Goal: Task Accomplishment & Management: Complete application form

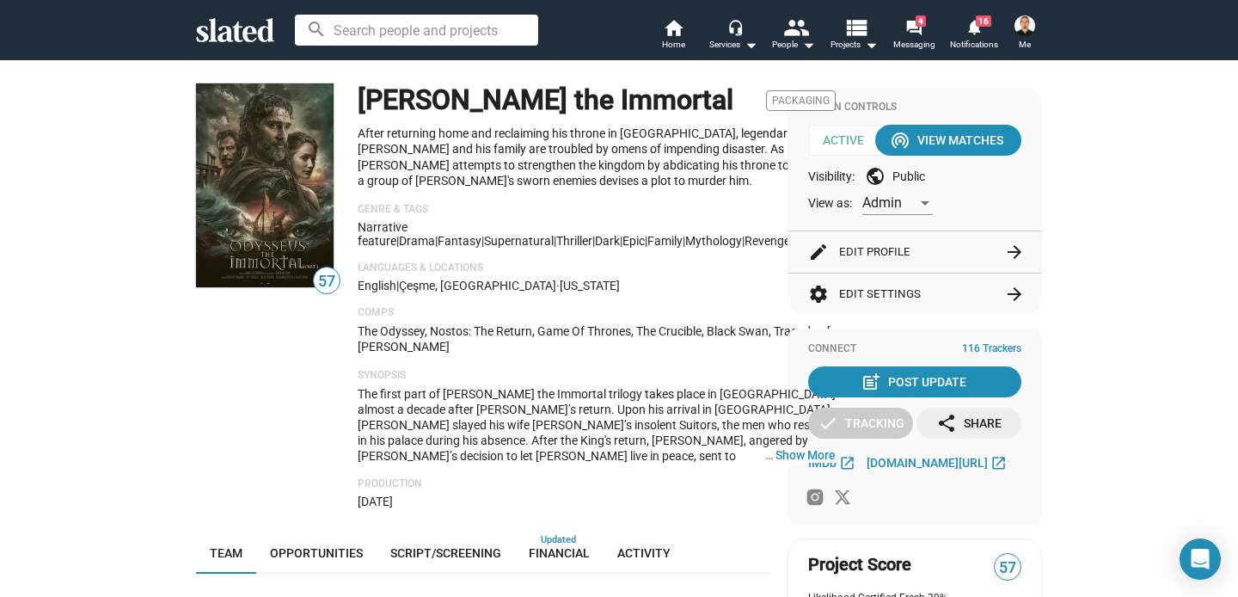
click at [1023, 23] on img at bounding box center [1025, 25] width 21 height 21
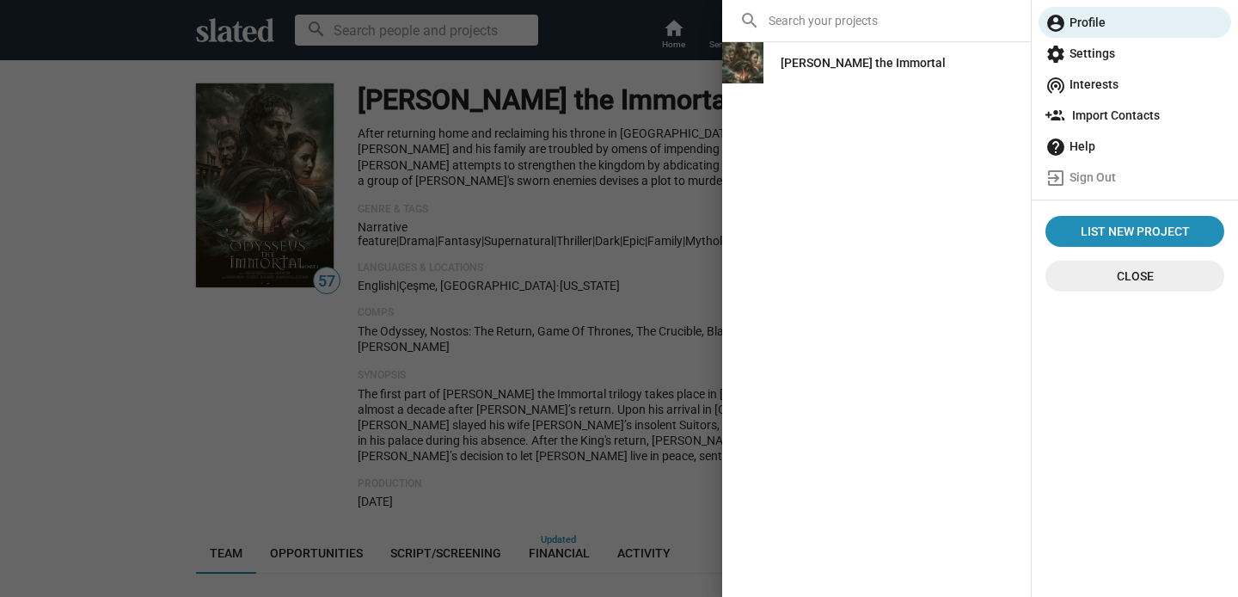
click at [196, 359] on div at bounding box center [619, 298] width 1238 height 597
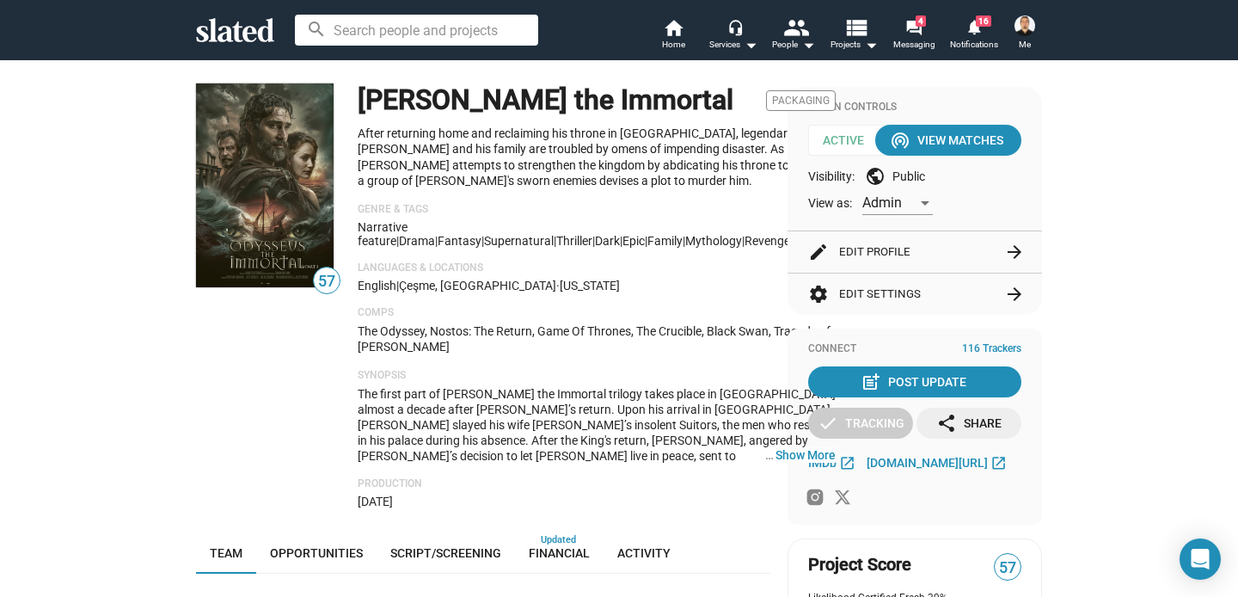
click at [1013, 254] on mat-icon "arrow_forward" at bounding box center [1014, 252] width 21 height 21
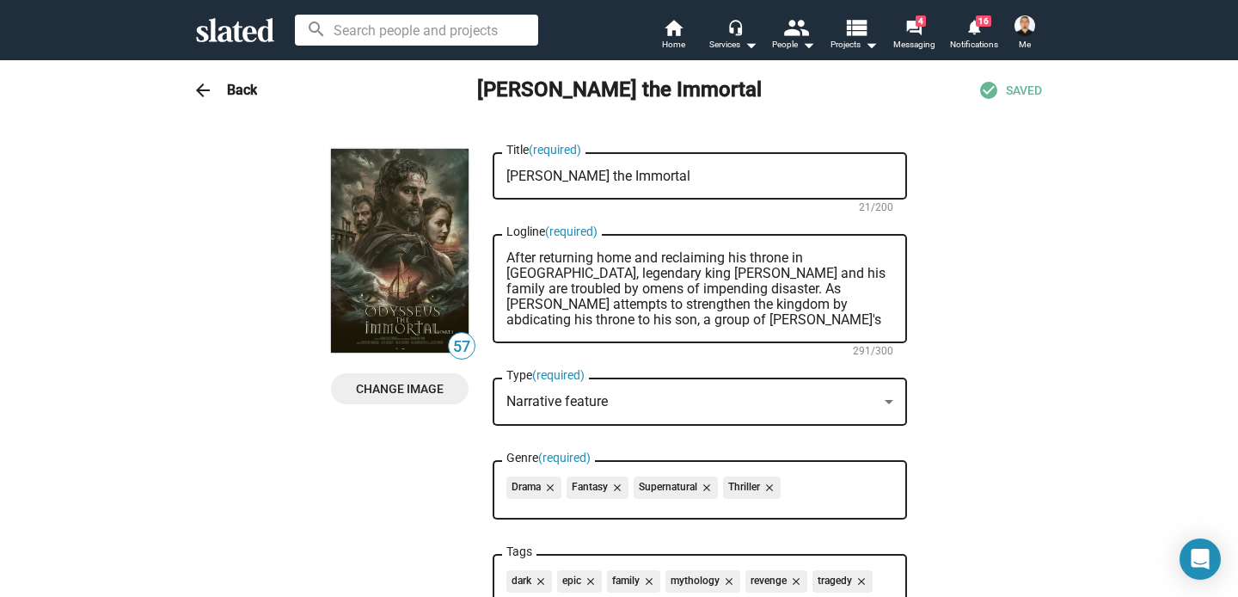
click at [236, 90] on h3 "Back" at bounding box center [242, 90] width 30 height 18
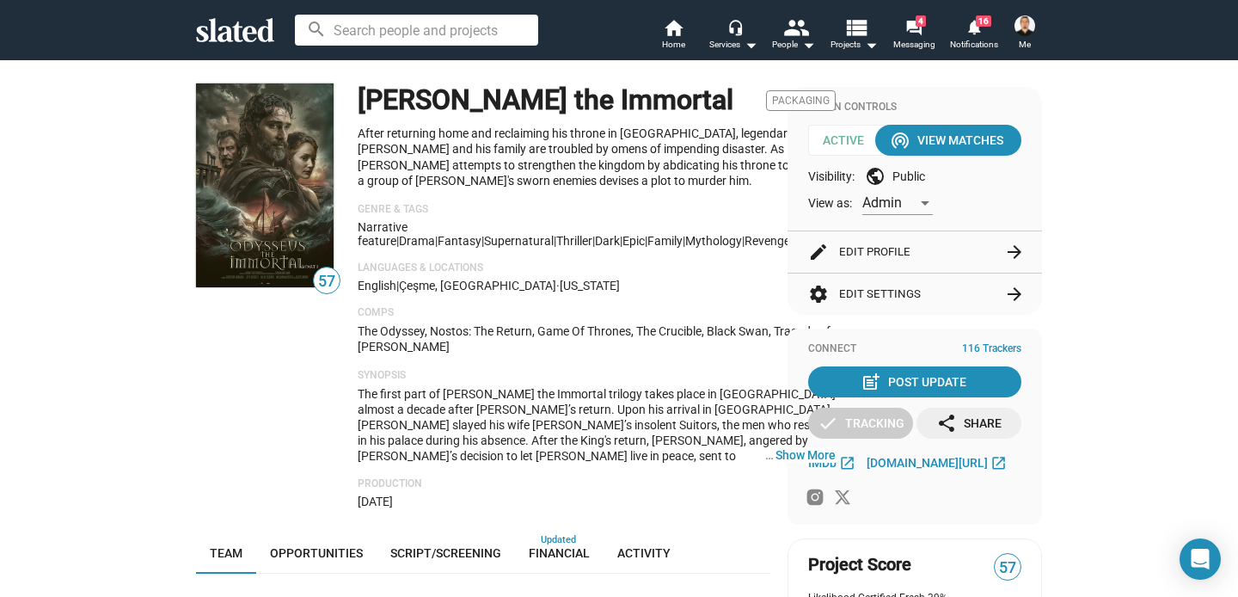
click at [1022, 21] on img at bounding box center [1025, 25] width 21 height 21
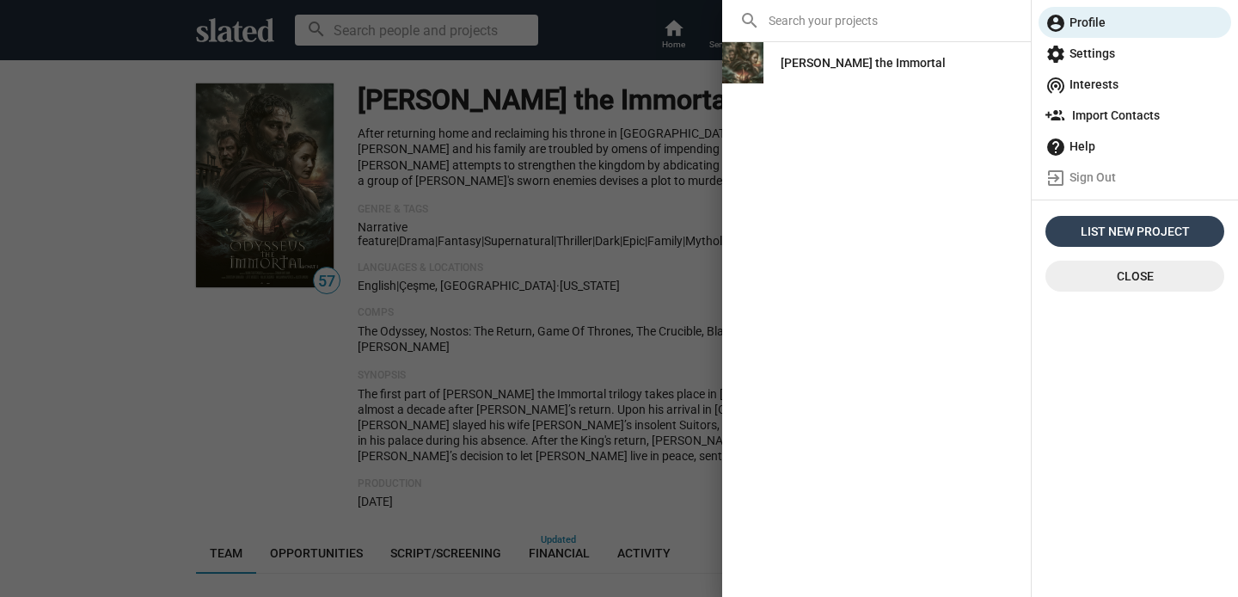
click at [1155, 230] on span "List New Project" at bounding box center [1134, 231] width 165 height 31
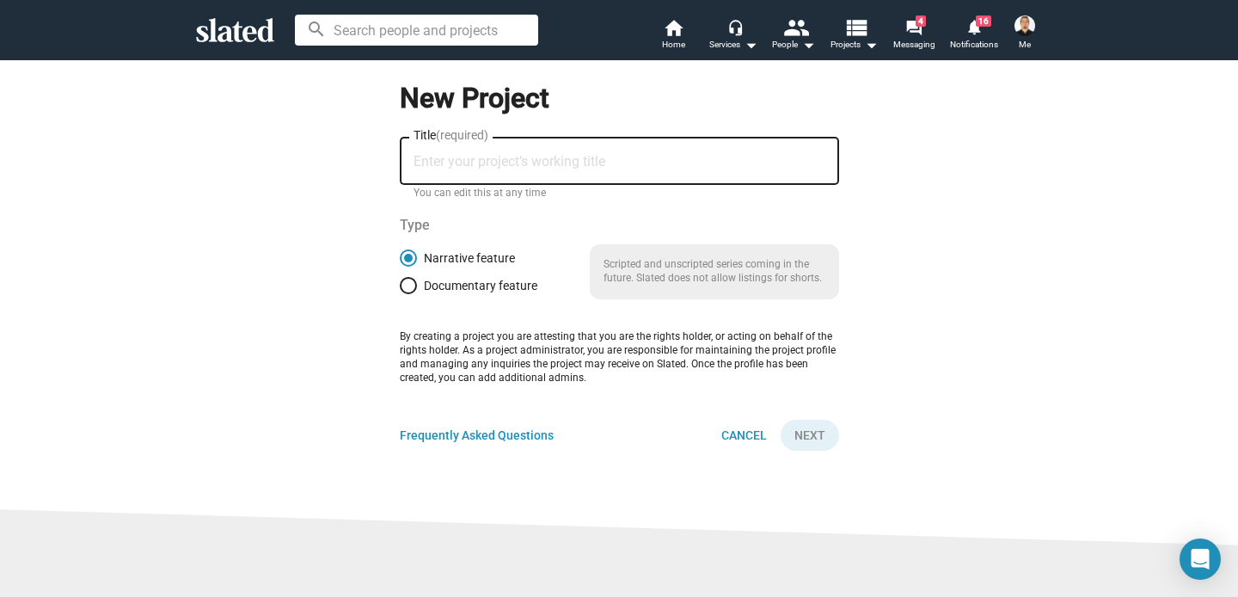
click at [559, 155] on input "Title (required)" at bounding box center [620, 161] width 412 height 15
type input "Cherry Blossom Girl"
click at [825, 430] on button "Next" at bounding box center [810, 435] width 58 height 31
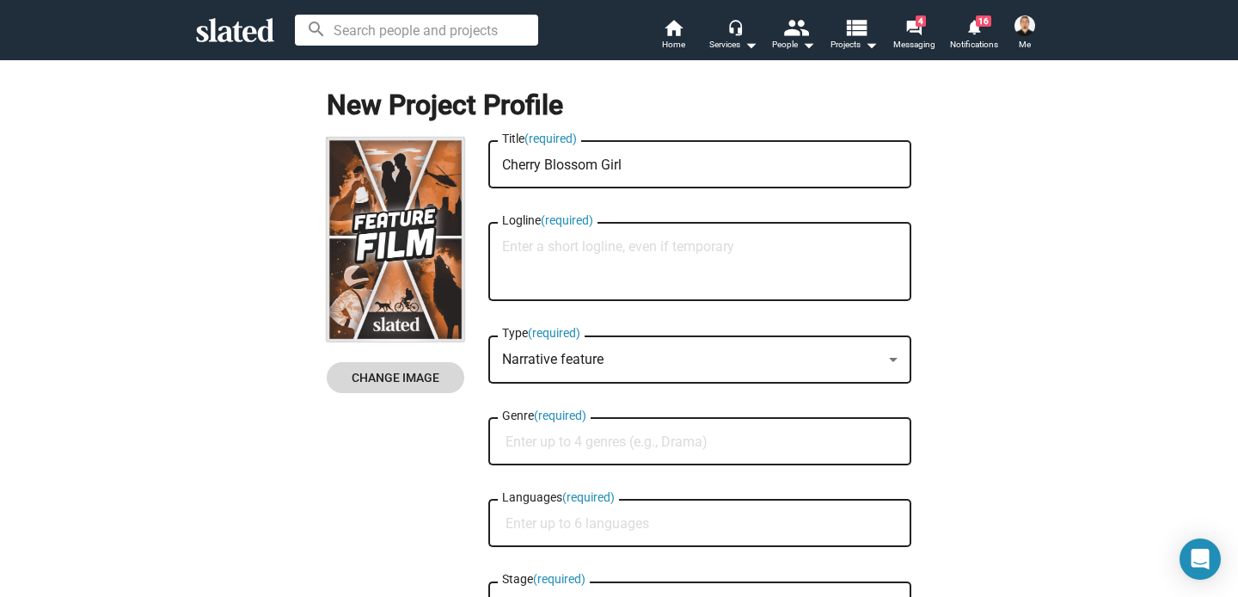
click at [395, 374] on span "Change Image" at bounding box center [395, 377] width 110 height 31
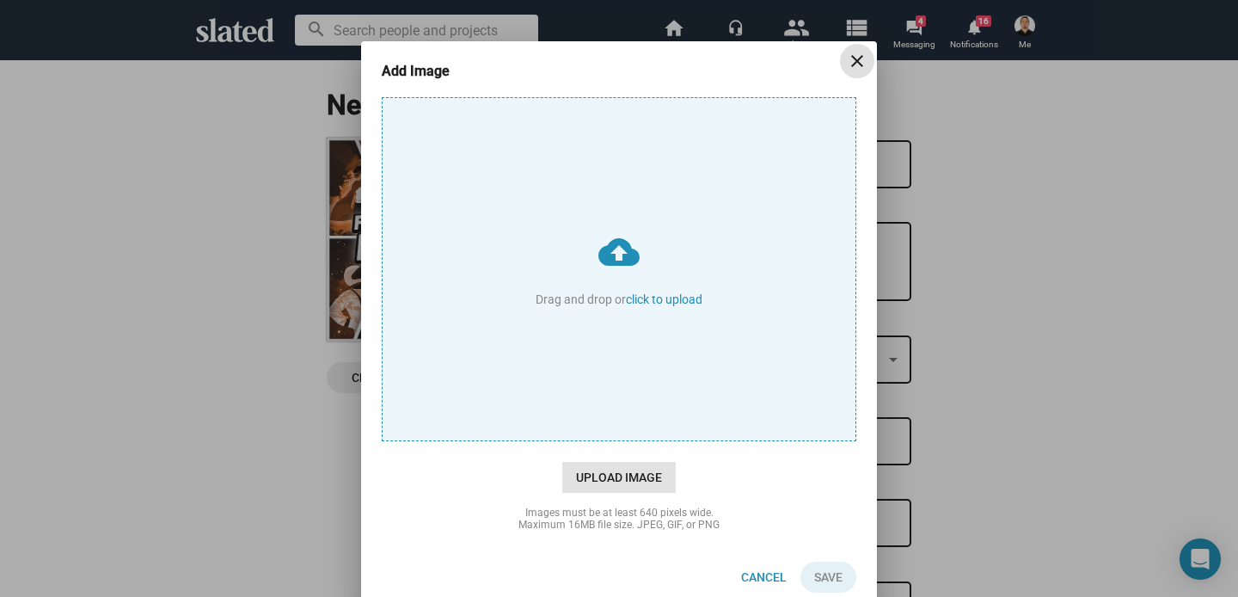
click at [610, 476] on span "Upload Image" at bounding box center [618, 477] width 113 height 31
click at [610, 440] on input "cloud_upload Drag and drop or click to upload" at bounding box center [619, 269] width 473 height 342
type input "C:\fakepath\Cherry Blossom Girl - Poster.png"
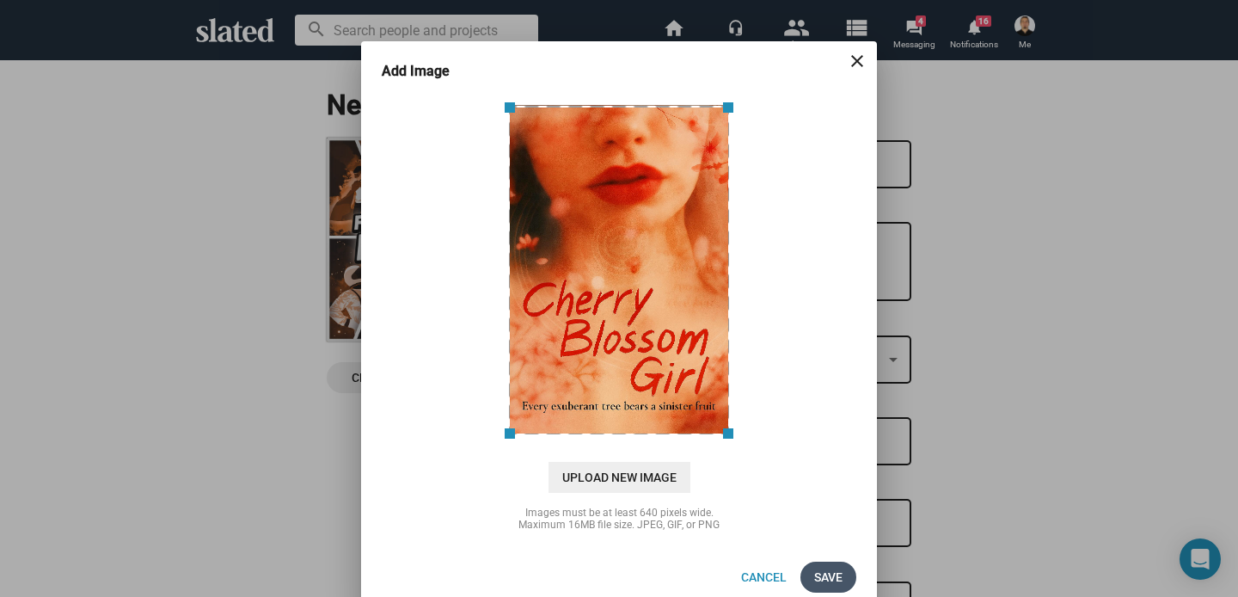
click at [833, 577] on span "Save" at bounding box center [828, 576] width 28 height 31
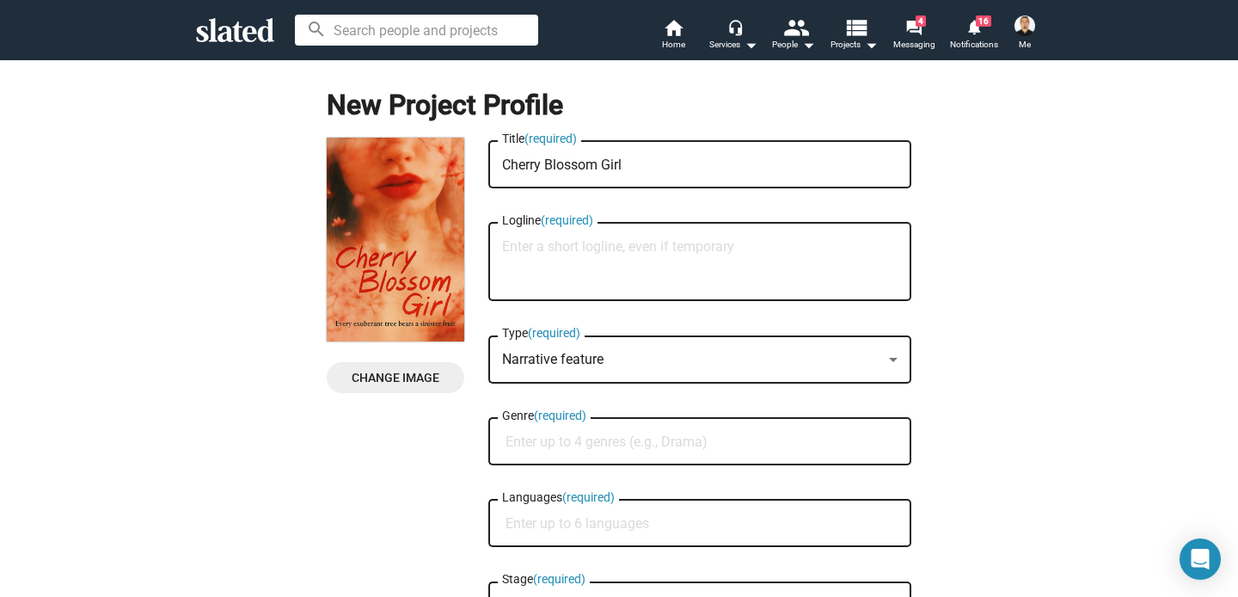
click at [714, 261] on textarea "Logline (required)" at bounding box center [699, 262] width 395 height 46
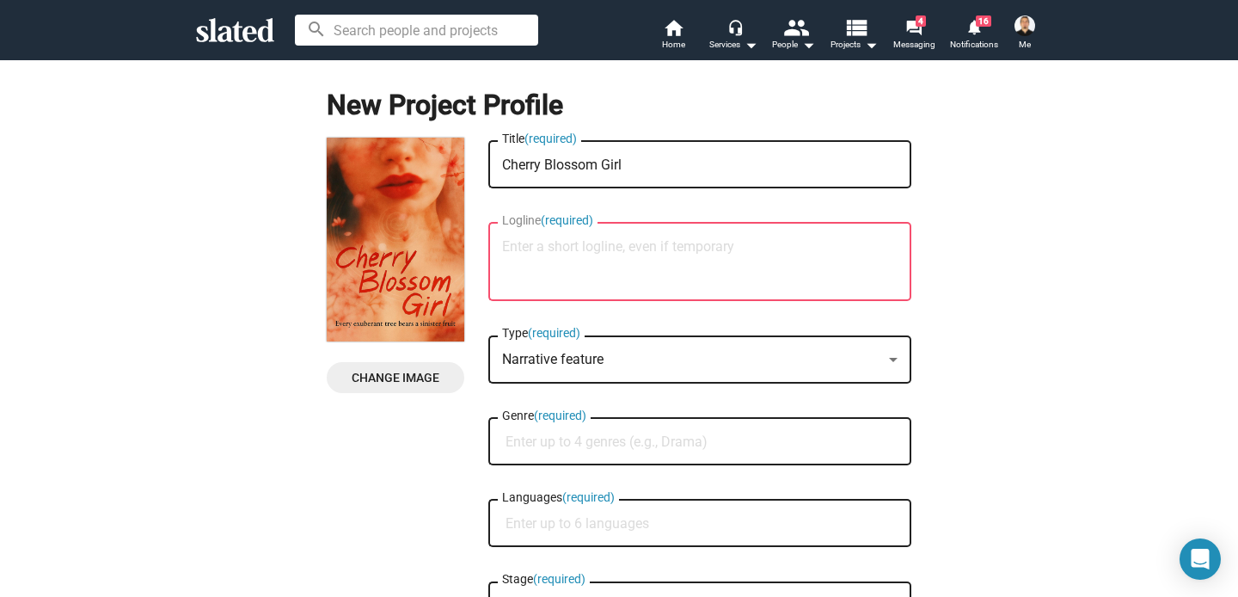
paste textarea "A woman haunted by childhood trauma drifts between love, memory, and hallucinat…"
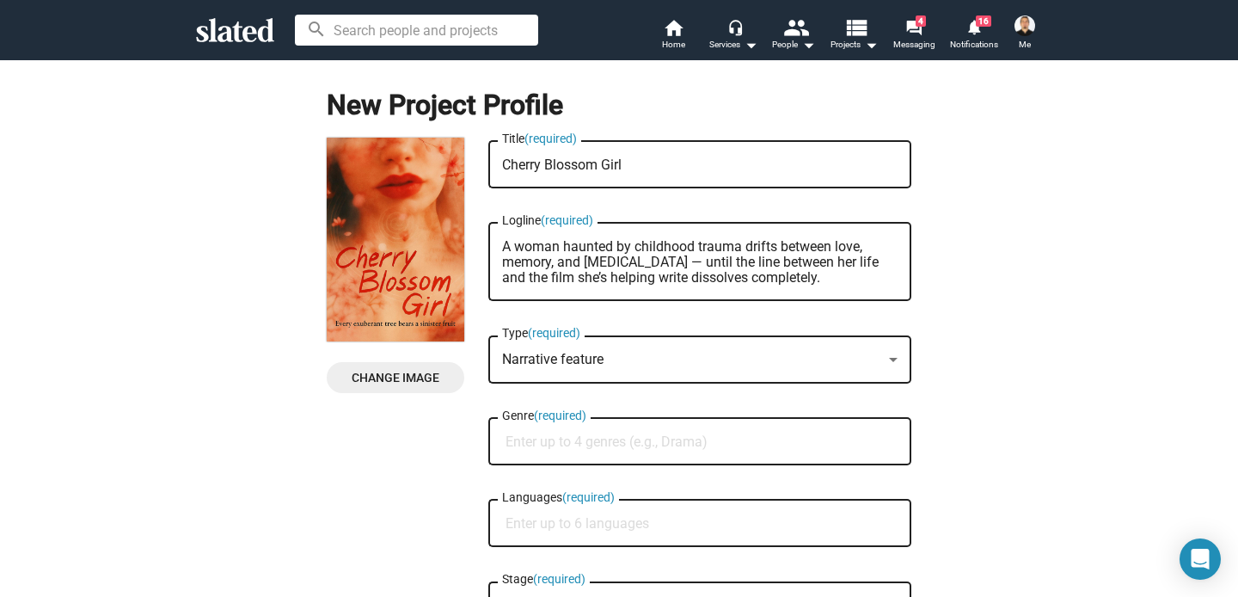
scroll to position [74, 0]
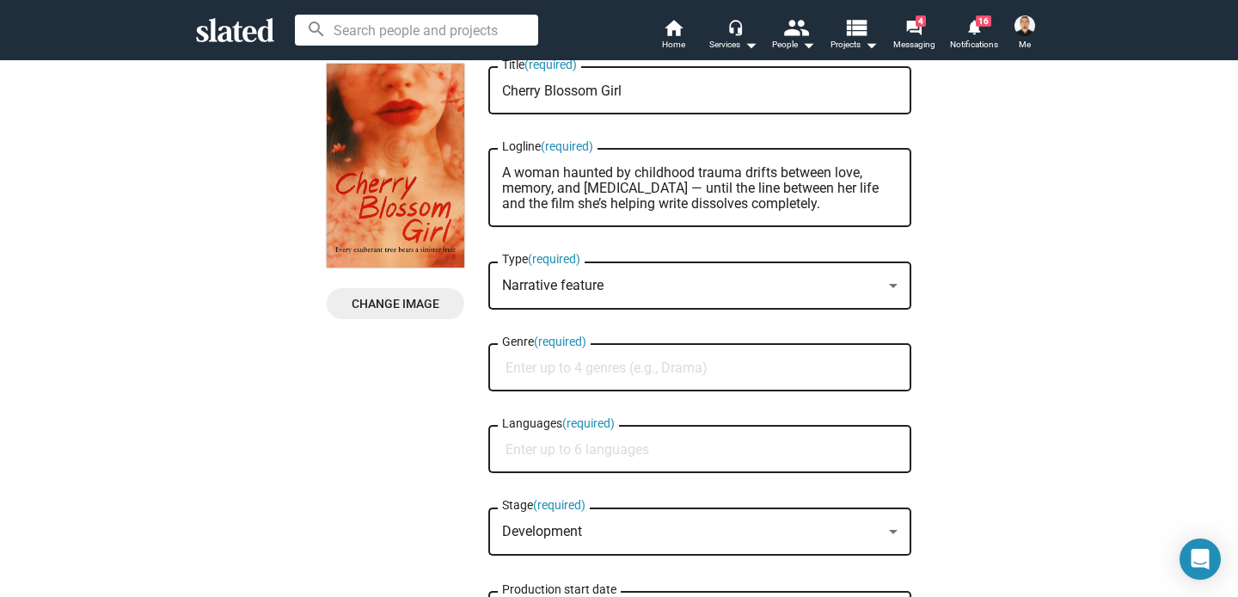
type textarea "A woman haunted by childhood trauma drifts between love, memory, and hallucinat…"
click at [632, 374] on input "Genre (required)" at bounding box center [703, 367] width 395 height 15
type input "Psychological Drama, Surreal Arthouse, Thriller, Tragedy"
click at [680, 448] on input "Languages (required)" at bounding box center [703, 449] width 395 height 15
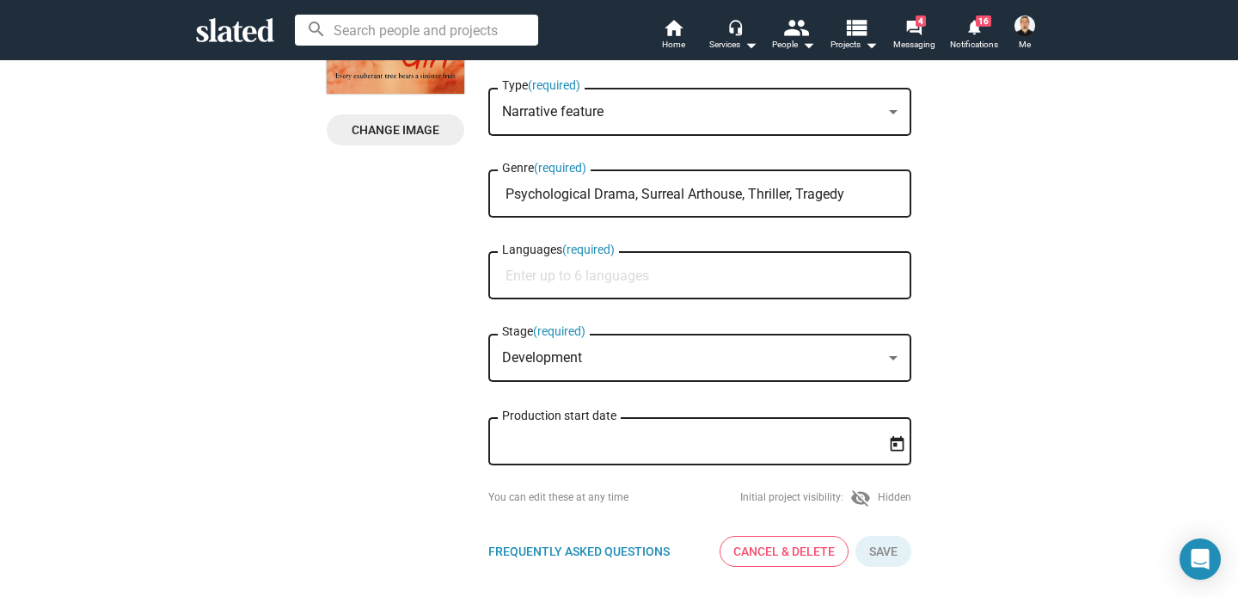
scroll to position [252, 0]
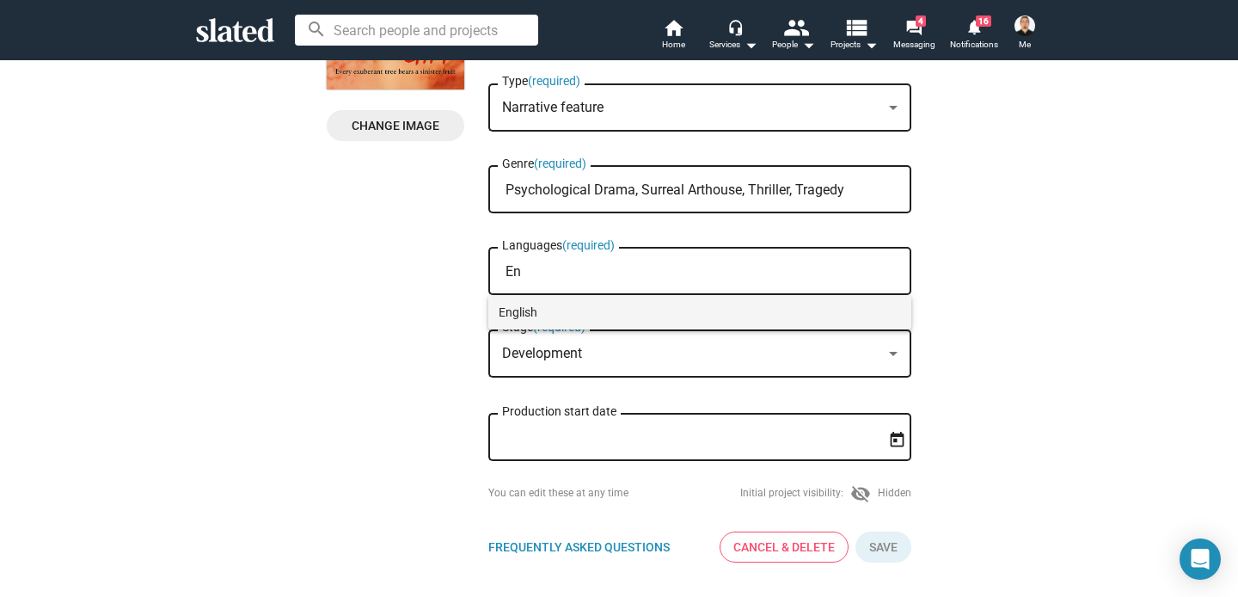
type input "En"
click at [534, 310] on span "English" at bounding box center [700, 312] width 402 height 34
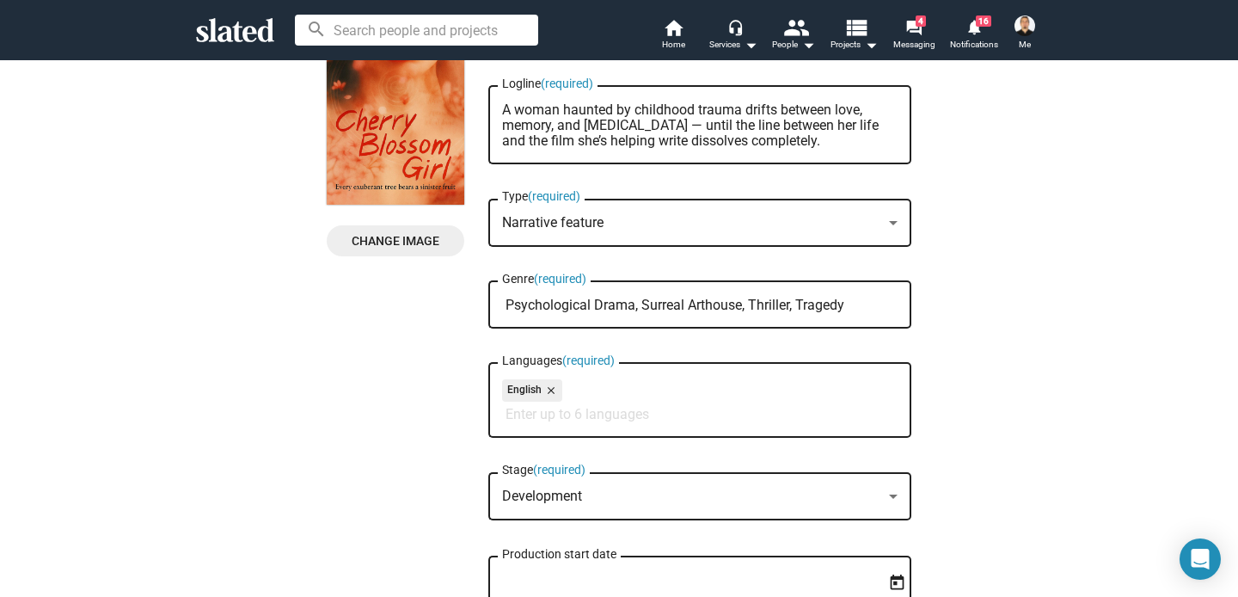
scroll to position [128, 0]
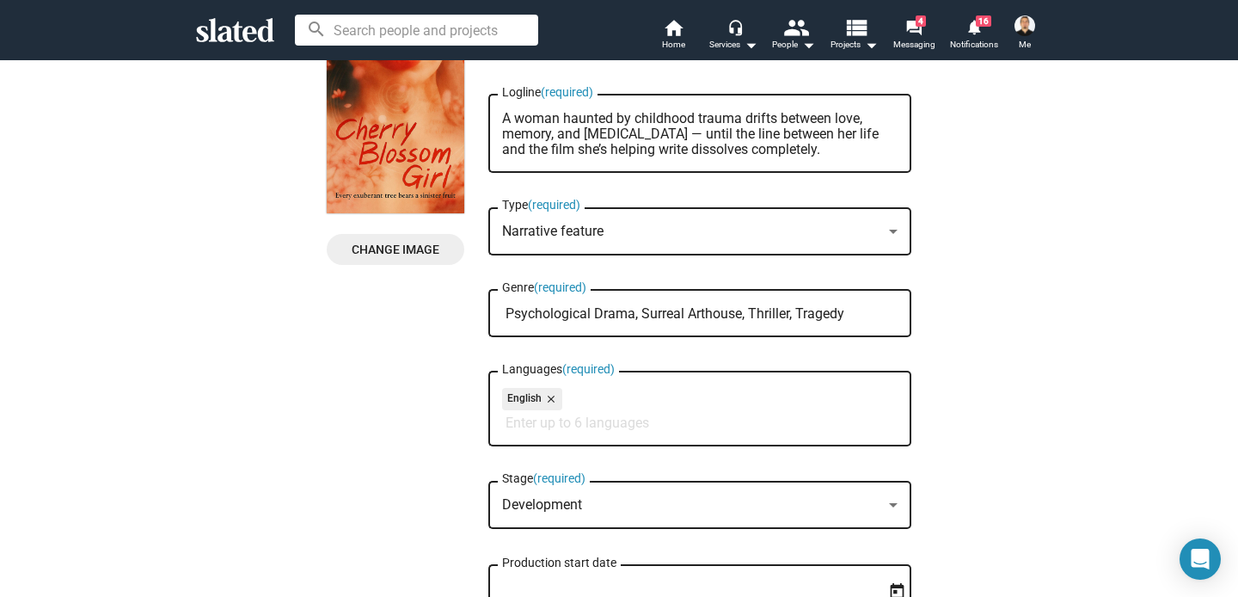
click at [790, 309] on input "Psychological Drama, Surreal Arthouse, Thriller, Tragedy" at bounding box center [703, 313] width 395 height 15
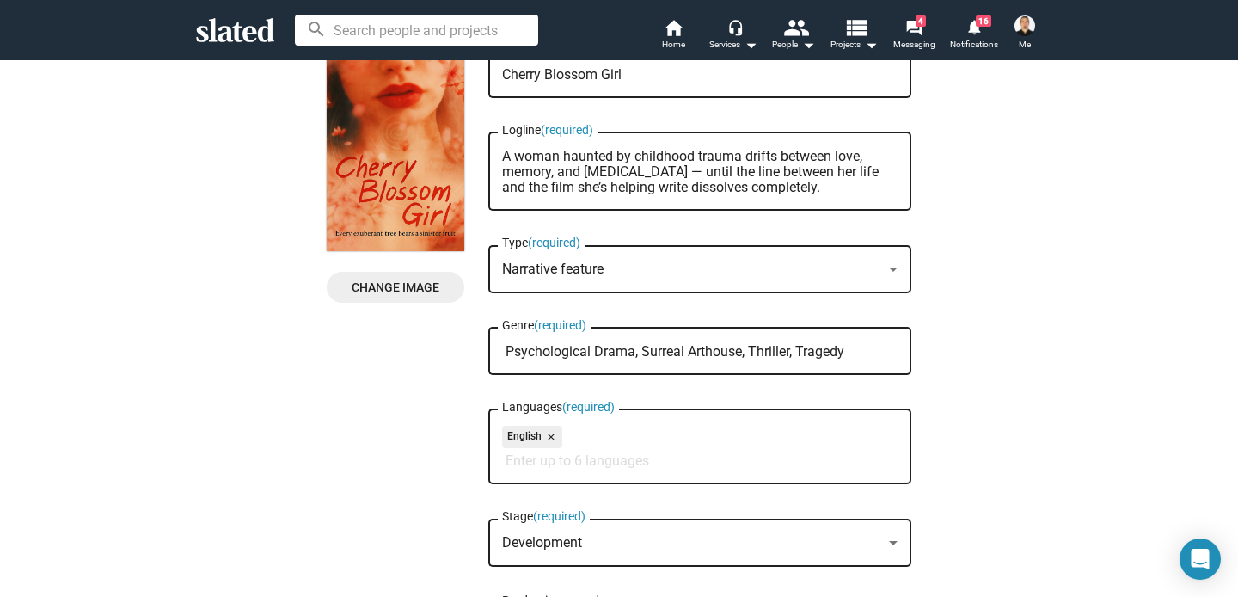
scroll to position [72, 0]
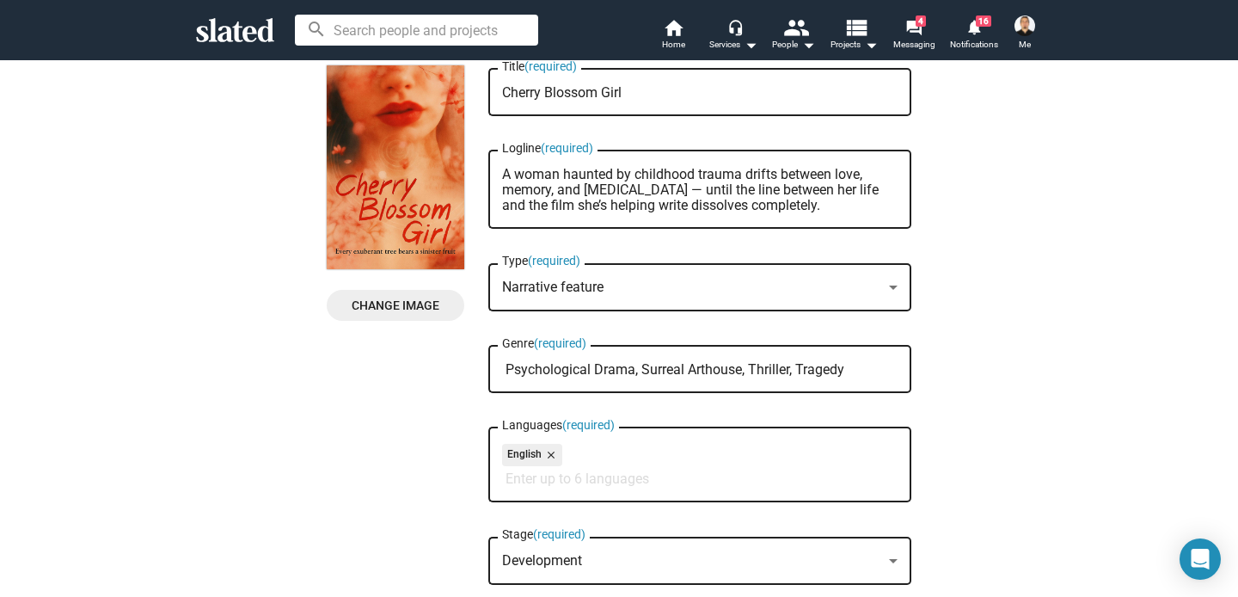
click at [726, 381] on div "Psychological Drama, Surreal Arthouse, Thriller, Tragedy Genre (required)" at bounding box center [699, 367] width 395 height 51
click at [872, 372] on input "Psychological Drama, Surreal Arthouse, Thriller, Tragedy" at bounding box center [703, 369] width 395 height 15
drag, startPoint x: 855, startPoint y: 369, endPoint x: 499, endPoint y: 373, distance: 356.8
click at [499, 373] on div "Psychological Drama, Surreal Arthouse, Thriller, Tragedy Genre (required)" at bounding box center [699, 367] width 423 height 51
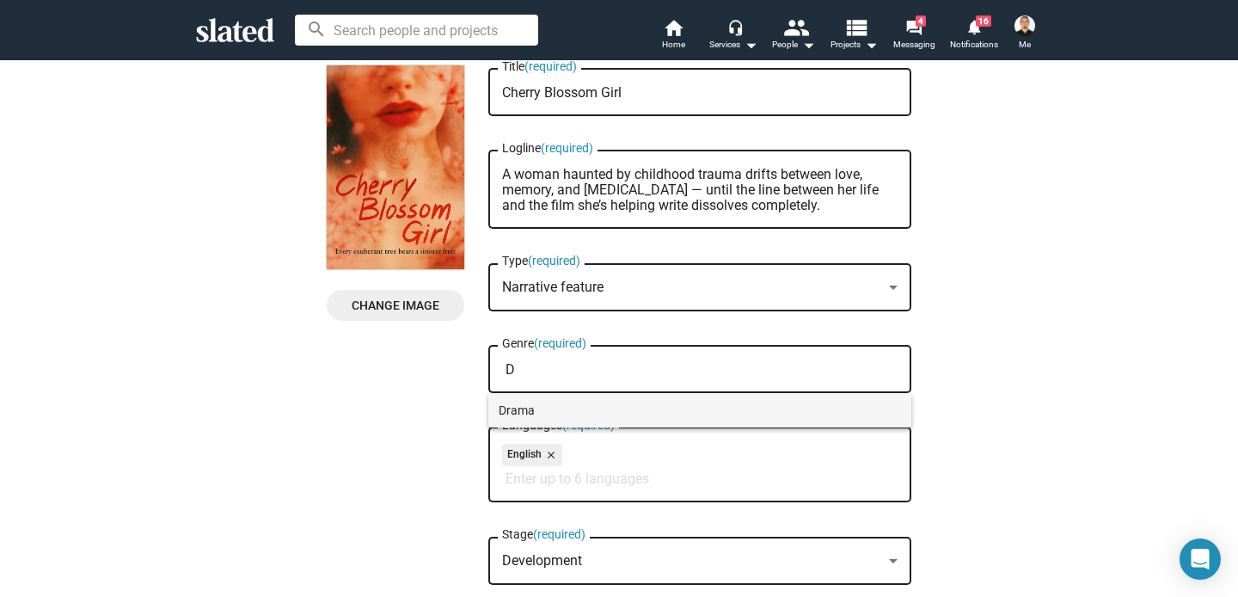
type input "D"
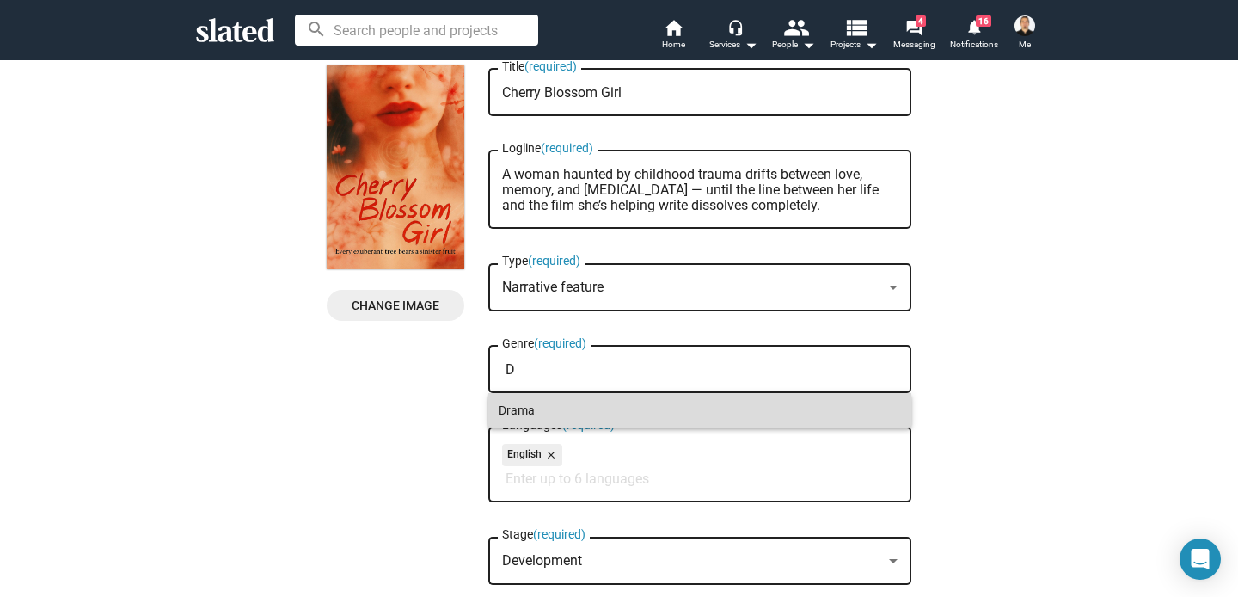
click at [511, 418] on span "Drama" at bounding box center [700, 410] width 402 height 34
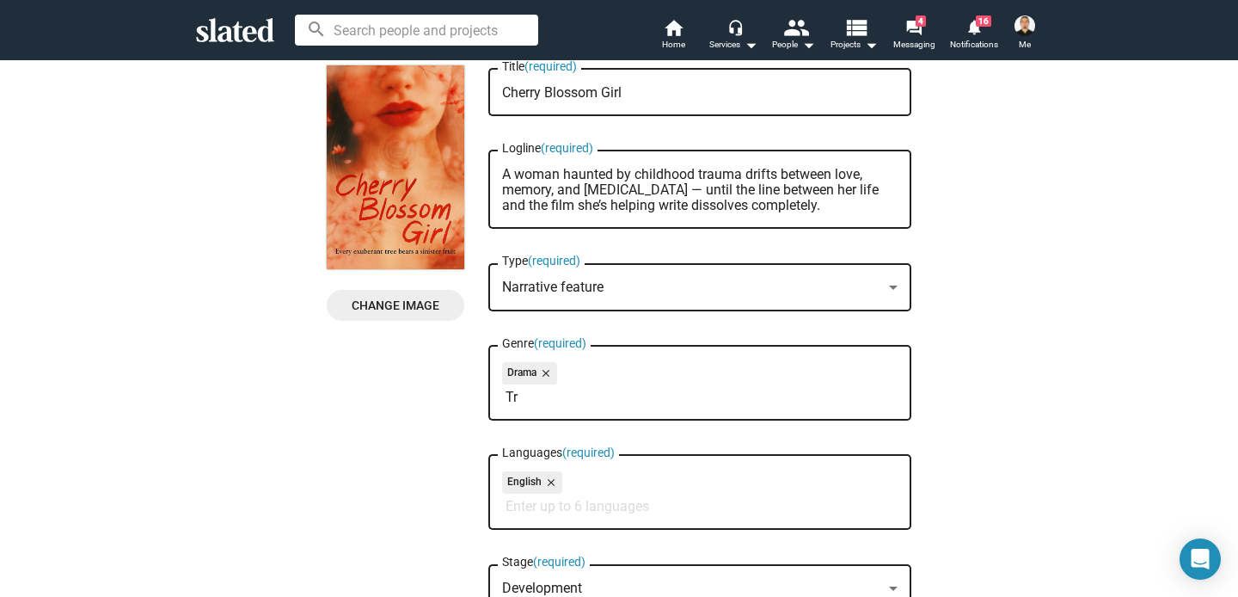
type input "T"
type input "P"
type input "Th"
click at [502, 435] on span "Thriller" at bounding box center [700, 437] width 402 height 34
type input "Su"
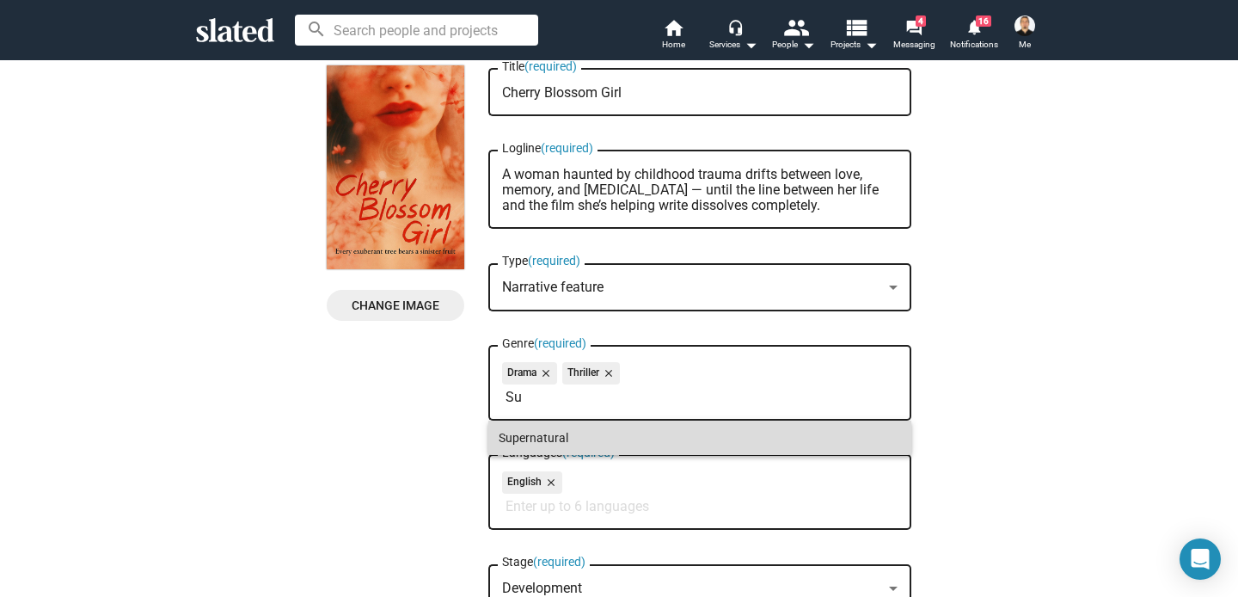
click at [536, 439] on span "Supernatural" at bounding box center [700, 437] width 402 height 34
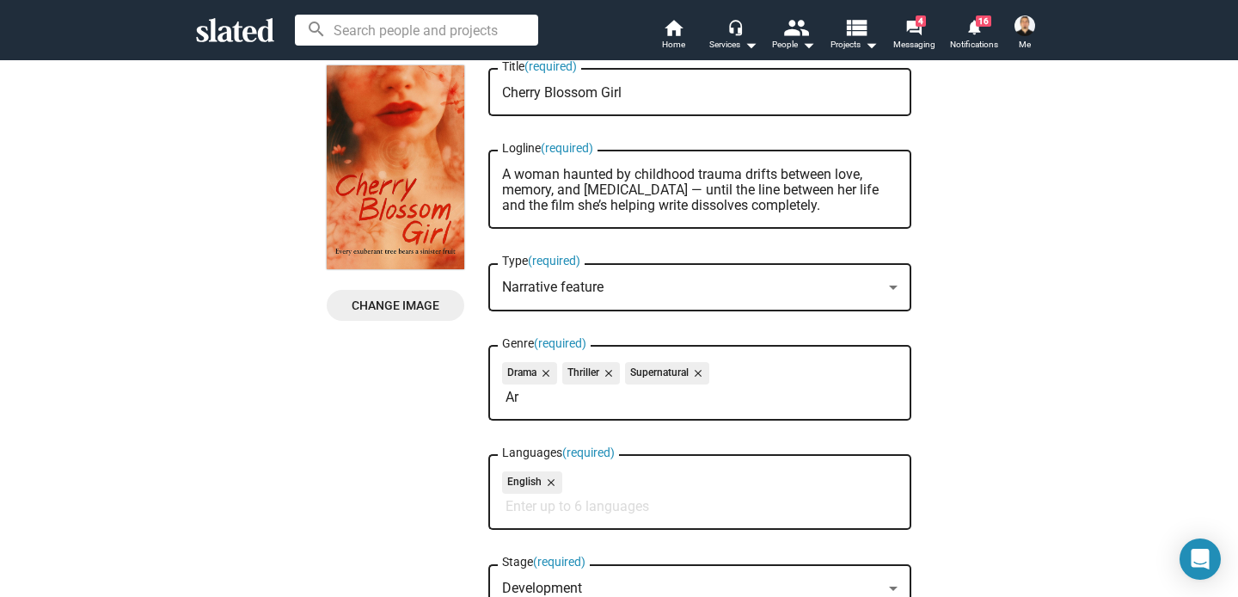
type input "A"
type input "M"
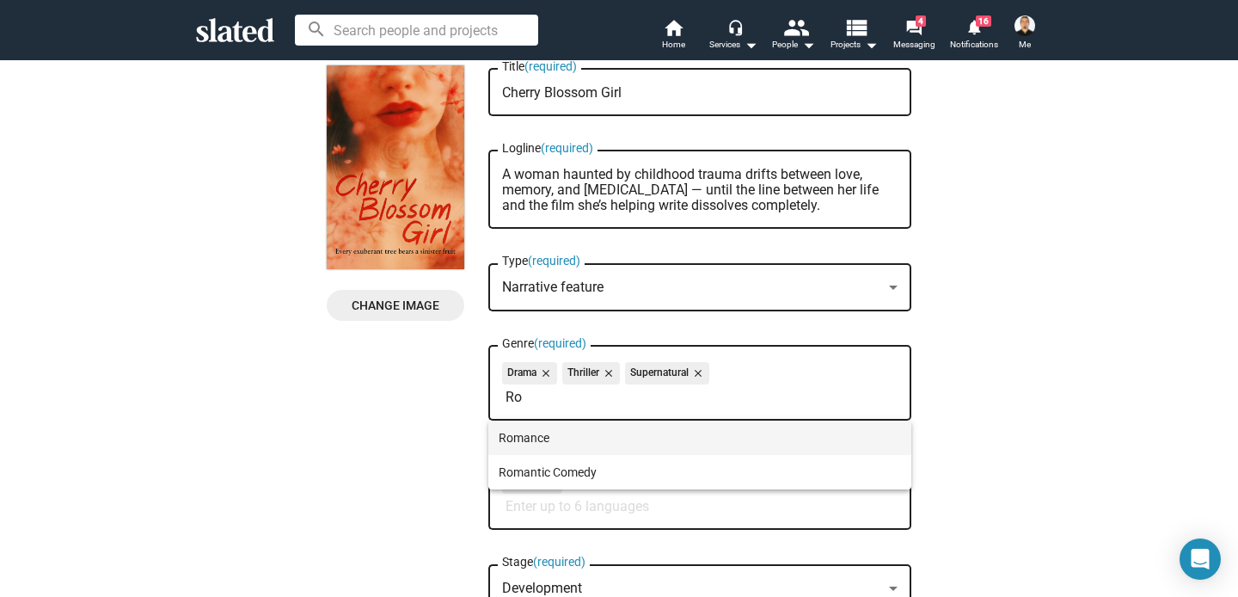
type input "Ro"
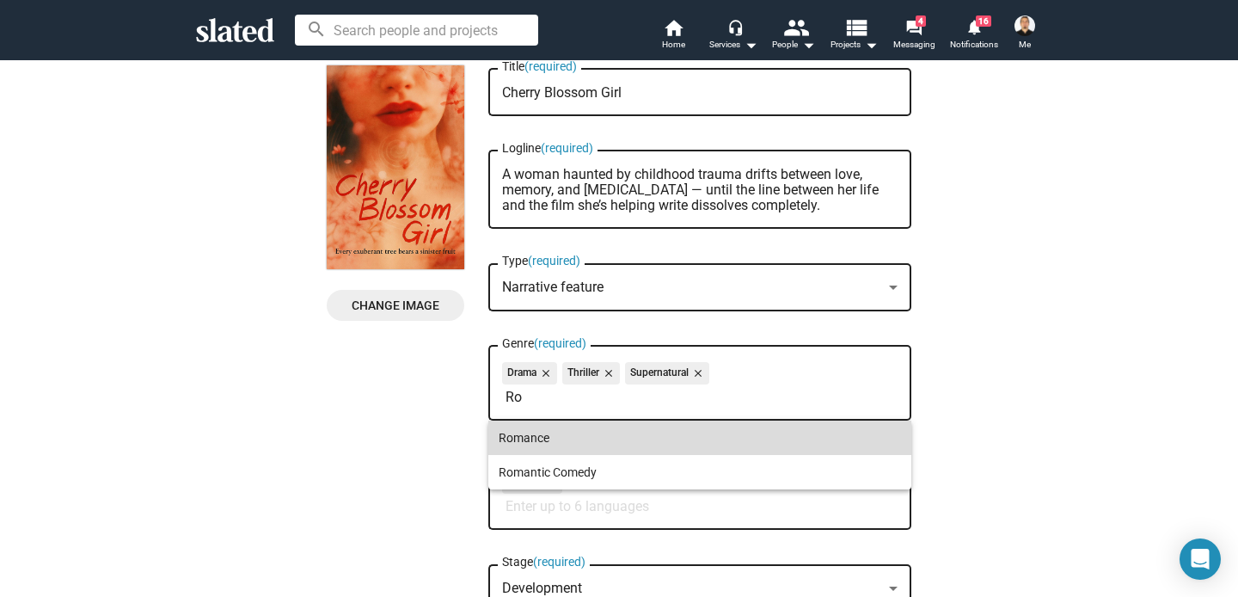
click at [534, 442] on span "Romance" at bounding box center [700, 437] width 402 height 34
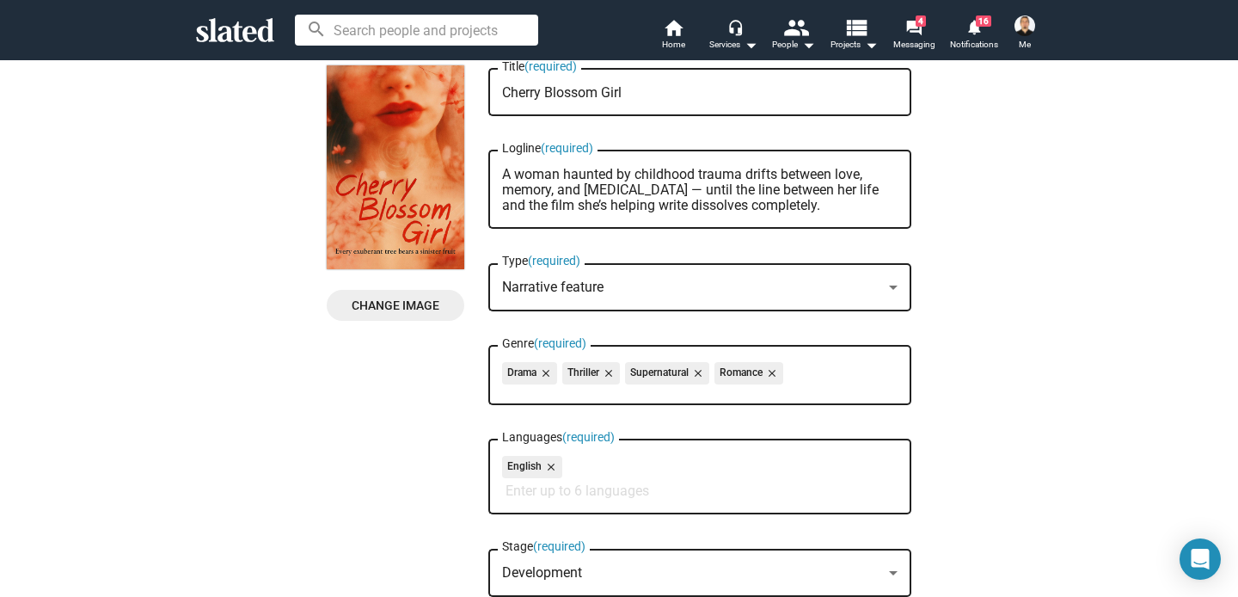
drag, startPoint x: 752, startPoint y: 374, endPoint x: 742, endPoint y: 380, distance: 11.9
click at [630, 385] on div "Drama close Thriller close Supernatural close Romance close" at bounding box center [699, 376] width 395 height 28
click at [837, 364] on div "Drama close Thriller close Supernatural close Romance close" at bounding box center [699, 376] width 395 height 28
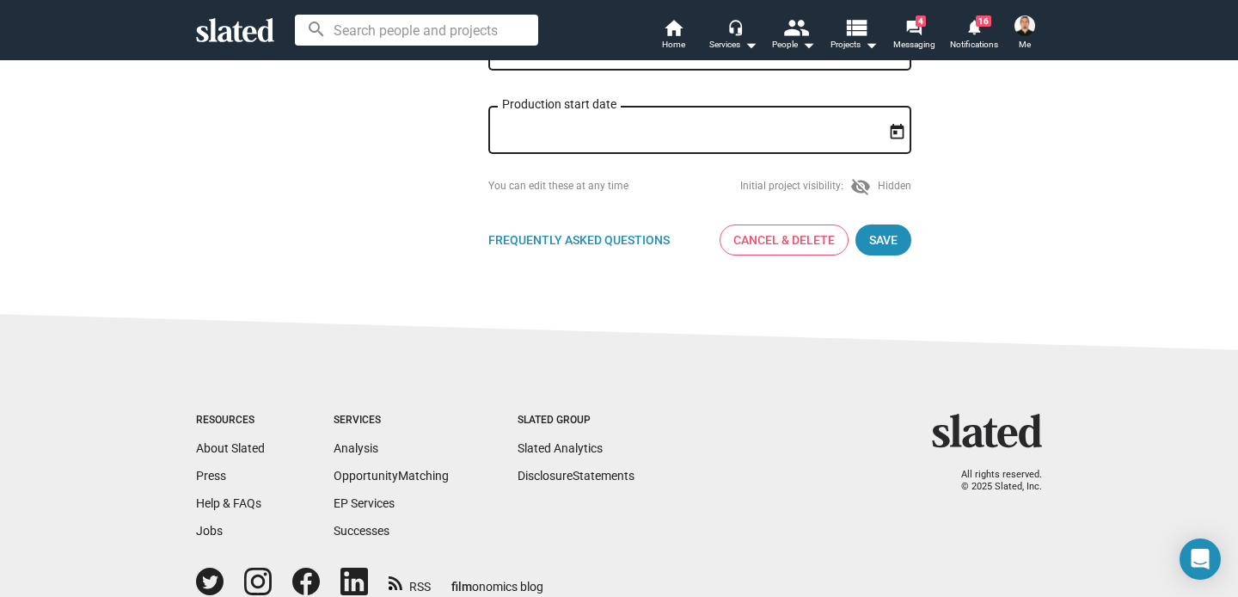
scroll to position [610, 0]
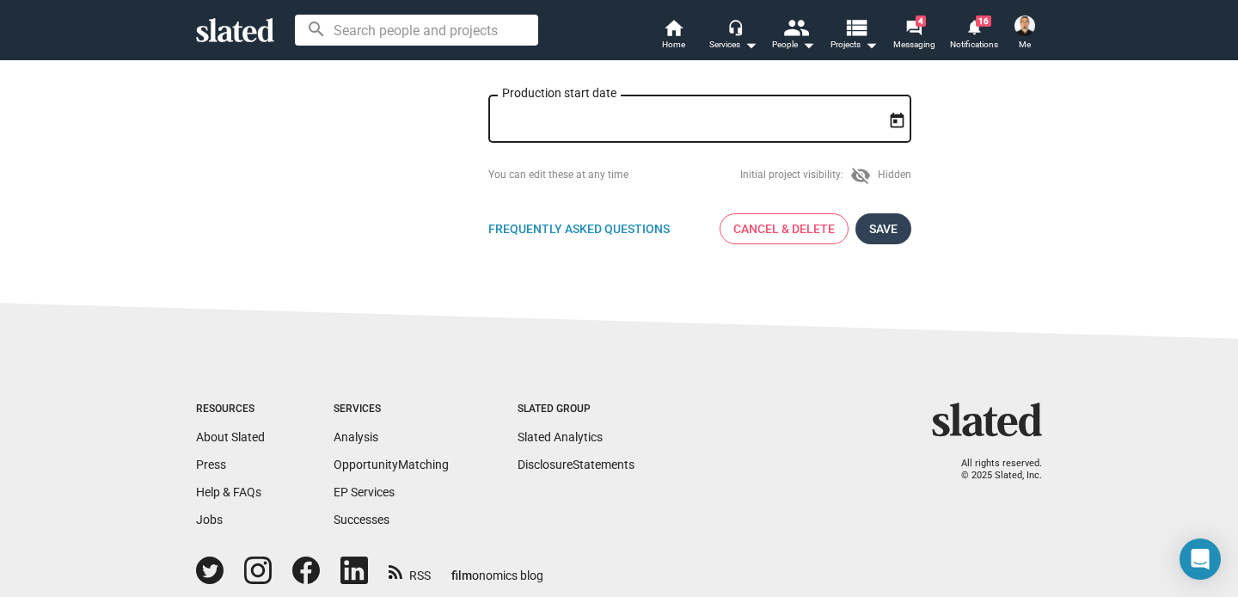
click at [889, 224] on span "Save" at bounding box center [883, 228] width 28 height 31
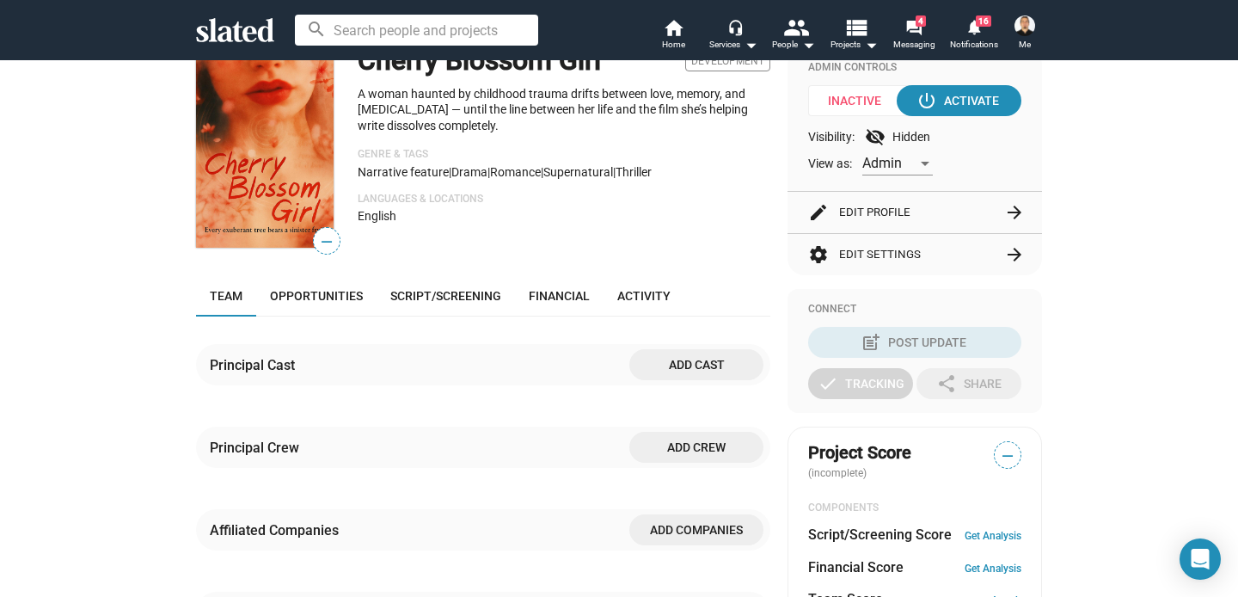
scroll to position [138, 0]
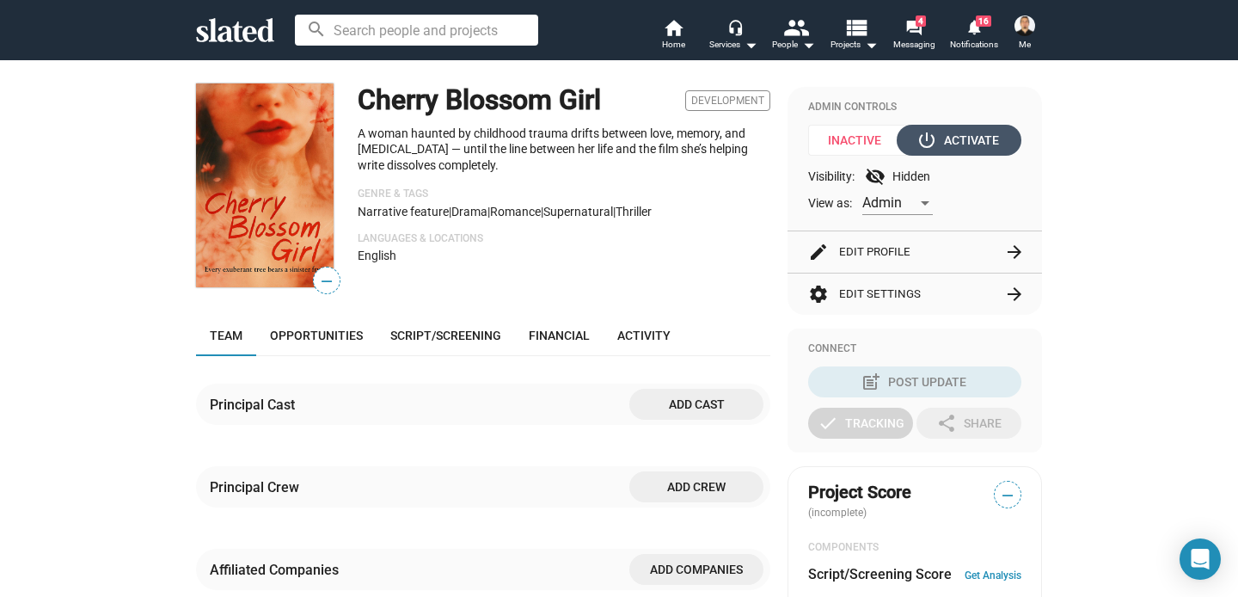
click at [989, 144] on div "power_settings_new Activate" at bounding box center [959, 140] width 79 height 31
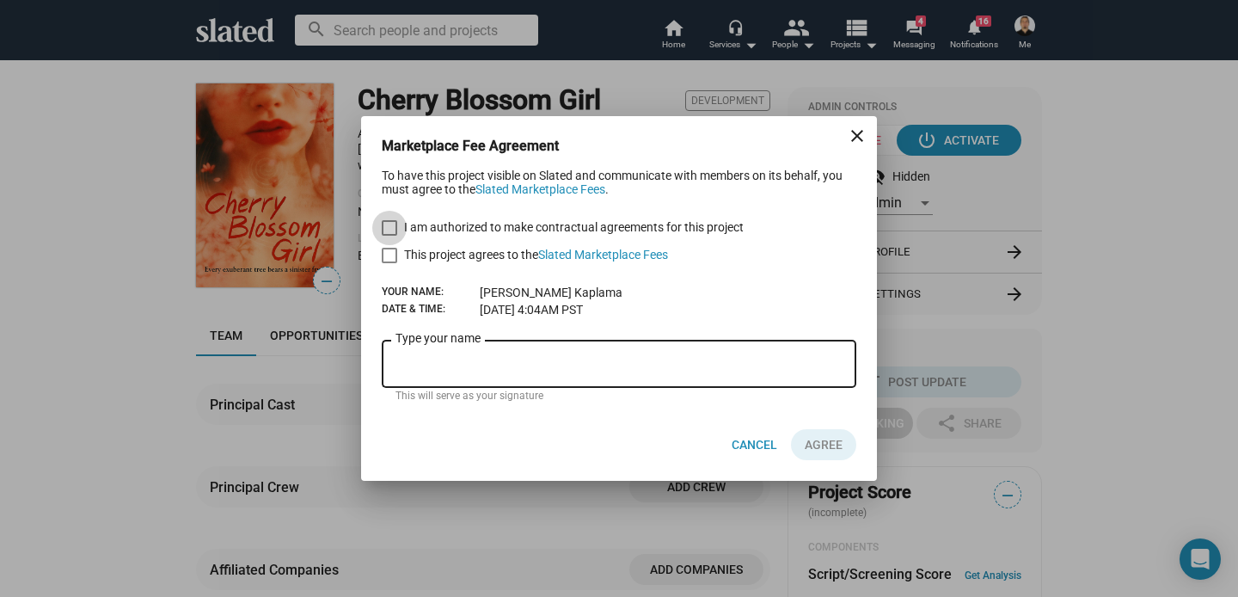
click at [388, 227] on span at bounding box center [389, 227] width 15 height 15
click at [389, 236] on input "I am authorized to make contractual agreements for this project" at bounding box center [389, 236] width 1 height 1
checkbox input "true"
click at [388, 262] on span at bounding box center [389, 255] width 15 height 15
click at [389, 263] on input "This project agrees to the Slated Marketplace Fees" at bounding box center [389, 263] width 1 height 1
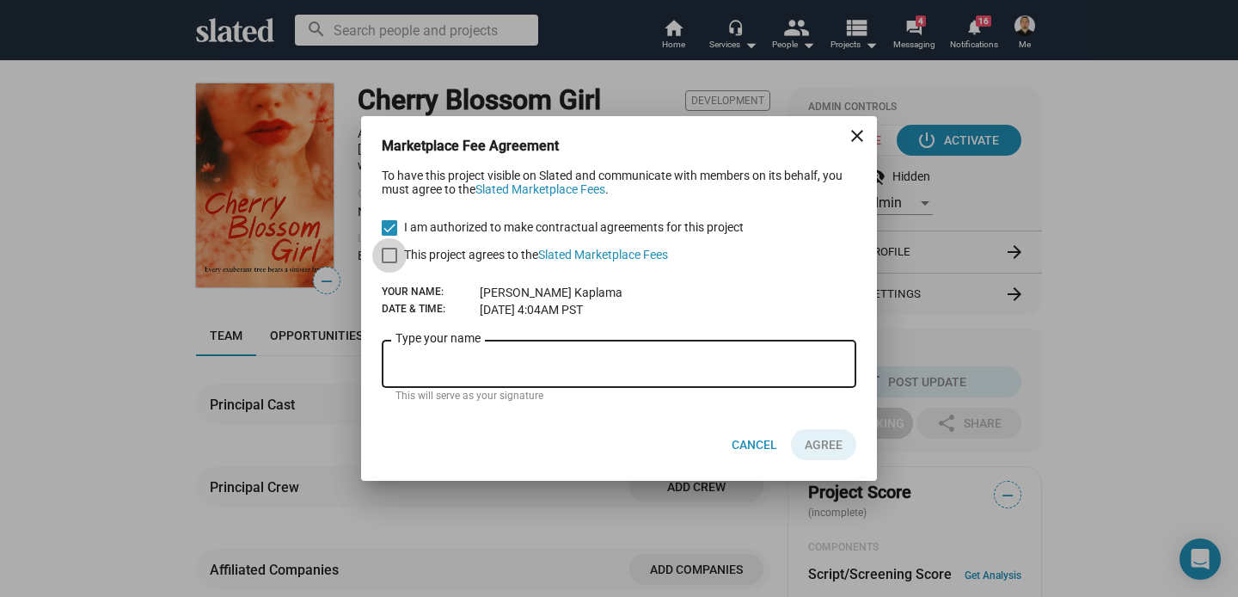
checkbox input "true"
click at [465, 360] on input "Type your name" at bounding box center [618, 364] width 447 height 15
type input "[PERSON_NAME]"
click at [813, 440] on span "AGREE" at bounding box center [824, 444] width 38 height 31
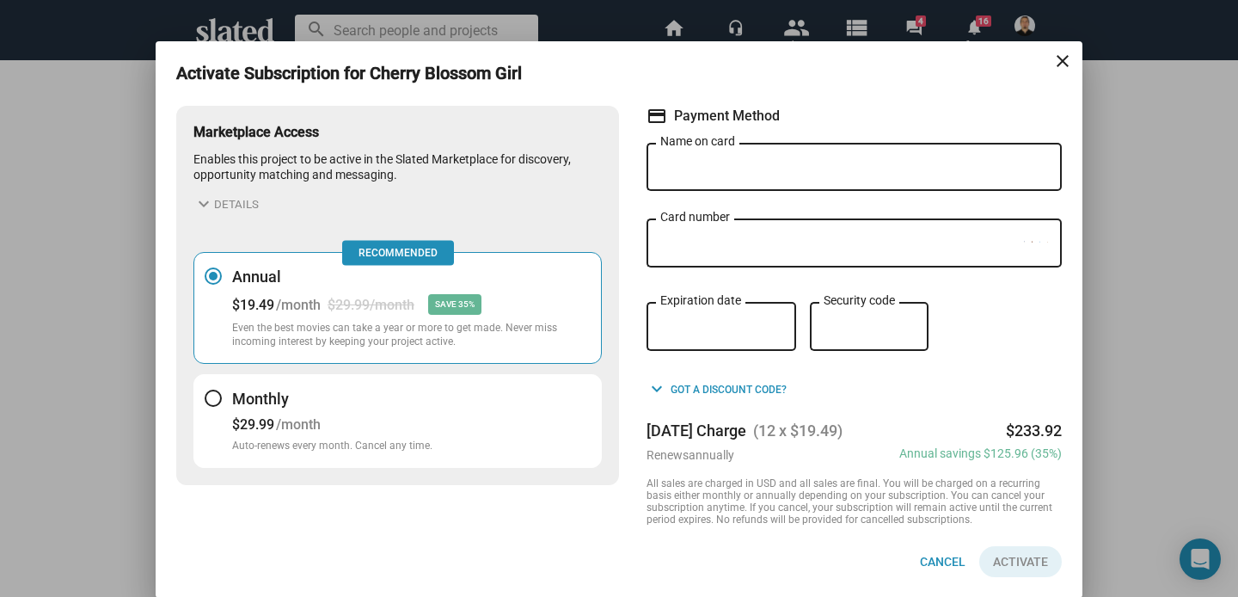
click at [771, 172] on input "Name on card" at bounding box center [854, 167] width 388 height 15
type input "[PERSON_NAME]"
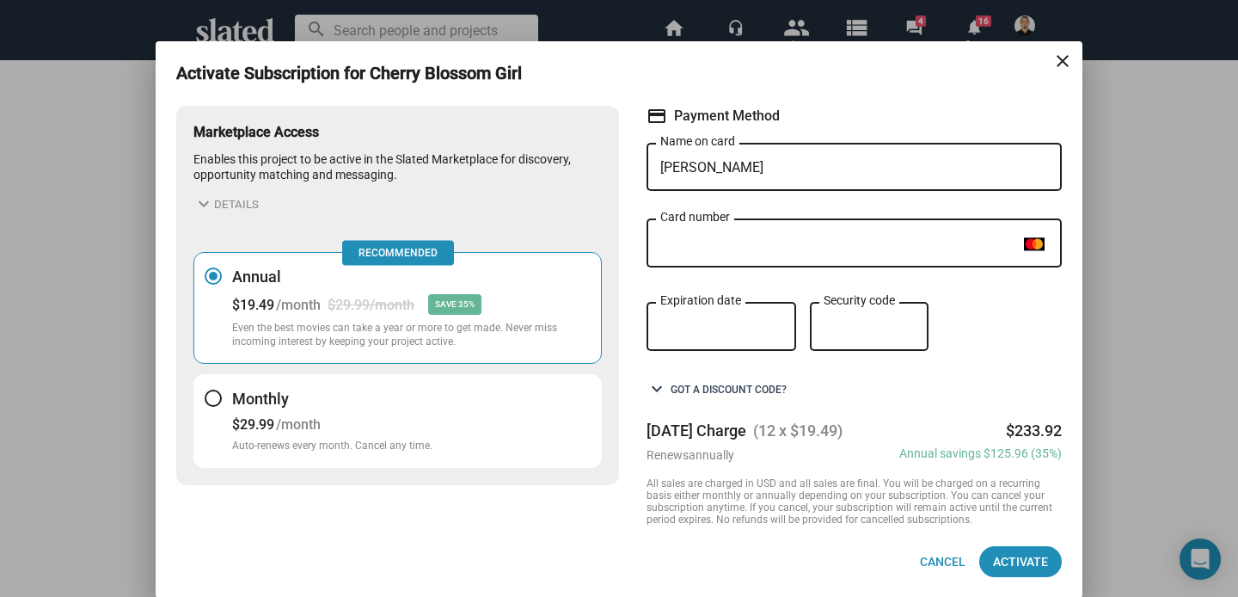
click at [714, 389] on span "keyboard_arrow_down Got a discount code?" at bounding box center [717, 389] width 140 height 22
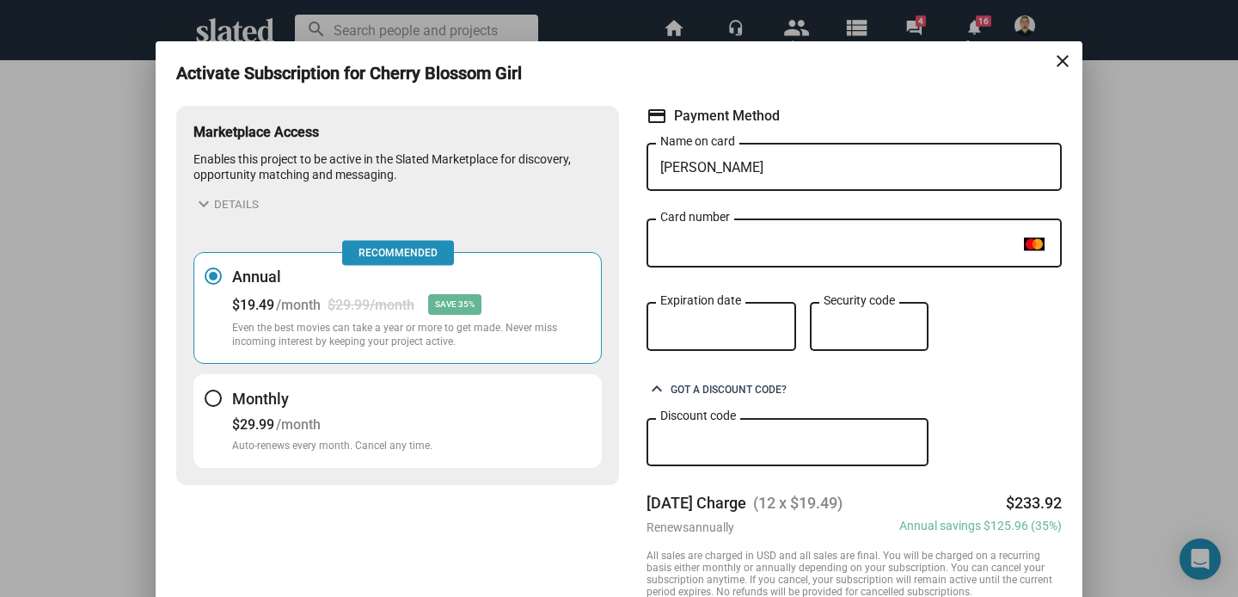
scroll to position [73, 0]
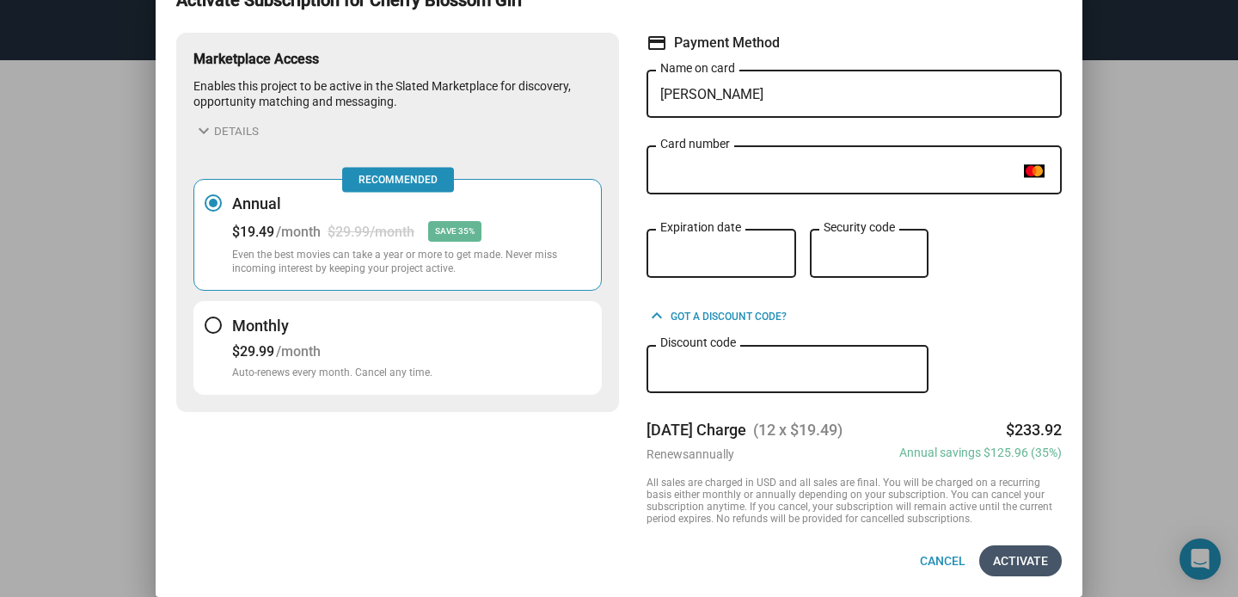
click at [1012, 551] on span "Activate" at bounding box center [1020, 560] width 55 height 31
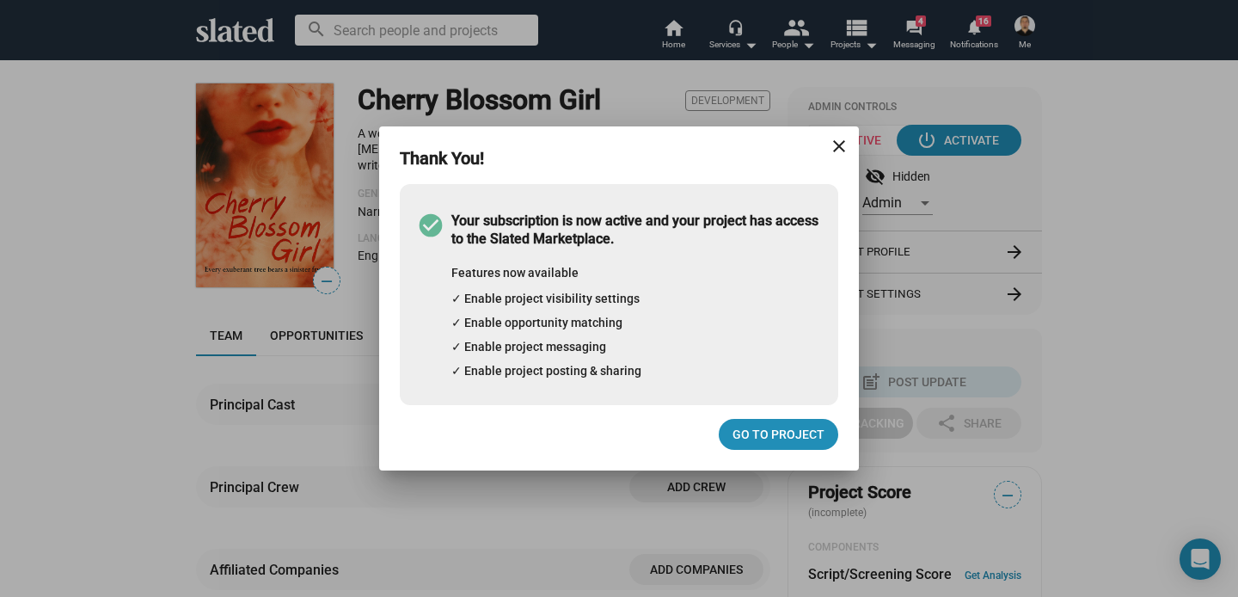
scroll to position [0, 0]
click at [778, 432] on span "Go to project" at bounding box center [779, 434] width 92 height 31
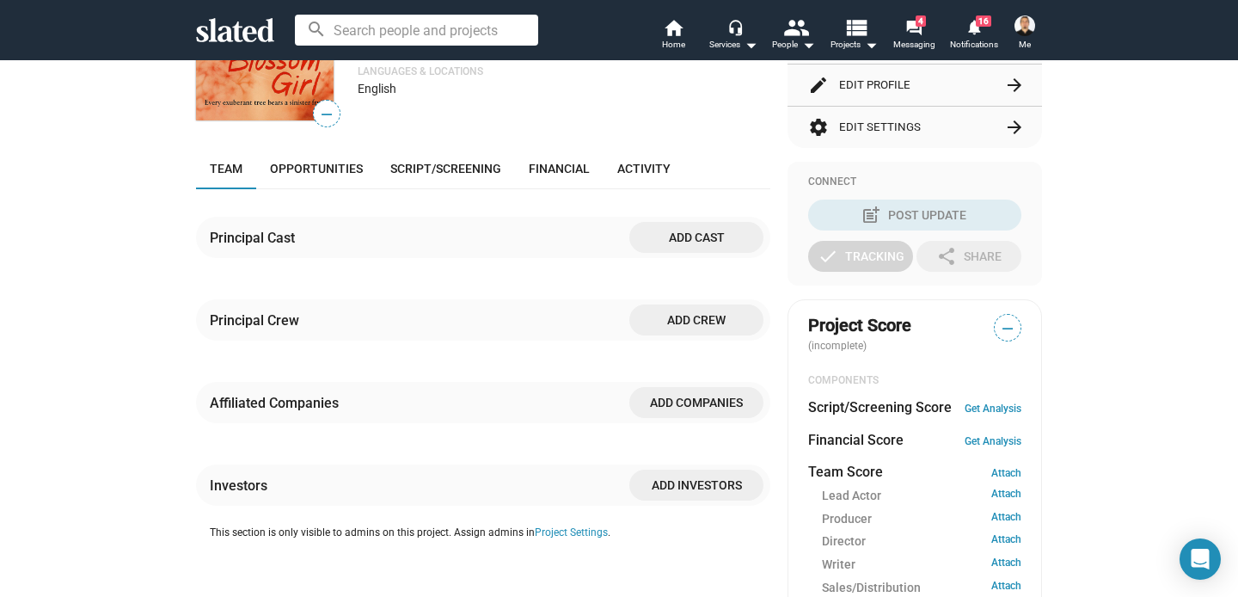
scroll to position [301, 0]
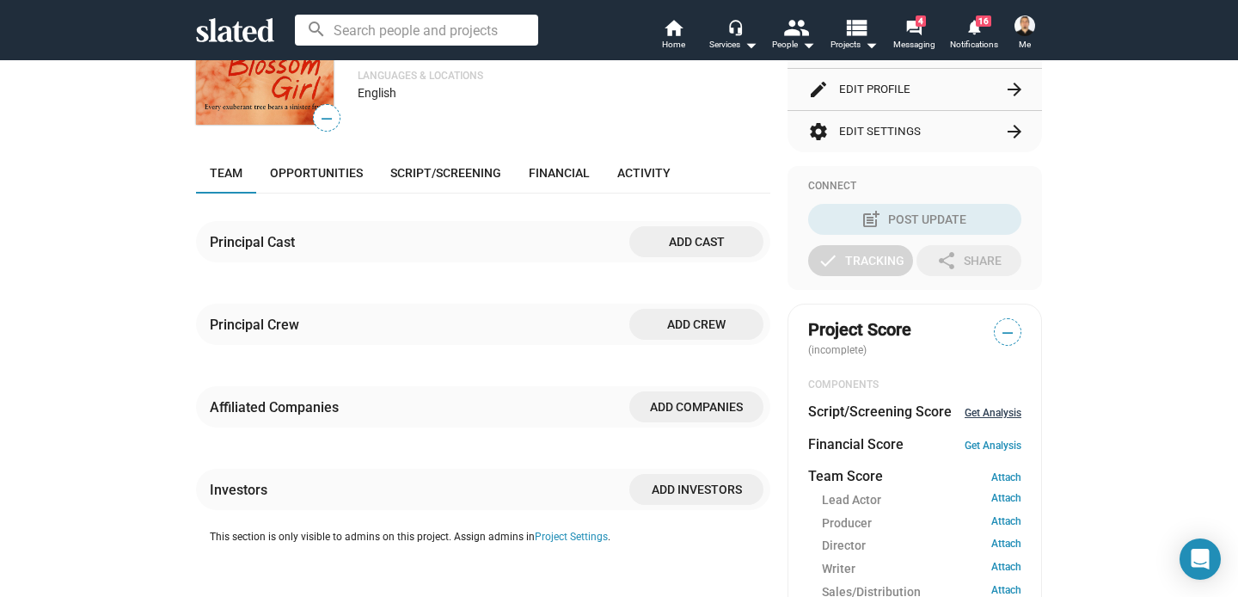
click at [1000, 413] on link "Get Analysis" at bounding box center [993, 413] width 57 height 12
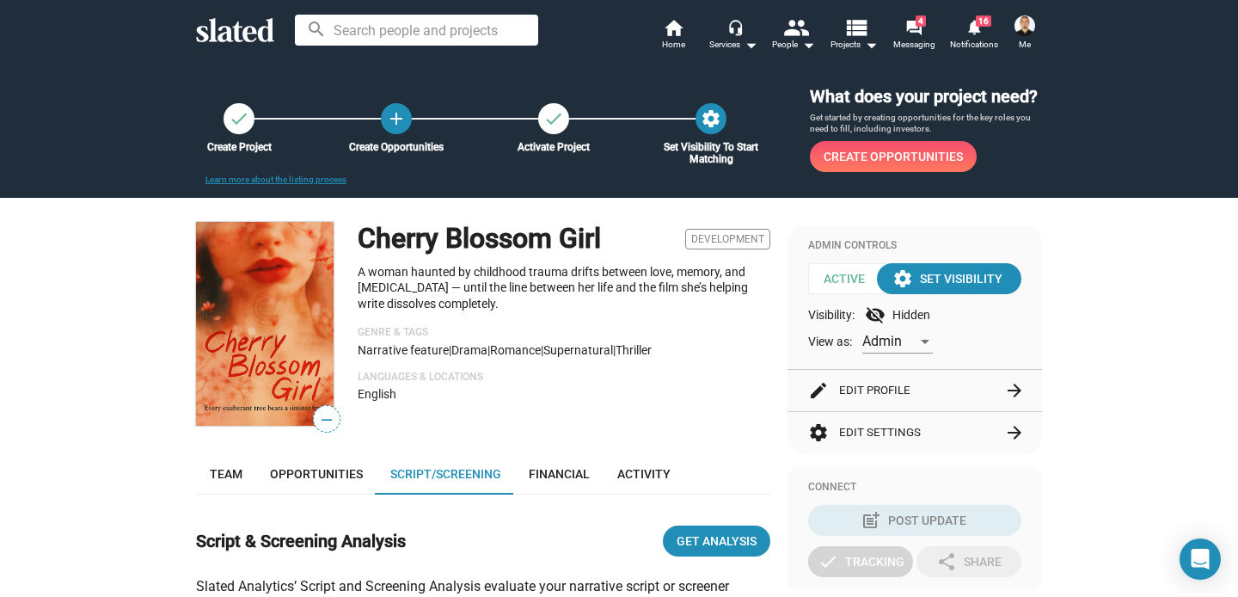
click at [881, 318] on div "Admin" at bounding box center [897, 335] width 71 height 35
click at [1004, 332] on div at bounding box center [619, 298] width 1238 height 597
click at [947, 287] on div "settings Set Visibility" at bounding box center [949, 278] width 107 height 31
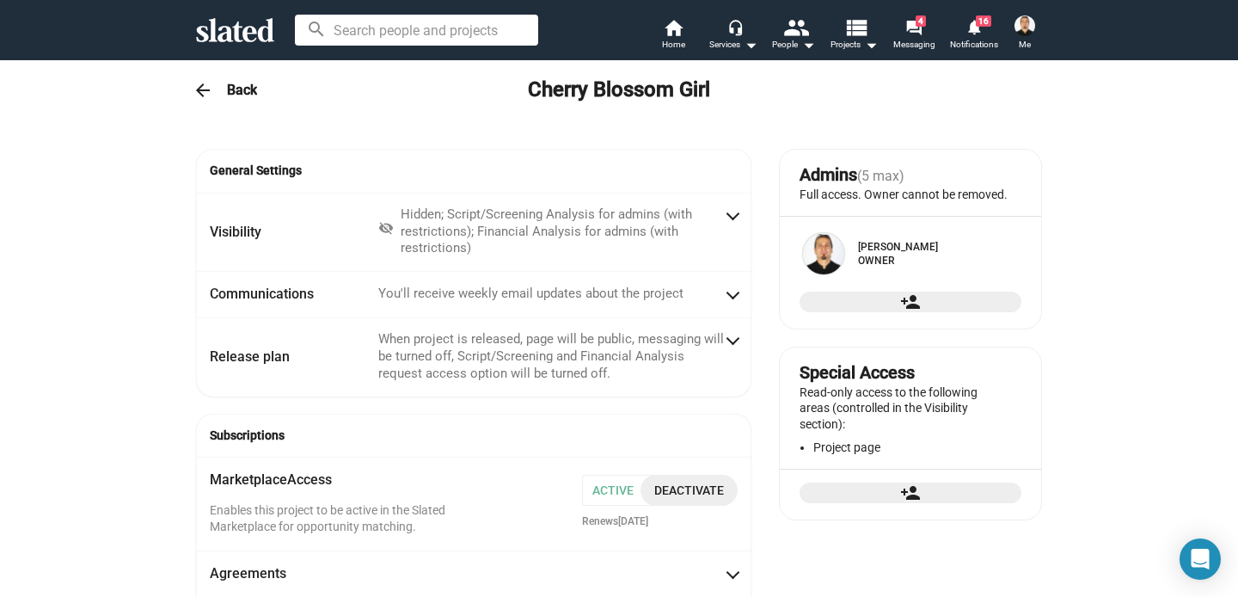
radio input "false"
radio input "true"
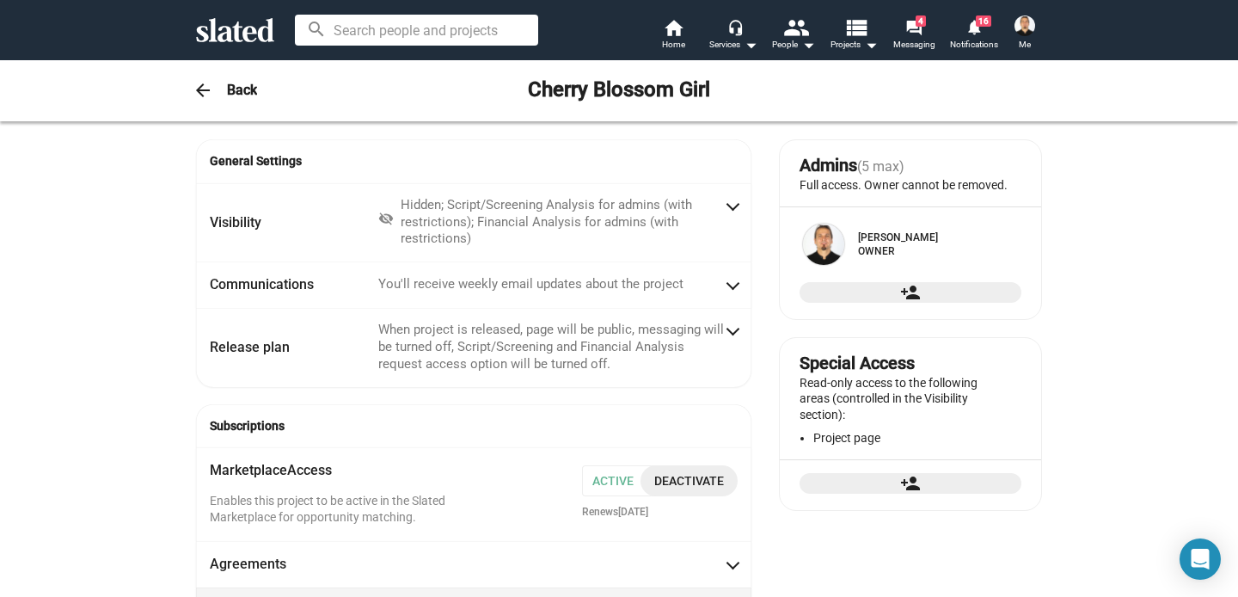
scroll to position [17, 0]
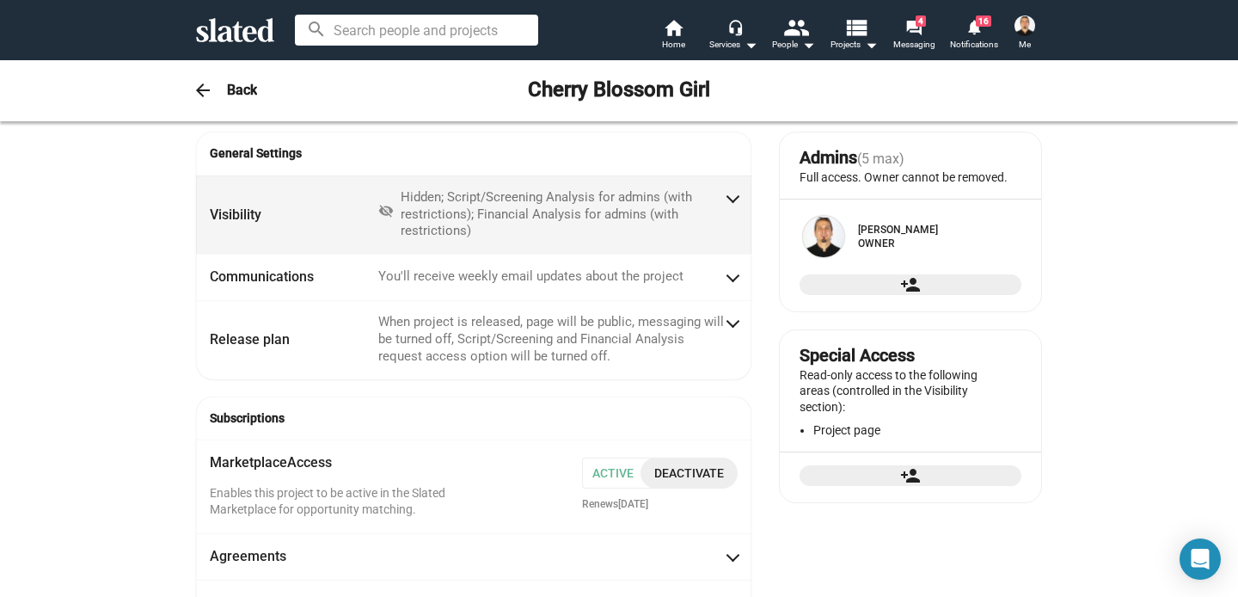
click at [722, 200] on div "Hidden; Script/Screening Analysis for admins (with restrictions); Financial Ana…" at bounding box center [562, 215] width 323 height 52
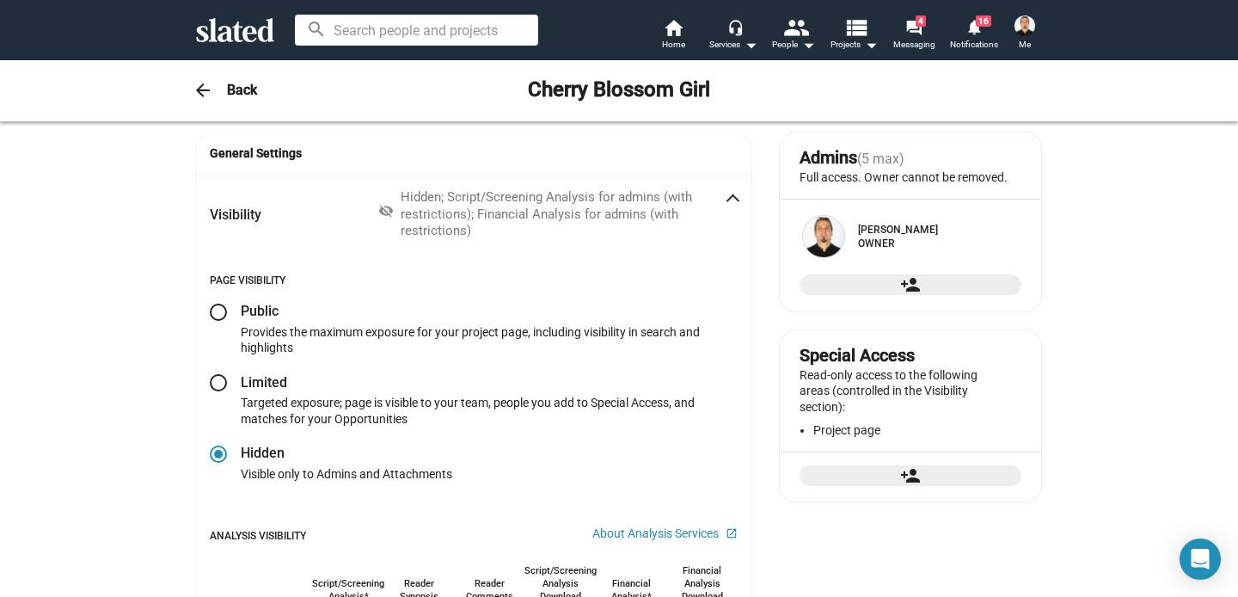
click at [213, 311] on span at bounding box center [218, 311] width 17 height 17
click at [213, 311] on input "radio" at bounding box center [218, 311] width 17 height 17
radio input "true"
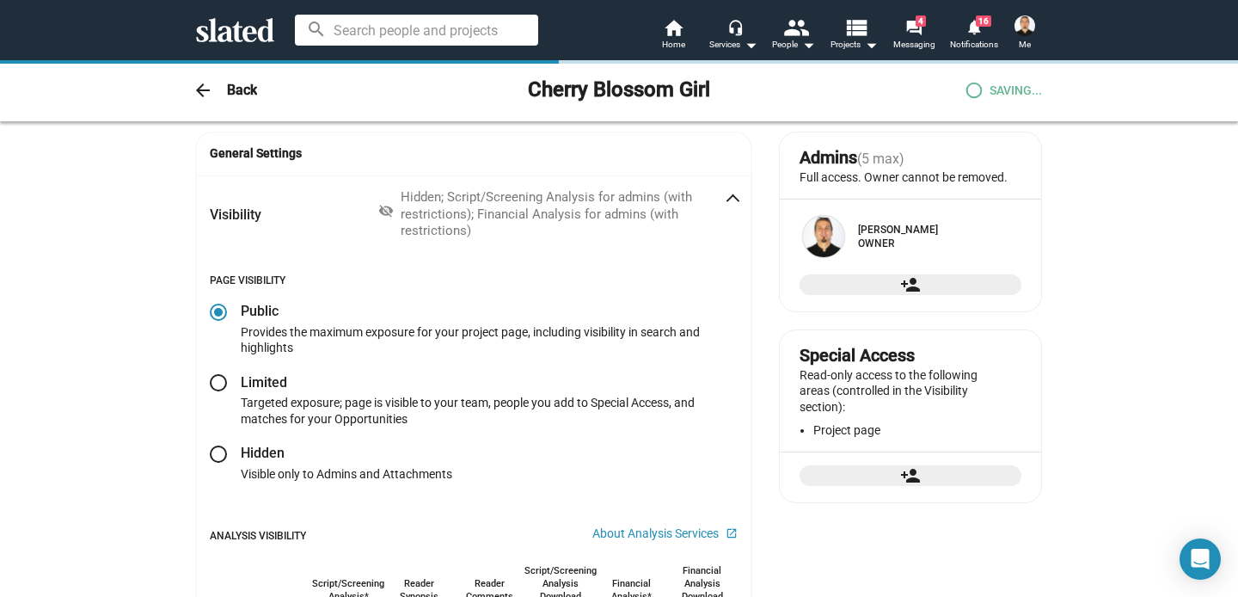
checkbox input "true"
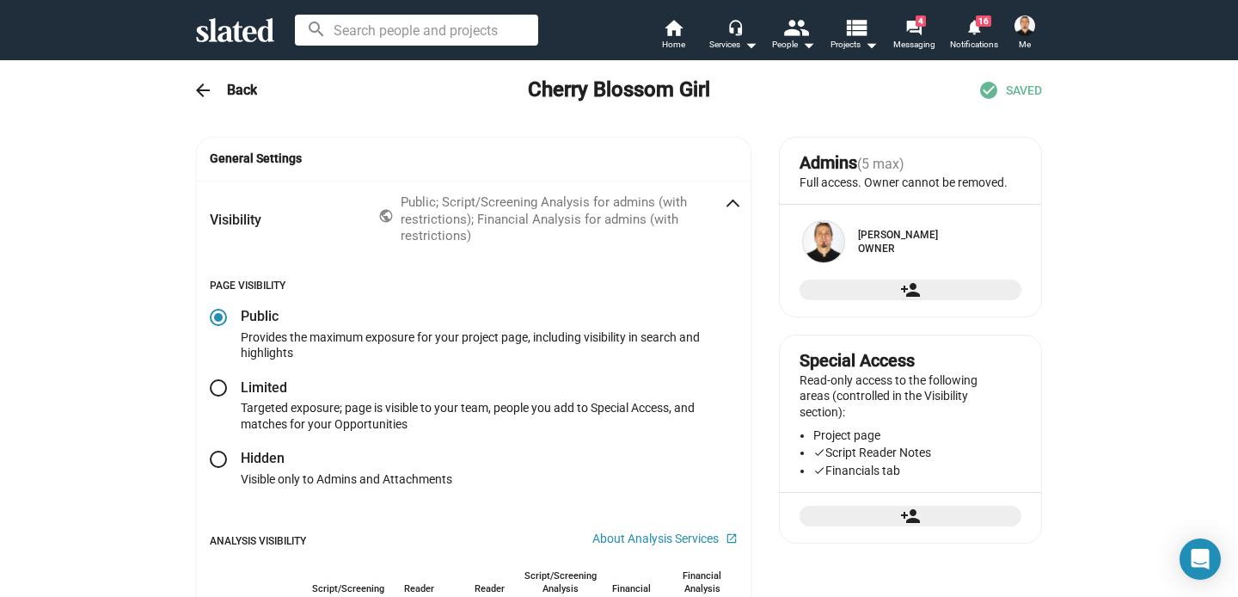
scroll to position [0, 0]
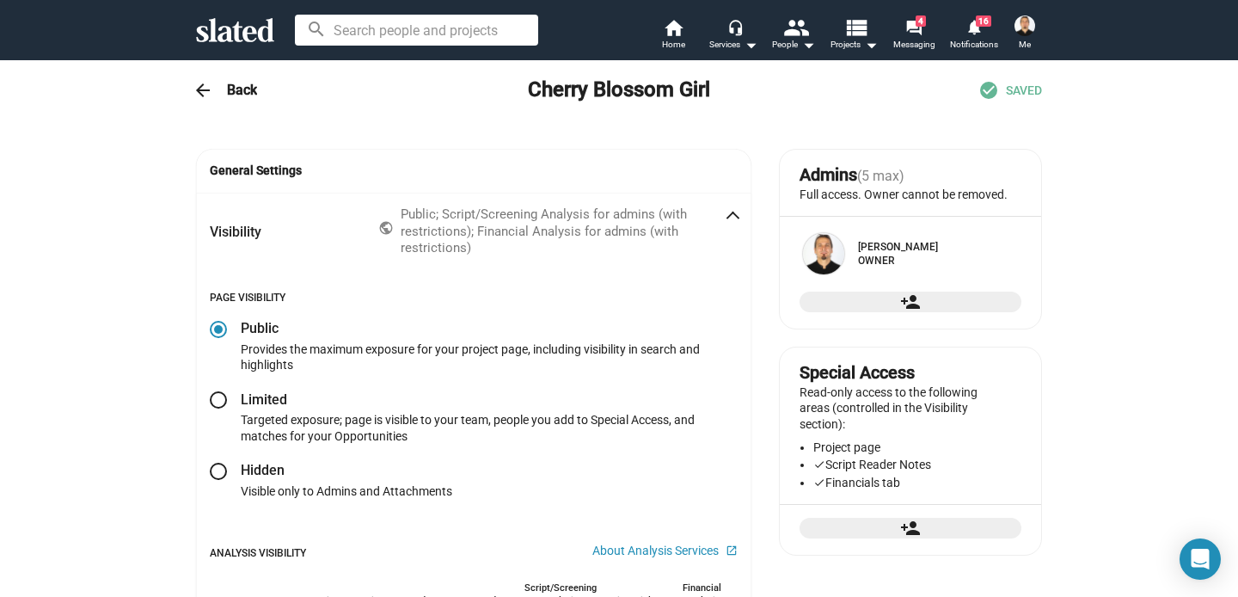
click at [200, 87] on mat-icon "arrow_back" at bounding box center [203, 90] width 21 height 21
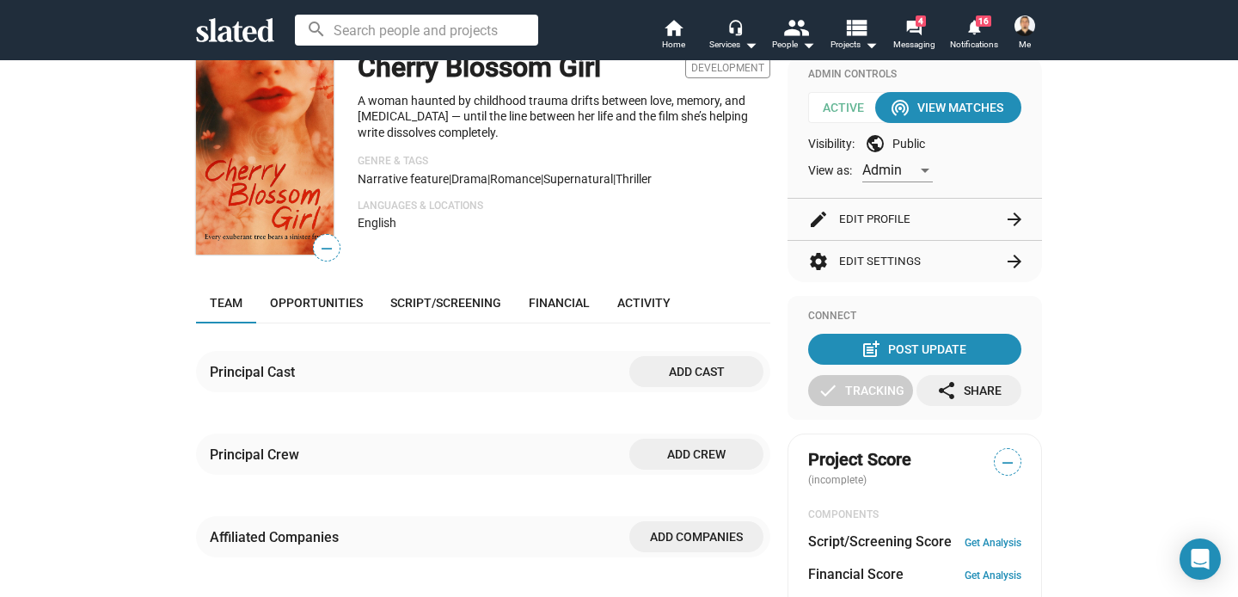
scroll to position [211, 0]
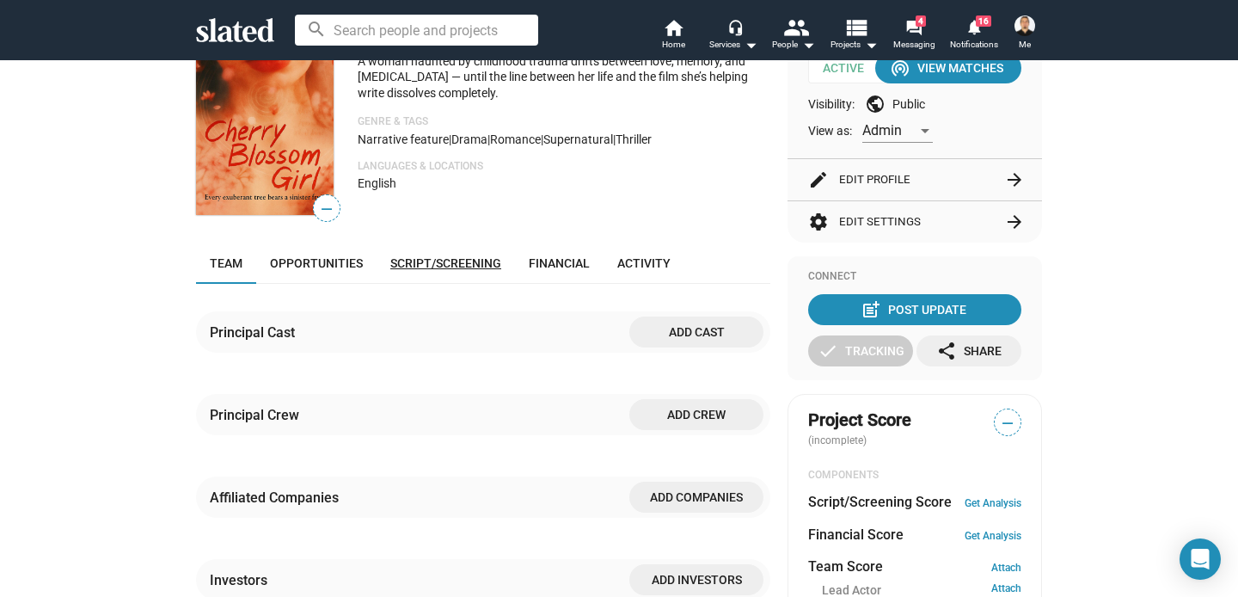
click at [444, 266] on span "Script/Screening" at bounding box center [445, 263] width 111 height 14
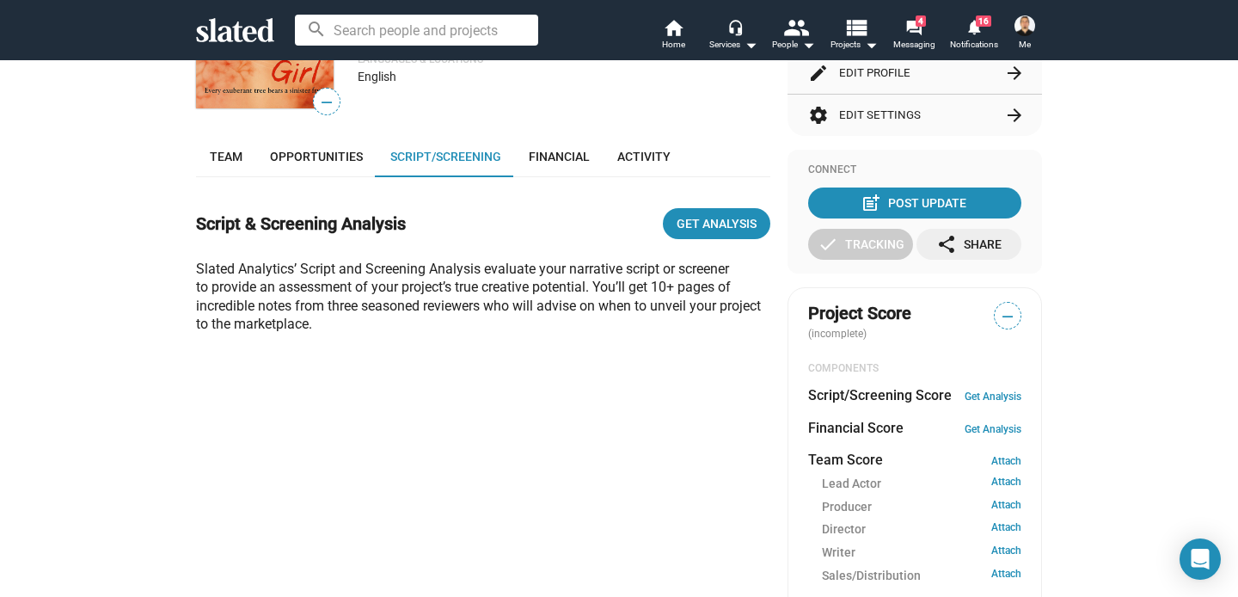
scroll to position [394, 0]
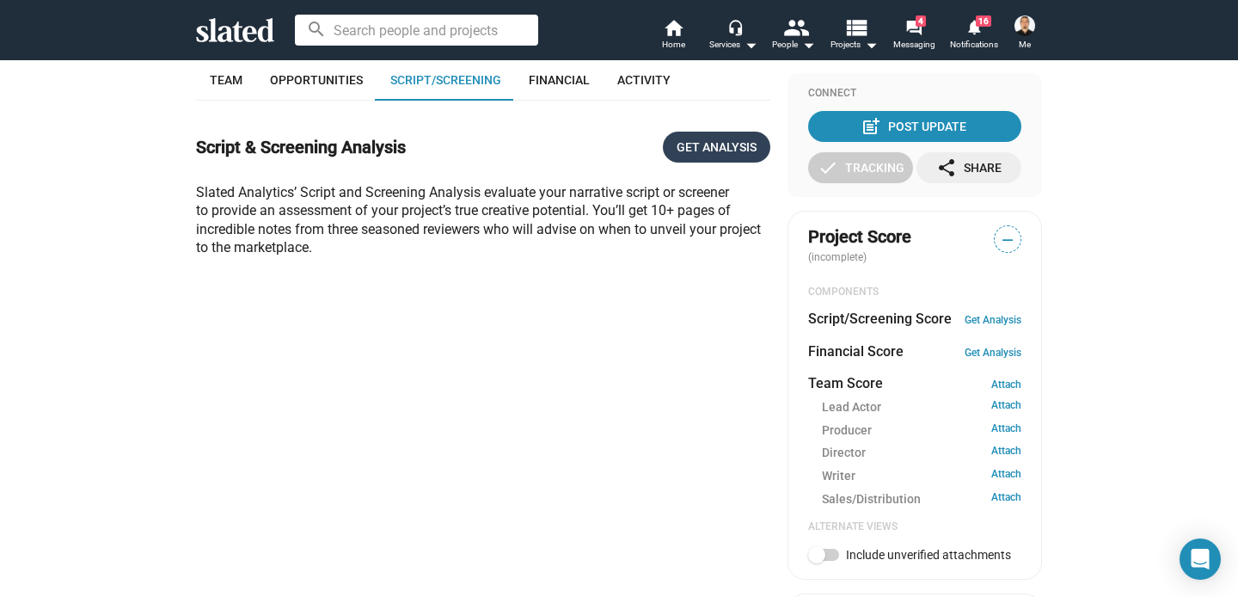
click at [709, 157] on span "Get Analysis" at bounding box center [717, 147] width 80 height 31
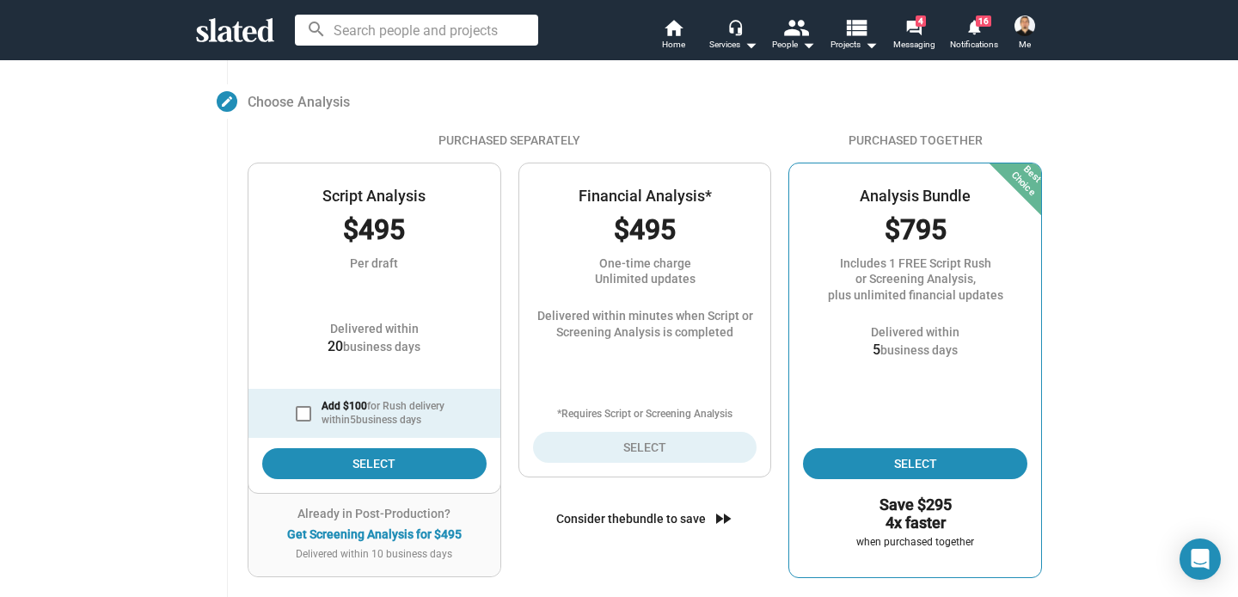
scroll to position [208, 0]
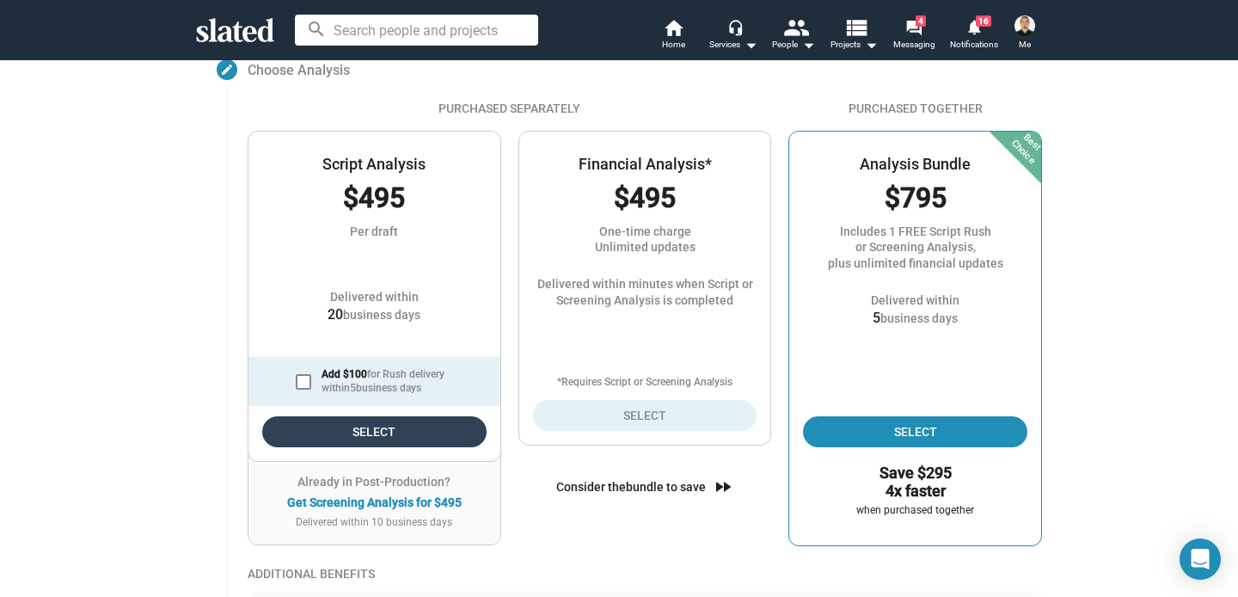
click at [348, 431] on span "Select" at bounding box center [374, 431] width 197 height 31
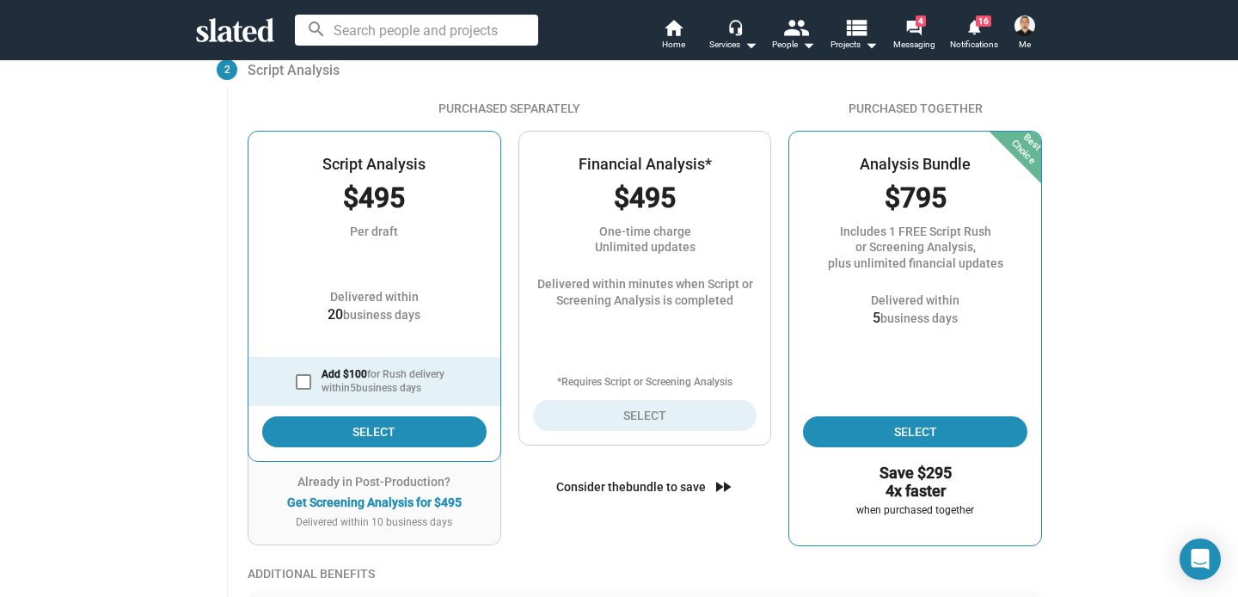
scroll to position [249, 0]
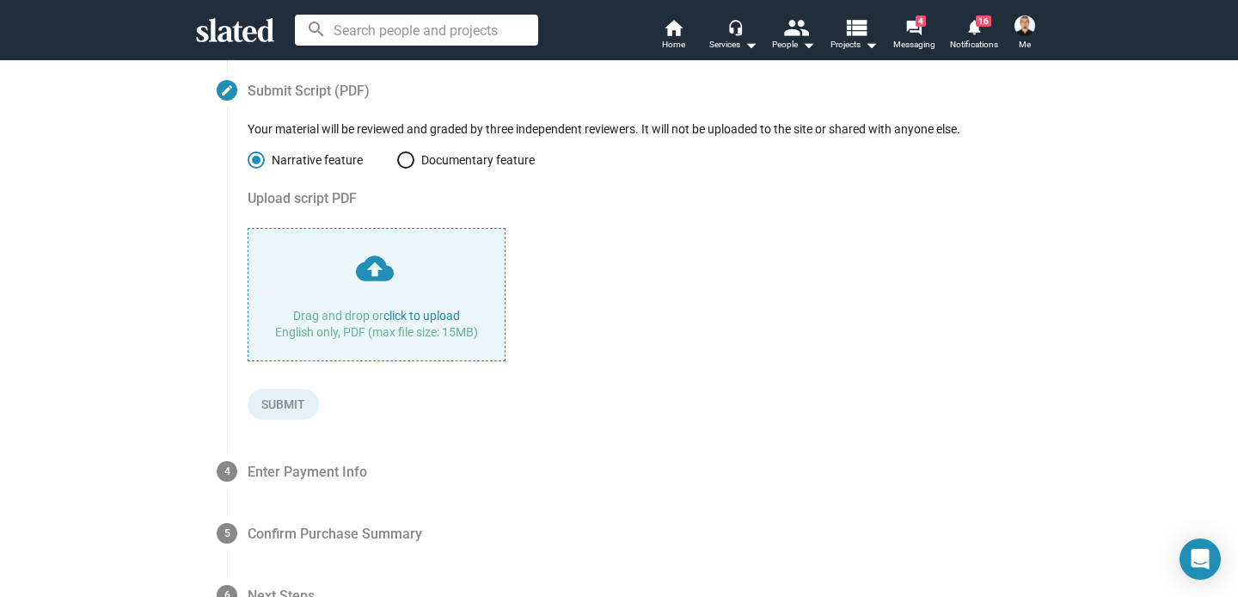
click at [414, 314] on input "file" at bounding box center [376, 295] width 256 height 132
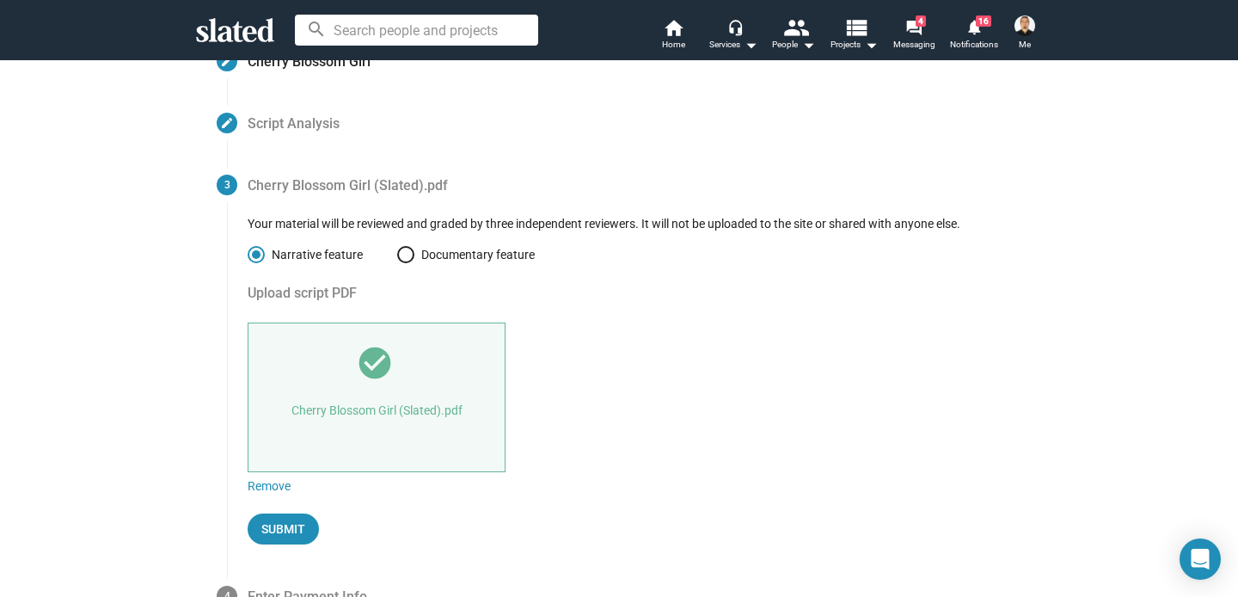
scroll to position [261, 0]
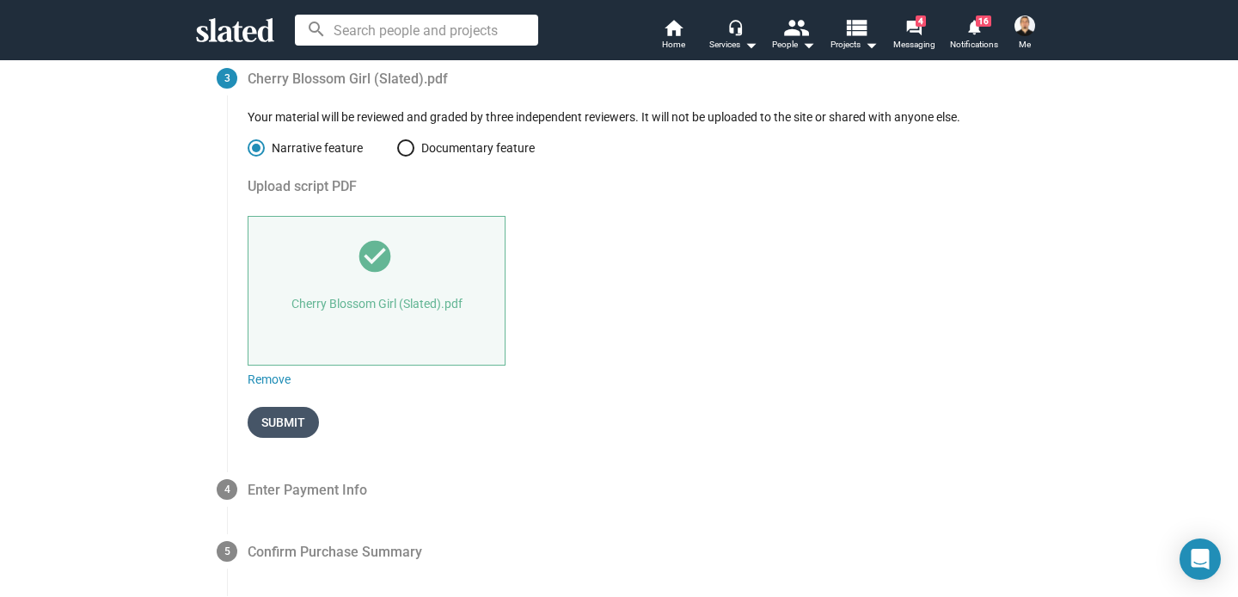
click at [275, 414] on span "Submit" at bounding box center [283, 422] width 44 height 31
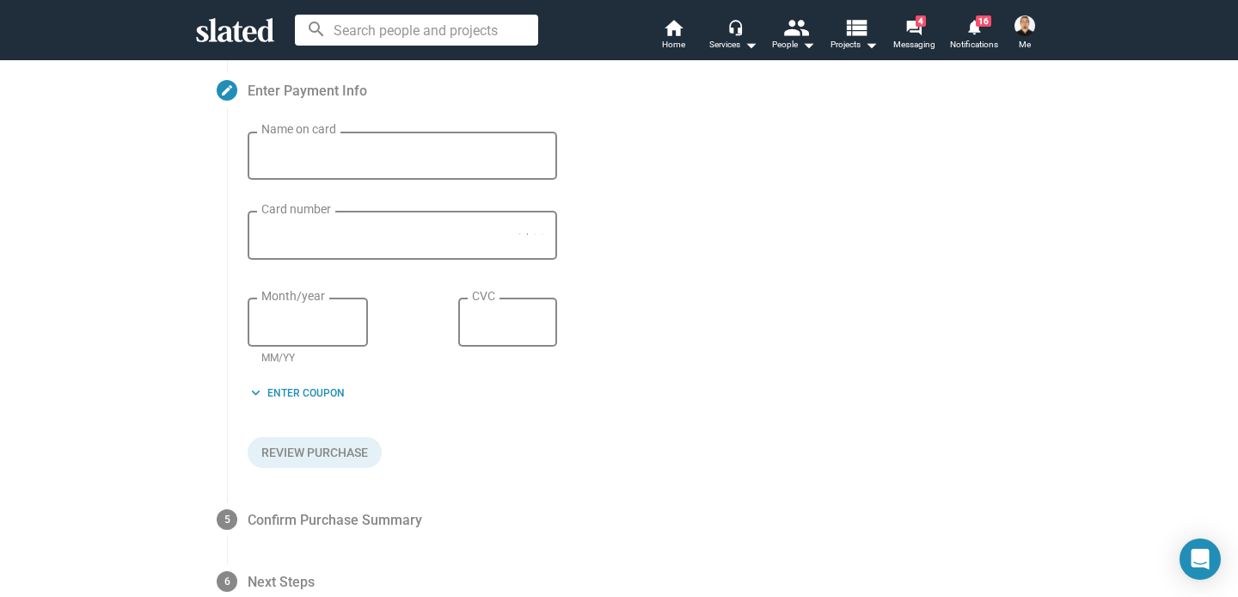
click at [408, 158] on input "Name on card" at bounding box center [402, 156] width 282 height 15
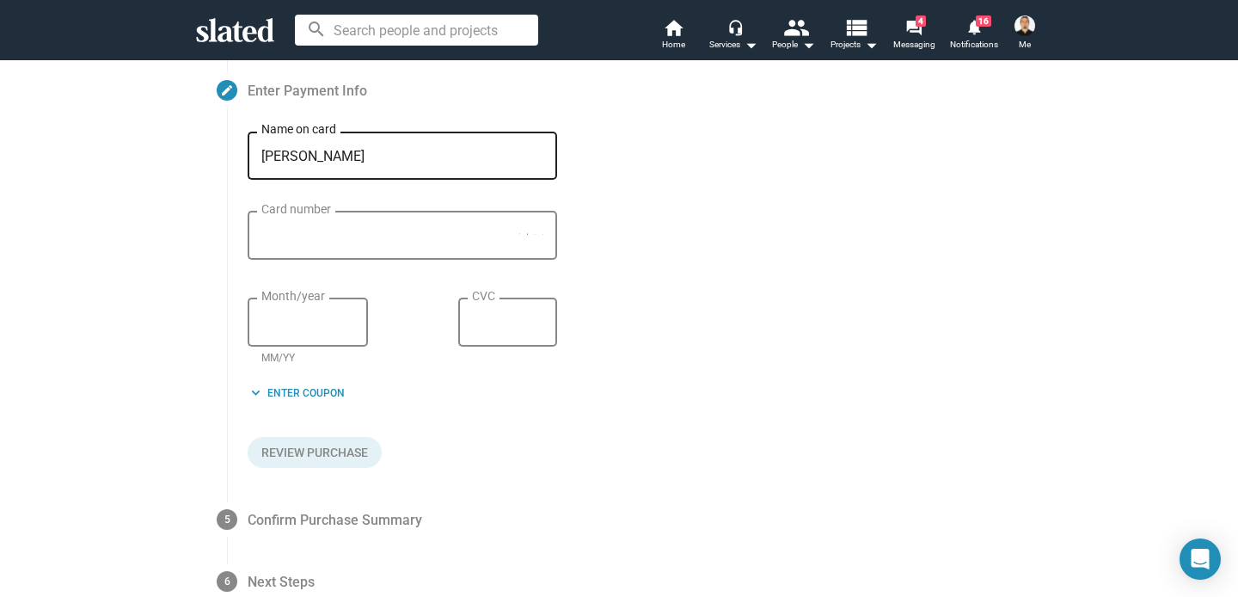
type input "[PERSON_NAME]"
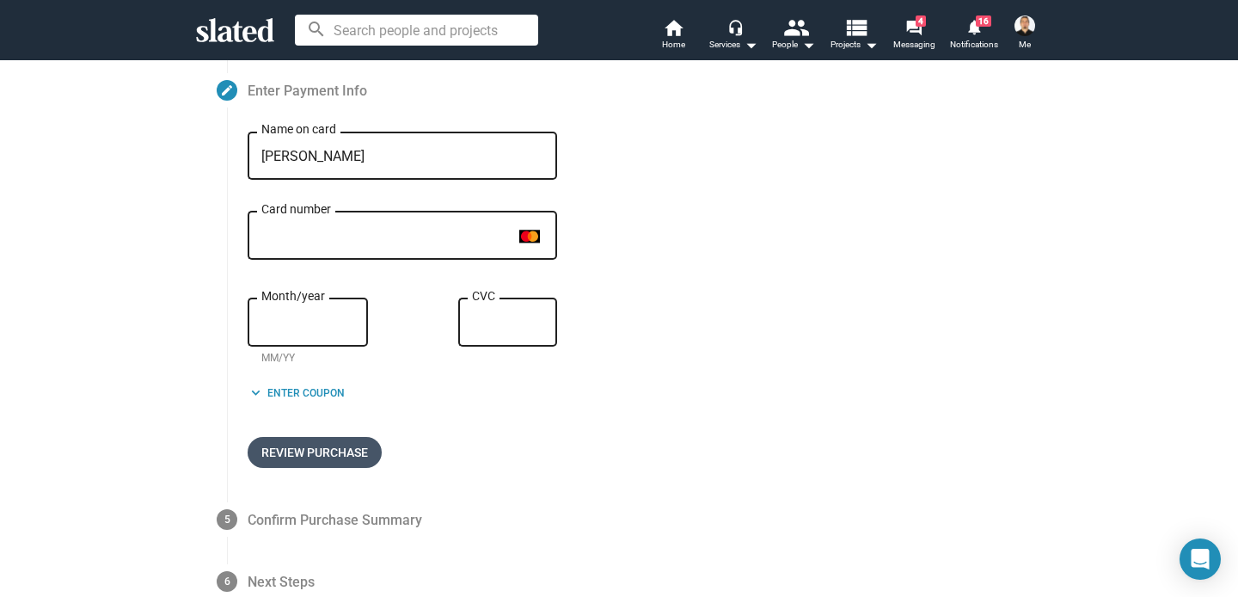
click at [332, 452] on span "Review Purchase" at bounding box center [314, 452] width 107 height 31
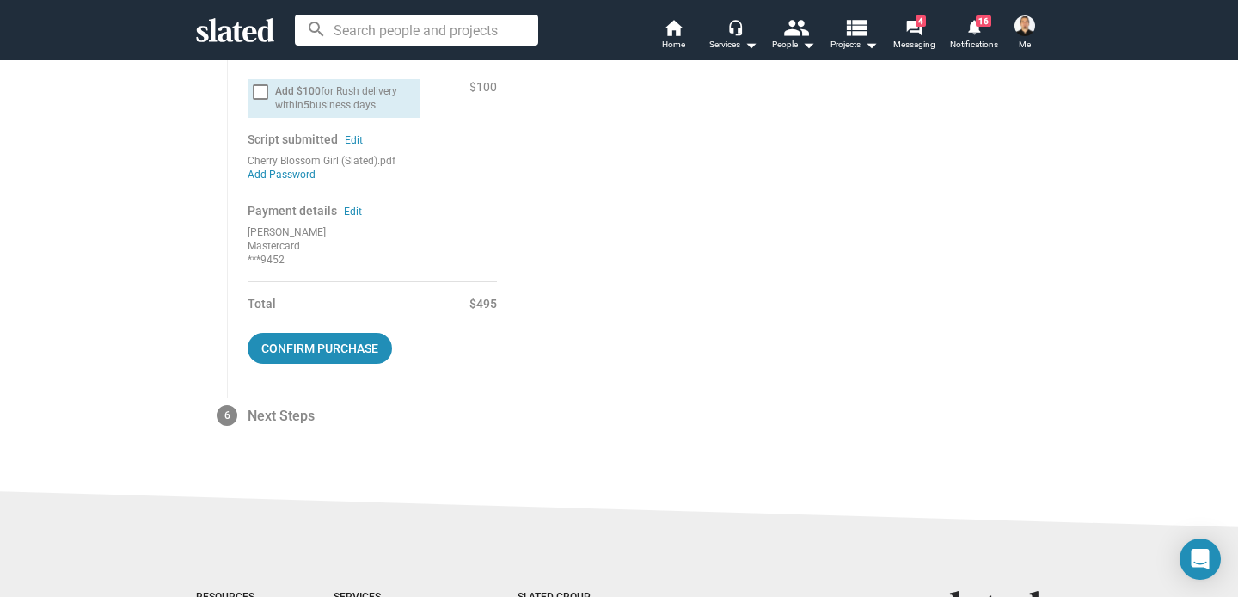
scroll to position [827, 0]
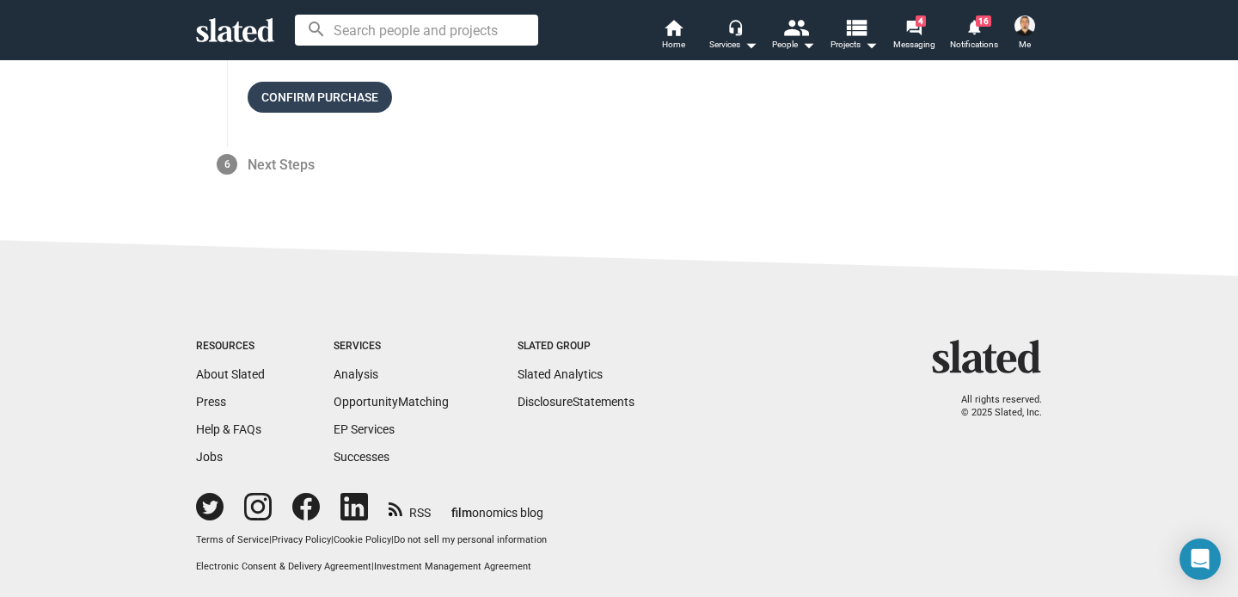
click at [341, 103] on span "Confirm purchase" at bounding box center [319, 97] width 117 height 31
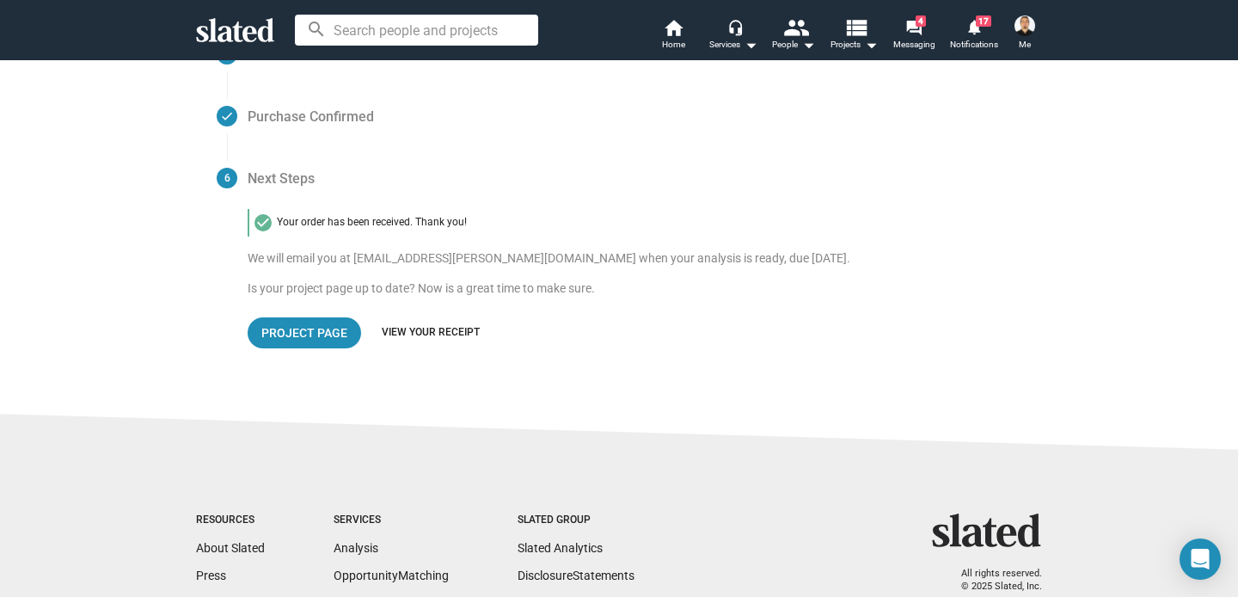
scroll to position [346, 0]
click at [434, 334] on link "View your receipt" at bounding box center [431, 334] width 98 height 14
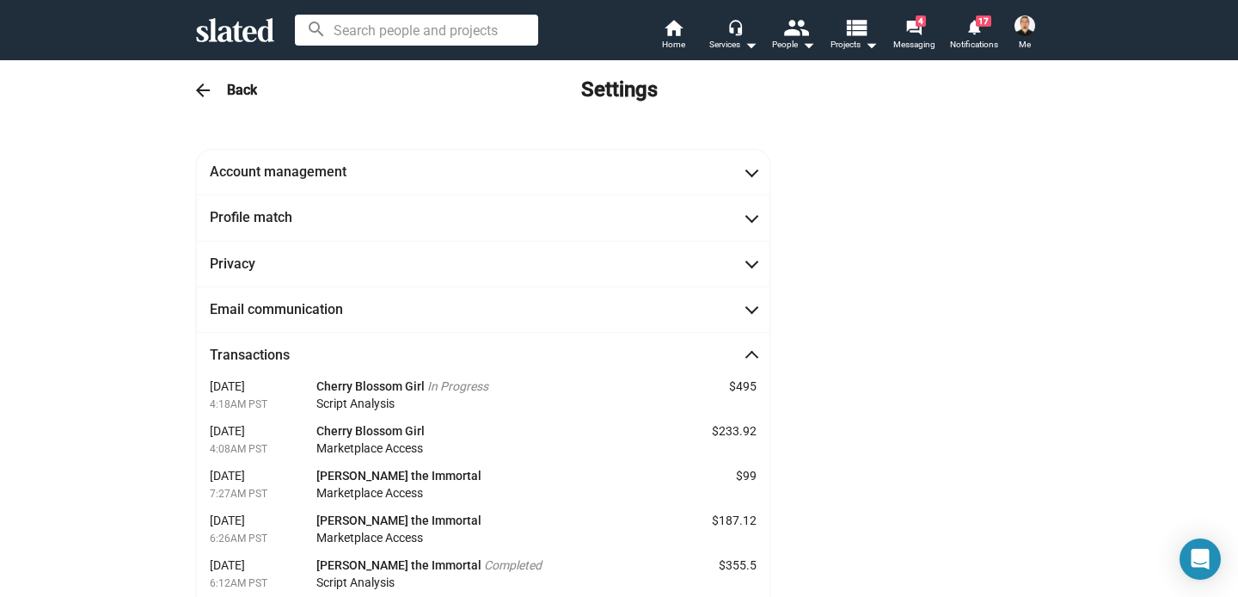
click at [243, 93] on h3 "Back" at bounding box center [242, 90] width 30 height 18
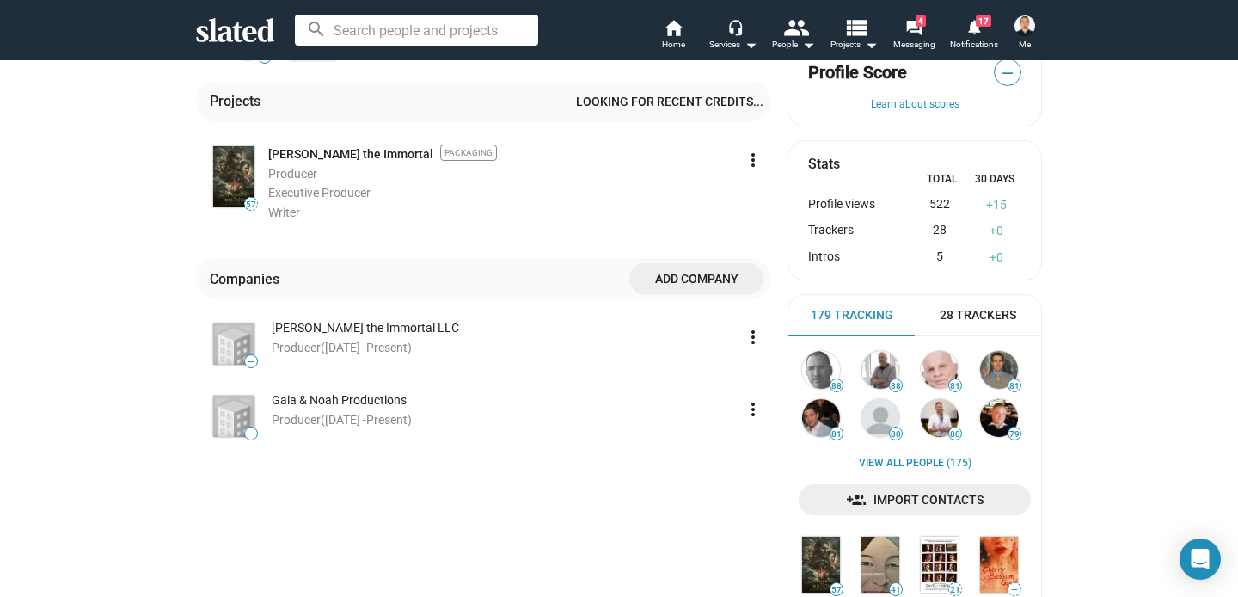
scroll to position [341, 0]
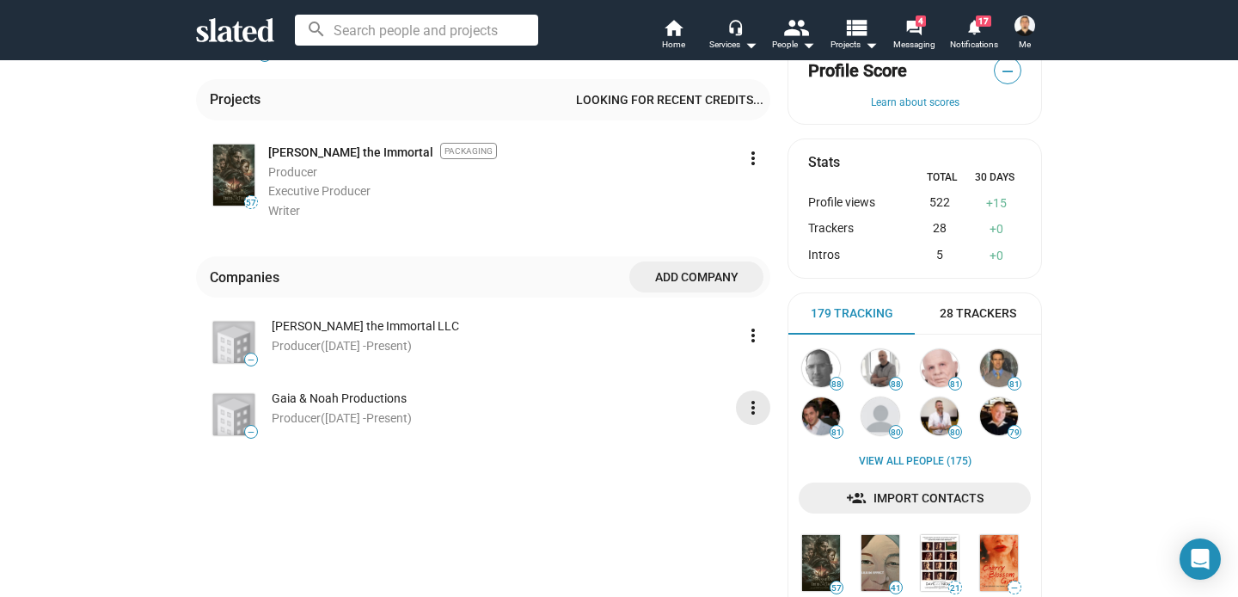
click at [752, 405] on mat-icon "more_vert" at bounding box center [753, 407] width 21 height 21
click at [708, 470] on button "Delete" at bounding box center [722, 473] width 96 height 28
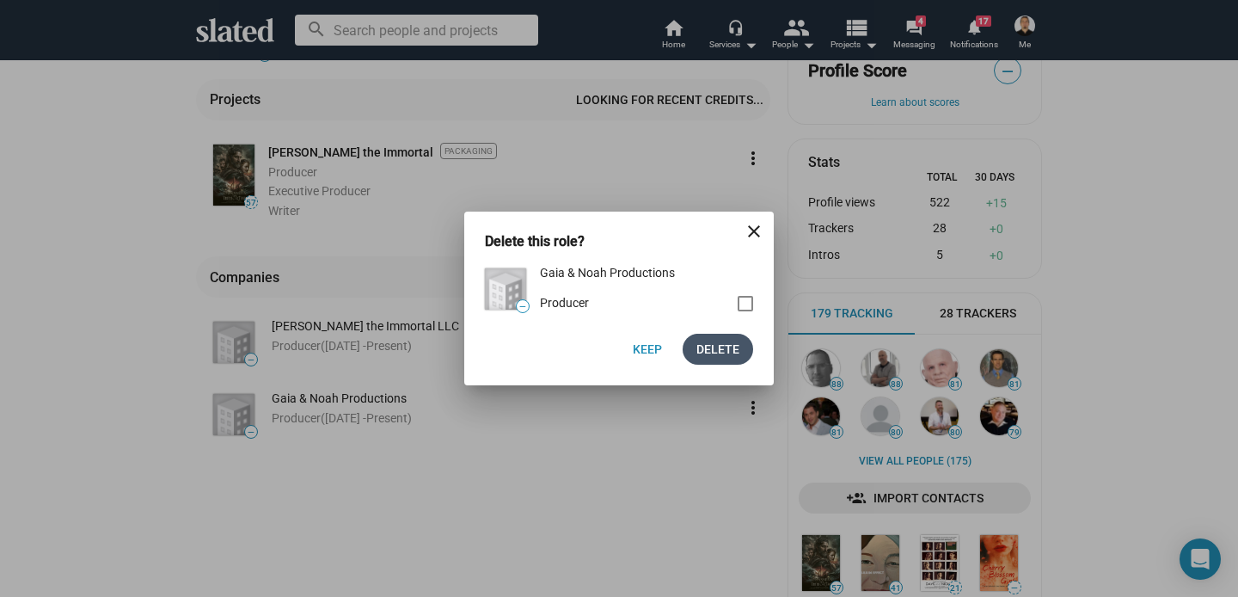
click at [723, 354] on span "Delete" at bounding box center [717, 349] width 43 height 31
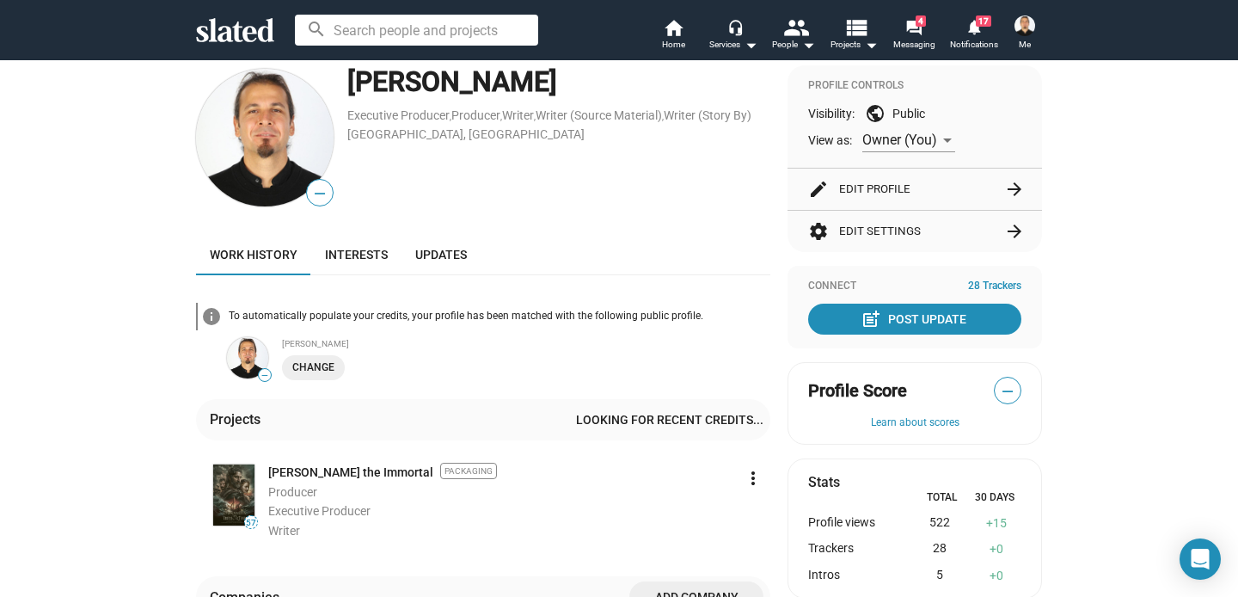
scroll to position [9, 0]
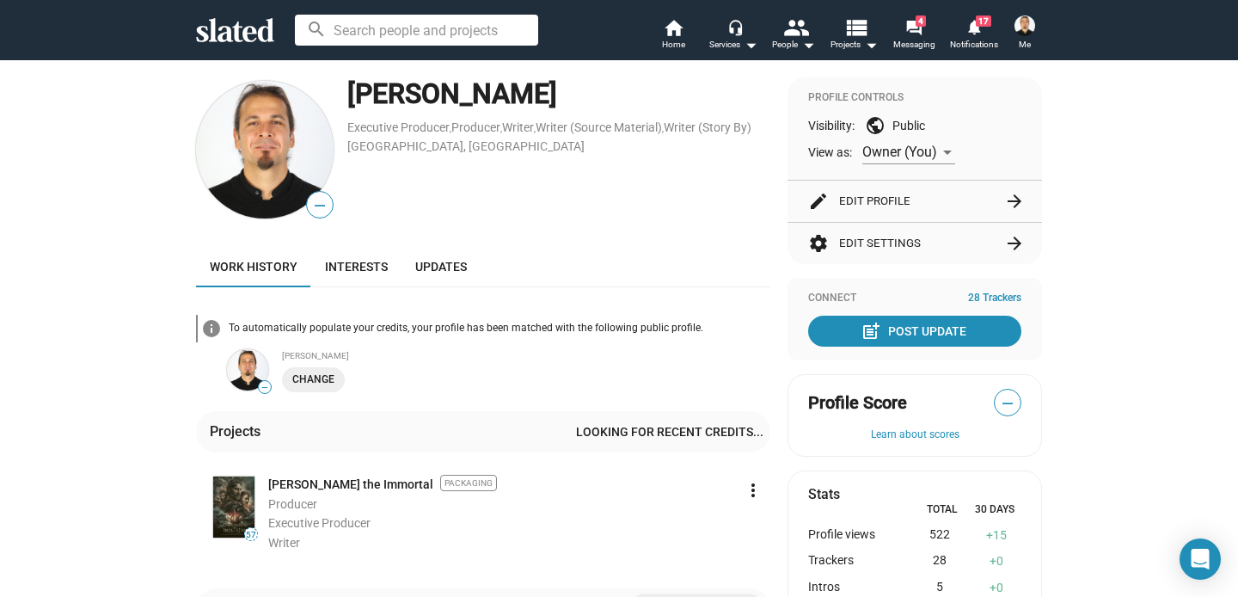
click at [1026, 24] on img at bounding box center [1025, 25] width 21 height 21
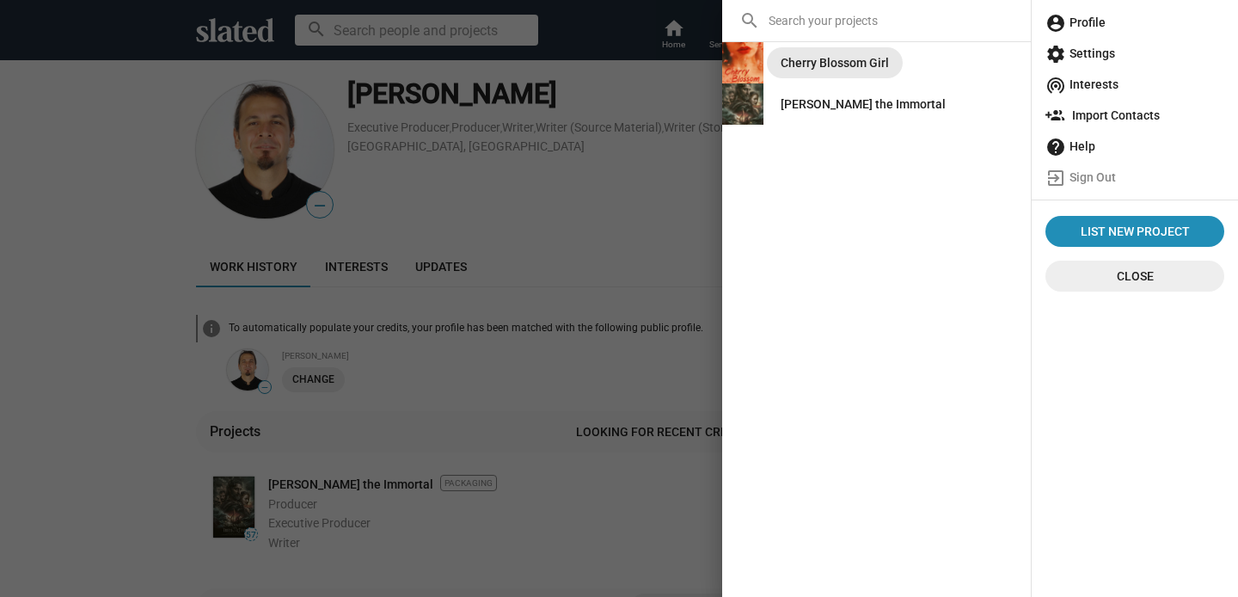
click at [872, 60] on div "Cherry Blossom Girl" at bounding box center [835, 62] width 108 height 31
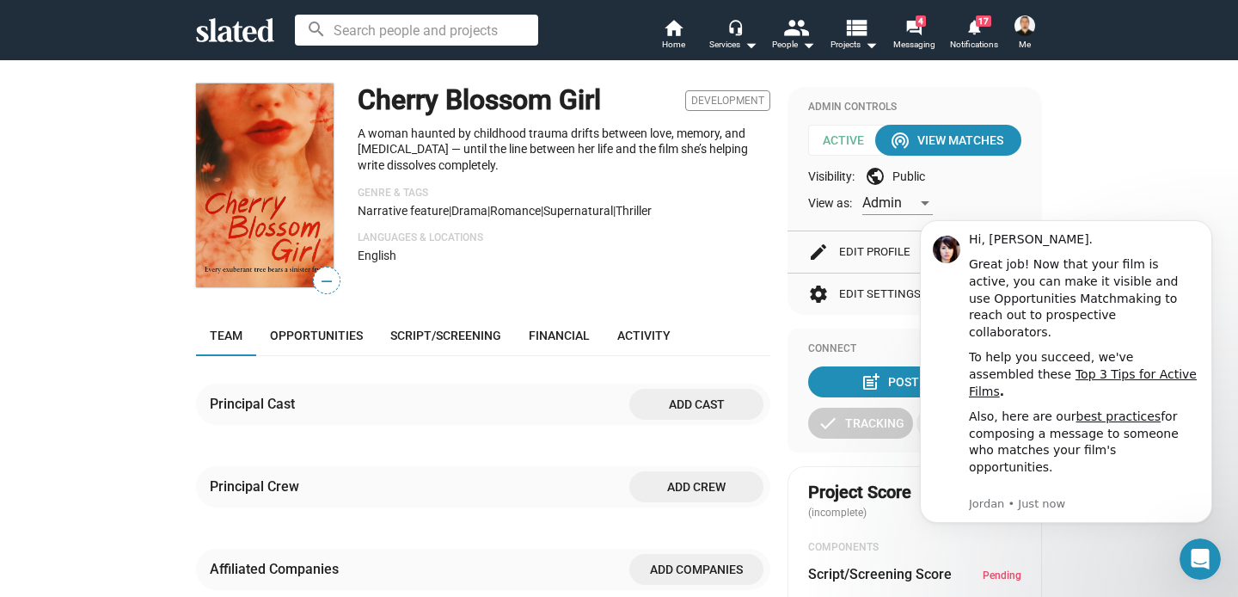
click at [595, 459] on div at bounding box center [483, 455] width 574 height 21
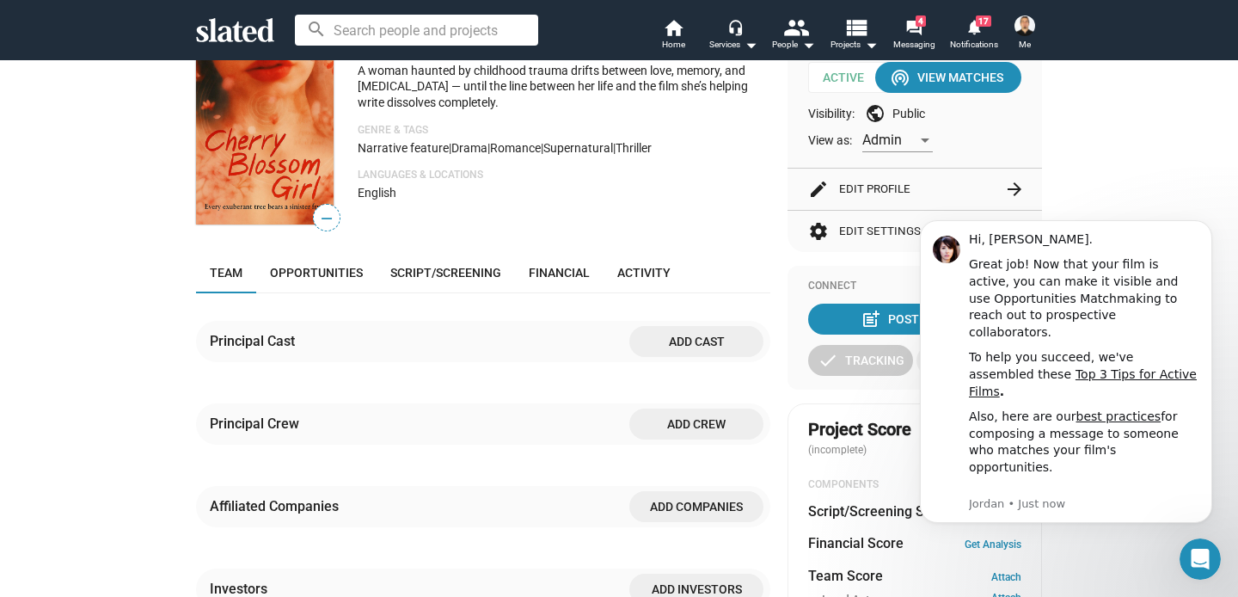
scroll to position [83, 0]
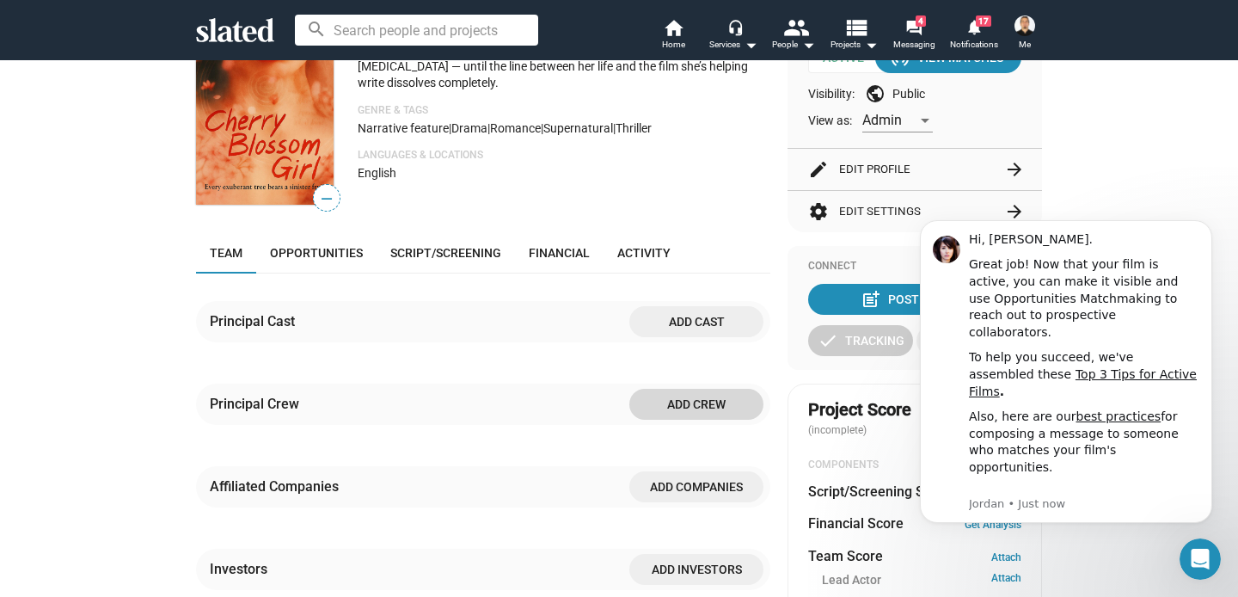
click at [710, 400] on span "Add crew" at bounding box center [696, 404] width 107 height 31
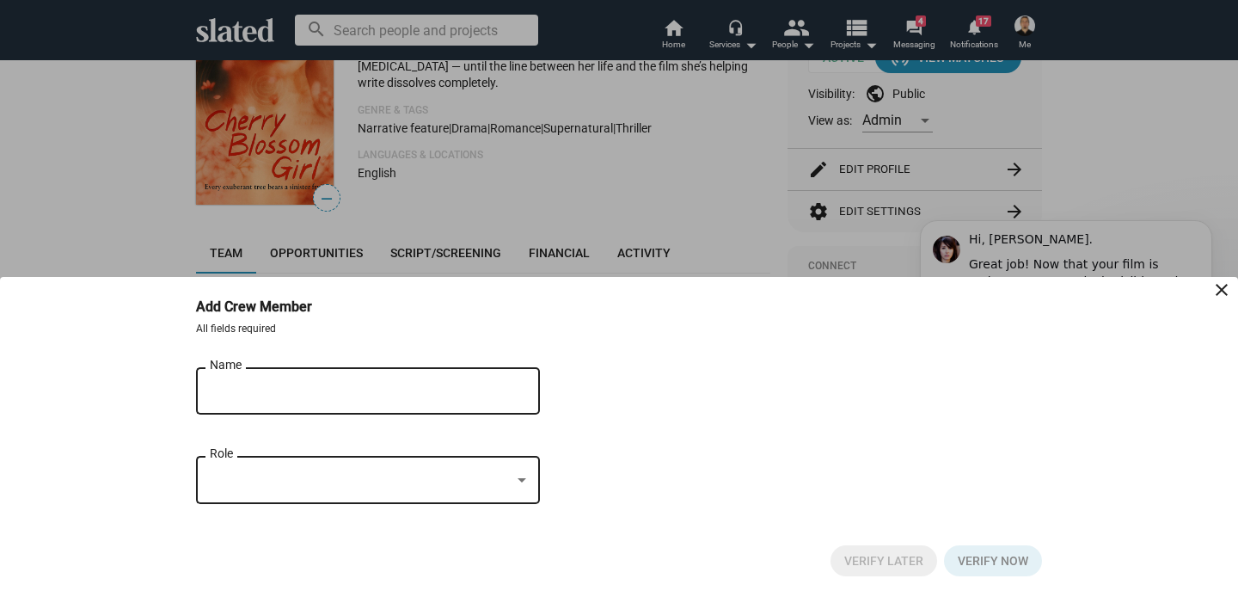
click at [347, 389] on input "Name" at bounding box center [356, 390] width 292 height 15
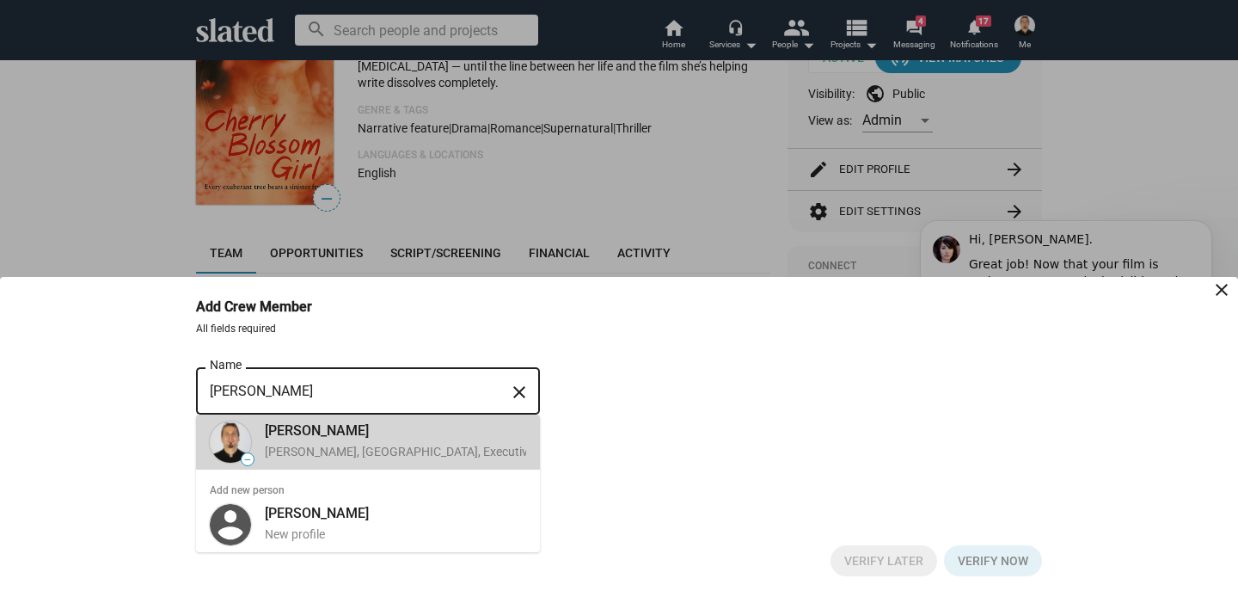
click at [342, 448] on div "Izmir, Turkey, Executive Producer, Producer" at bounding box center [452, 452] width 374 height 16
type input "[PERSON_NAME]"
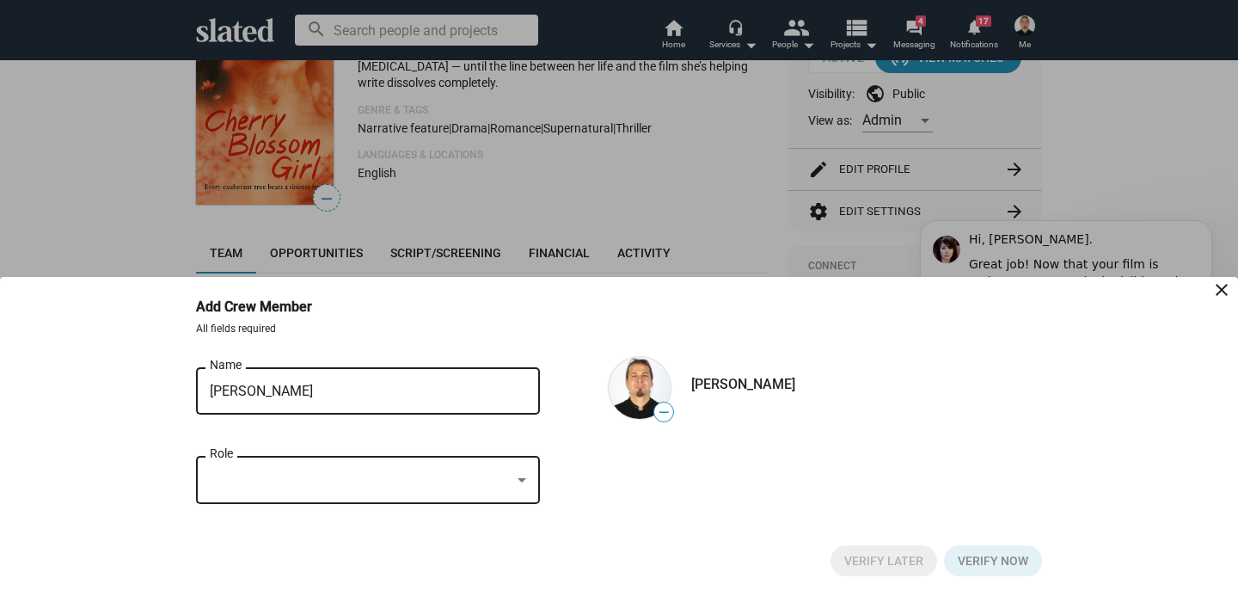
click at [515, 478] on div at bounding box center [521, 481] width 15 height 14
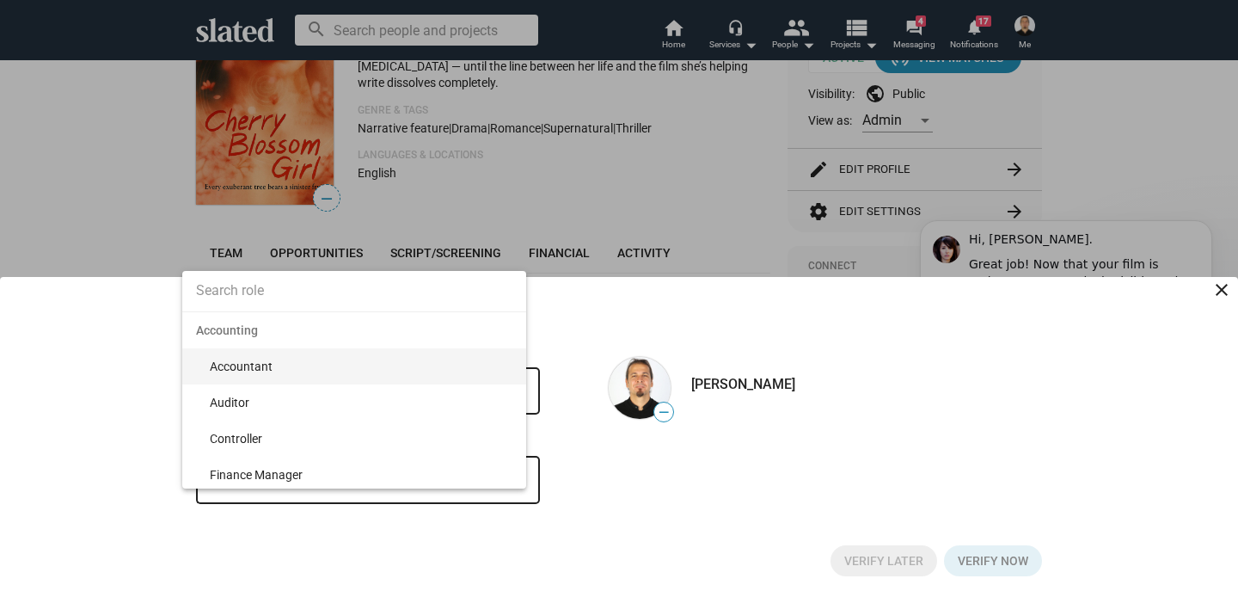
click at [311, 286] on input at bounding box center [354, 290] width 344 height 43
type input "Writer"
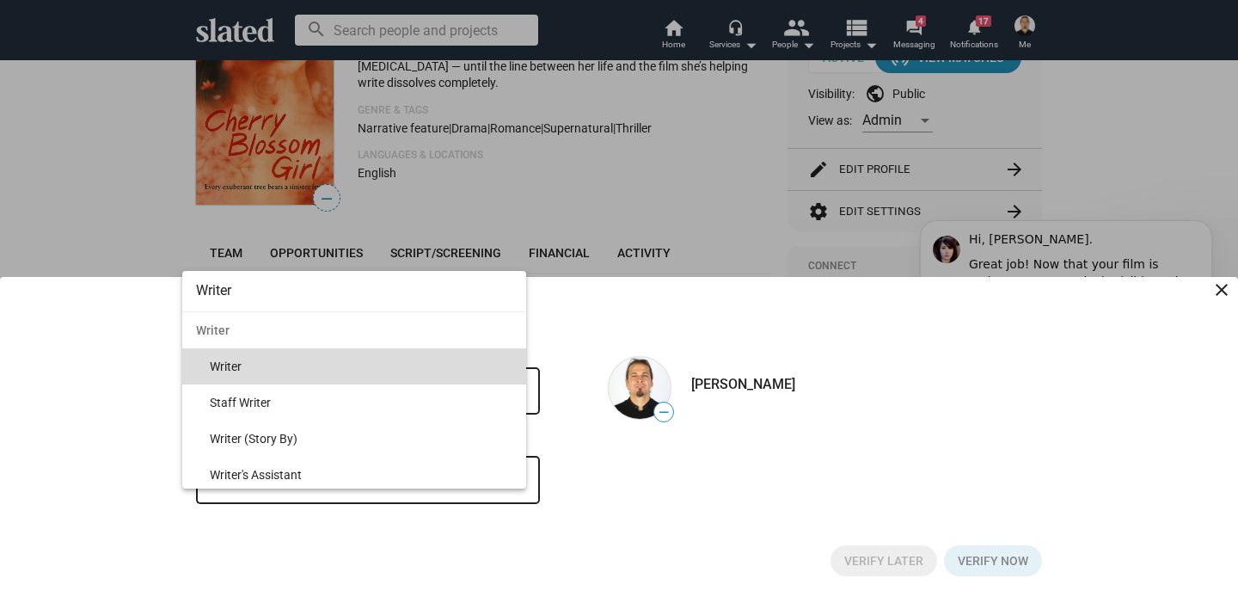
click at [242, 367] on span "Writer" at bounding box center [361, 366] width 303 height 36
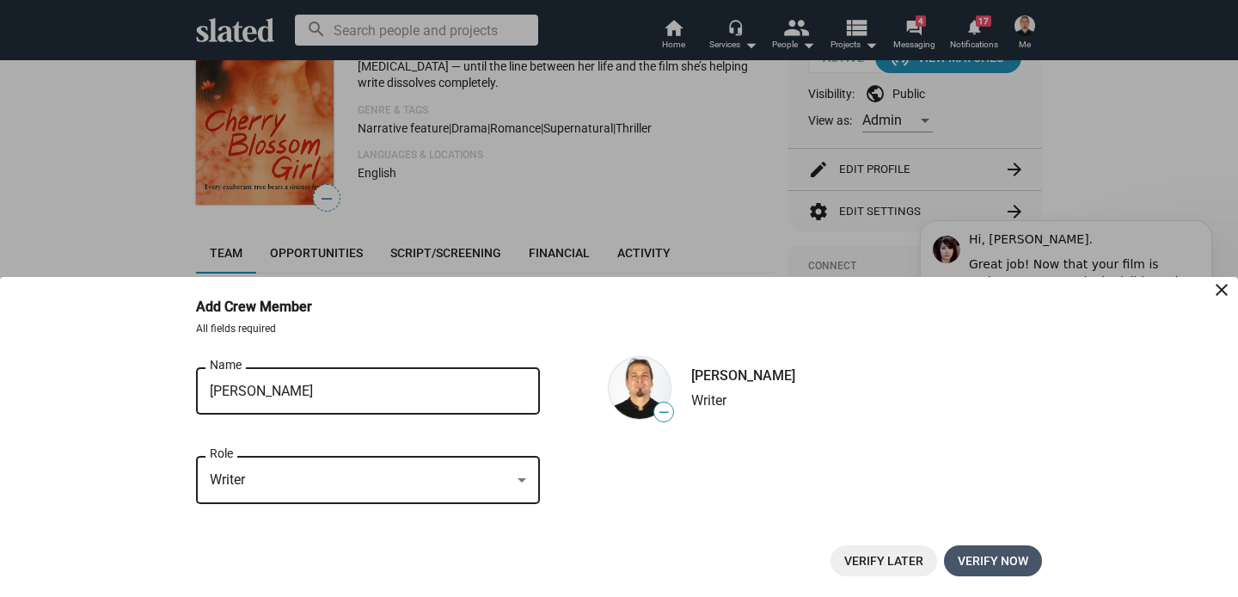
click at [978, 567] on span "Verify now" at bounding box center [993, 560] width 71 height 31
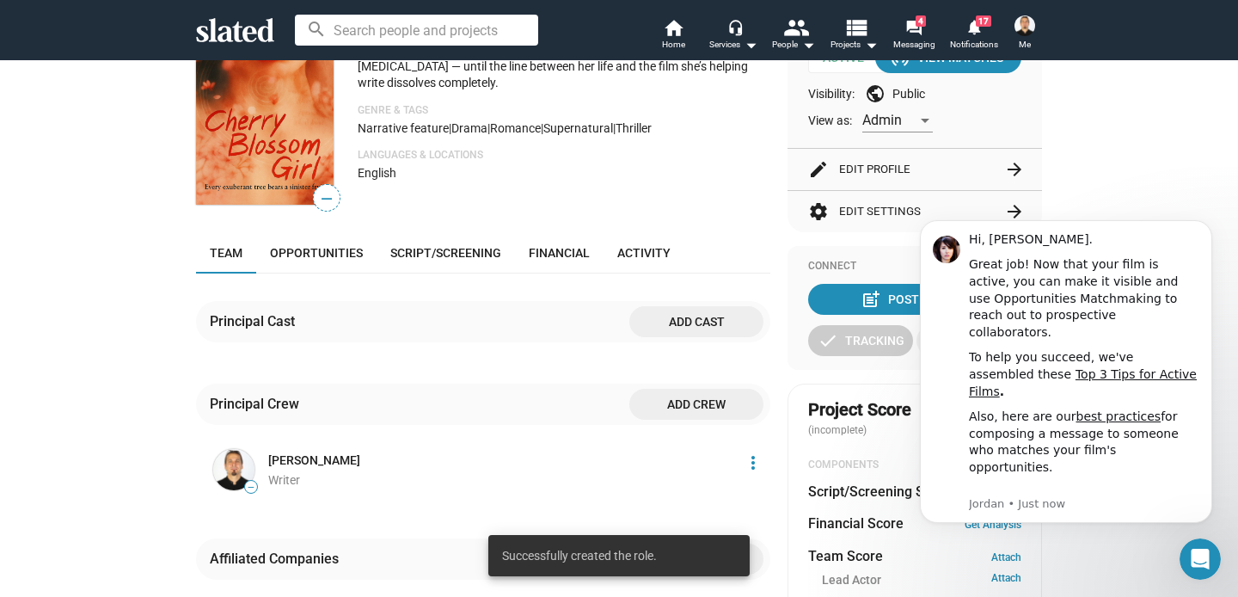
click at [696, 417] on span "Add crew" at bounding box center [696, 404] width 107 height 31
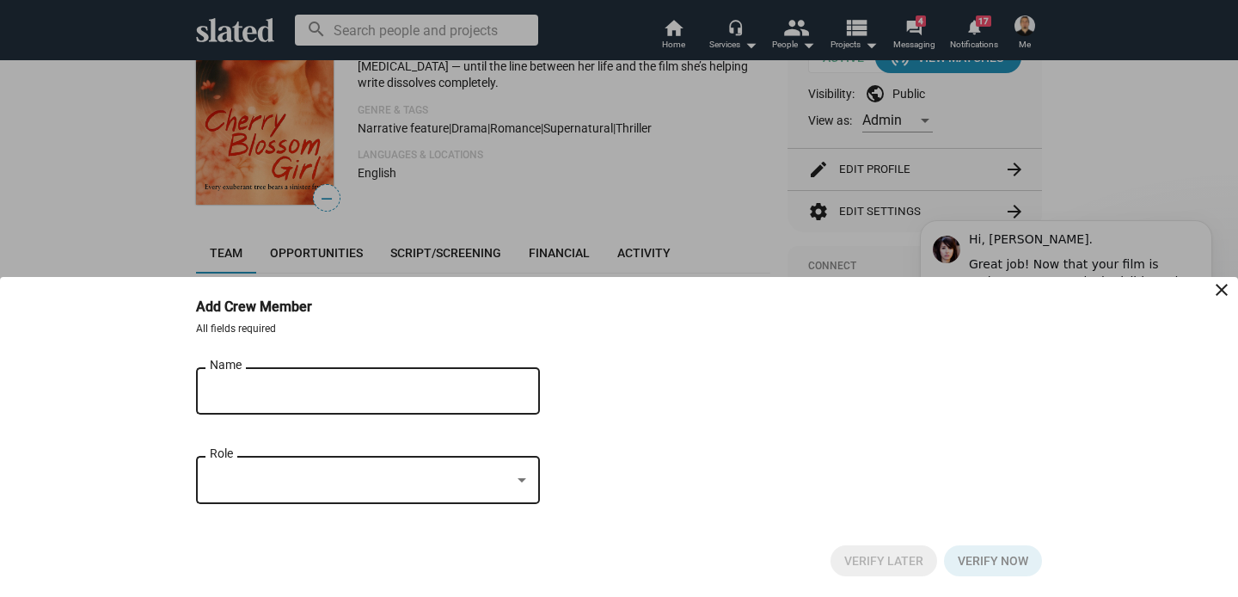
click at [351, 380] on div "Name" at bounding box center [356, 389] width 292 height 51
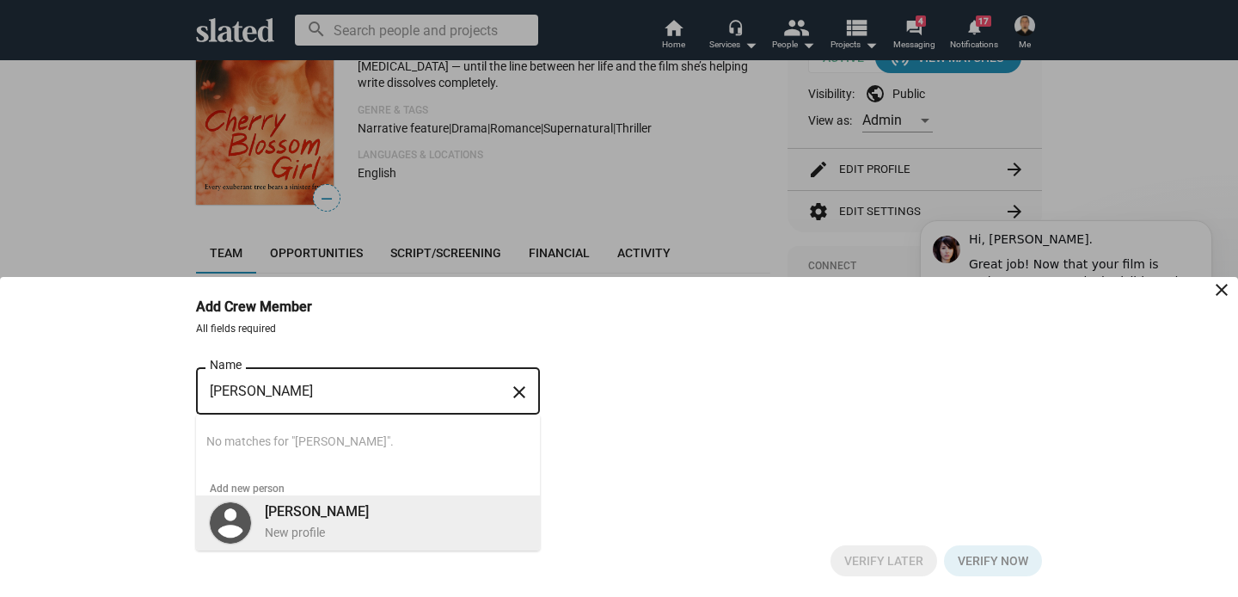
type input "[PERSON_NAME]"
click at [297, 511] on b "[PERSON_NAME]" at bounding box center [317, 511] width 104 height 16
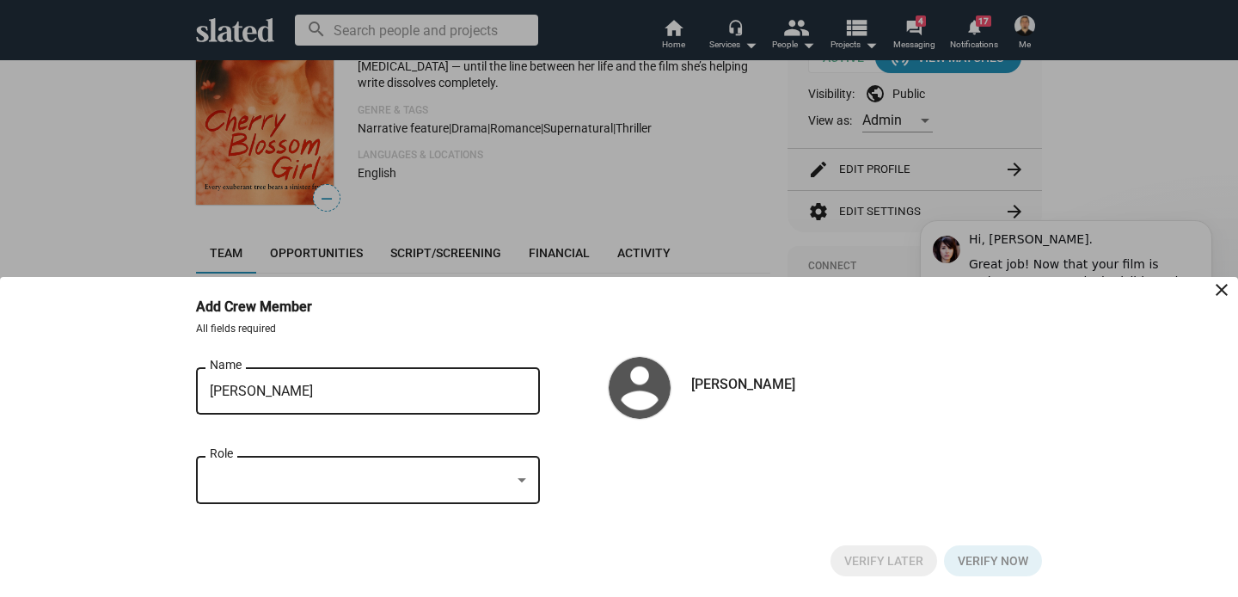
click at [296, 482] on div at bounding box center [360, 480] width 301 height 18
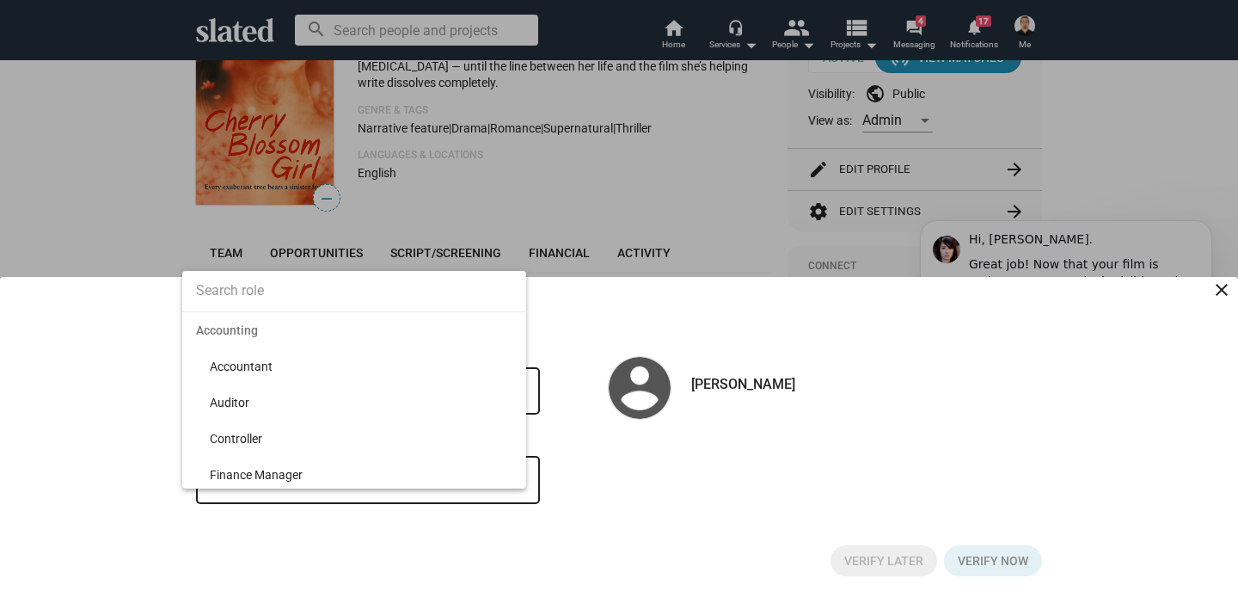
click at [267, 295] on input at bounding box center [354, 290] width 344 height 43
type input "Writer"
click at [259, 371] on span "Writer" at bounding box center [361, 366] width 303 height 36
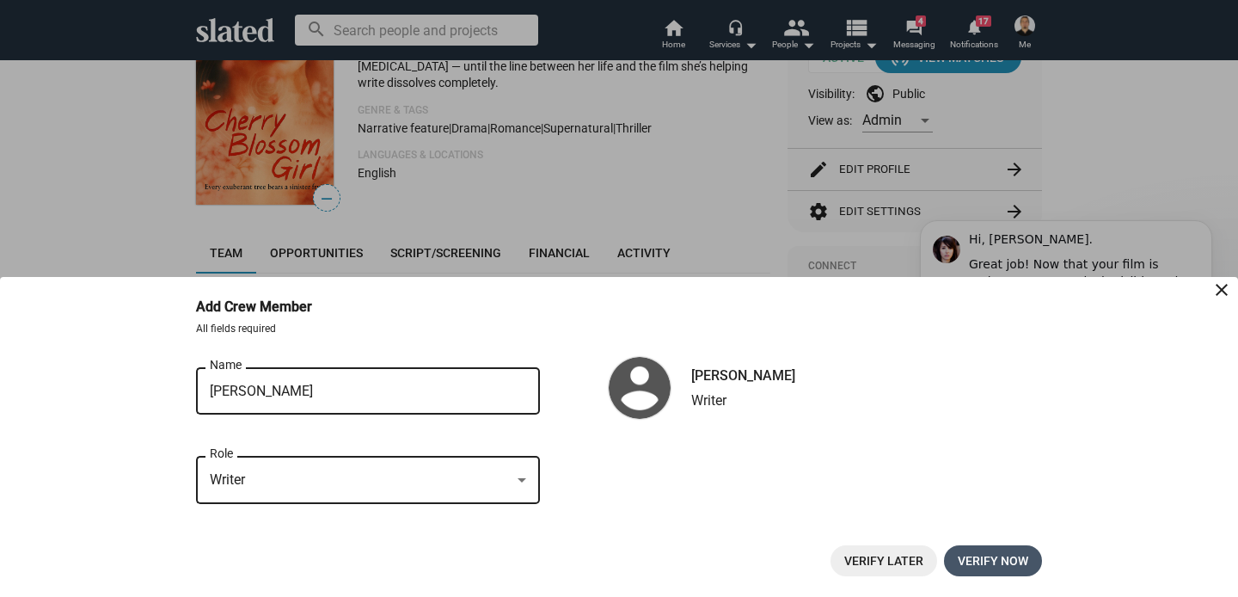
click at [1012, 561] on span "Verify now" at bounding box center [993, 560] width 71 height 31
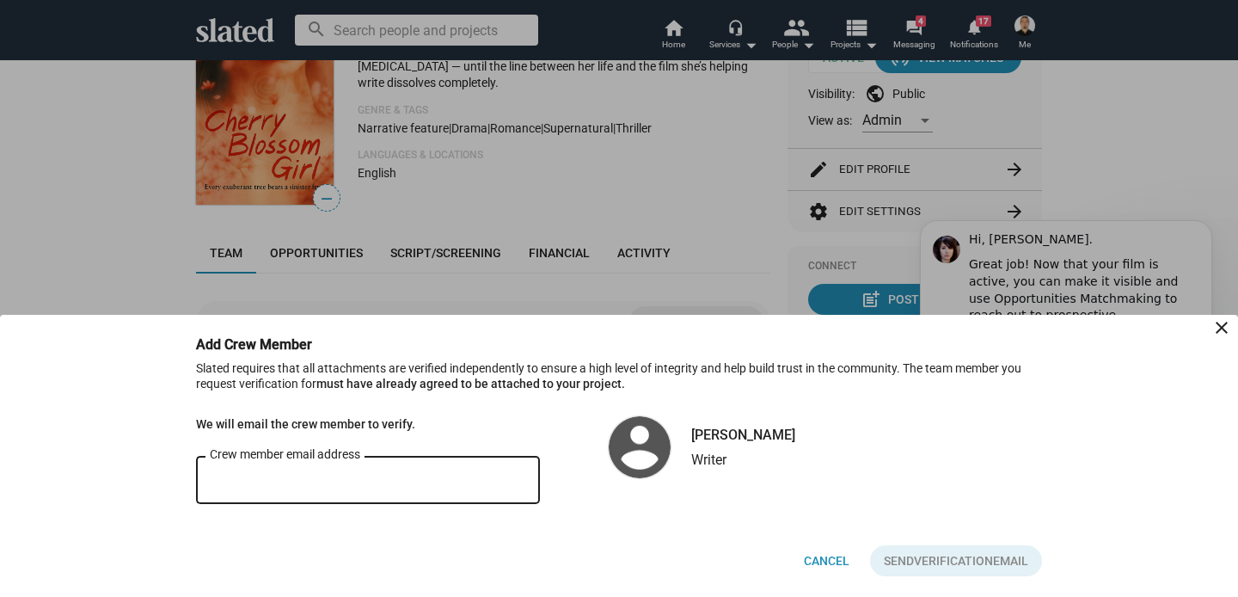
click at [392, 485] on input "Crew member email address" at bounding box center [368, 480] width 316 height 15
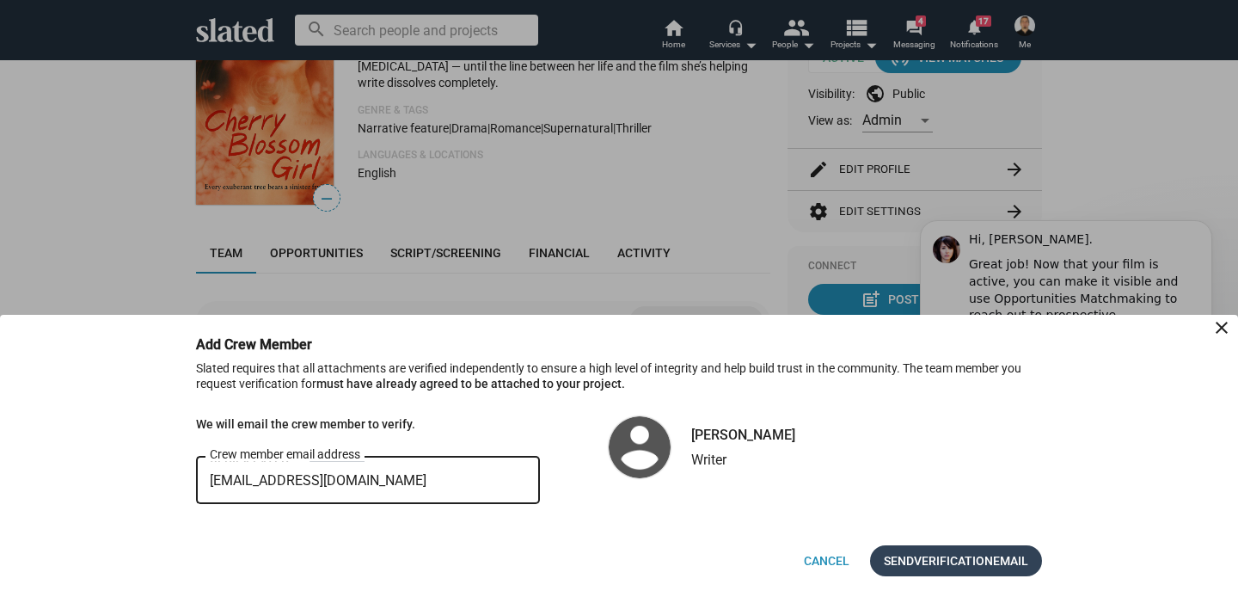
type input "dilvnskli@gmail.com"
click at [937, 556] on span "Verification" at bounding box center [953, 560] width 79 height 31
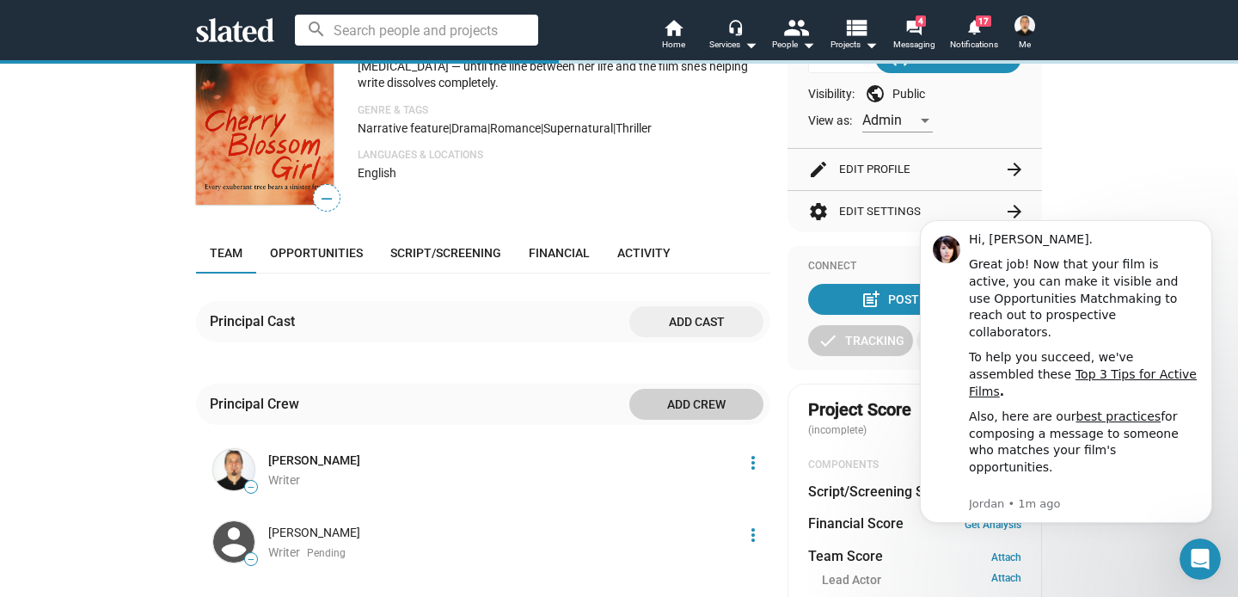
scroll to position [113, 0]
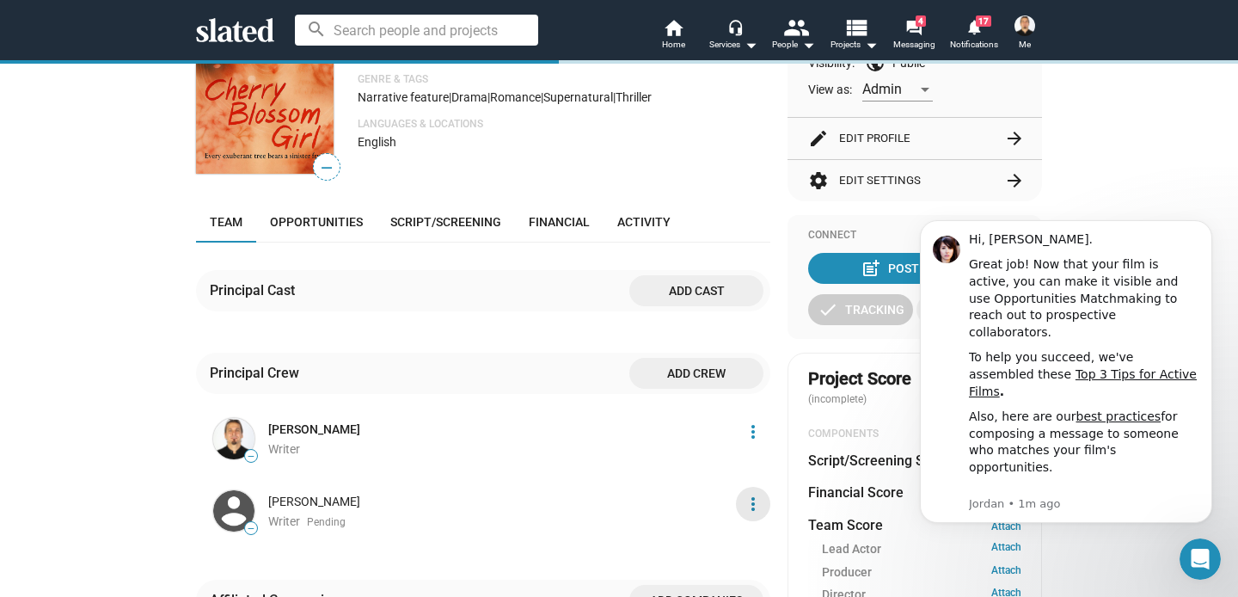
click at [749, 508] on mat-icon "more_vert" at bounding box center [753, 504] width 21 height 21
click at [713, 439] on button "Edit" at bounding box center [721, 439] width 97 height 28
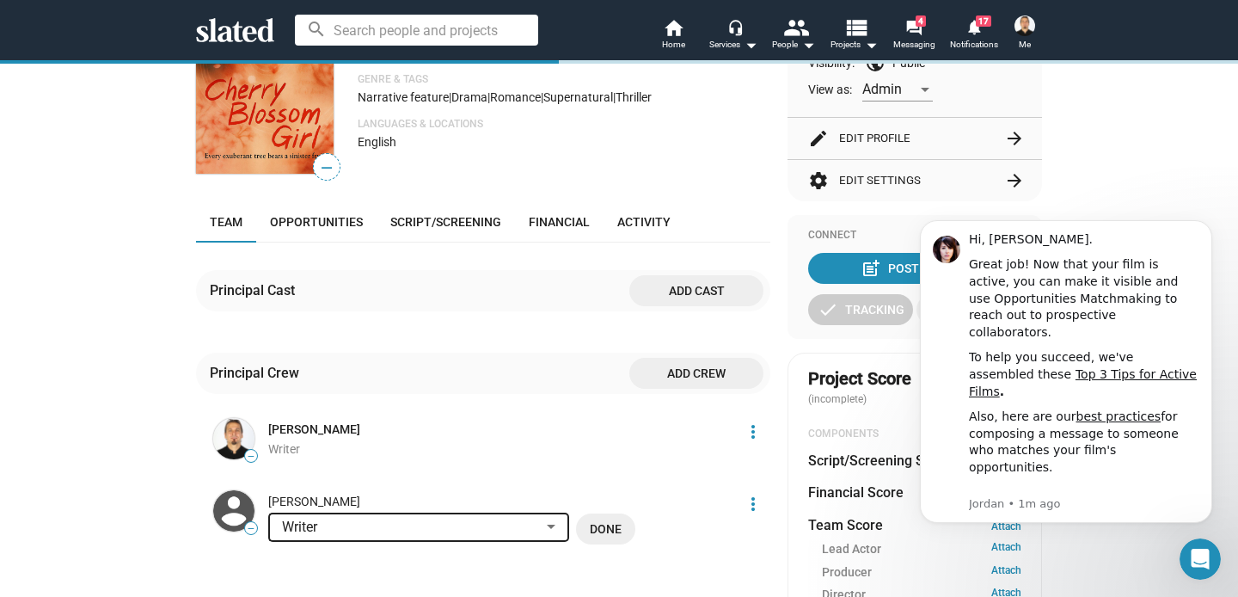
click at [322, 497] on div "[PERSON_NAME]" at bounding box center [500, 502] width 464 height 16
click at [720, 516] on li "Writer Done" at bounding box center [500, 538] width 464 height 50
click at [1160, 168] on div "— Cherry Blossom Girl Development A woman haunted by childhood trauma drifts be…" at bounding box center [619, 573] width 1238 height 1254
click at [676, 368] on span "Add crew" at bounding box center [696, 373] width 107 height 31
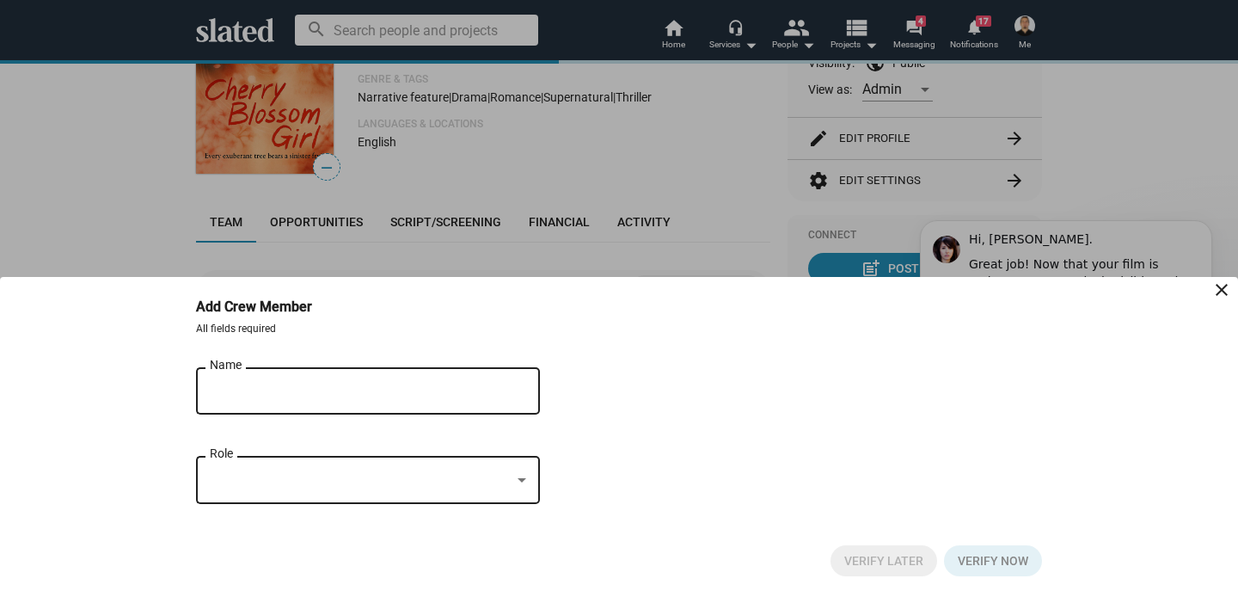
click at [344, 386] on input "Name" at bounding box center [356, 390] width 292 height 15
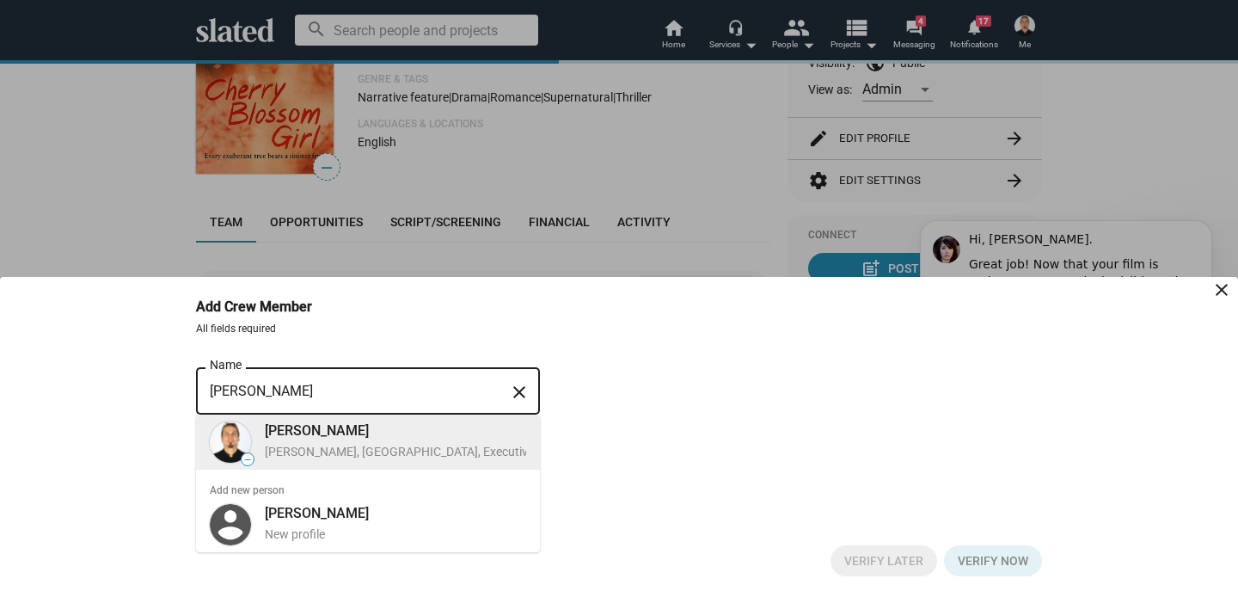
type input "[PERSON_NAME]"
click at [344, 438] on div "[PERSON_NAME]" at bounding box center [452, 430] width 374 height 18
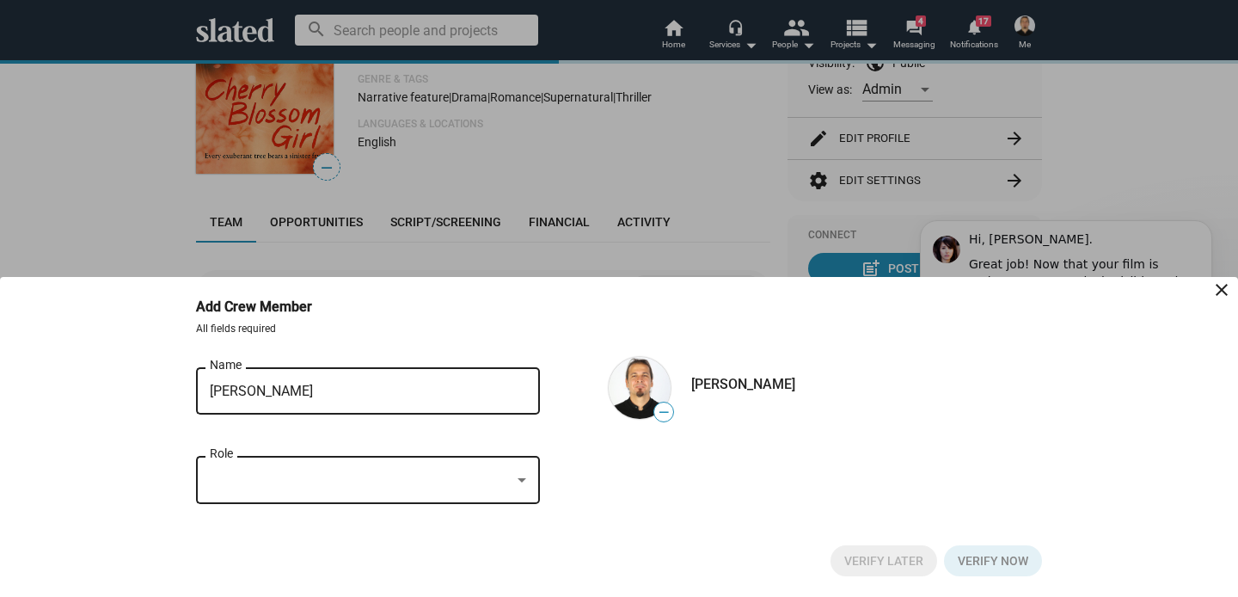
click at [380, 486] on div at bounding box center [360, 480] width 301 height 18
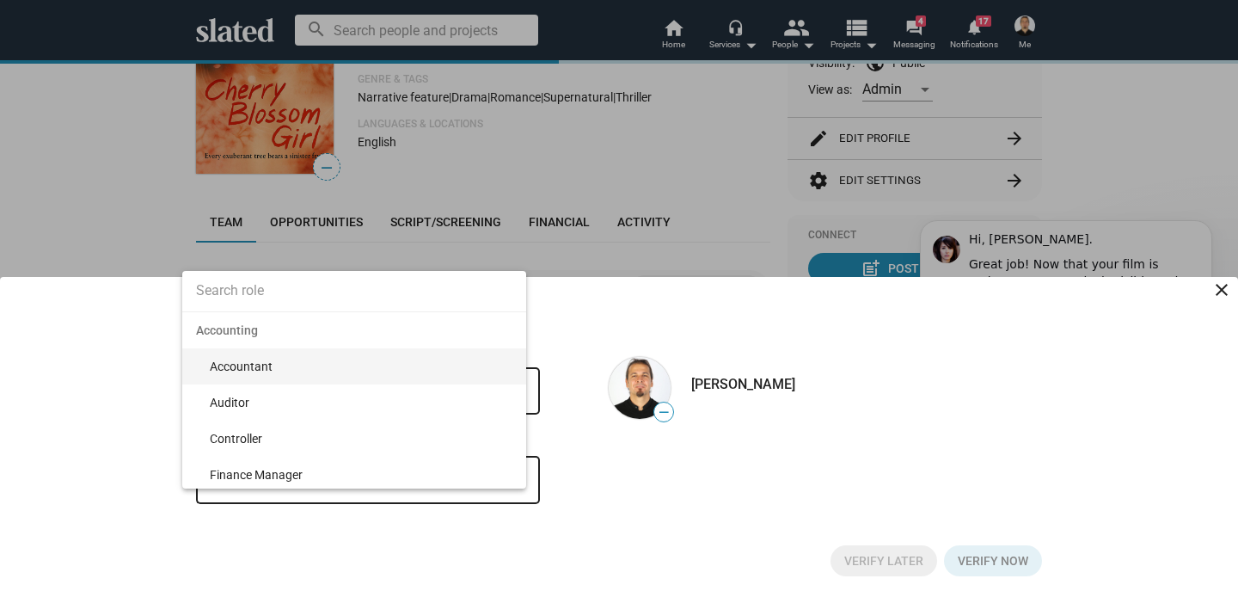
click at [271, 291] on input at bounding box center [354, 290] width 344 height 43
type input "Produ"
click at [244, 371] on span "Producer" at bounding box center [361, 366] width 303 height 36
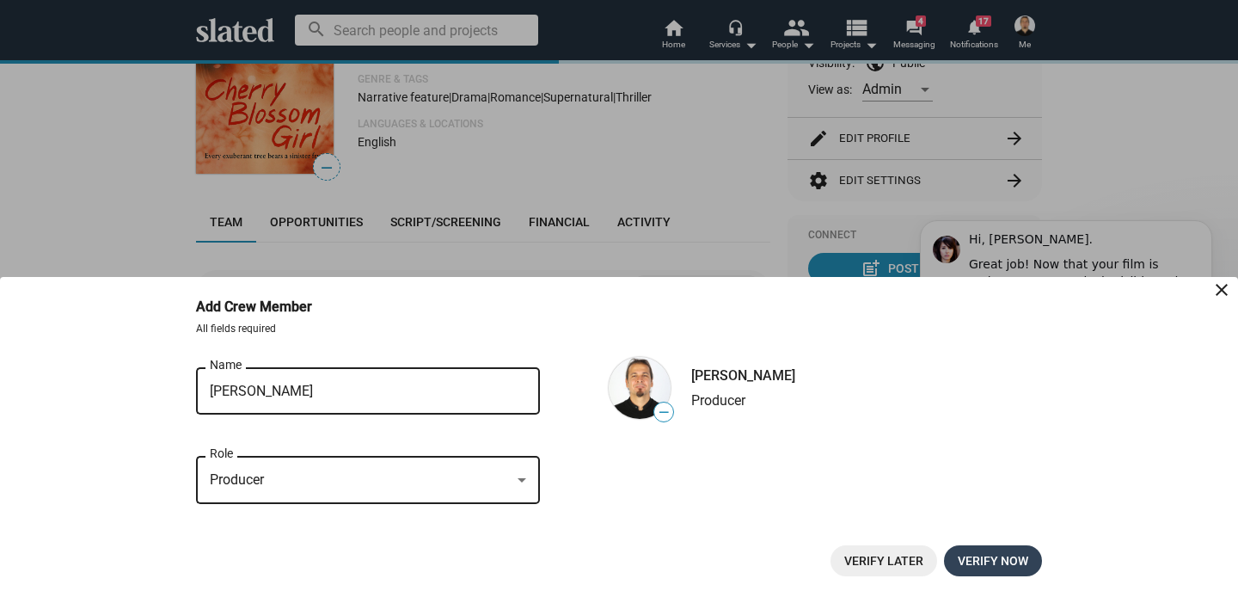
click at [994, 559] on span "Verify now" at bounding box center [993, 560] width 71 height 31
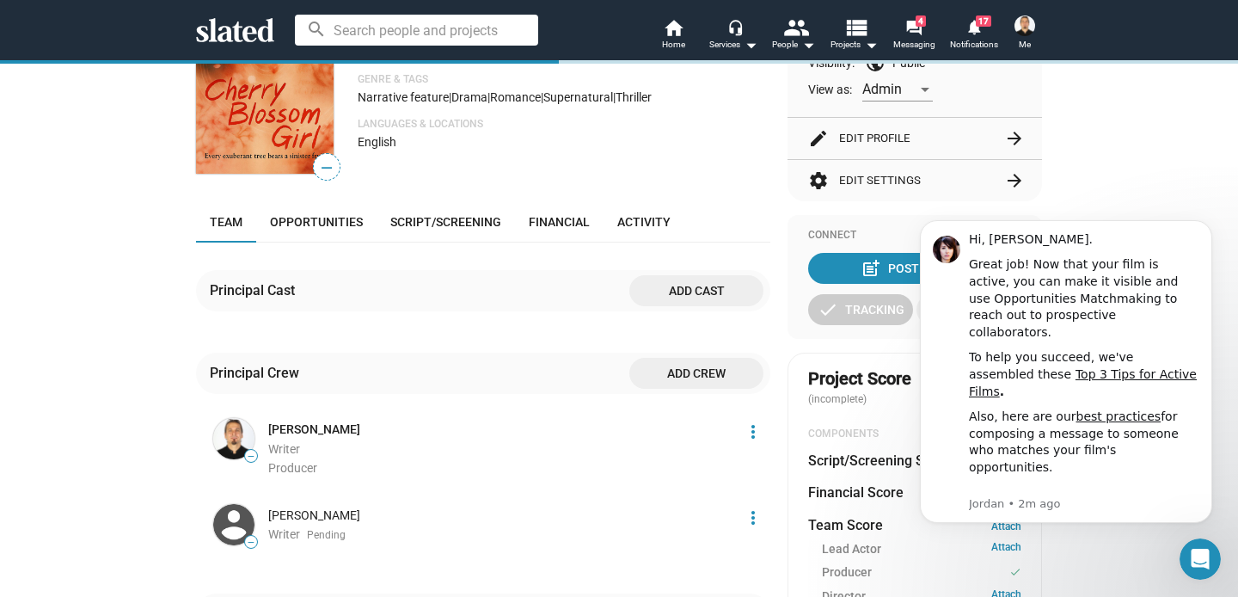
click at [694, 373] on span "Add crew" at bounding box center [696, 373] width 107 height 31
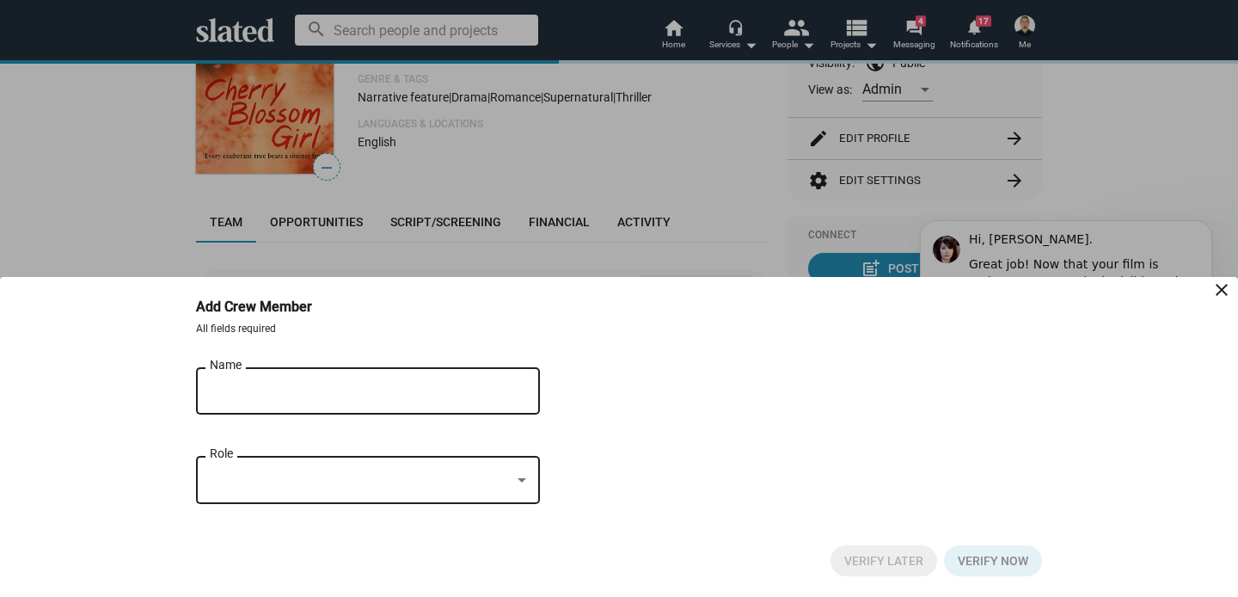
click at [367, 383] on input "Name" at bounding box center [356, 390] width 292 height 15
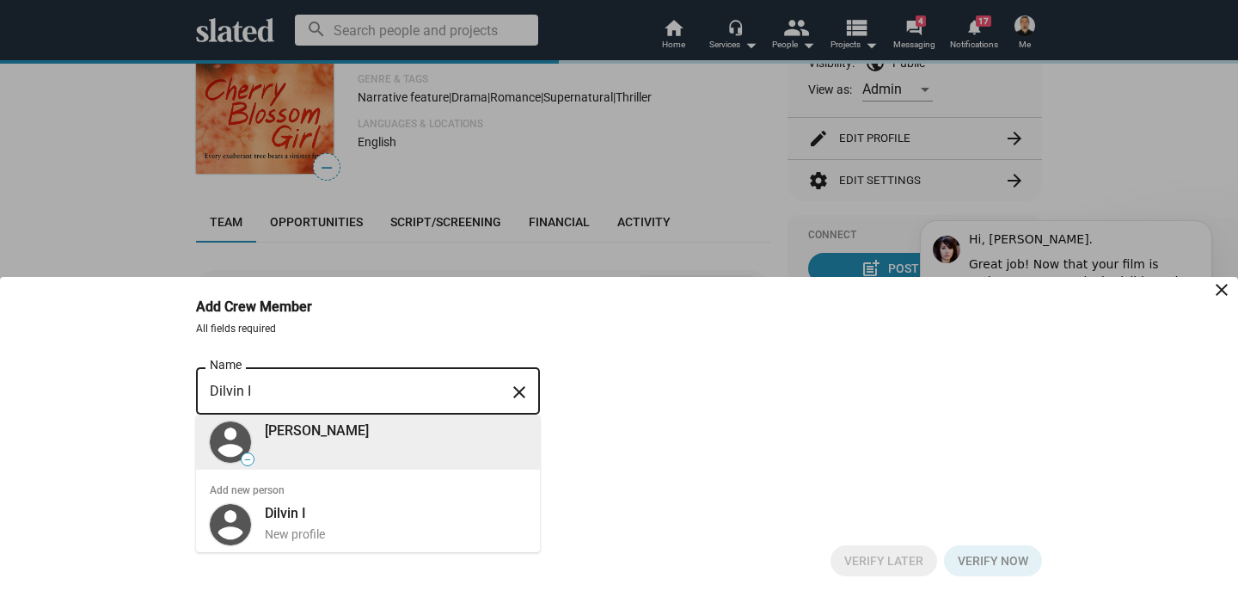
click at [332, 438] on div "[PERSON_NAME]" at bounding box center [395, 430] width 261 height 18
type input "[PERSON_NAME]"
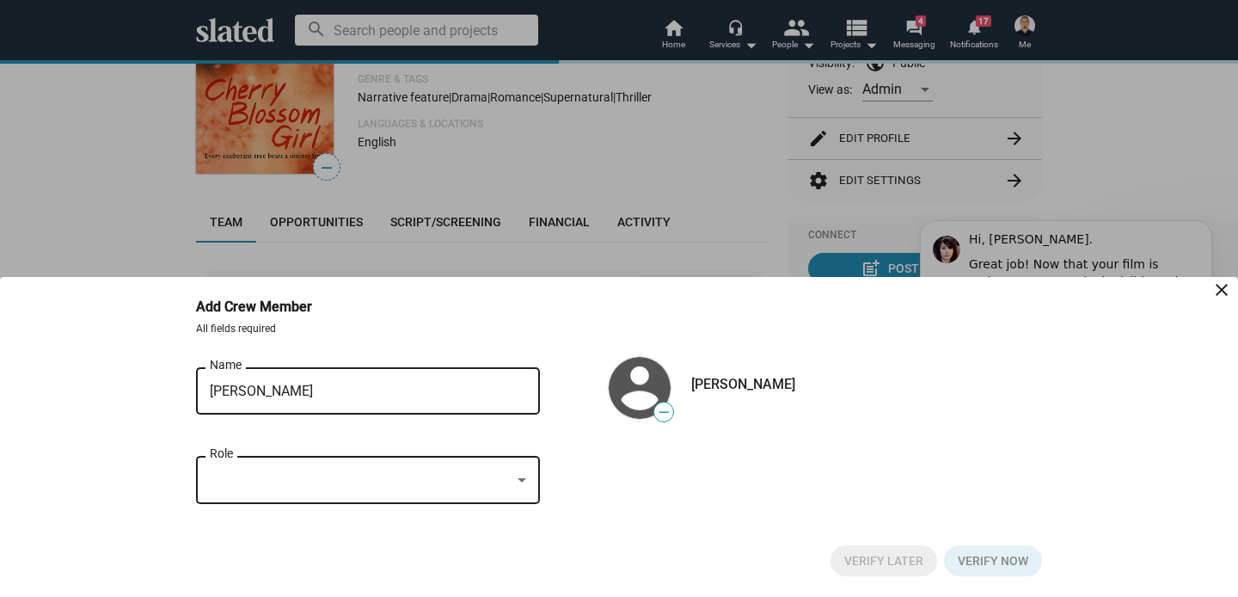
click at [331, 487] on div at bounding box center [360, 480] width 301 height 18
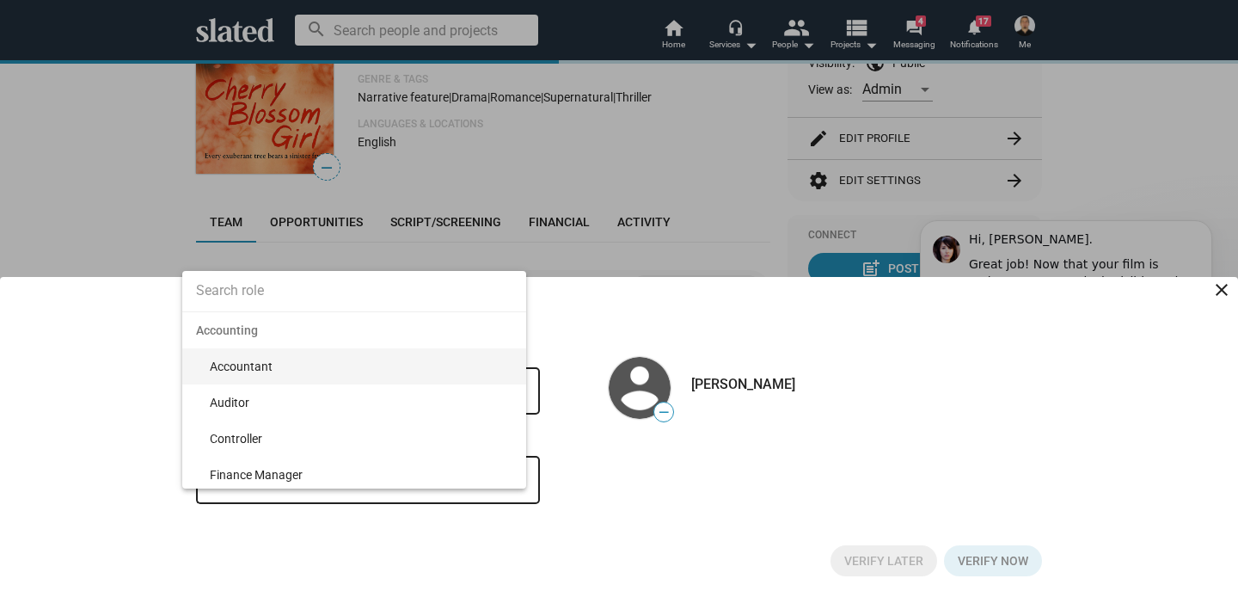
click at [284, 297] on input at bounding box center [354, 290] width 344 height 43
type input "Producer"
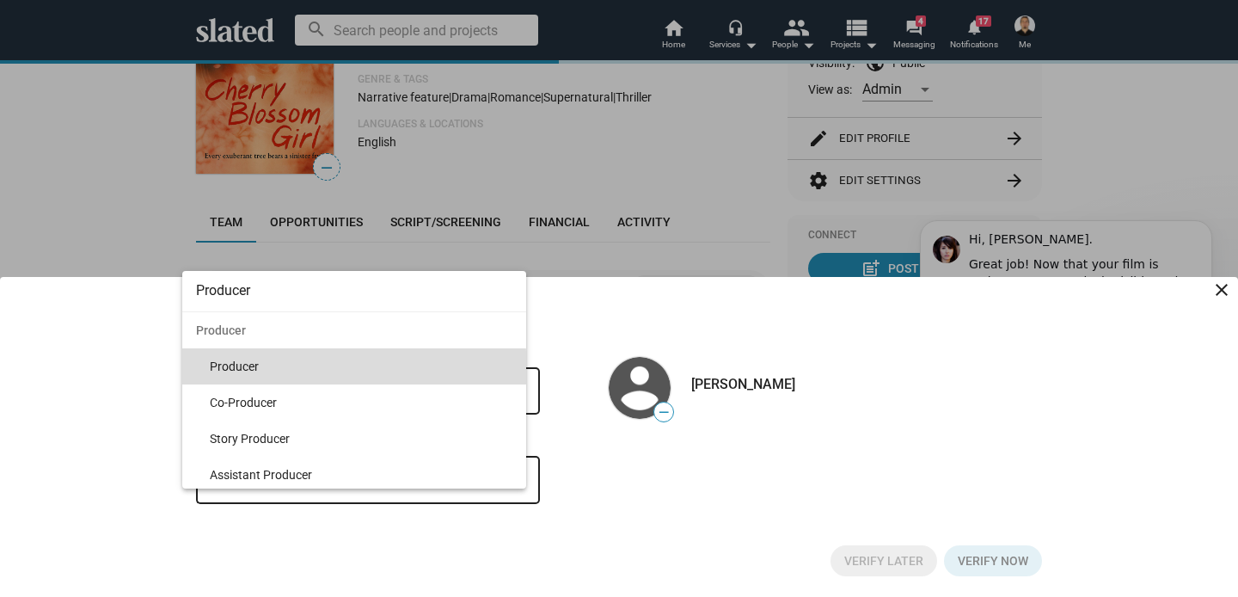
click at [262, 372] on span "Producer" at bounding box center [361, 366] width 303 height 36
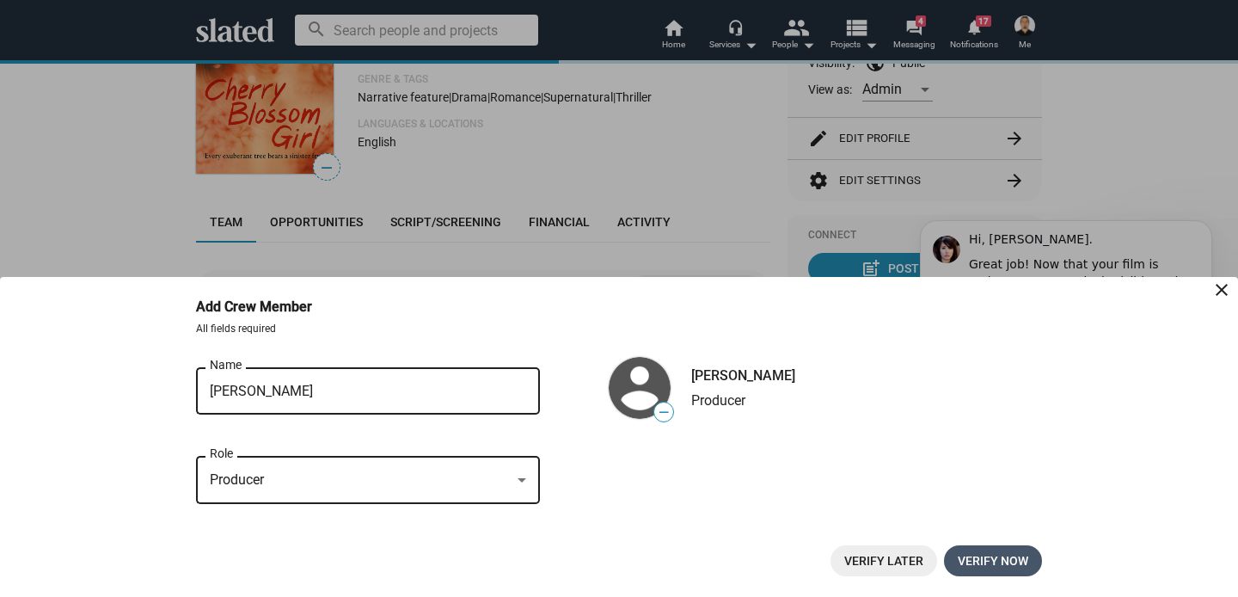
click at [979, 552] on span "Verify now" at bounding box center [993, 560] width 71 height 31
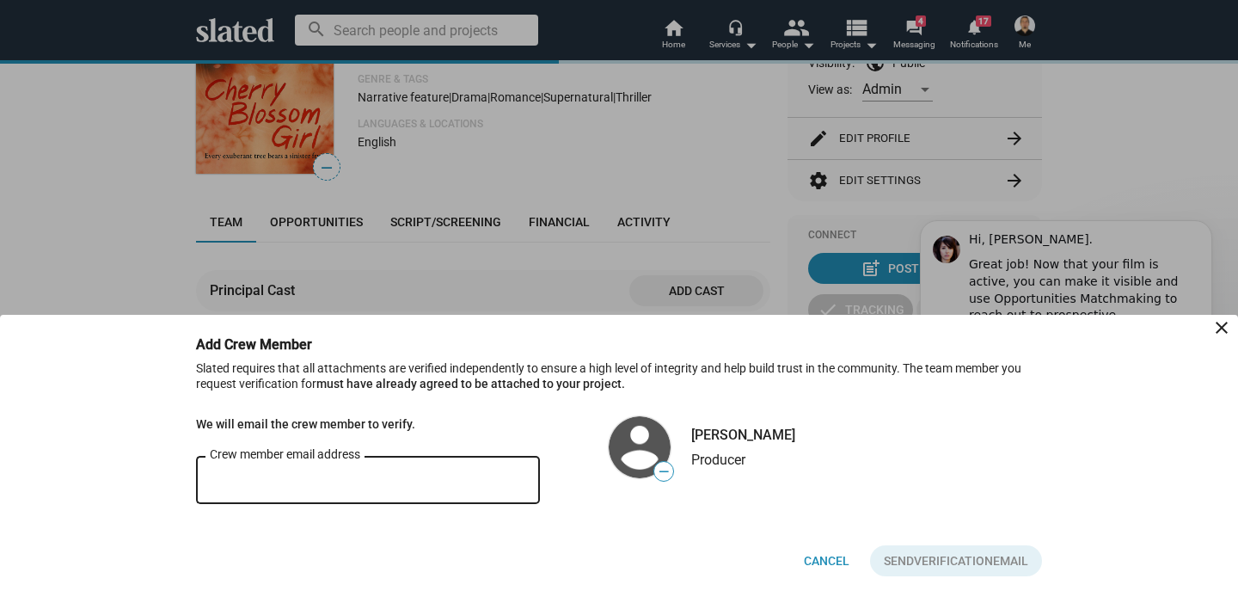
click at [419, 481] on input "Crew member email address" at bounding box center [368, 480] width 316 height 15
type input "dilvnskli@gmail.com"
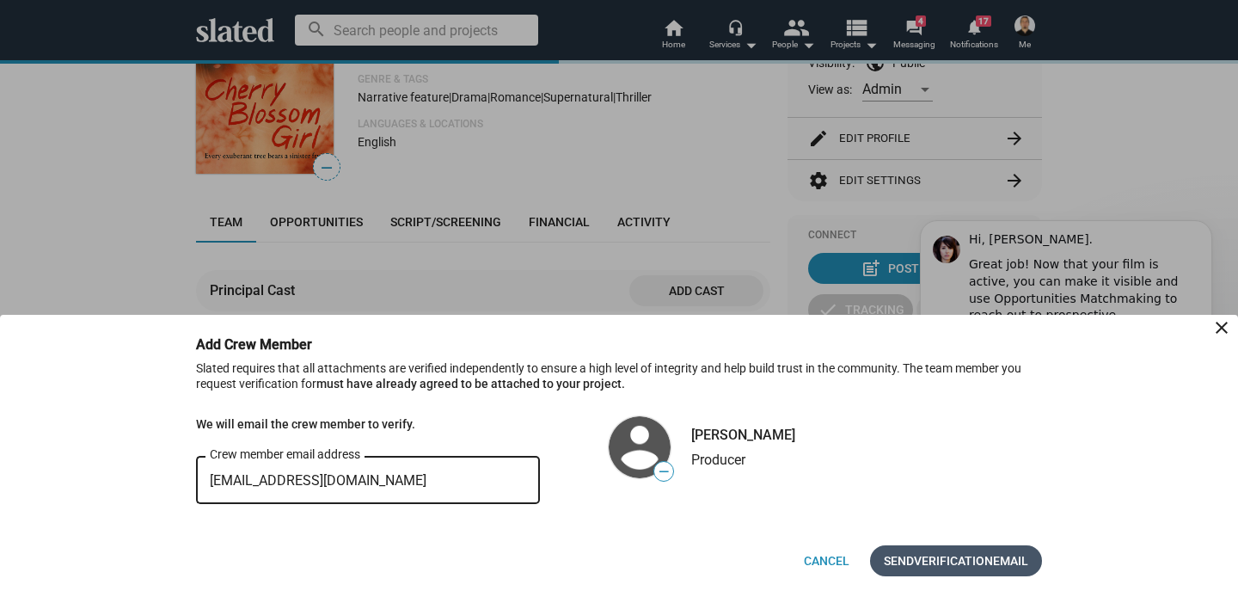
click at [929, 562] on span "Verification" at bounding box center [953, 560] width 79 height 31
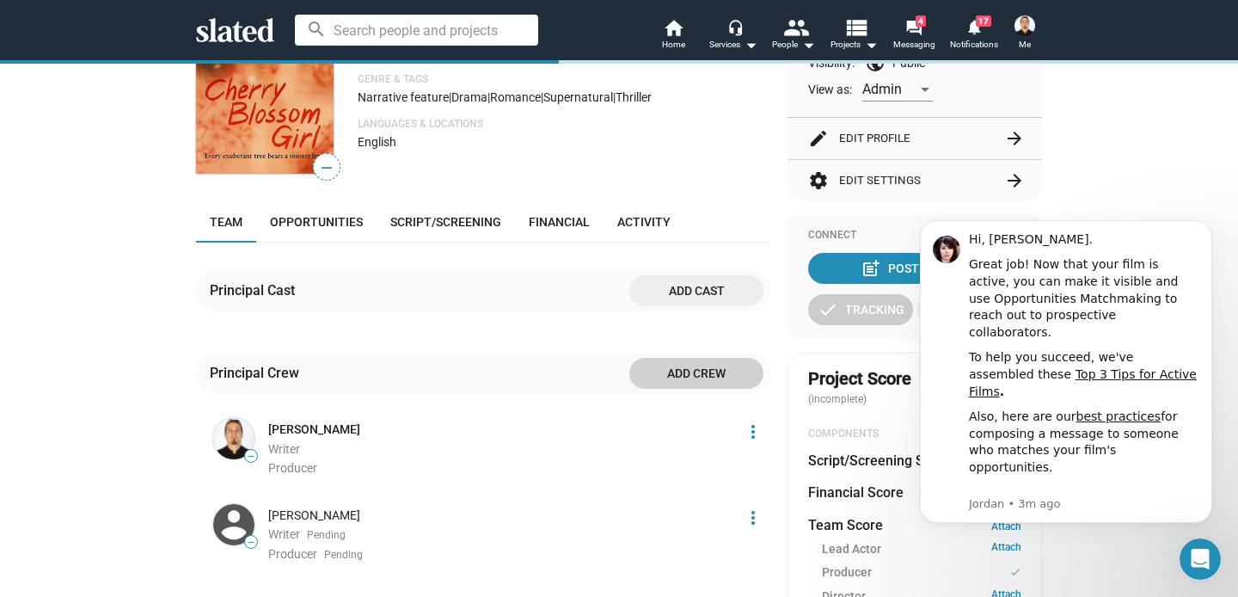
click at [1182, 151] on div "— Cherry Blossom Girl Development A woman haunted by childhood trauma drifts be…" at bounding box center [619, 573] width 1238 height 1255
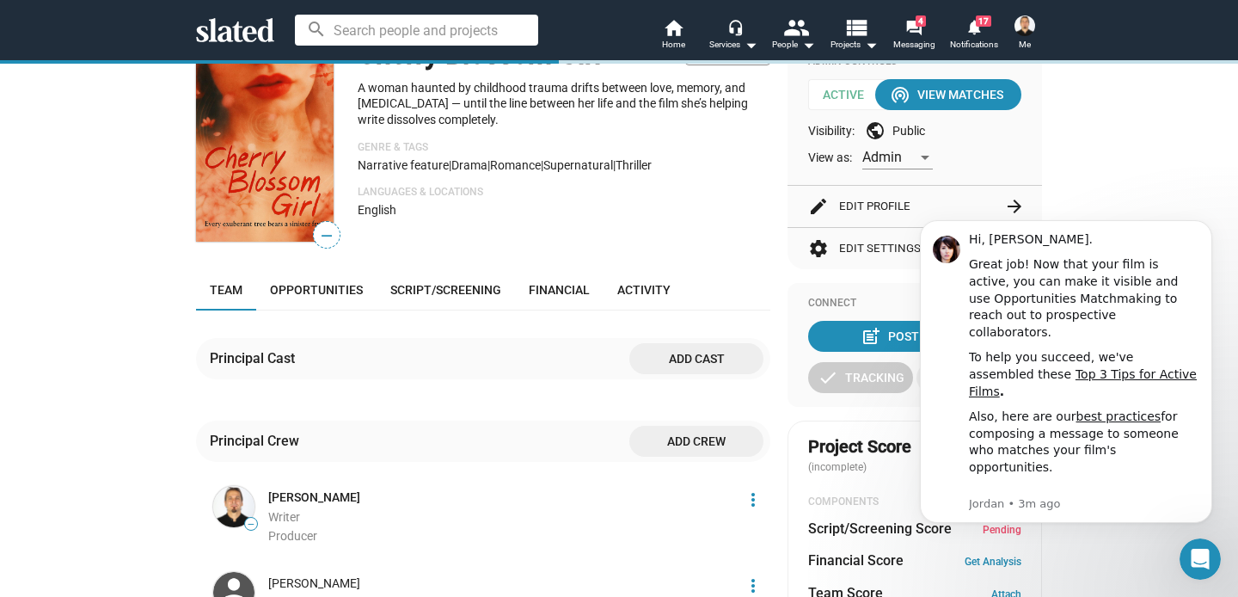
scroll to position [0, 0]
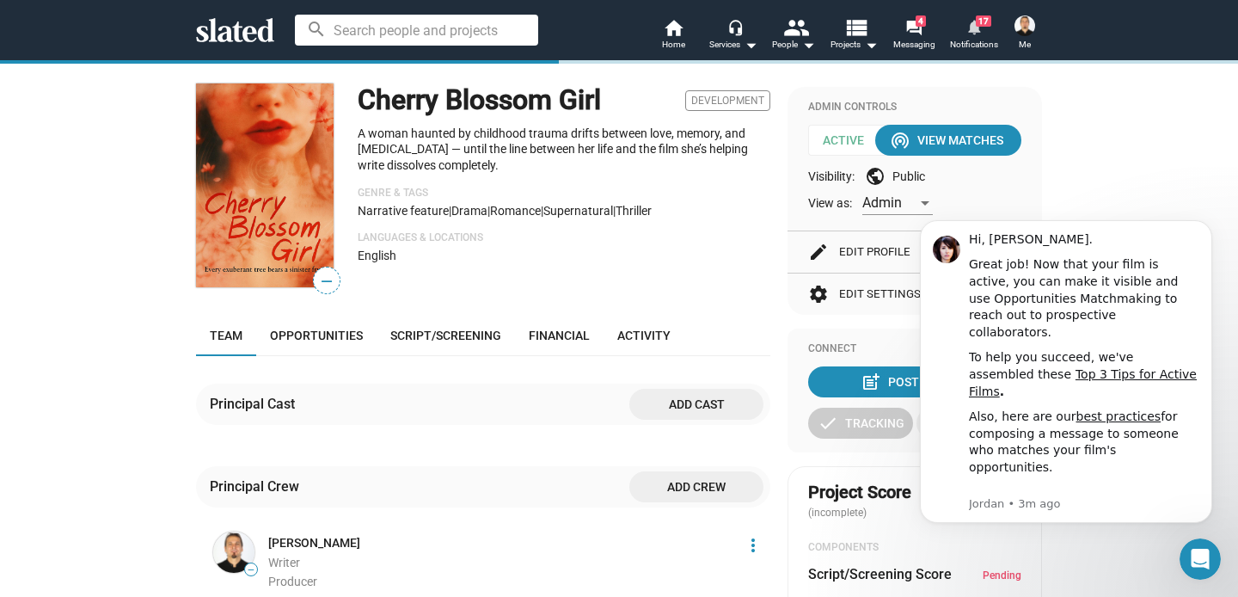
click at [969, 33] on mat-icon "notifications" at bounding box center [974, 26] width 16 height 16
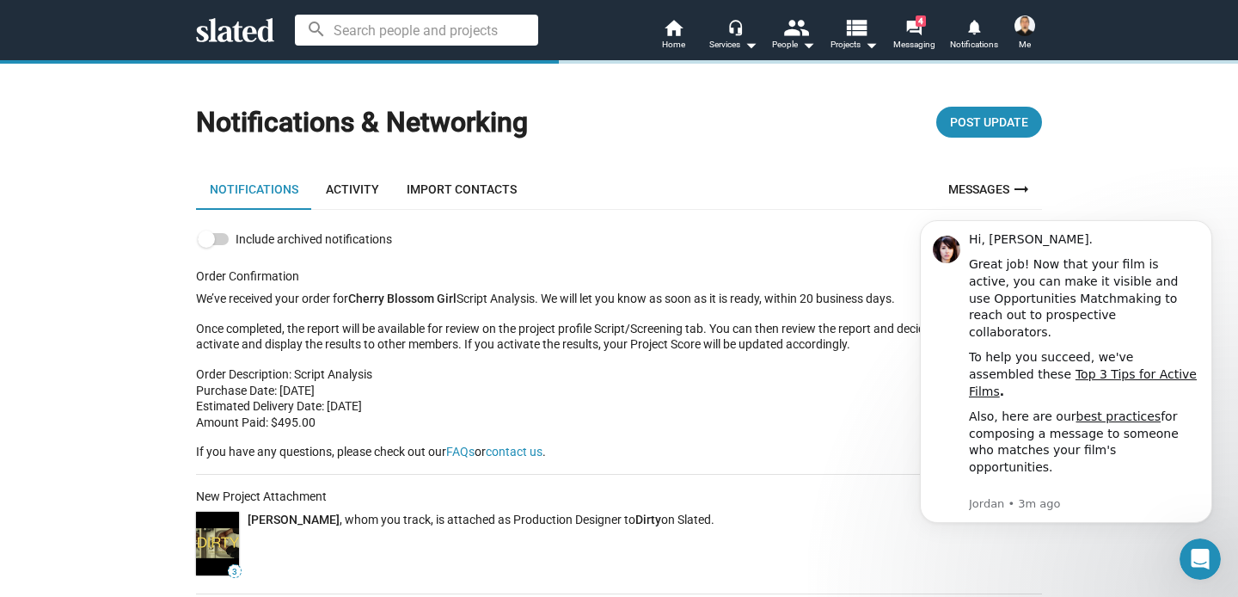
click at [1021, 23] on img at bounding box center [1025, 25] width 21 height 21
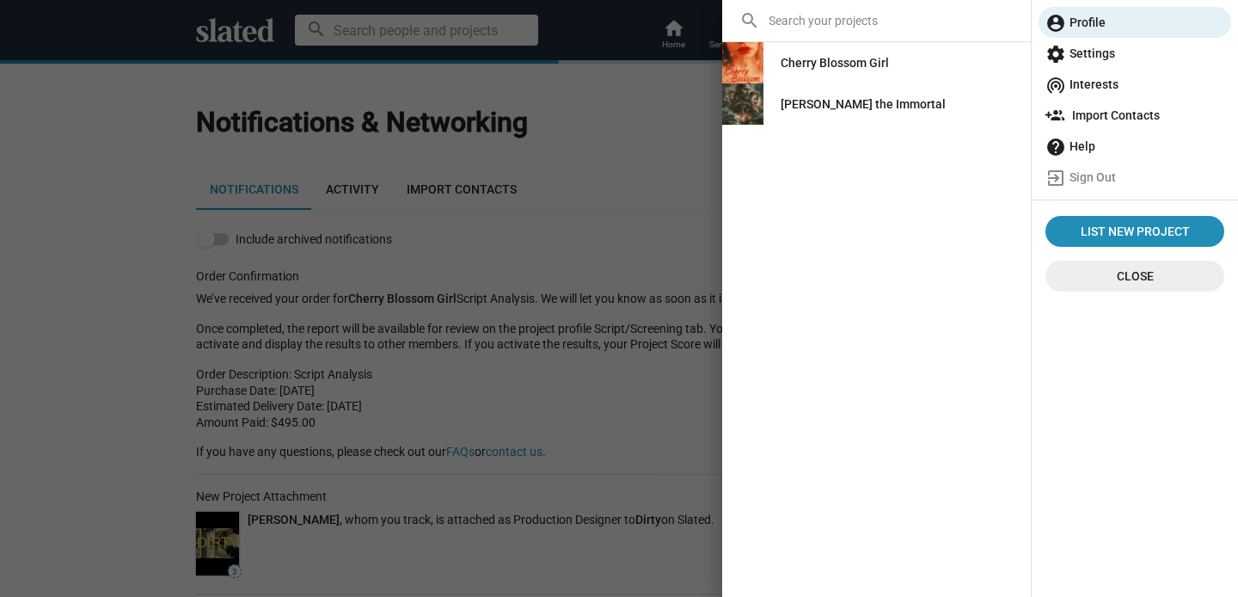
click at [845, 57] on div "Cherry Blossom Girl" at bounding box center [835, 62] width 108 height 31
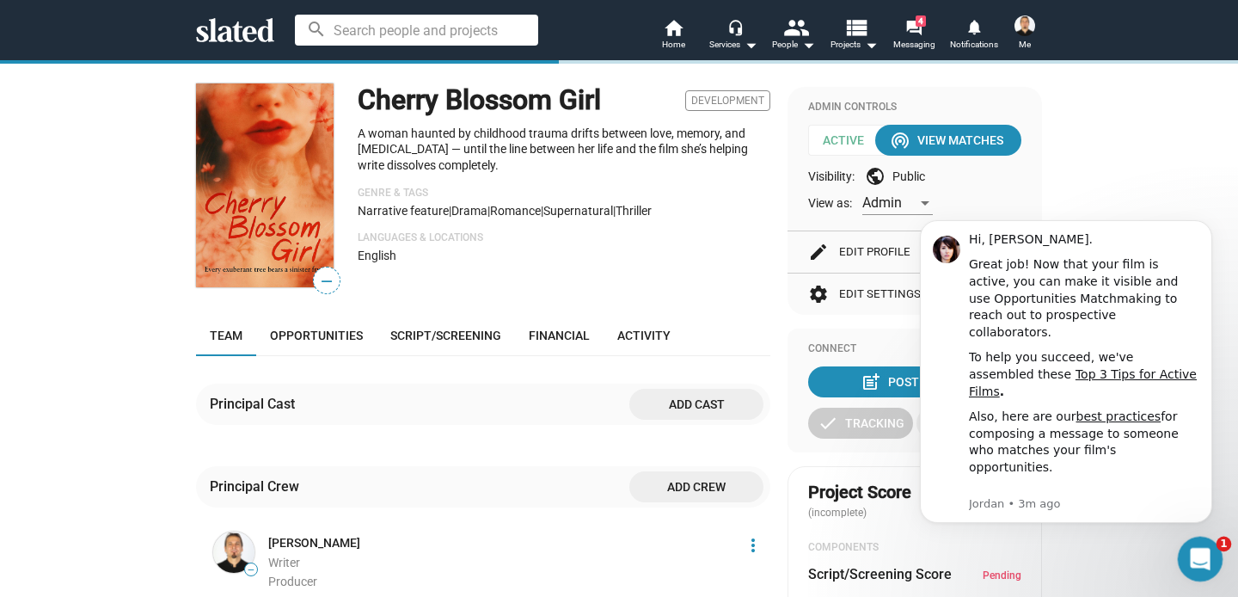
click at [1199, 548] on icon "Open Intercom Messenger" at bounding box center [1198, 557] width 28 height 28
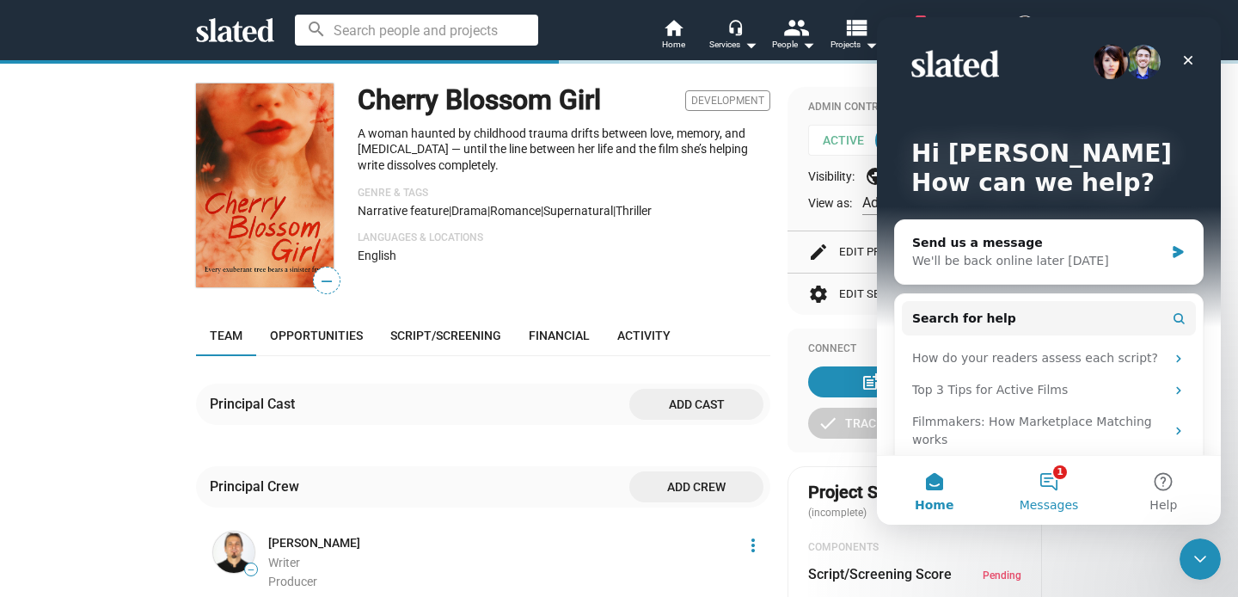
click at [1044, 480] on button "1 Messages" at bounding box center [1048, 490] width 114 height 69
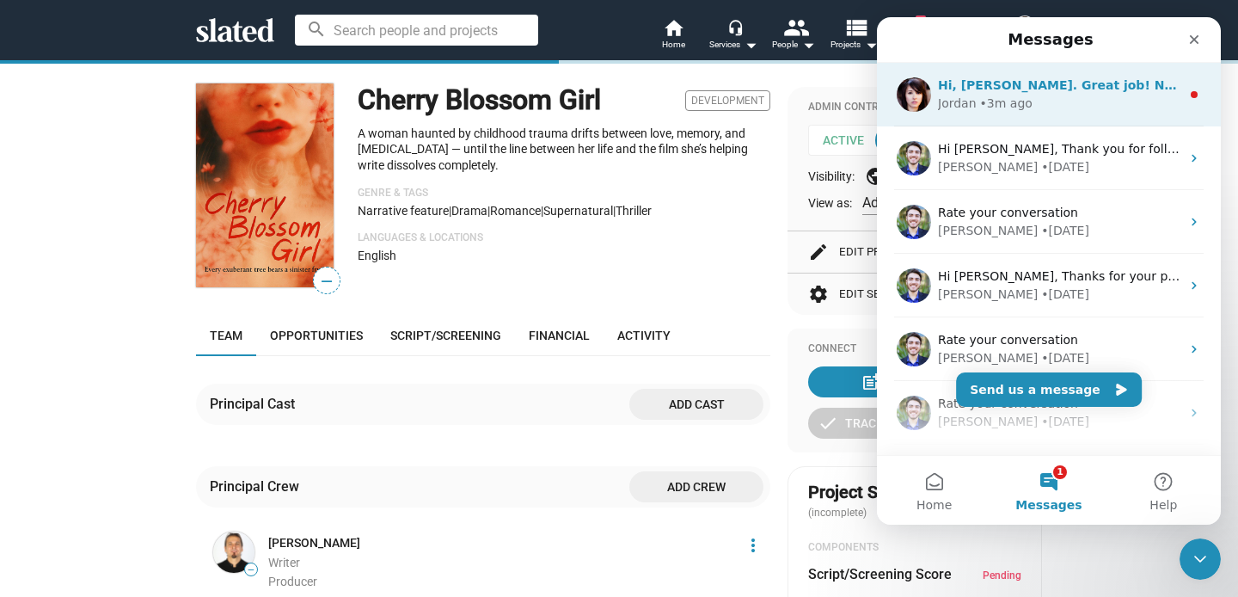
click at [1100, 97] on div "Jordan • 3m ago" at bounding box center [1059, 104] width 242 height 18
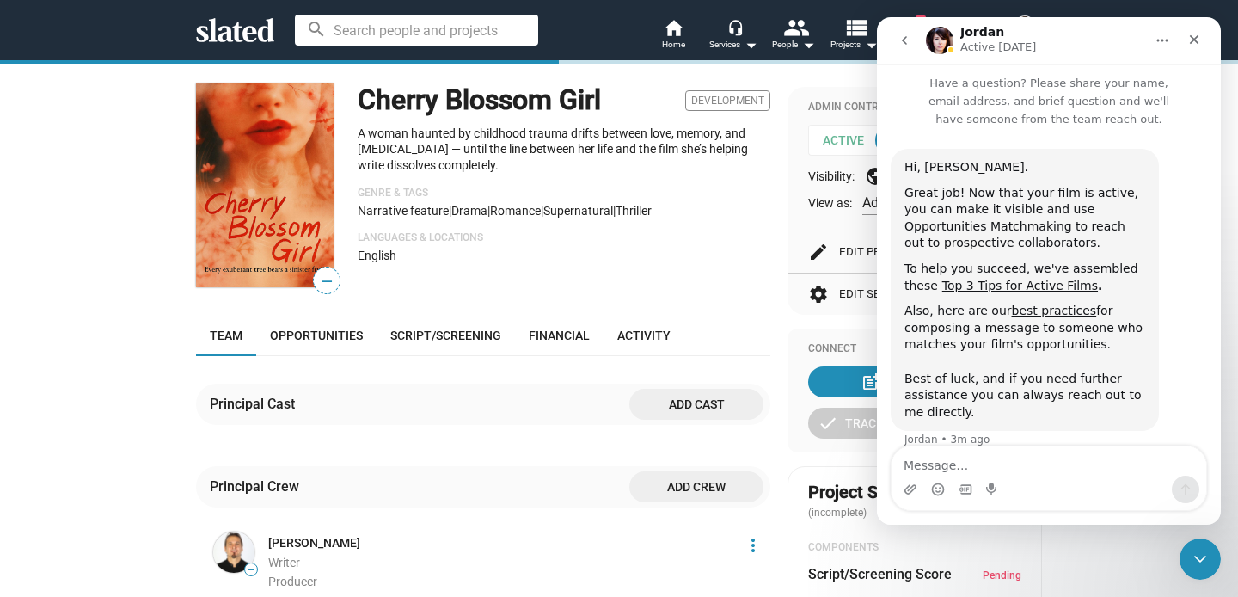
scroll to position [24, 0]
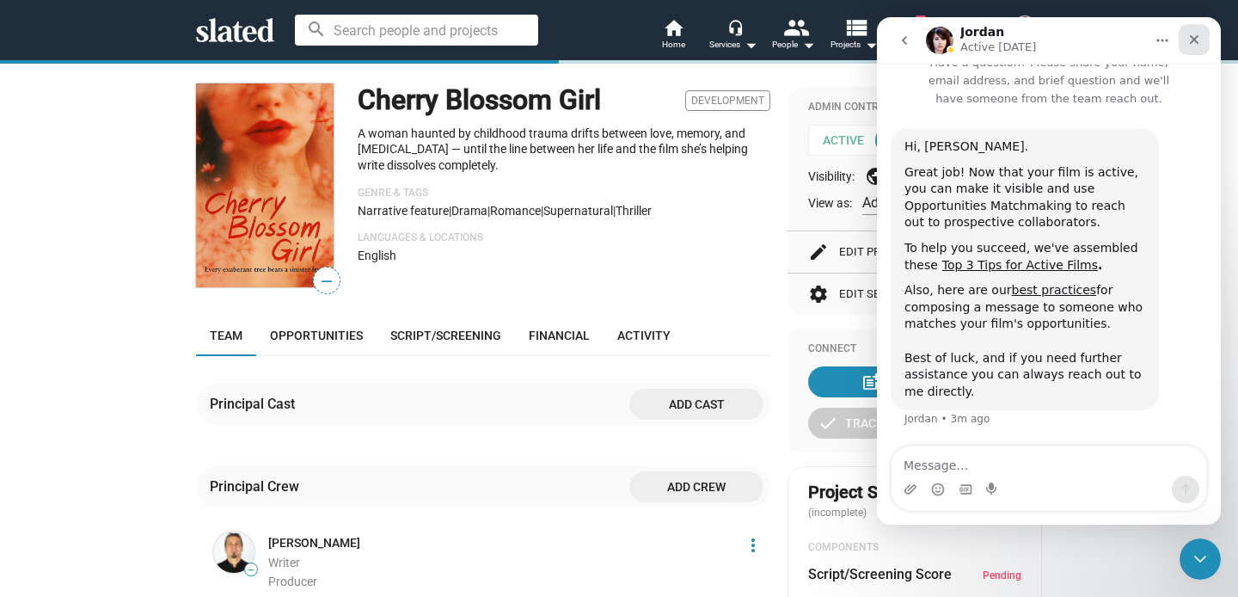
click at [1195, 39] on icon "Close" at bounding box center [1194, 39] width 9 height 9
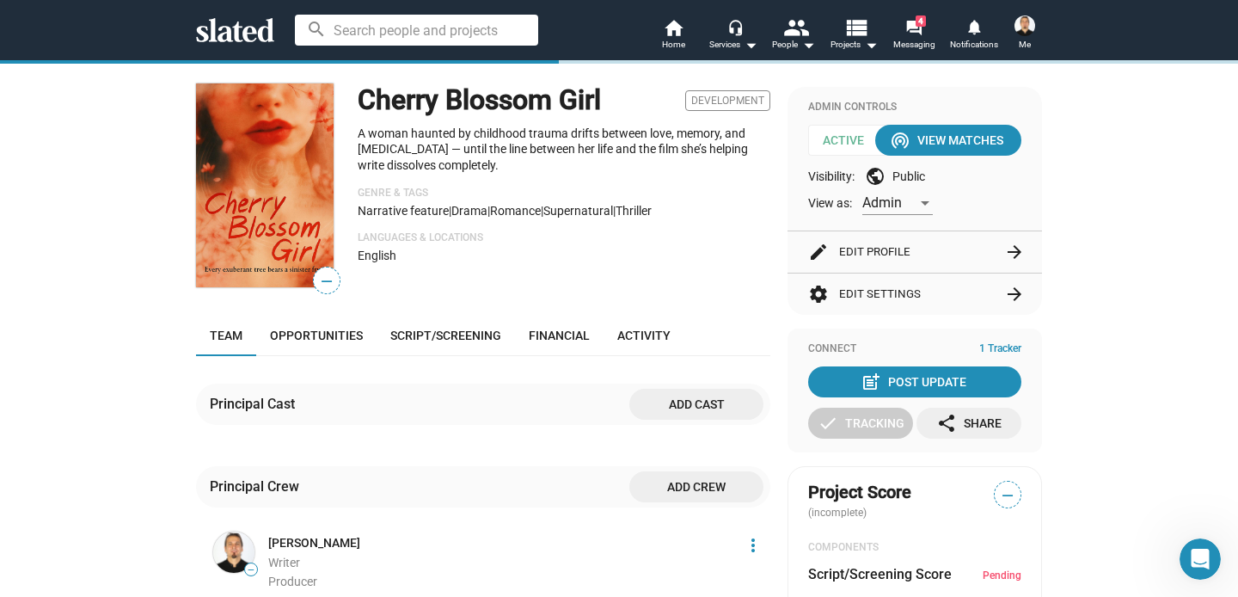
click at [1008, 352] on span "1 Tracker" at bounding box center [1000, 349] width 42 height 14
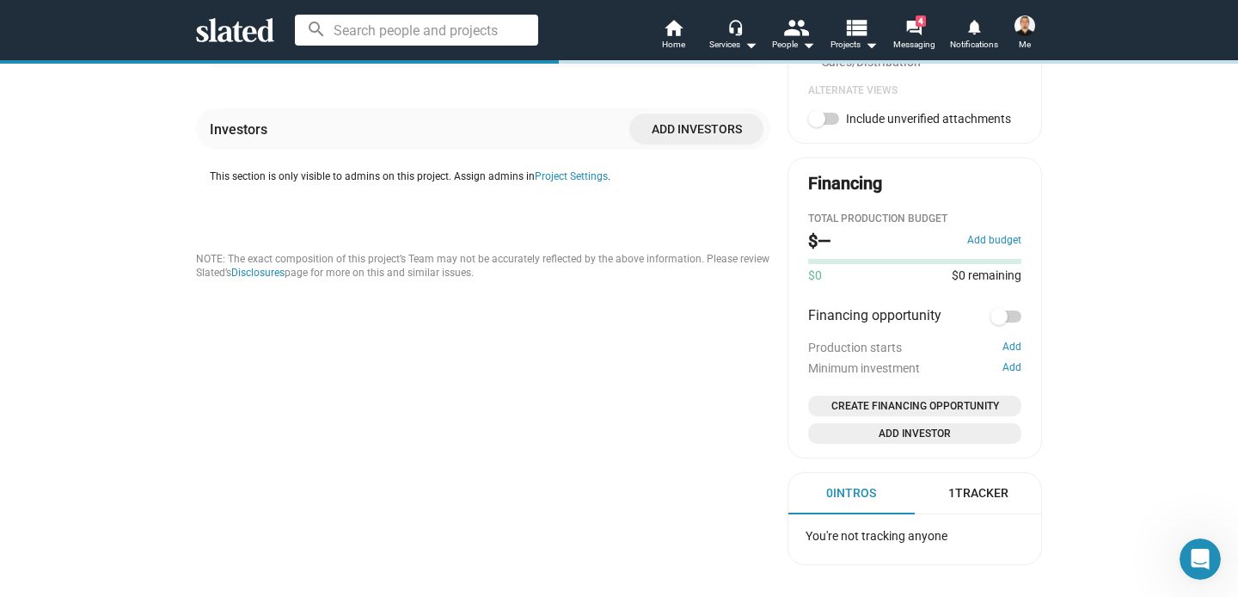
scroll to position [793, 0]
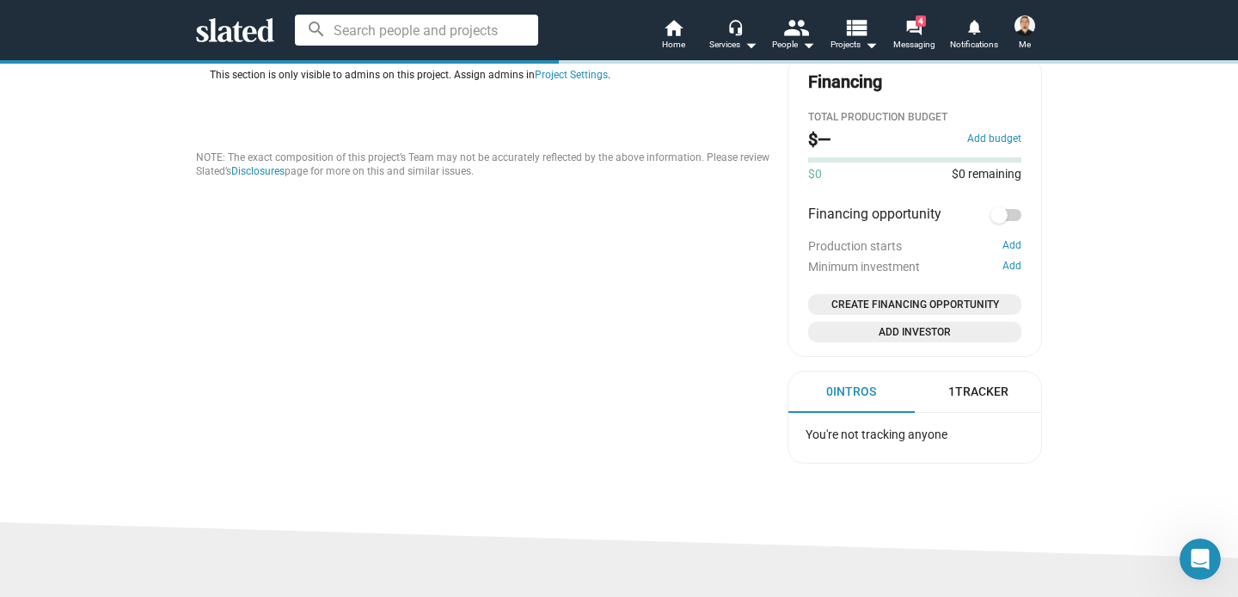
click at [991, 393] on div "1 Tracker" at bounding box center [978, 391] width 60 height 16
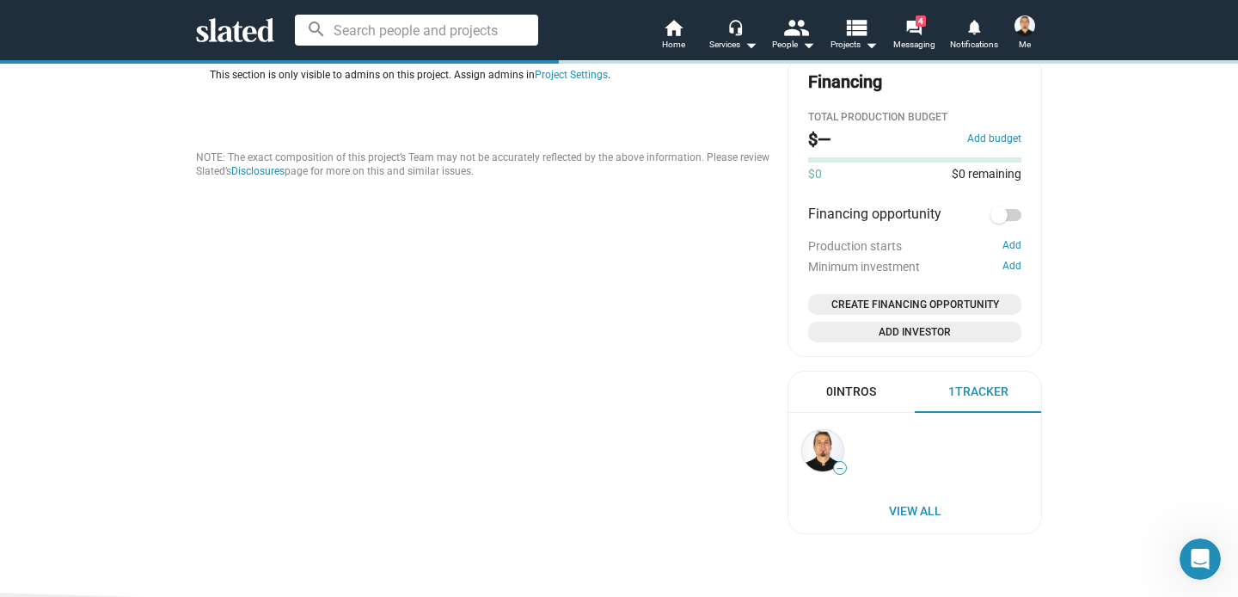
click at [862, 391] on div "0 Intros" at bounding box center [851, 391] width 50 height 16
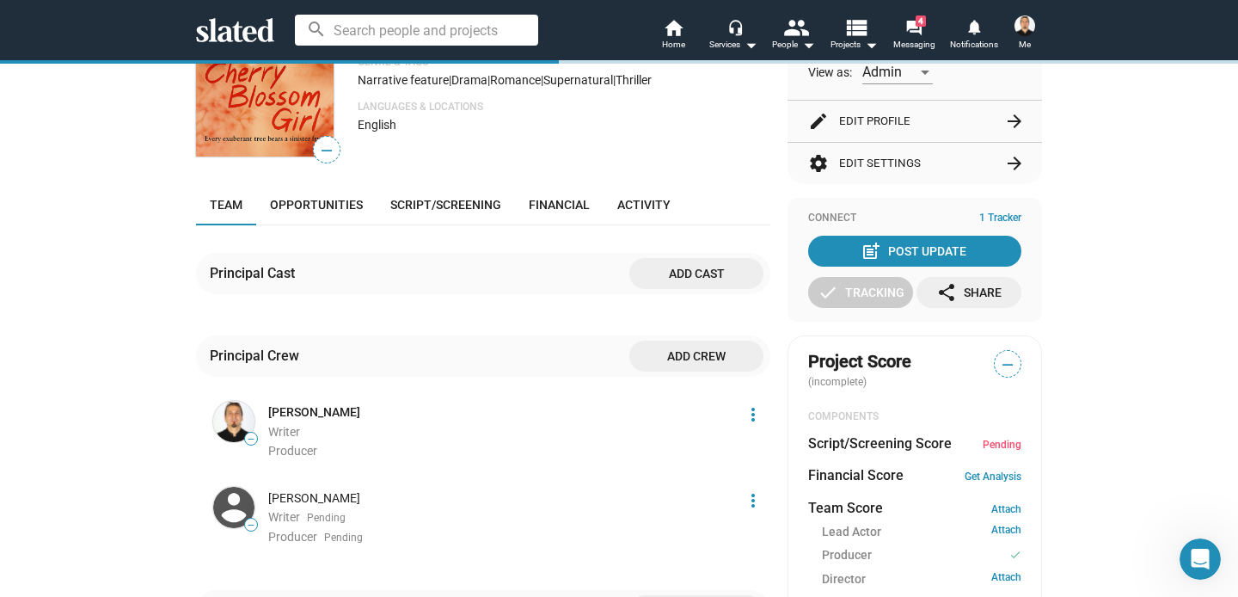
scroll to position [0, 0]
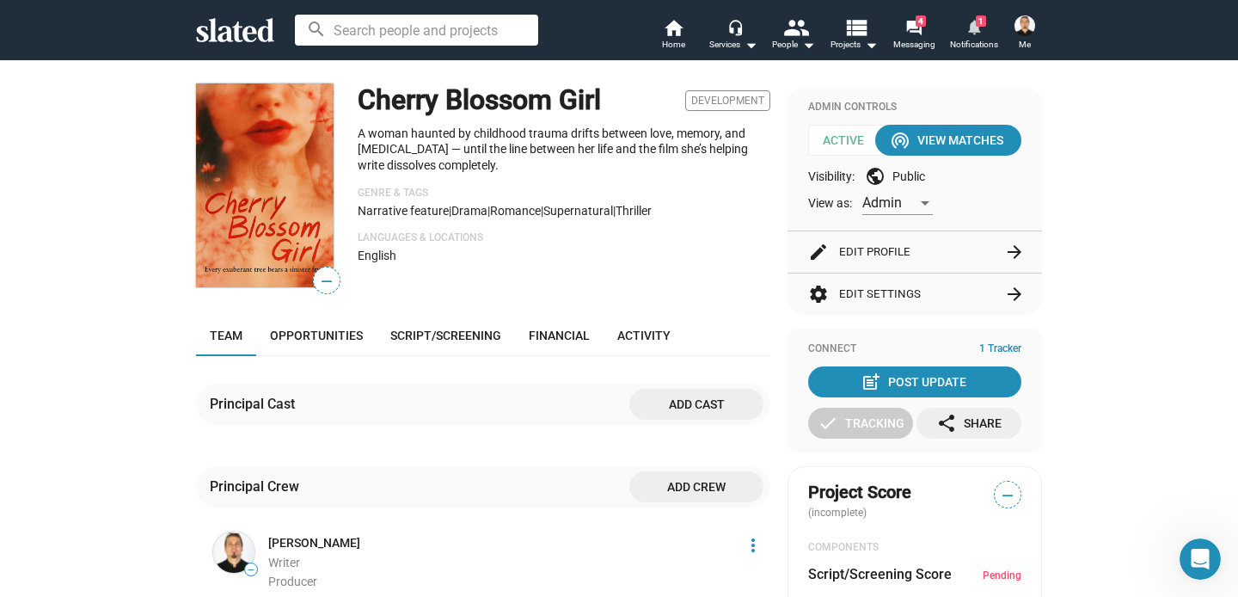
click at [978, 33] on mat-icon "notifications" at bounding box center [974, 26] width 16 height 16
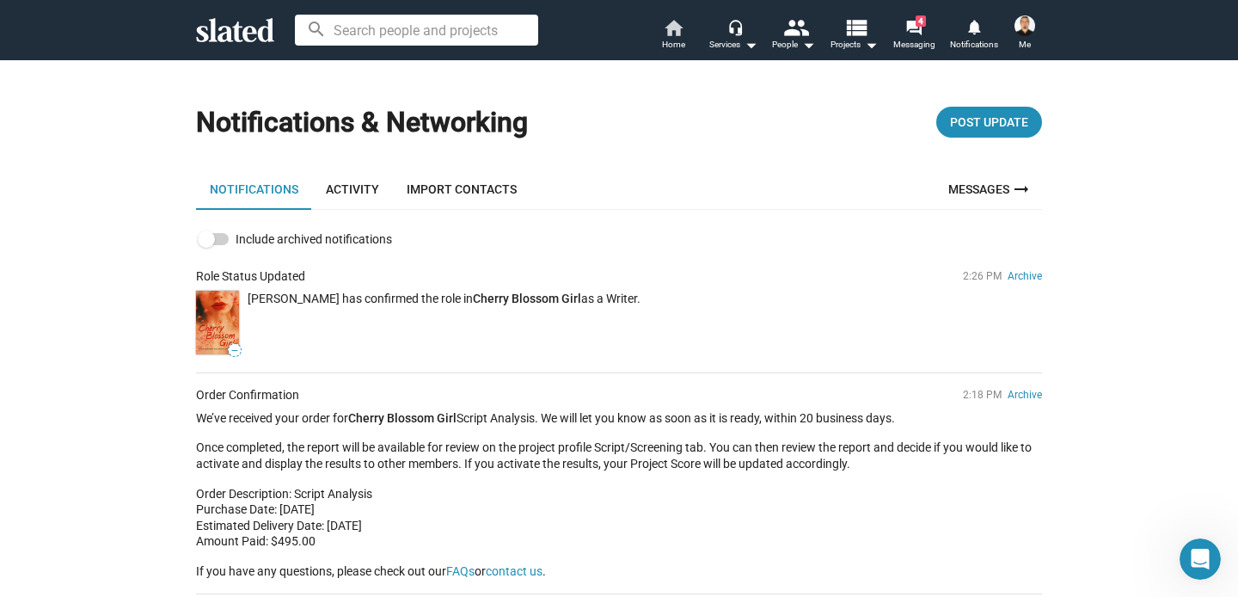
click at [670, 20] on mat-icon "home" at bounding box center [673, 27] width 21 height 21
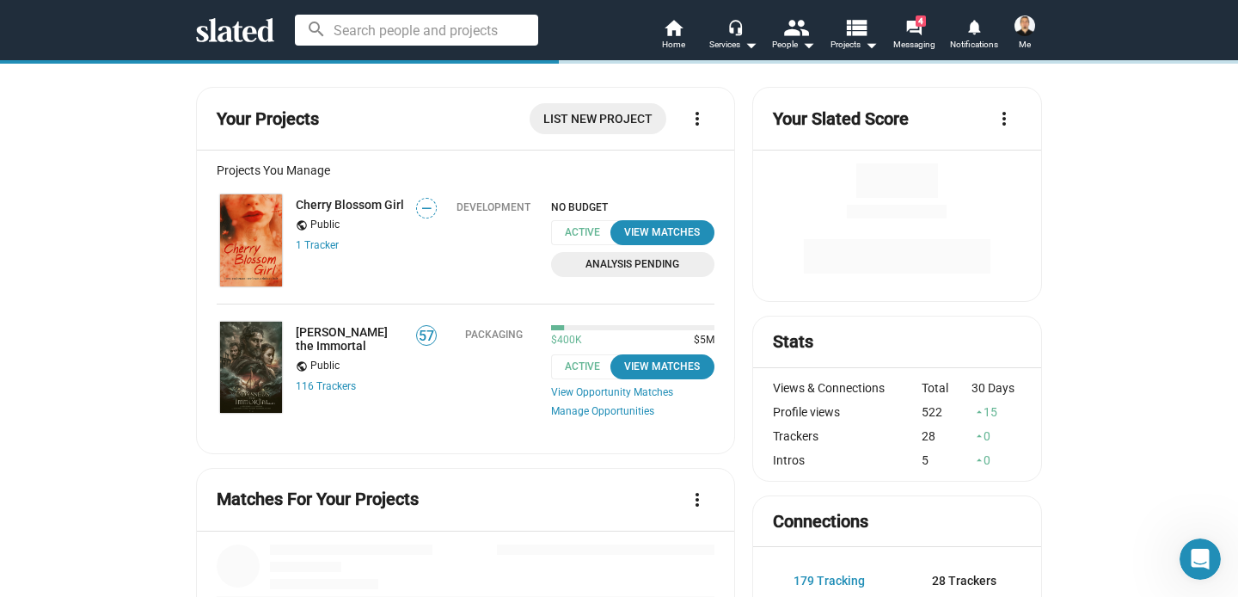
click at [245, 222] on img at bounding box center [251, 240] width 62 height 92
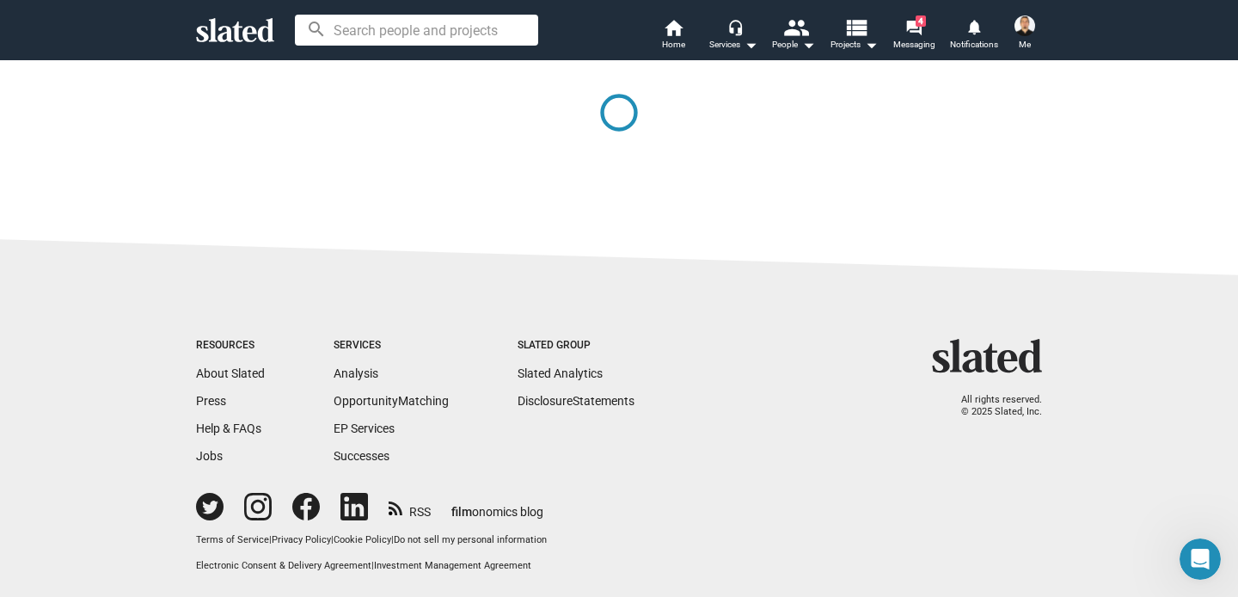
click at [1019, 22] on img at bounding box center [1025, 25] width 21 height 21
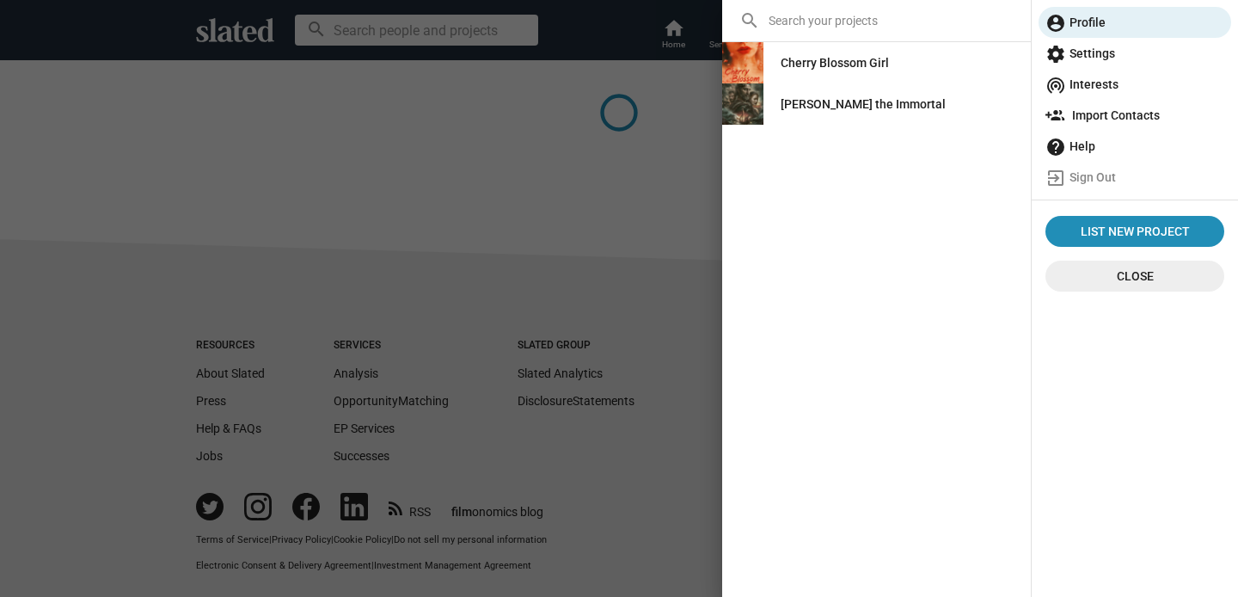
click at [817, 66] on div "Cherry Blossom Girl" at bounding box center [835, 62] width 108 height 31
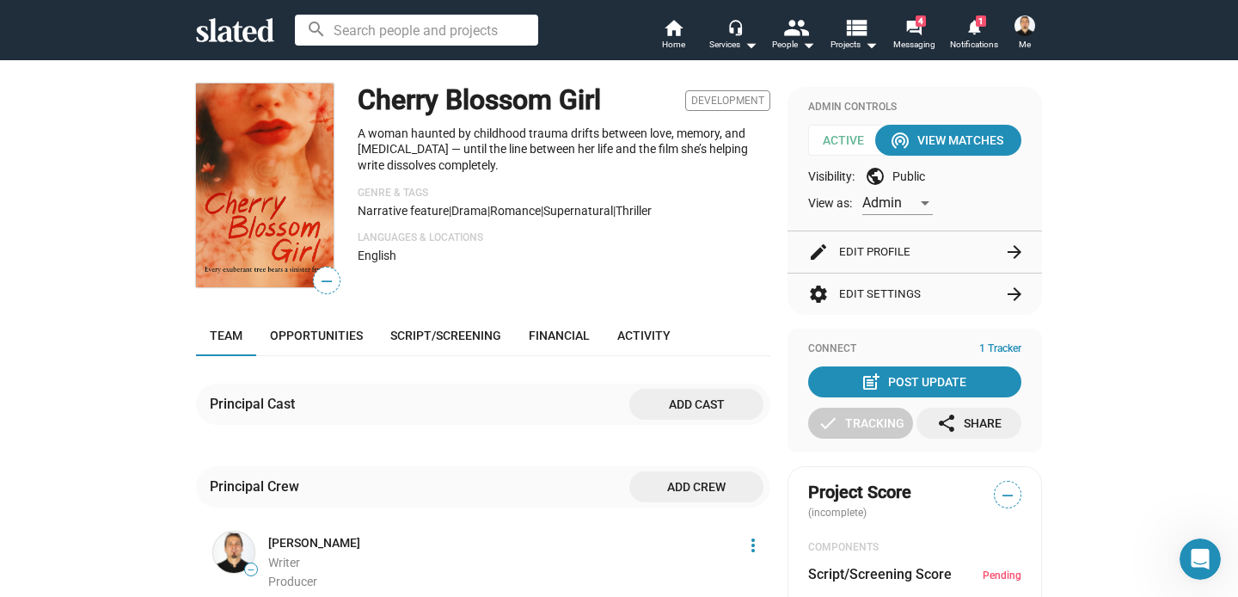
click at [296, 221] on img at bounding box center [265, 185] width 138 height 204
click at [294, 187] on img at bounding box center [265, 185] width 138 height 204
click at [941, 263] on button "edit Edit Profile arrow_forward" at bounding box center [914, 251] width 213 height 41
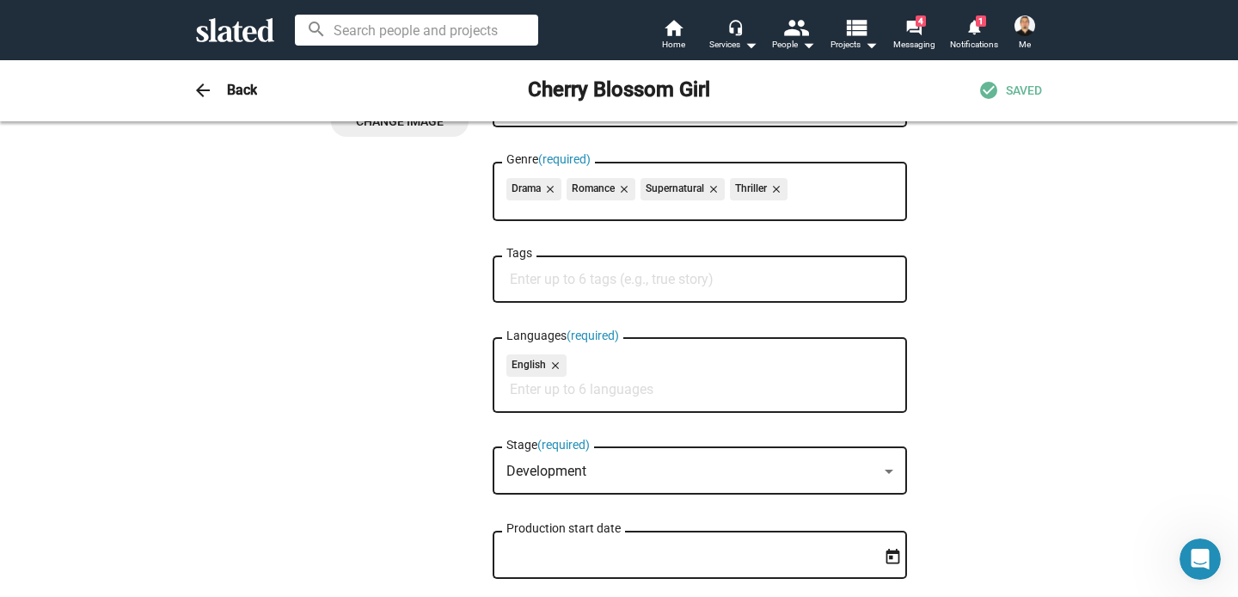
scroll to position [268, 0]
click at [679, 279] on input "Tags" at bounding box center [703, 278] width 387 height 15
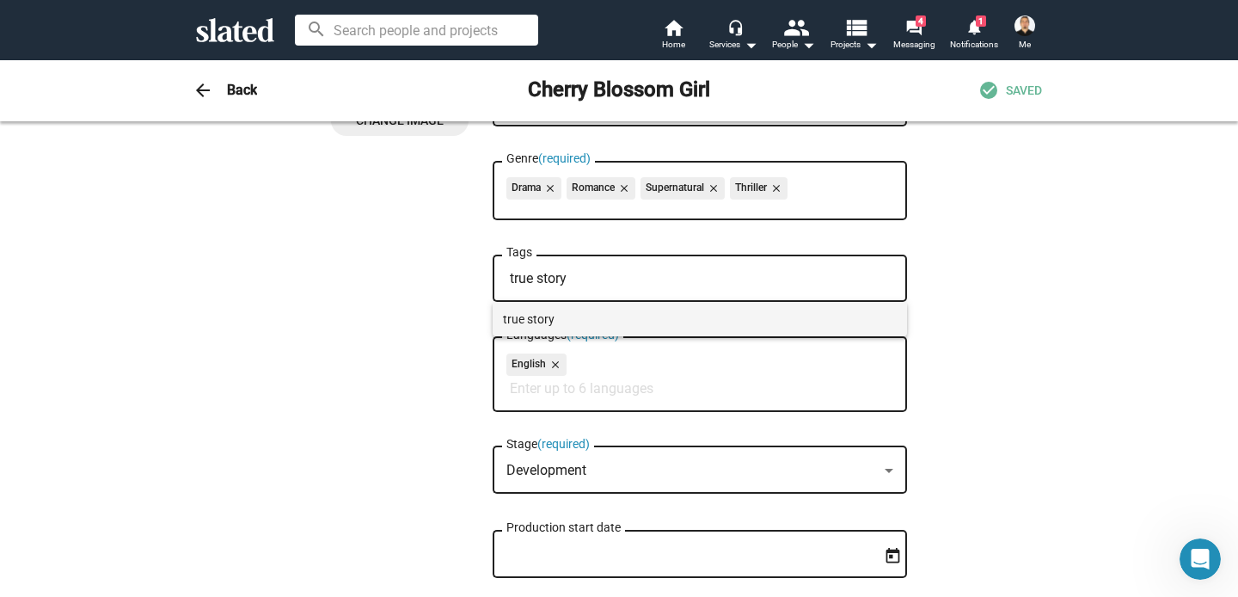
type input "true story"
click at [582, 324] on span "true story" at bounding box center [700, 319] width 394 height 34
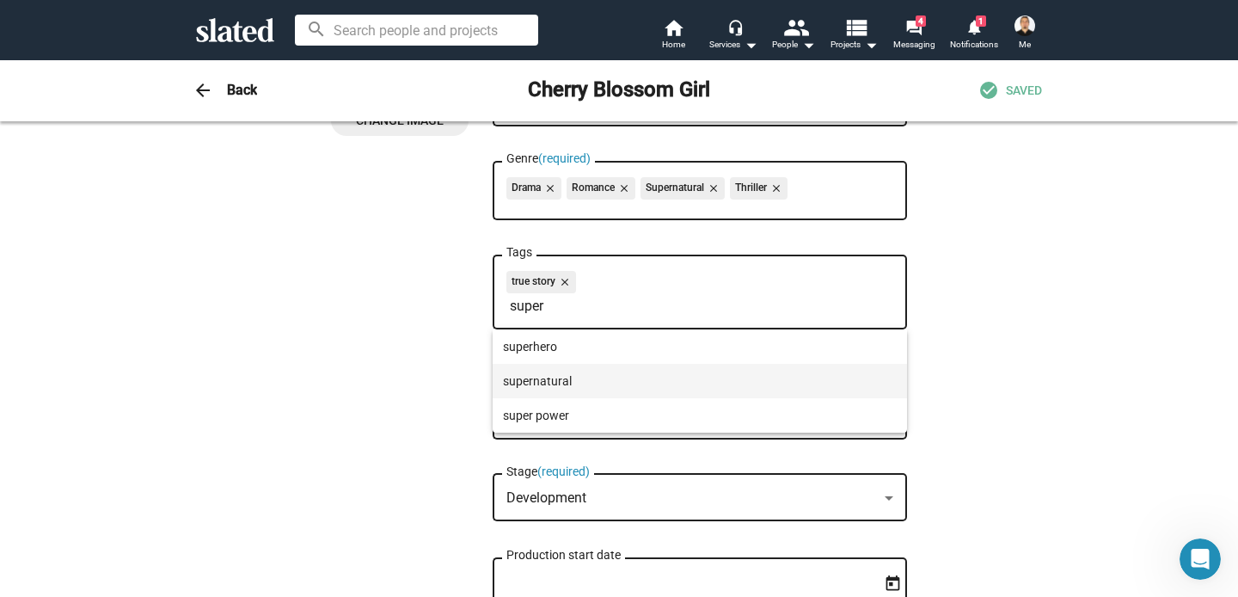
type input "super"
click at [545, 378] on span "supernatural" at bounding box center [700, 381] width 394 height 34
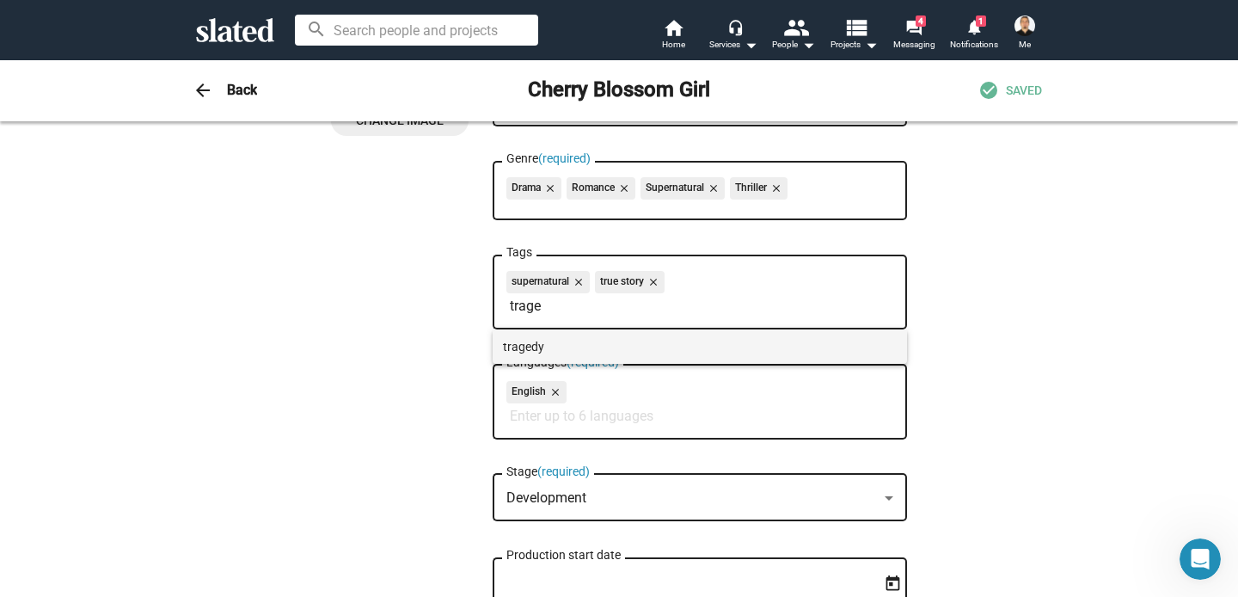
type input "trage"
click at [526, 342] on span "tragedy" at bounding box center [700, 346] width 394 height 34
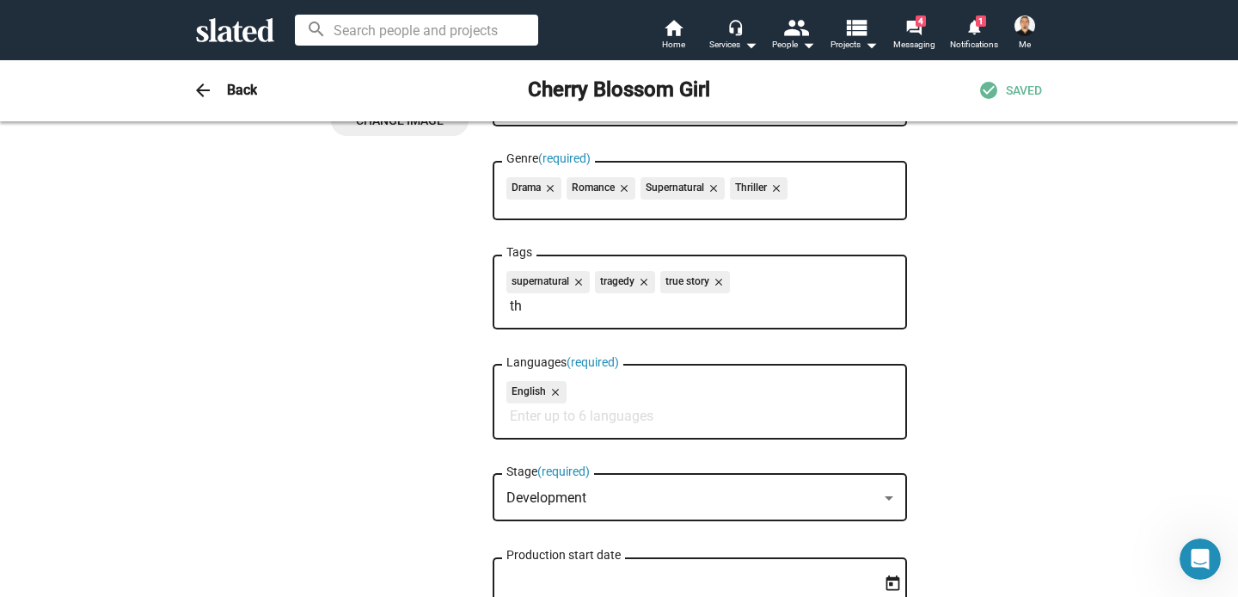
type input "t"
type input "d"
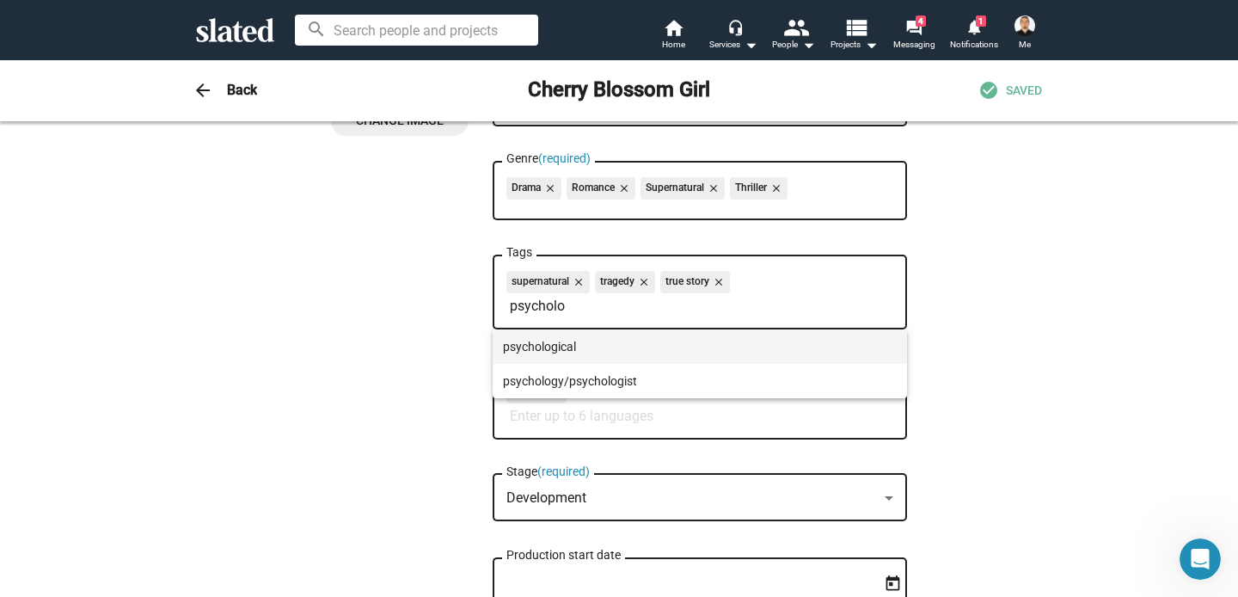
type input "psycholo"
click at [542, 355] on span "psychological" at bounding box center [700, 346] width 394 height 34
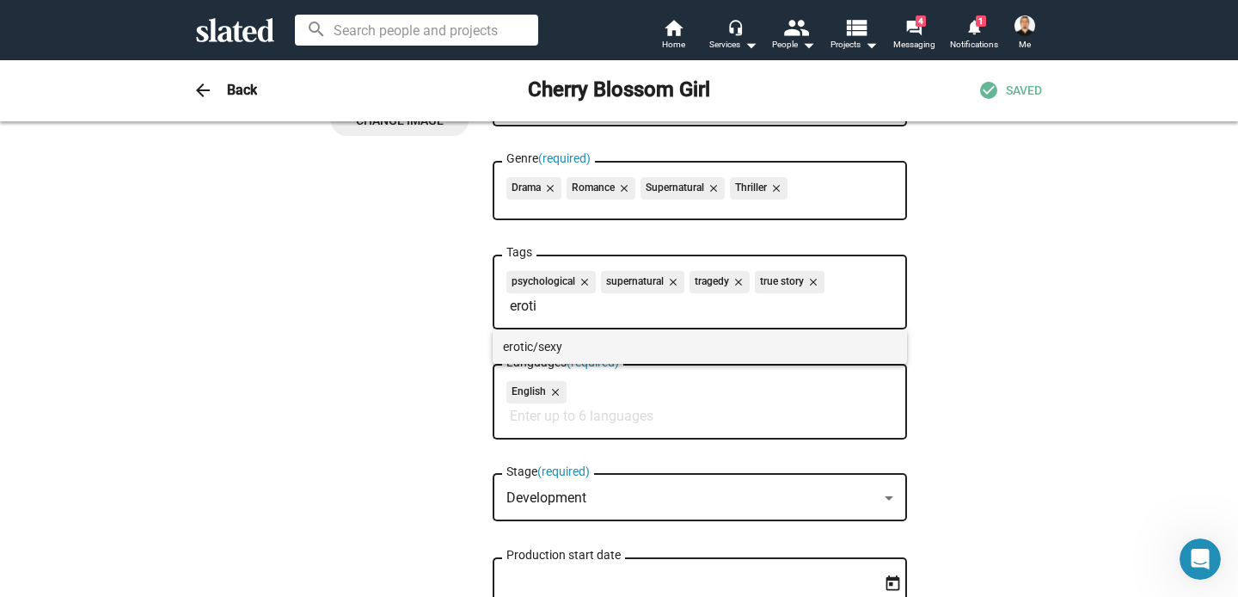
type input "eroti"
click at [555, 346] on span "erotic/sexy" at bounding box center [700, 346] width 394 height 34
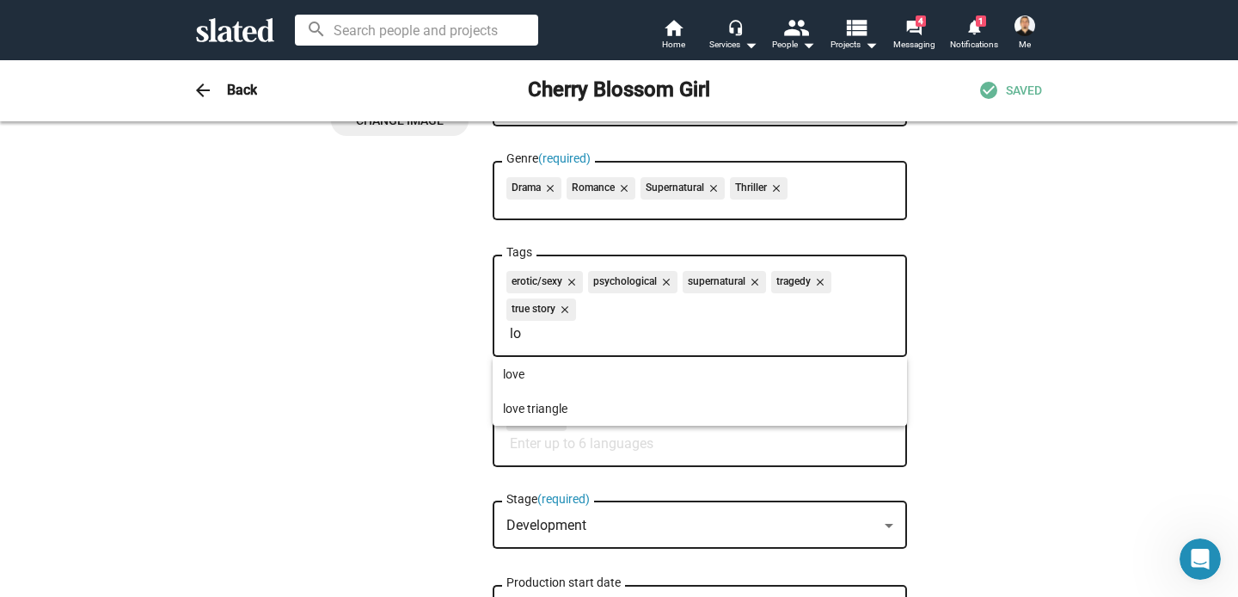
type input "l"
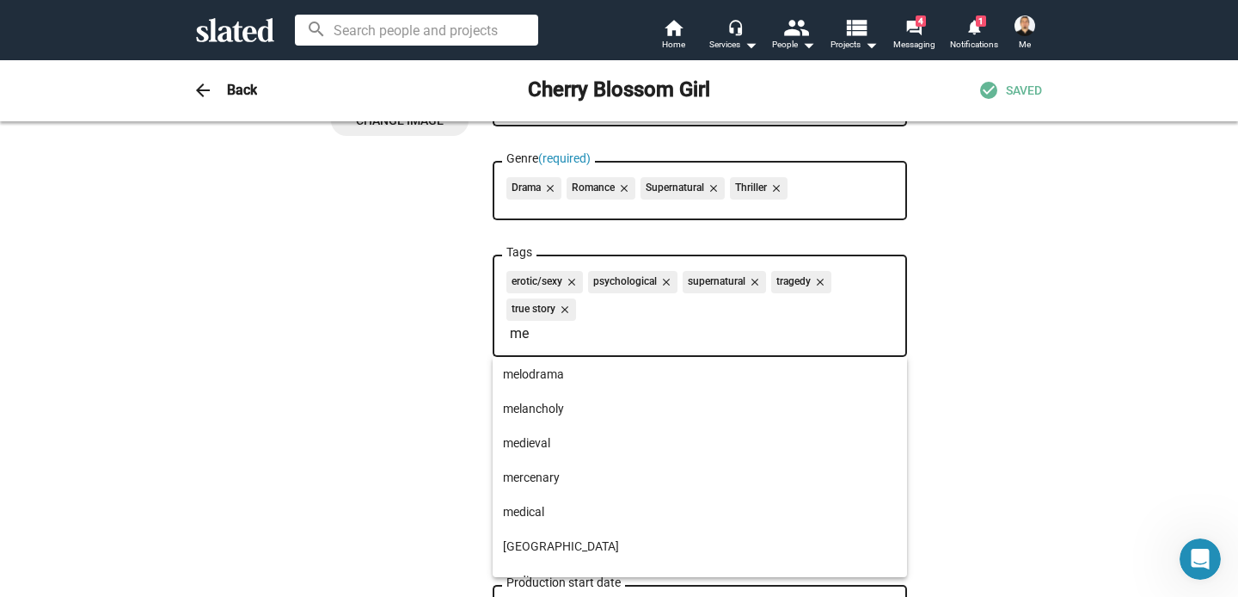
type input "m"
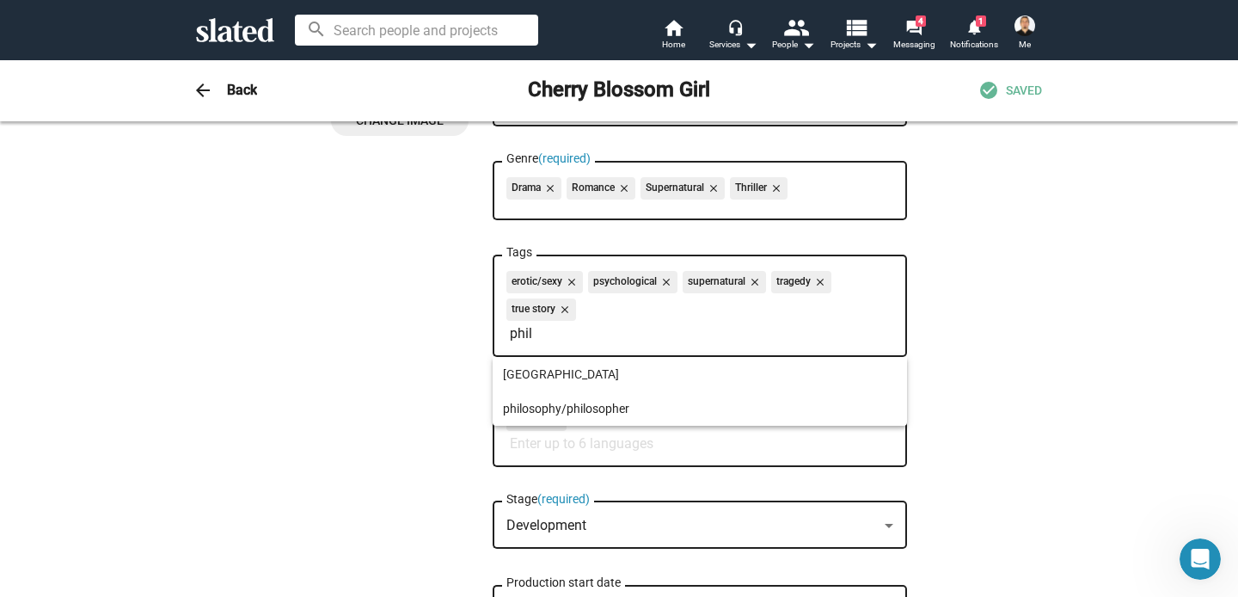
type input "philo"
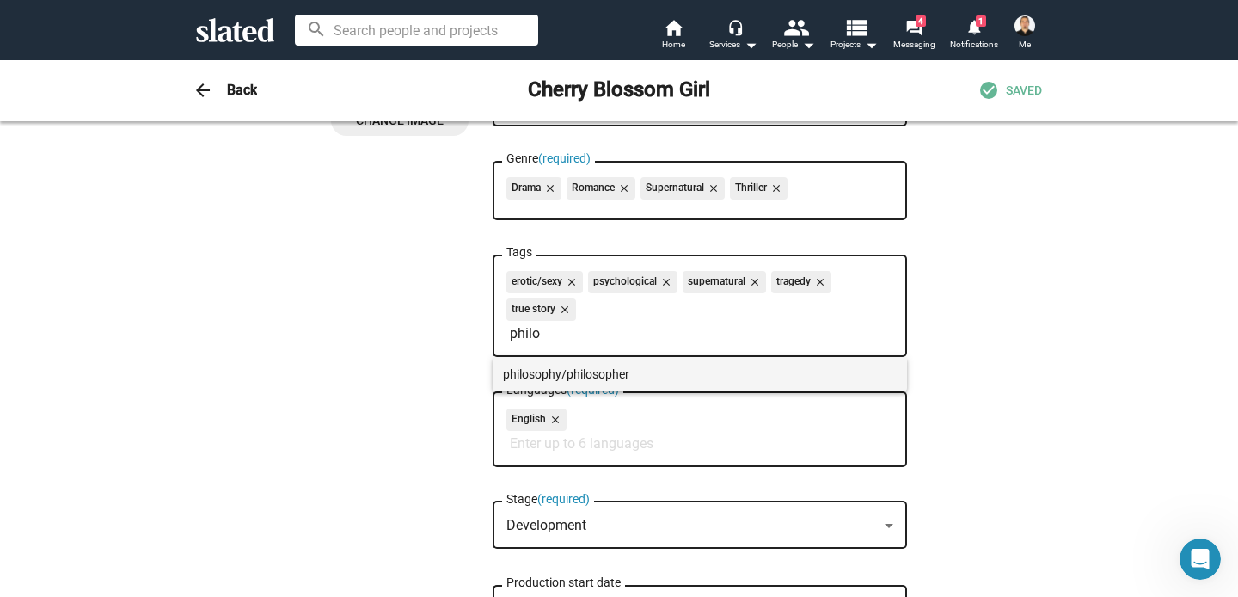
click at [579, 377] on span "philosophy/philosopher" at bounding box center [700, 374] width 394 height 34
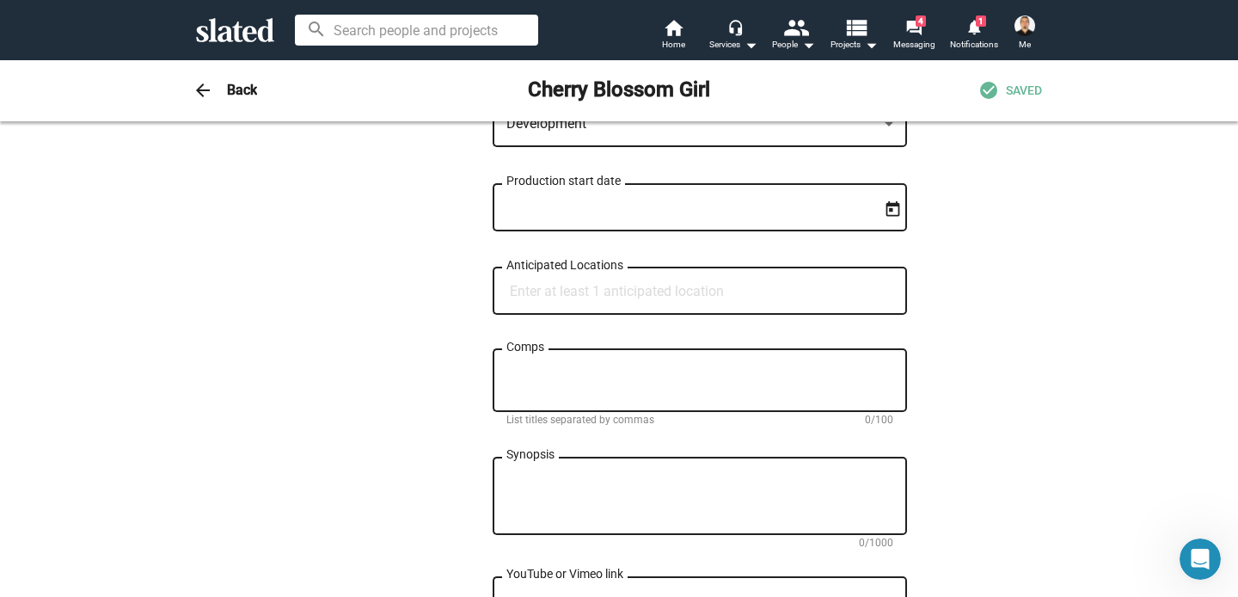
scroll to position [656, 0]
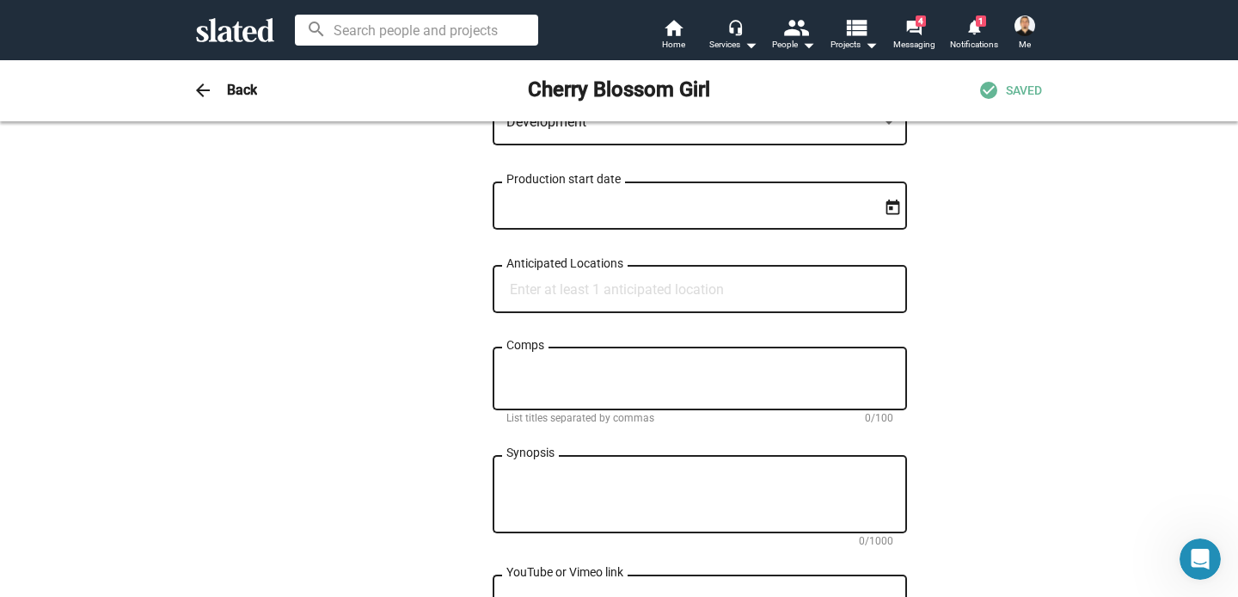
click at [597, 289] on input "Anticipated Locations" at bounding box center [703, 289] width 387 height 15
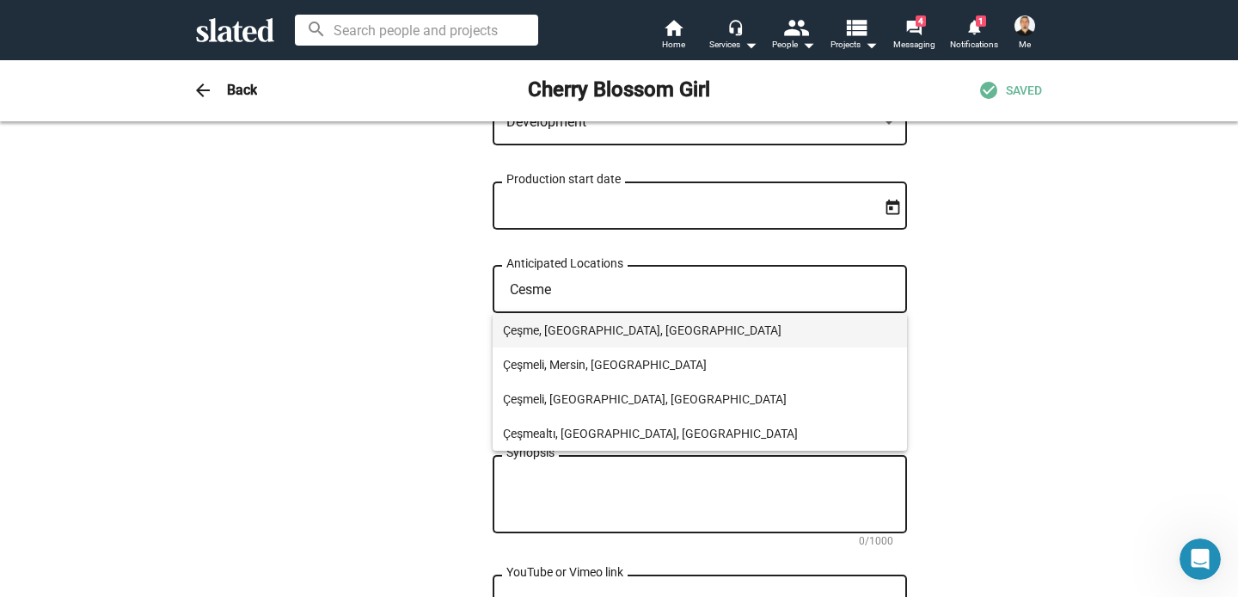
type input "Cesme"
click at [603, 329] on span "Çeşme, İzmir, Türkiye" at bounding box center [700, 330] width 394 height 34
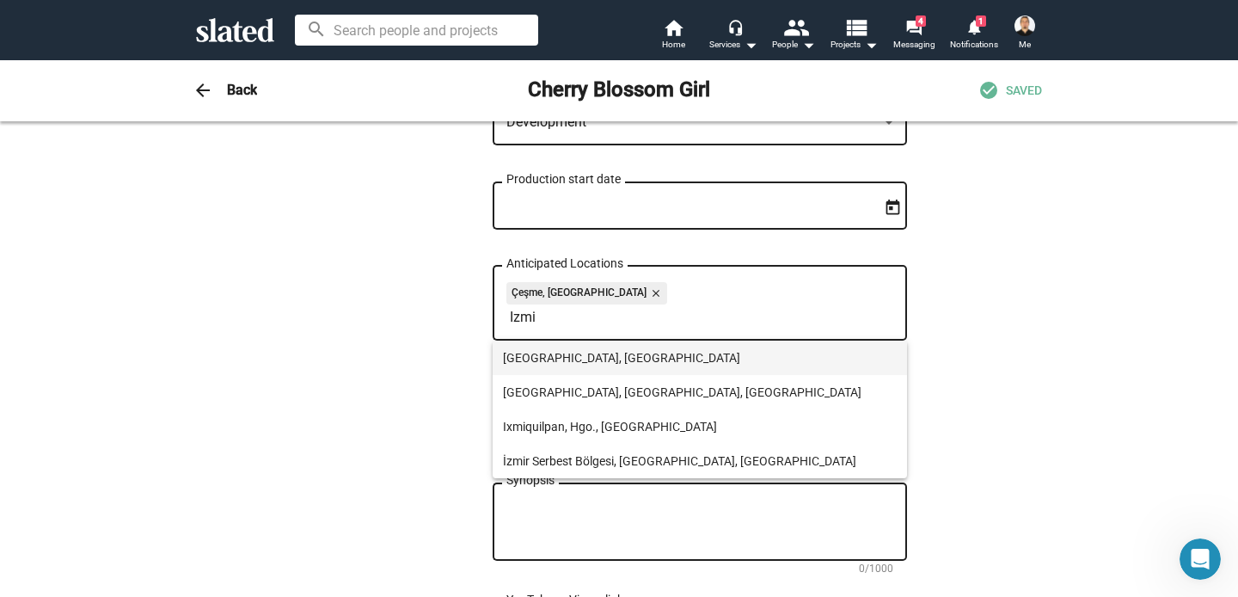
type input "Izmi"
click at [526, 359] on span "İzmir, Türkiye" at bounding box center [700, 357] width 394 height 34
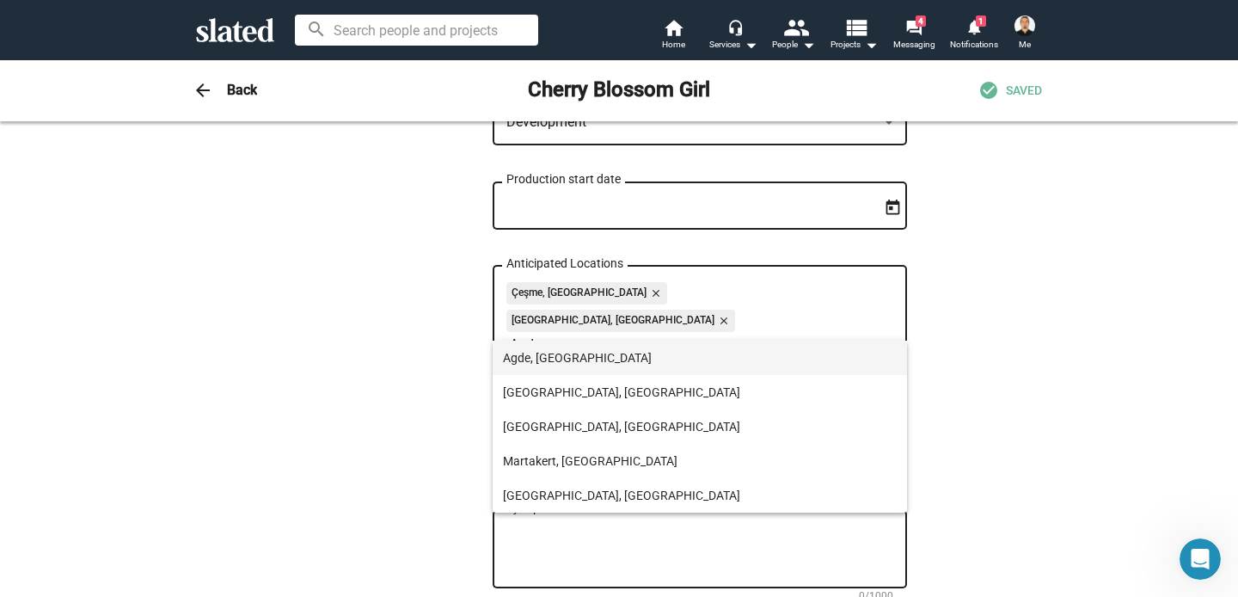
type input "Agde"
click at [548, 363] on span "Agde, [GEOGRAPHIC_DATA]" at bounding box center [700, 357] width 394 height 34
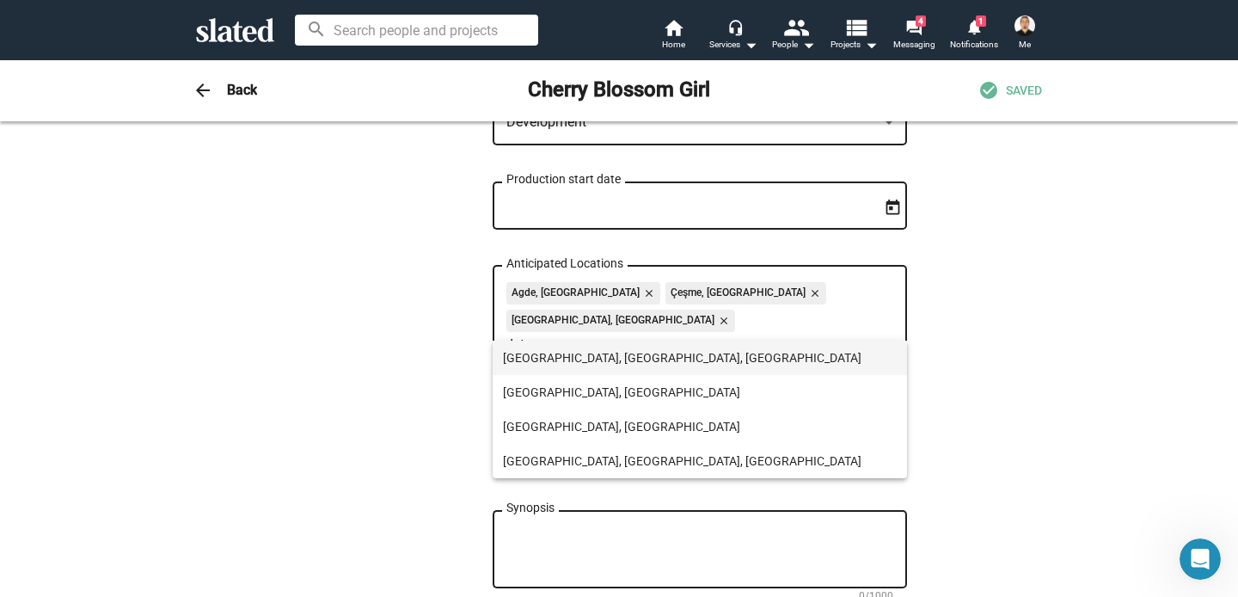
type input "Istan"
click at [593, 363] on span "Istanbul, İstanbul, Türkiye" at bounding box center [700, 357] width 394 height 34
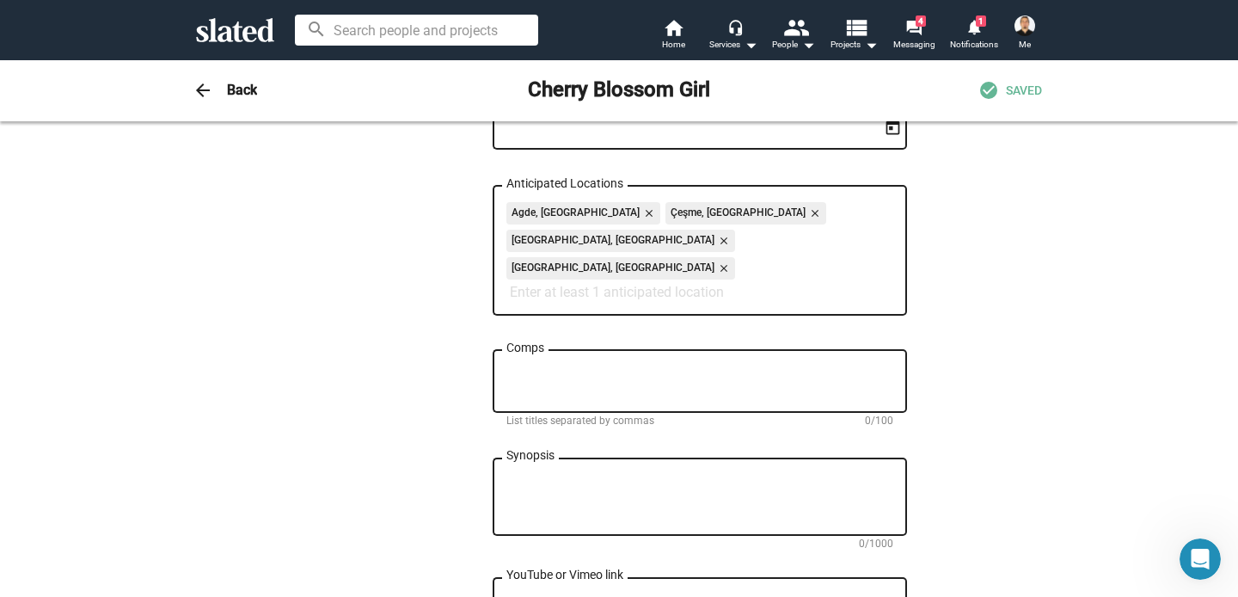
scroll to position [776, 0]
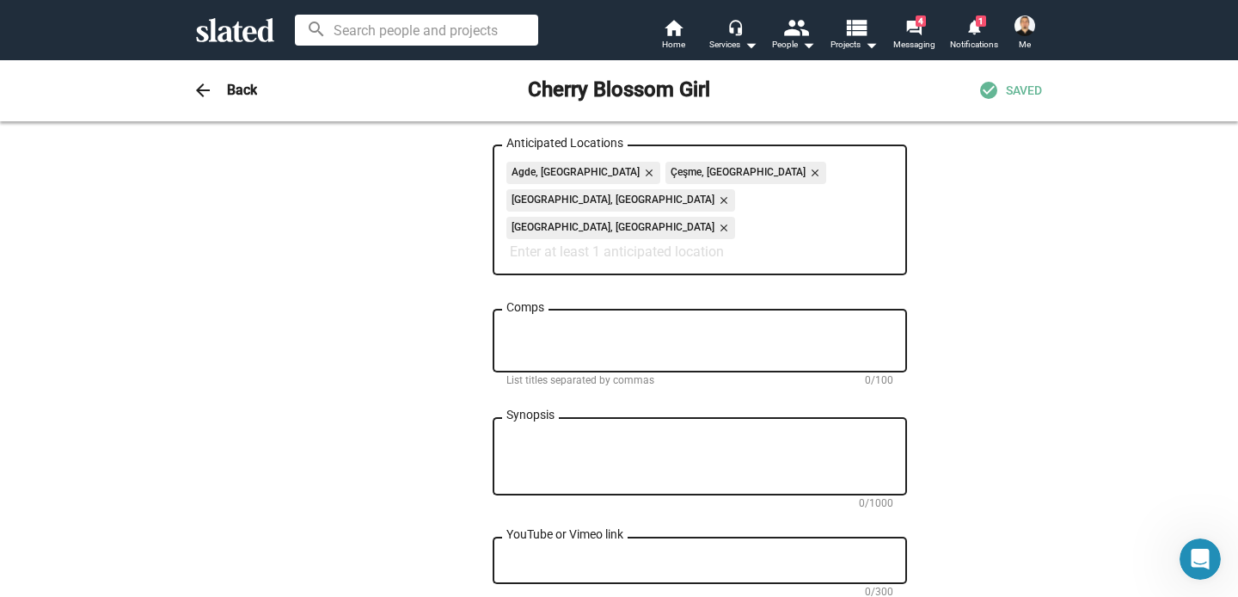
click at [570, 326] on textarea "Comps" at bounding box center [699, 341] width 387 height 31
click at [508, 326] on textarea "Persona, Mullholland Drive, Black Swan," at bounding box center [699, 341] width 387 height 31
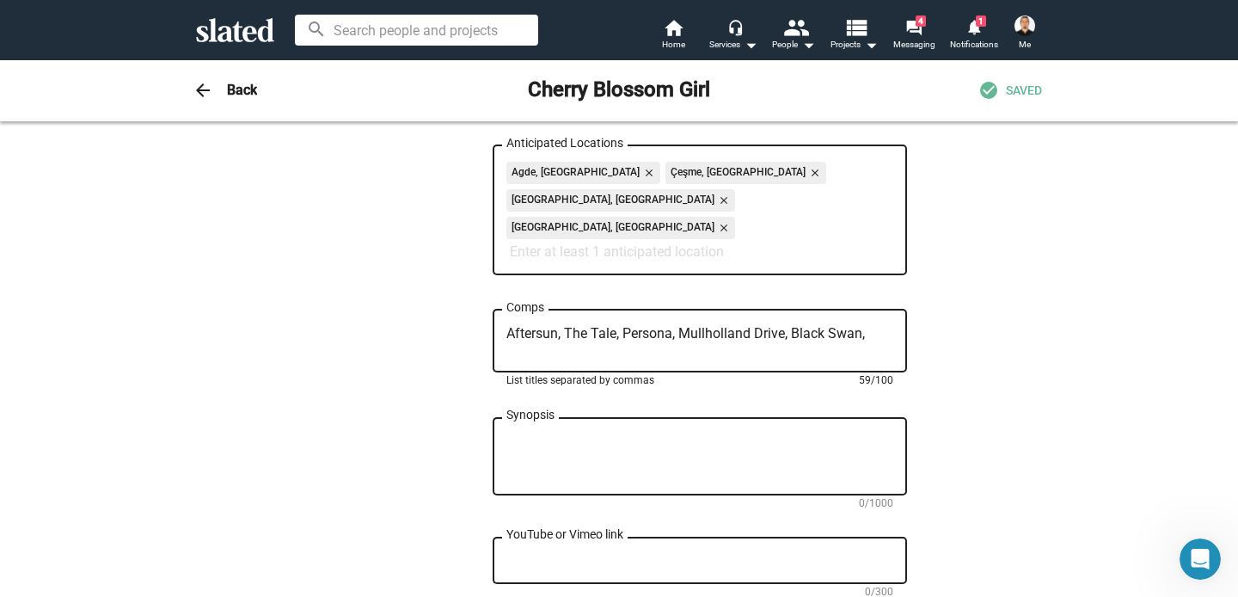
click at [705, 326] on textarea "Aftersun, The Tale, Persona, Mullholland Drive, Black Swan," at bounding box center [699, 341] width 387 height 31
click at [888, 326] on textarea "Aftersun, The Tale, Persona, Mulholland Drive, Black Swan," at bounding box center [699, 341] width 387 height 31
click at [566, 326] on textarea "Aftersun, The Tale, Persona, Mulholland Drive, Black Swan, Drive My Car," at bounding box center [699, 341] width 387 height 31
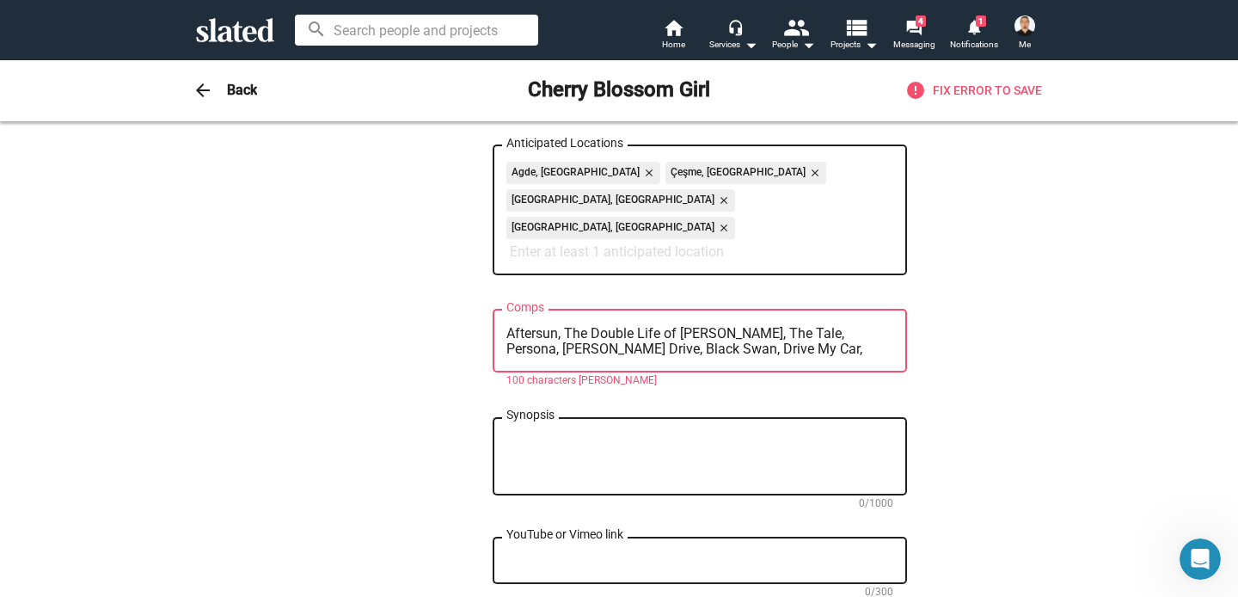
click at [776, 326] on textarea "Aftersun, The Double Life of Veronique, The Tale, Persona, Mulholland Drive, Bl…" at bounding box center [699, 341] width 387 height 31
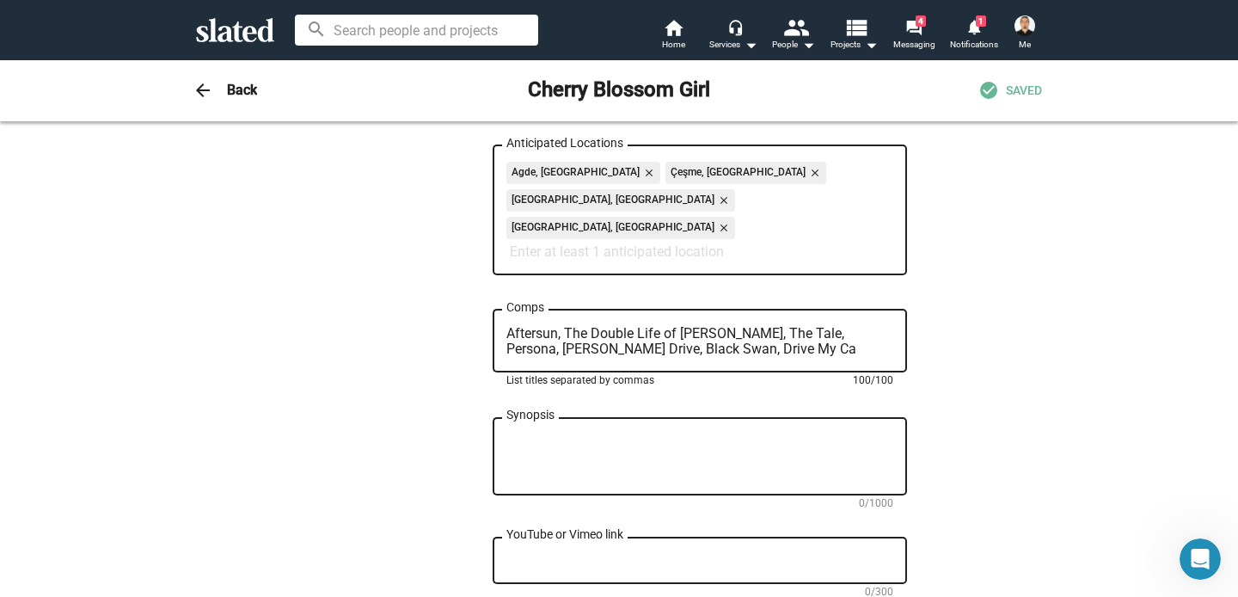
click at [687, 326] on textarea "Aftersun, The Double Life of Veronique, The Tale, Persona, Mulholland Drive, Bl…" at bounding box center [699, 341] width 387 height 31
click at [763, 326] on textarea "Aftersun, The Double Life of Veronique, The Tale, Persona, Mulholland Drive, Bl…" at bounding box center [699, 341] width 387 height 31
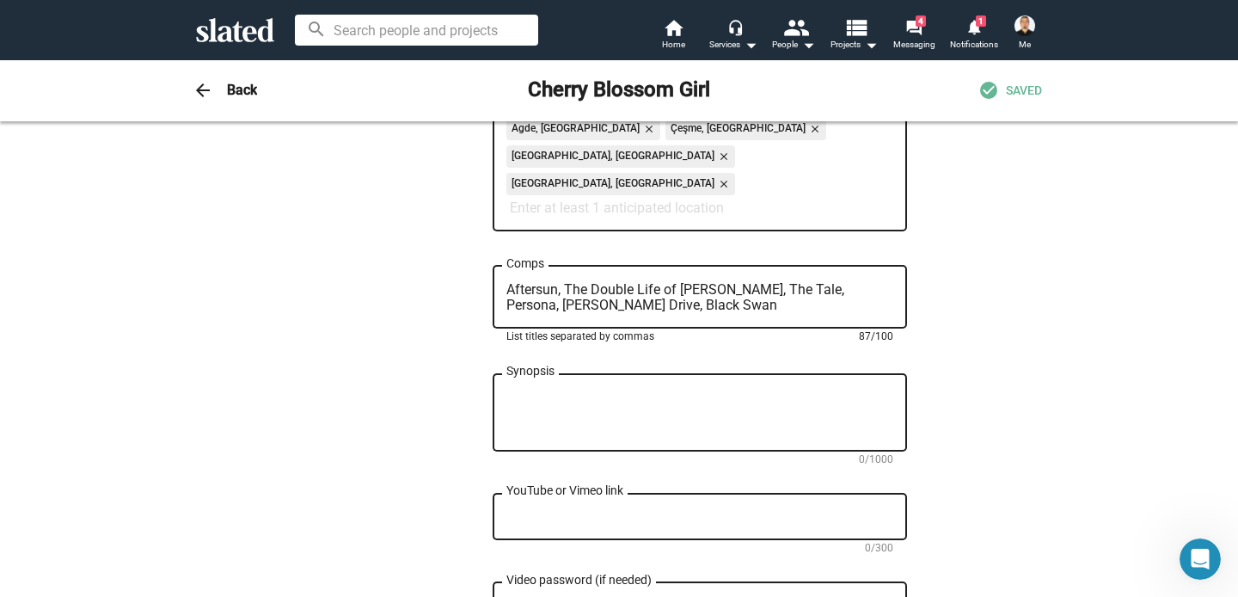
scroll to position [818, 0]
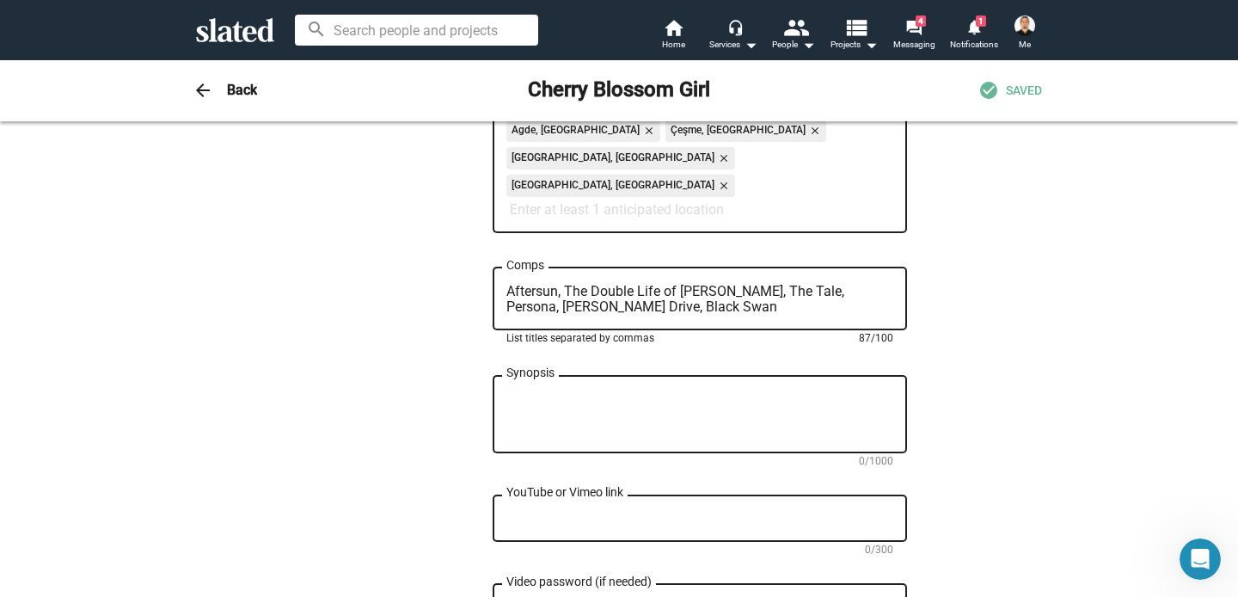
type textarea "Aftersun, The Double Life of [PERSON_NAME], The Tale, Persona, [PERSON_NAME] Dr…"
click at [665, 391] on textarea "Synopsis" at bounding box center [699, 414] width 387 height 46
paste textarea "In coastal [PERSON_NAME], [PERSON_NAME], a private tutor with chromesthetic per…"
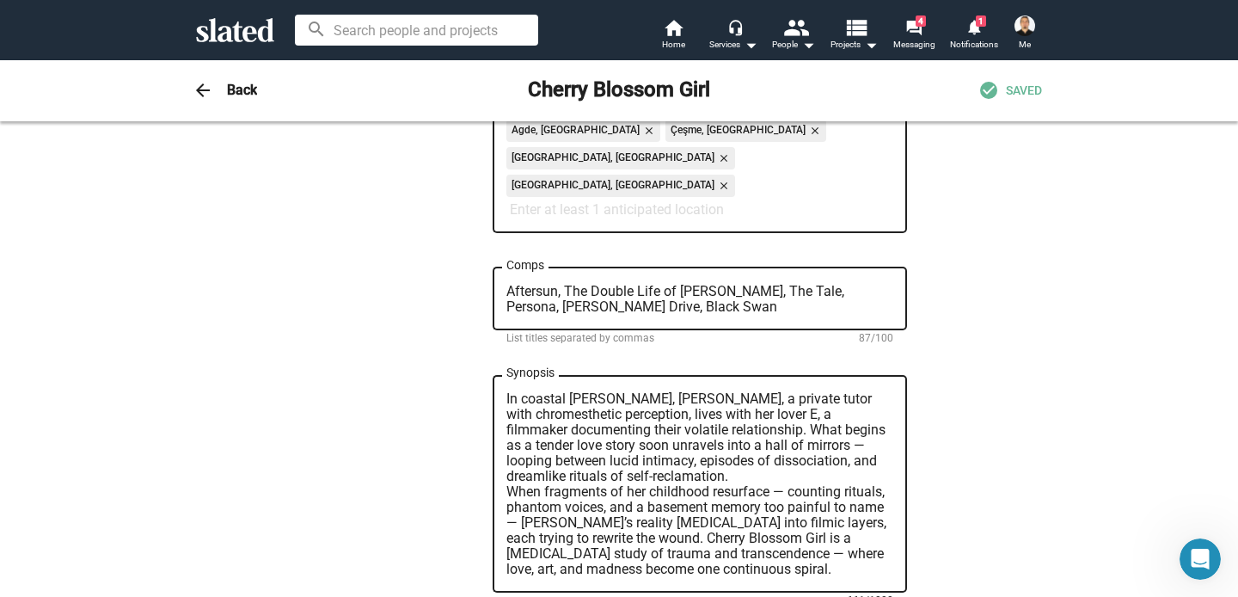
click at [835, 391] on textarea "In coastal [PERSON_NAME], [PERSON_NAME], a private tutor with chromesthetic per…" at bounding box center [699, 484] width 387 height 186
type textarea "In coastal [PERSON_NAME], [PERSON_NAME], a private tutor with chromesthetic per…"
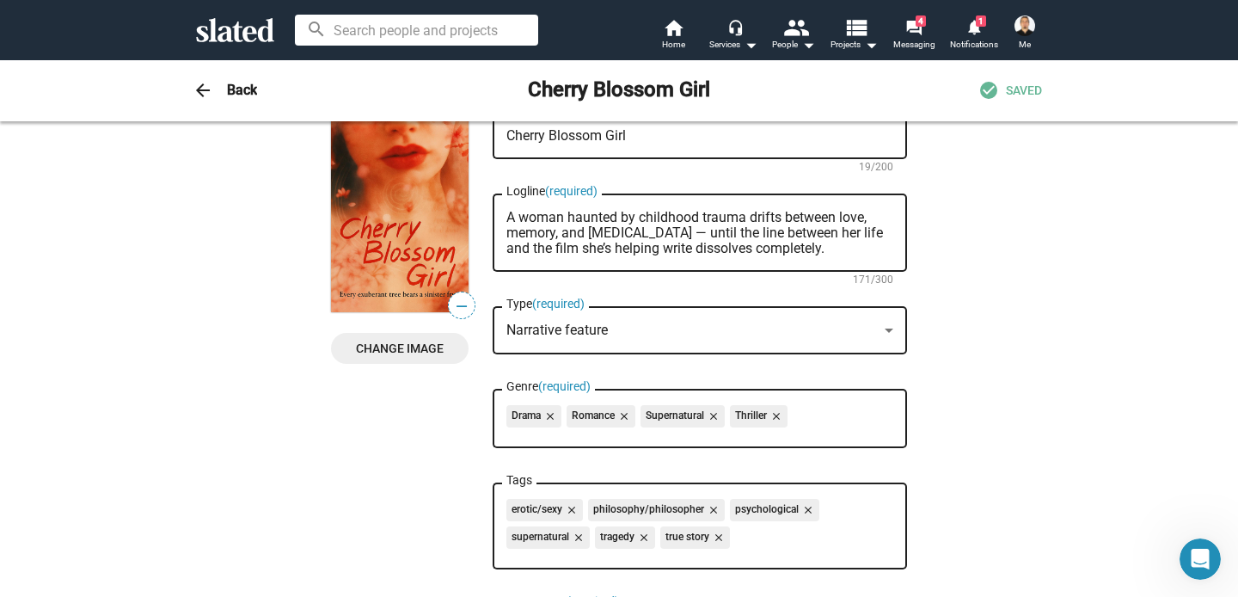
scroll to position [0, 0]
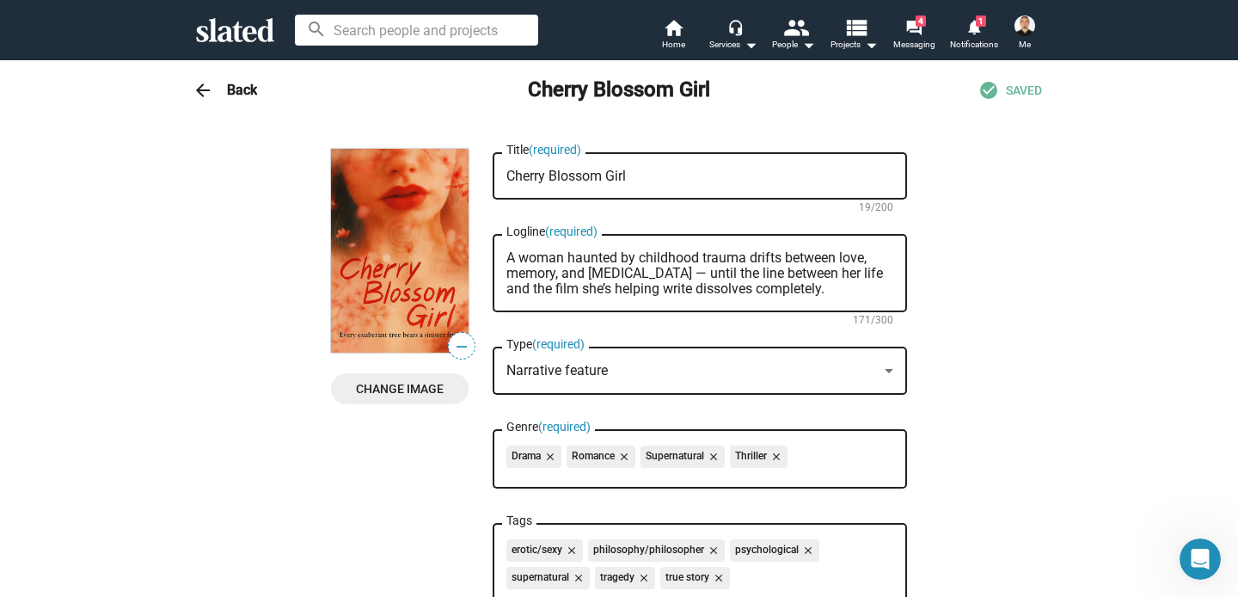
click at [998, 84] on div "arrow_back Back Cherry Blossom Girl check_circle SAVED" at bounding box center [619, 90] width 880 height 34
click at [1008, 88] on span "SAVED" at bounding box center [1024, 91] width 36 height 16
click at [983, 91] on mat-icon "check_circle" at bounding box center [988, 90] width 21 height 21
click at [204, 88] on mat-icon "arrow_back" at bounding box center [203, 90] width 21 height 21
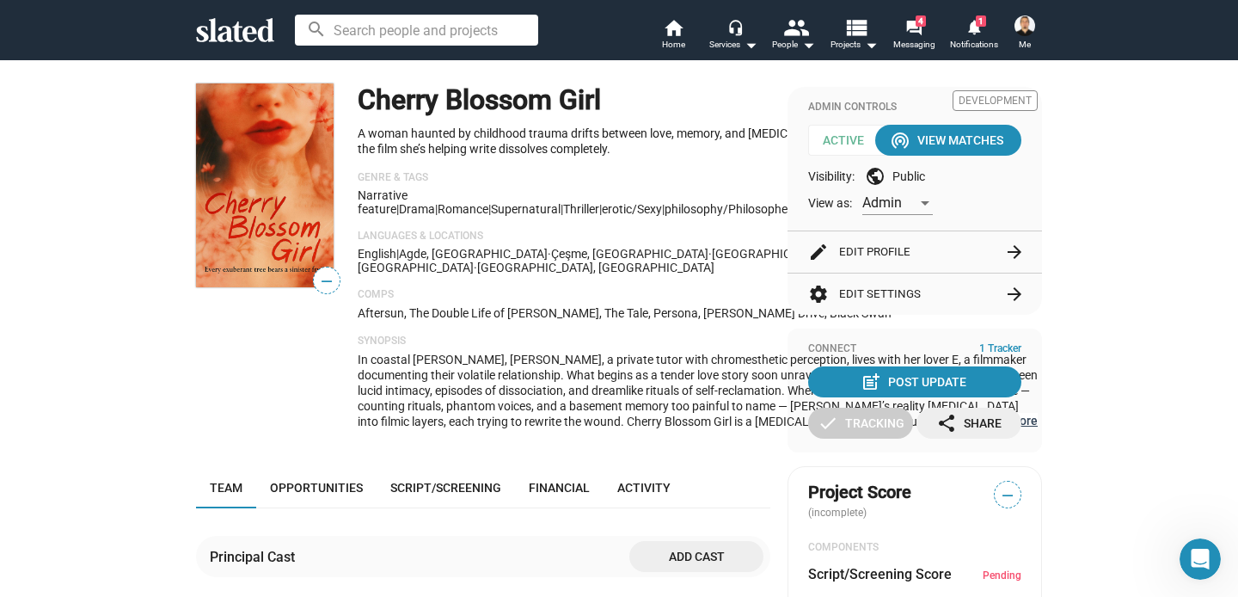
click at [978, 428] on button "… Show More" at bounding box center [1008, 420] width 60 height 15
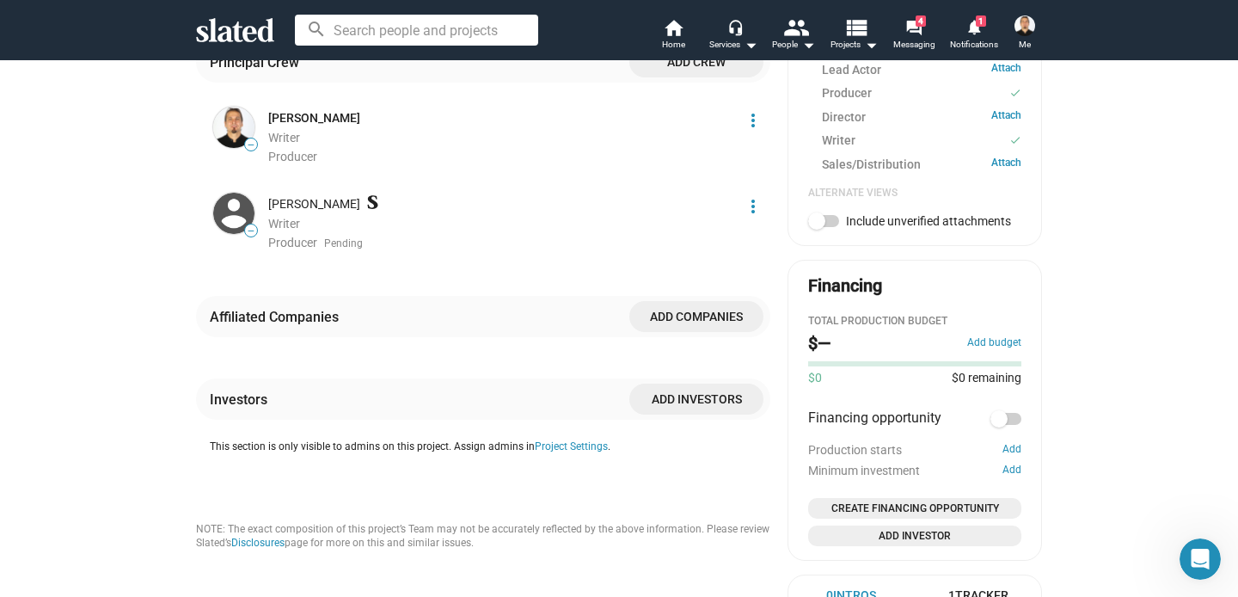
scroll to position [594, 0]
click at [986, 341] on button "Add budget" at bounding box center [994, 341] width 54 height 14
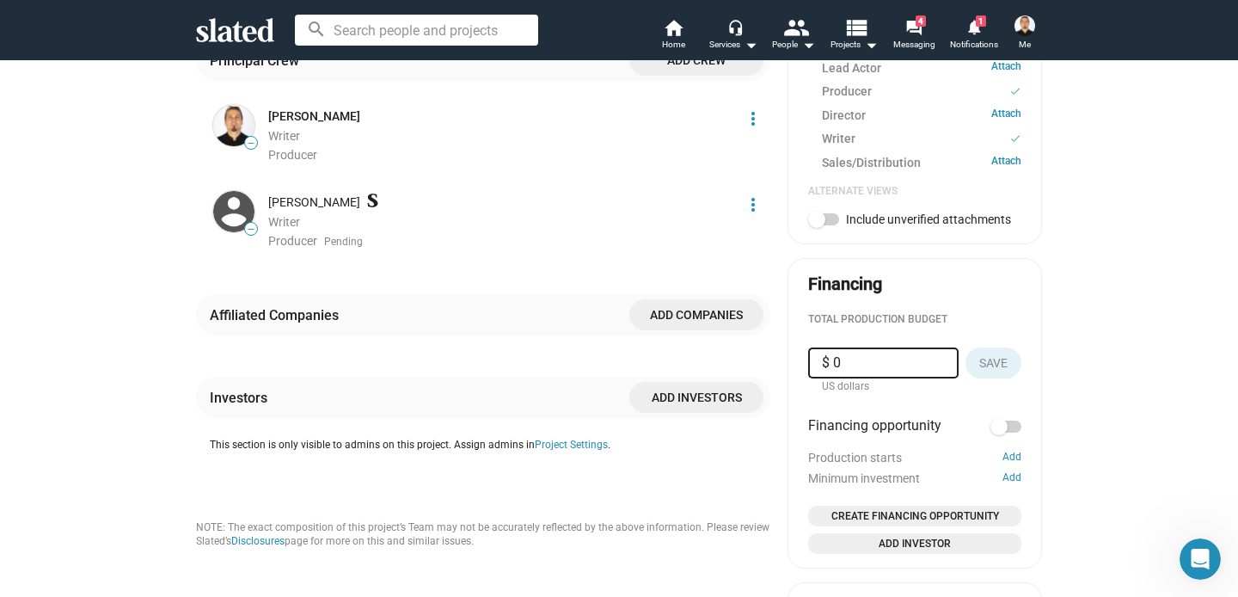
click at [865, 368] on input "$ 0" at bounding box center [883, 362] width 123 height 31
type input "$ 2,000,000"
click at [996, 358] on span "Save" at bounding box center [993, 362] width 28 height 31
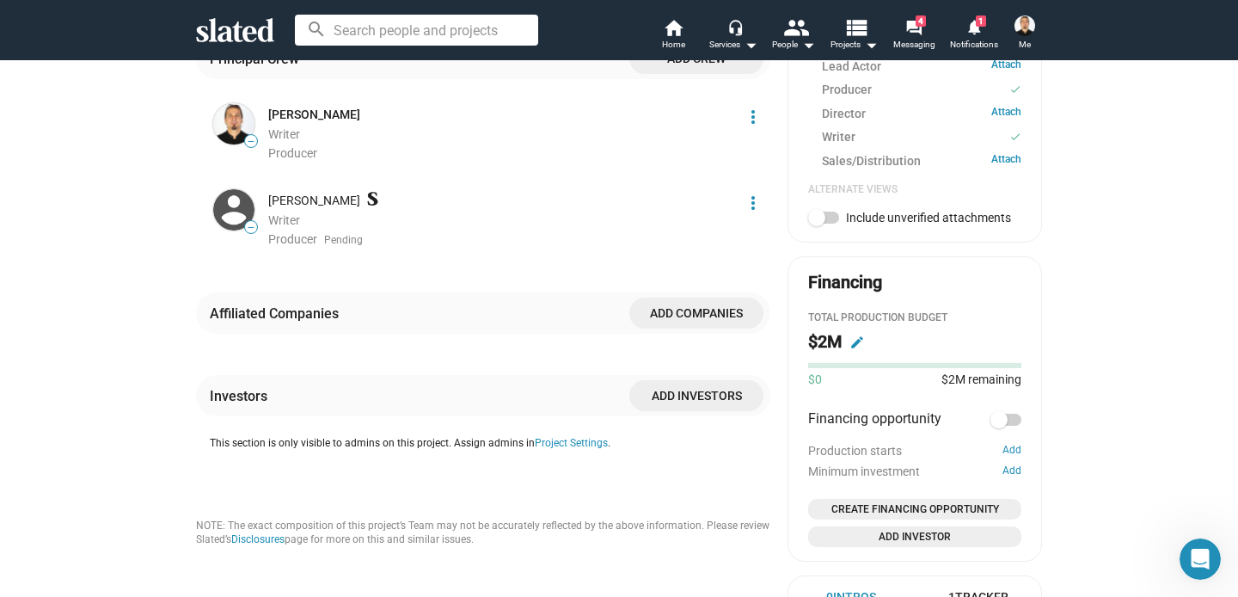
scroll to position [731, 0]
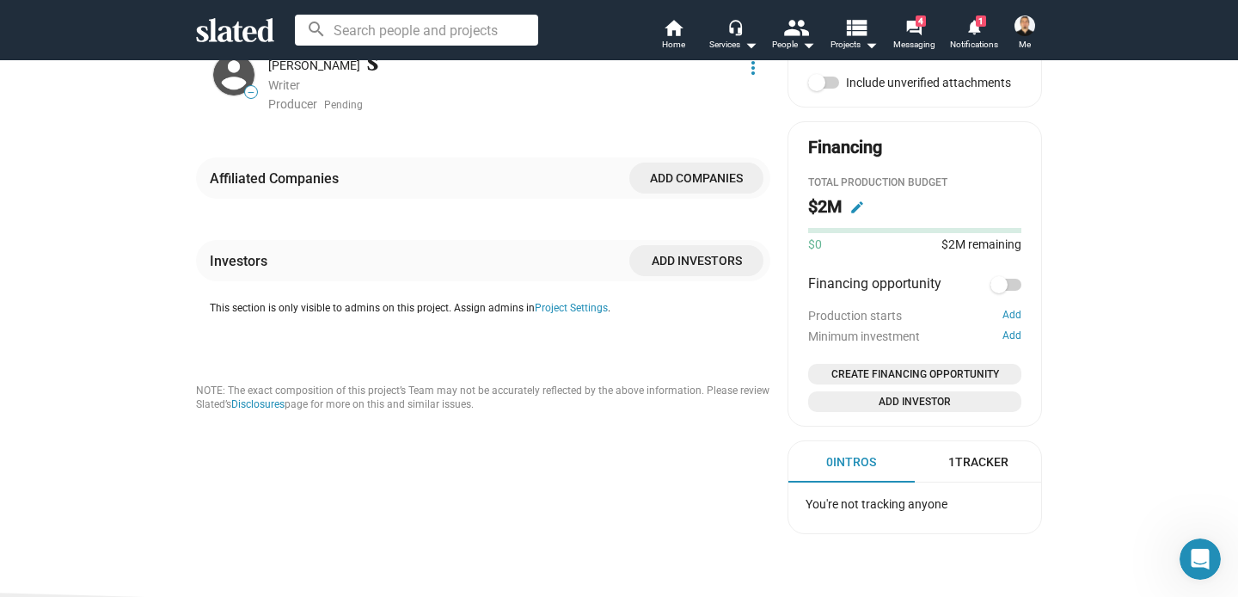
click at [983, 458] on div "1 Tracker" at bounding box center [978, 462] width 60 height 16
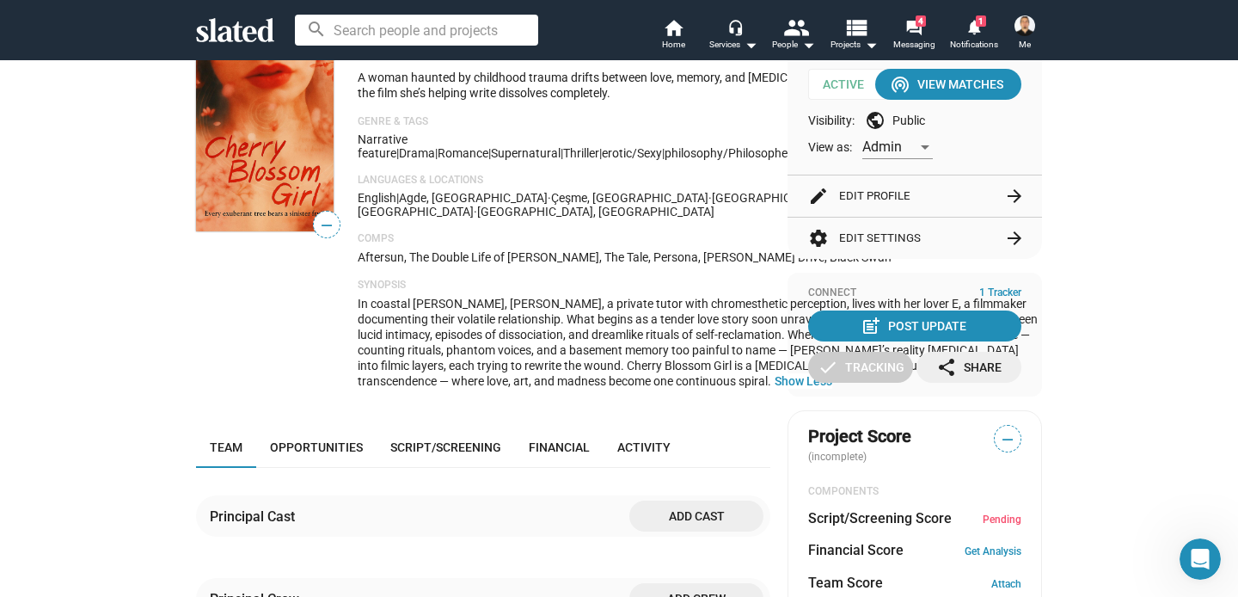
scroll to position [0, 0]
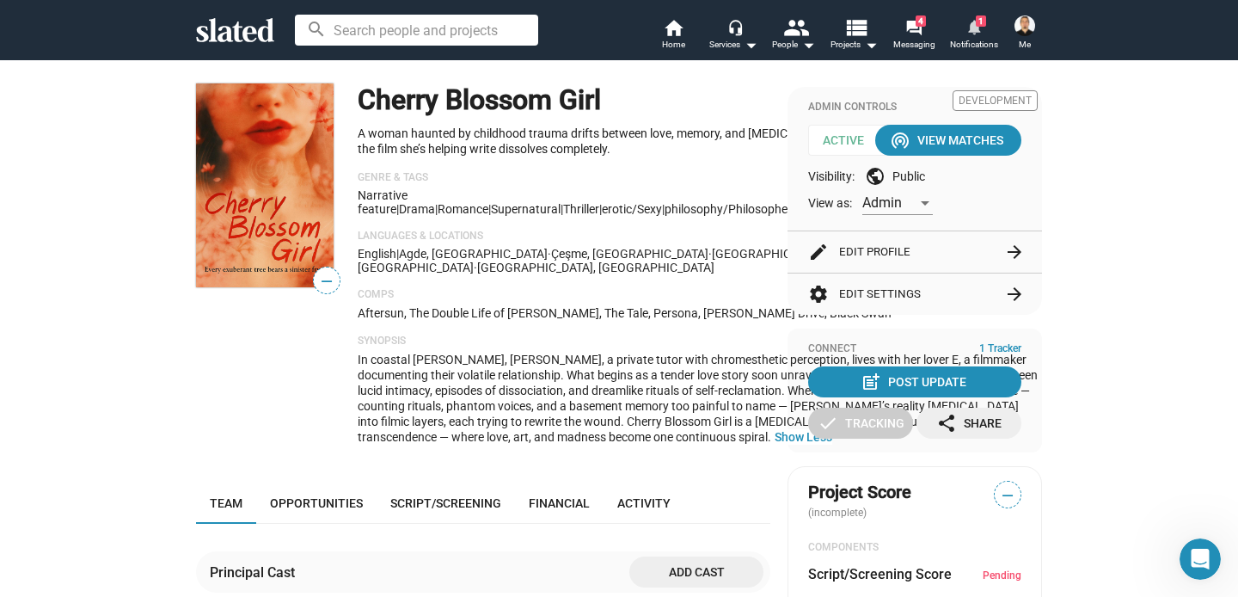
click at [976, 43] on span "Notifications" at bounding box center [974, 44] width 48 height 21
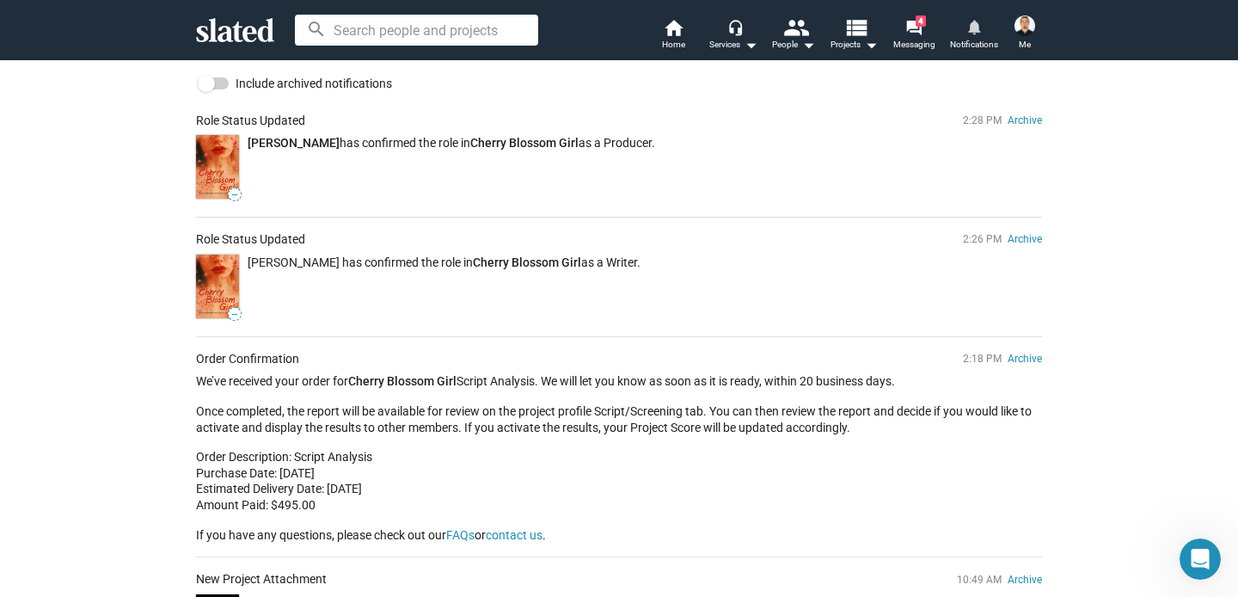
scroll to position [186, 0]
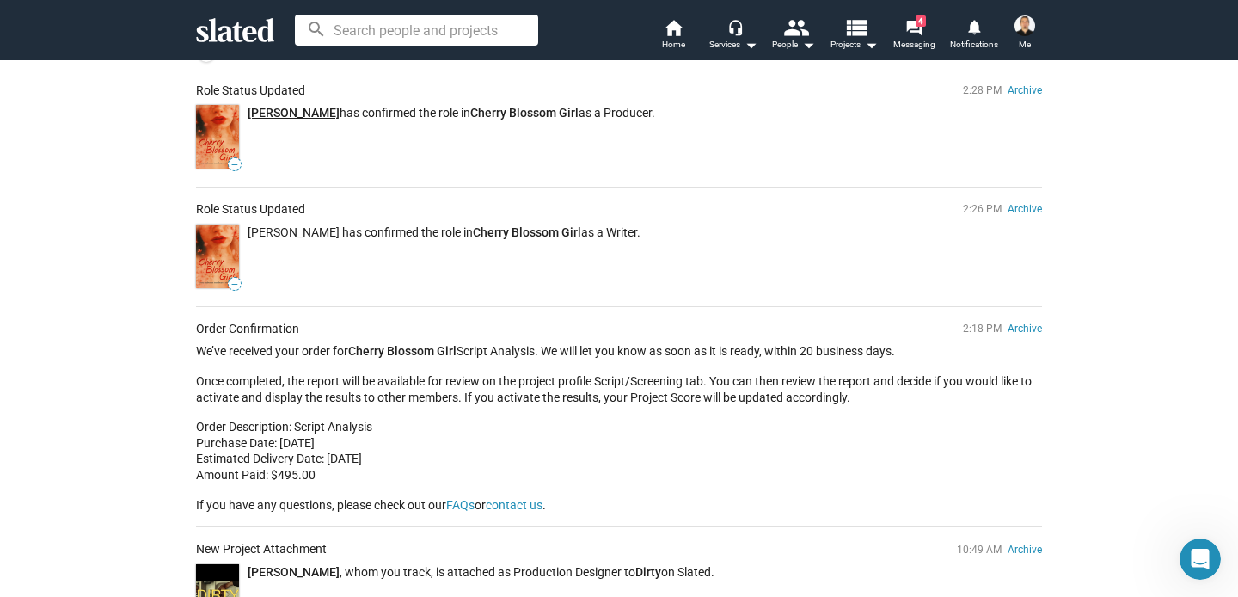
click at [270, 108] on link "[PERSON_NAME]" at bounding box center [294, 113] width 92 height 14
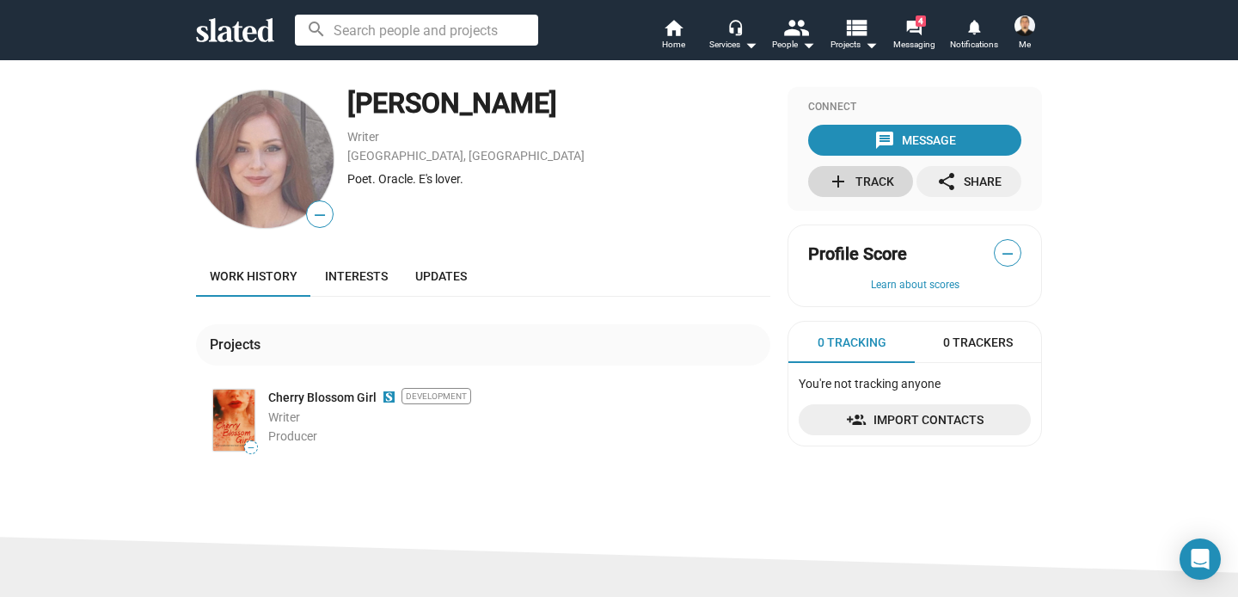
click at [873, 184] on div "add Track" at bounding box center [861, 181] width 66 height 31
click at [355, 269] on span "Interests" at bounding box center [356, 276] width 63 height 14
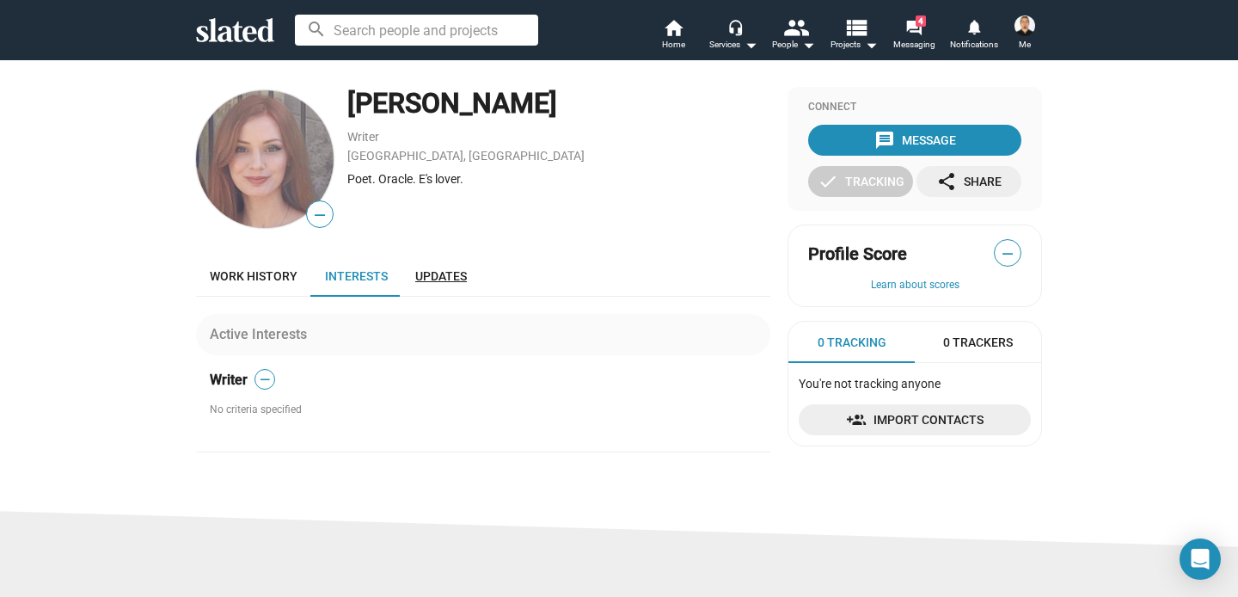
click at [416, 274] on span "Updates" at bounding box center [441, 276] width 52 height 14
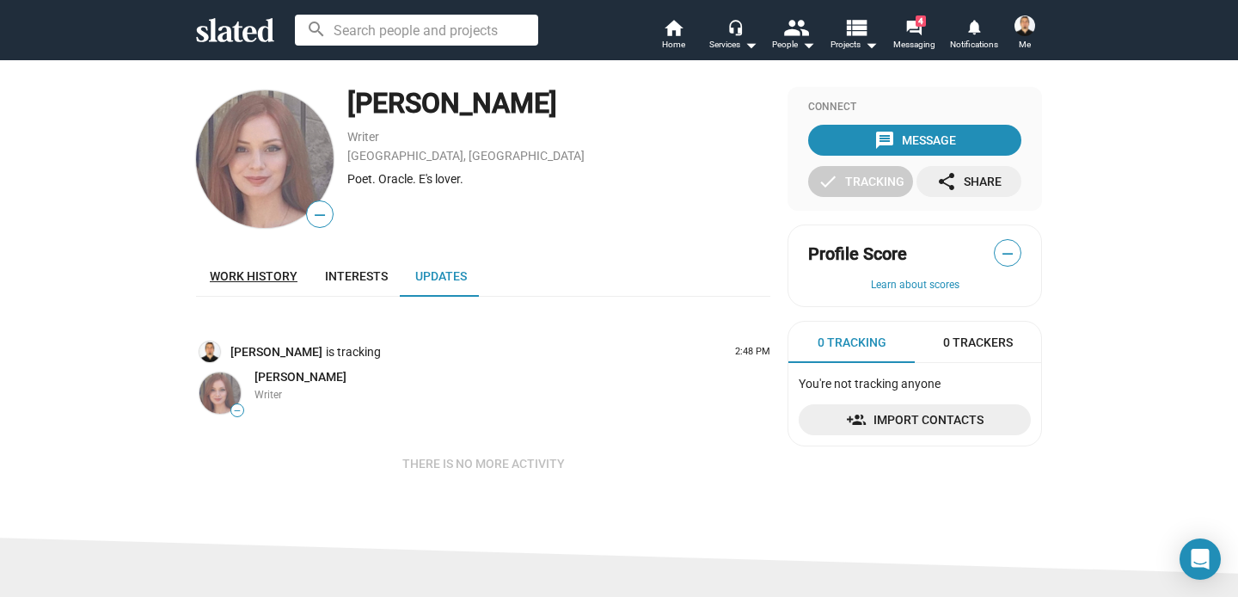
click at [258, 271] on span "Work history" at bounding box center [254, 276] width 88 height 14
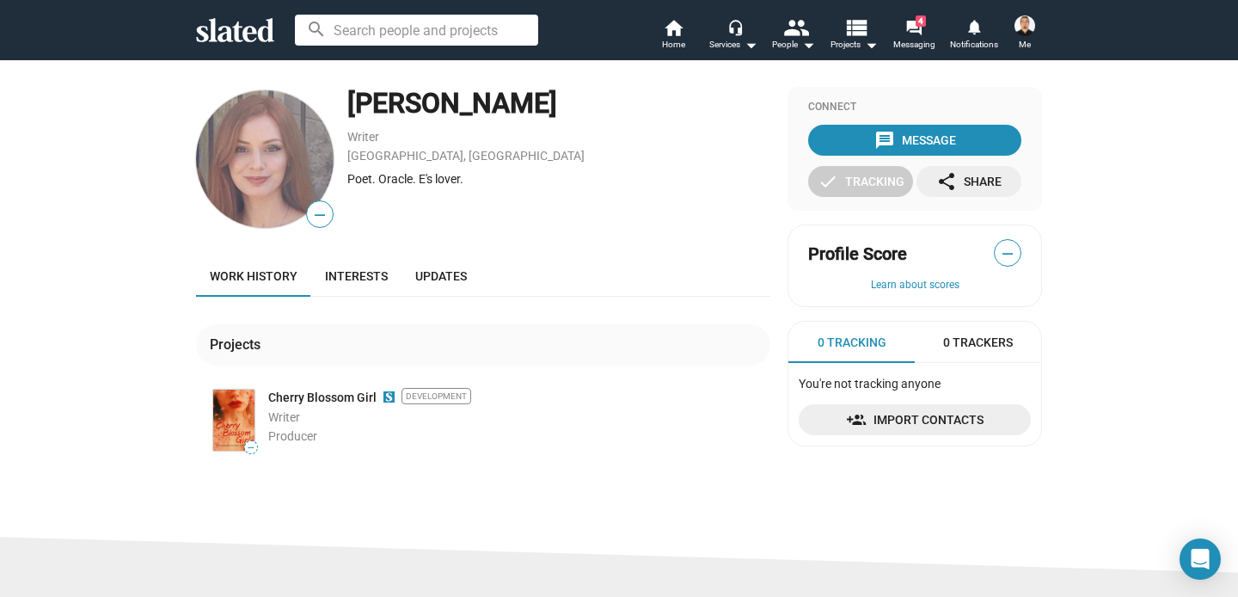
click at [966, 346] on span "0 Trackers" at bounding box center [978, 342] width 70 height 16
click at [818, 327] on div "0 Tracking" at bounding box center [851, 342] width 126 height 41
click at [1033, 22] on img at bounding box center [1025, 25] width 21 height 21
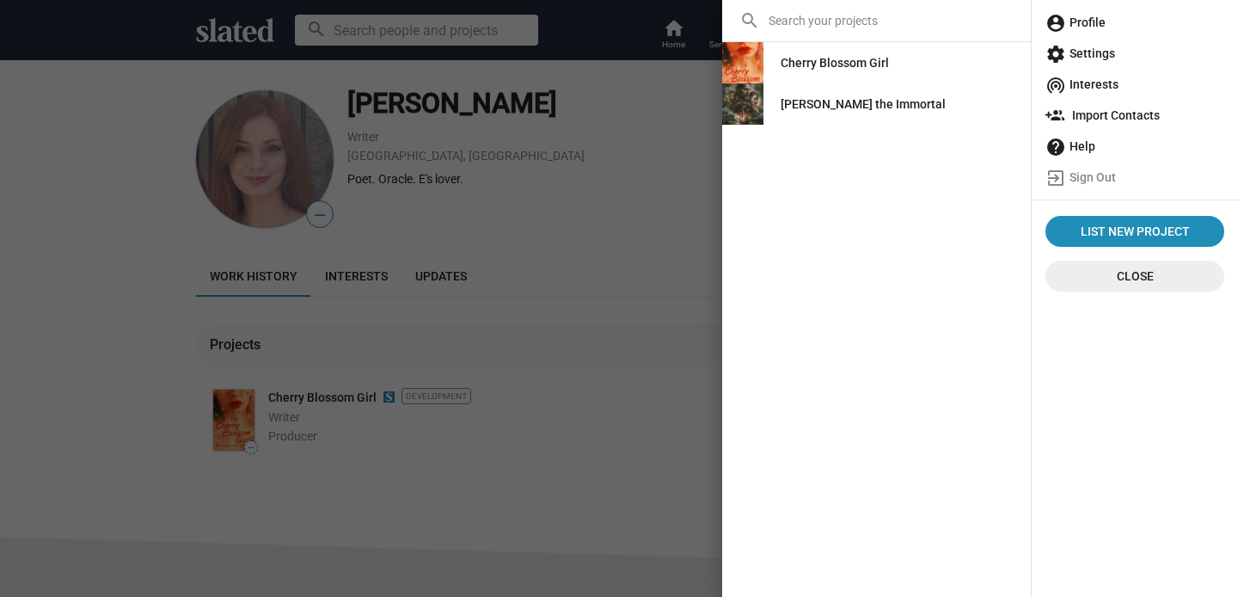
click at [1094, 28] on span "account_circle Profile" at bounding box center [1134, 22] width 179 height 31
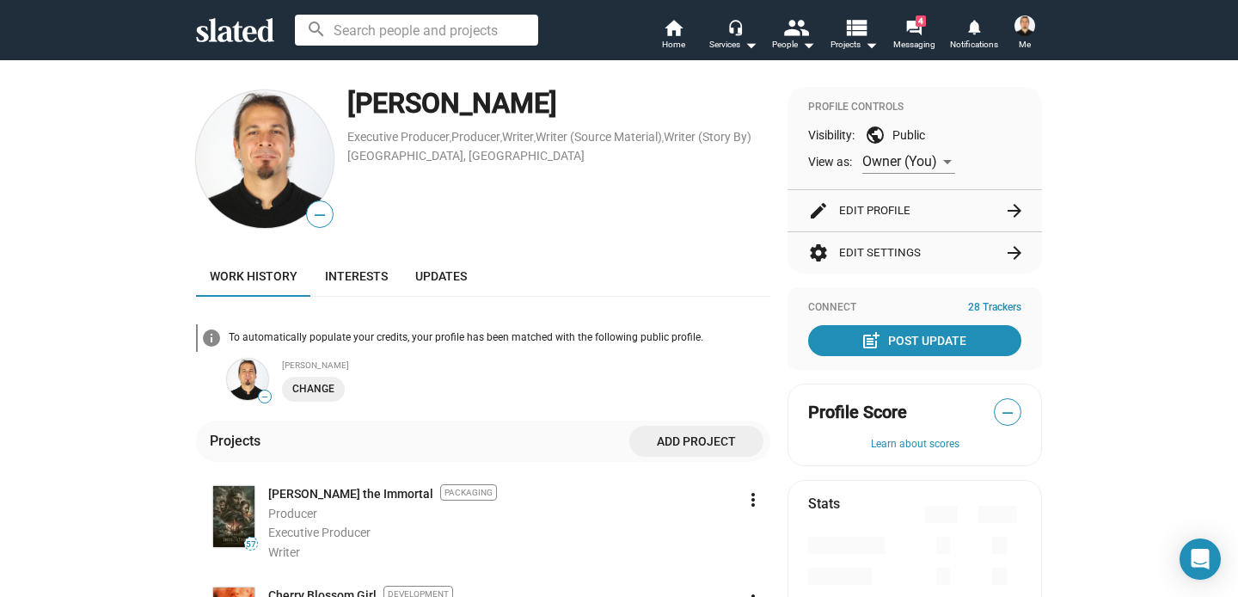
click at [1019, 203] on mat-icon "arrow_forward" at bounding box center [1014, 210] width 21 height 21
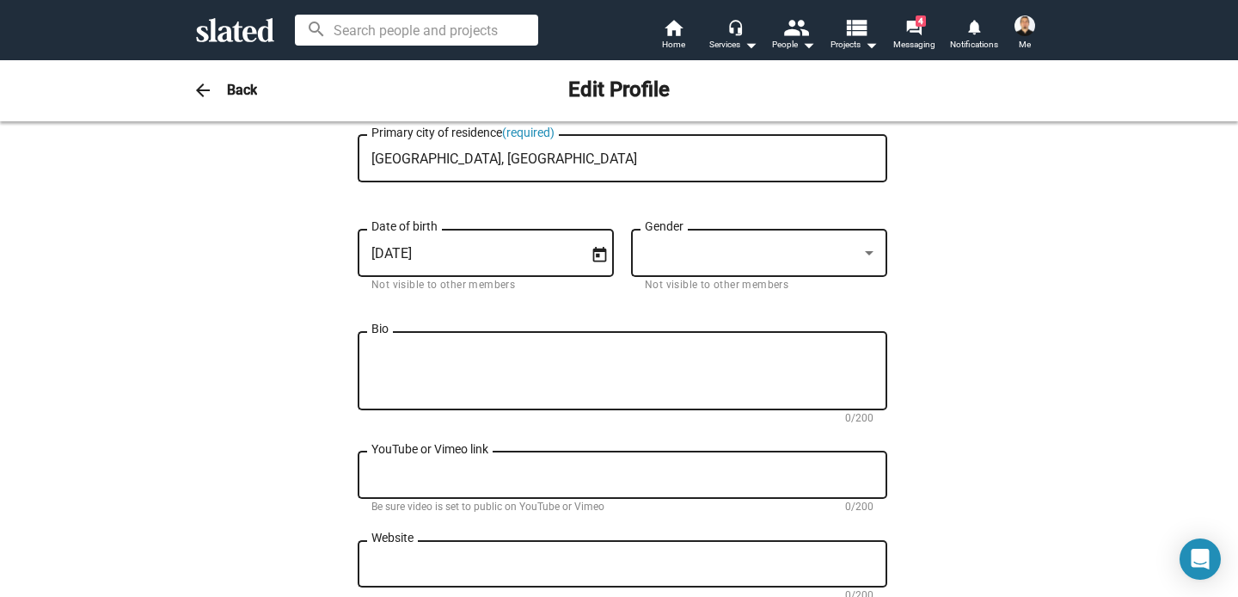
scroll to position [322, 0]
click at [871, 253] on div at bounding box center [869, 254] width 9 height 4
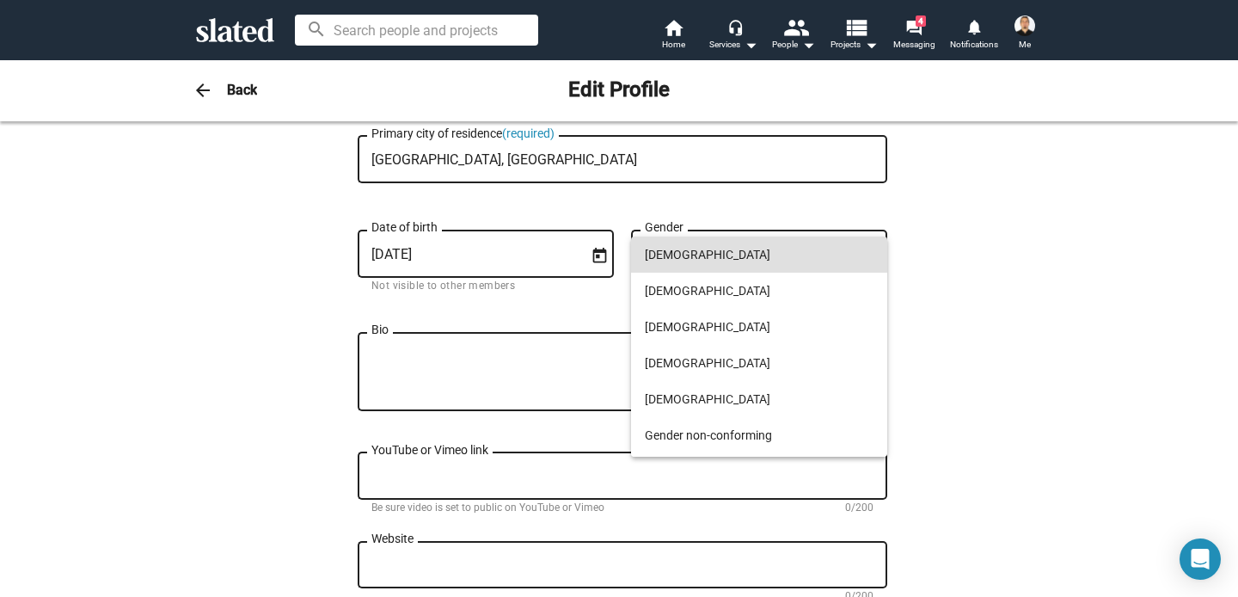
click at [755, 256] on span "Male" at bounding box center [759, 254] width 229 height 36
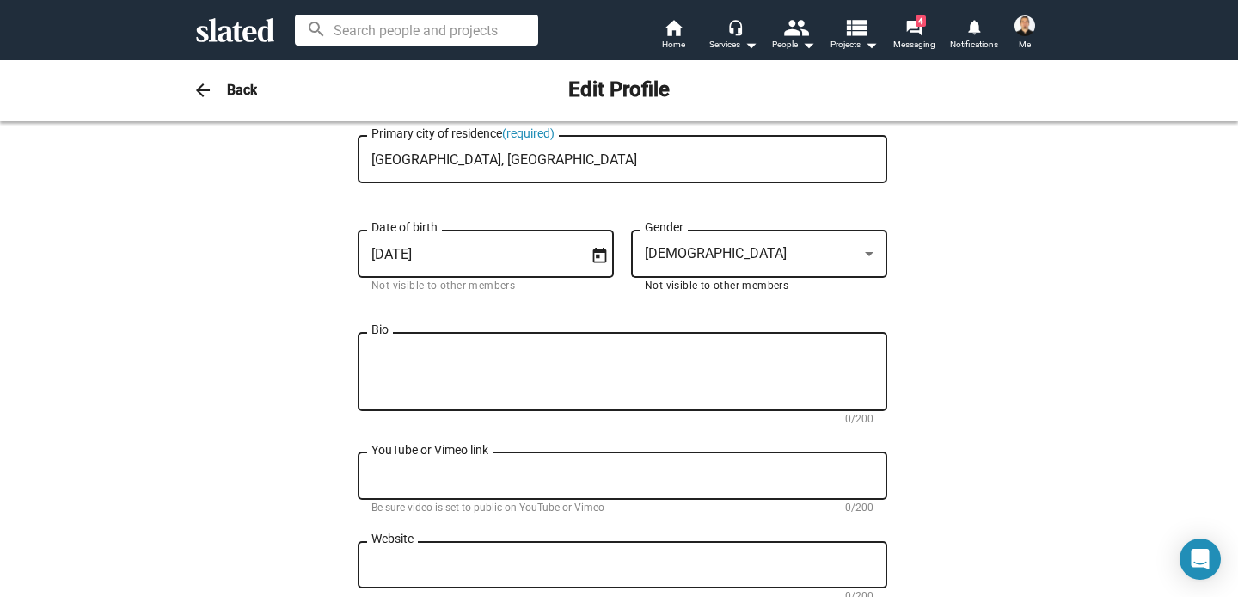
click at [461, 371] on textarea "Bio" at bounding box center [622, 372] width 502 height 46
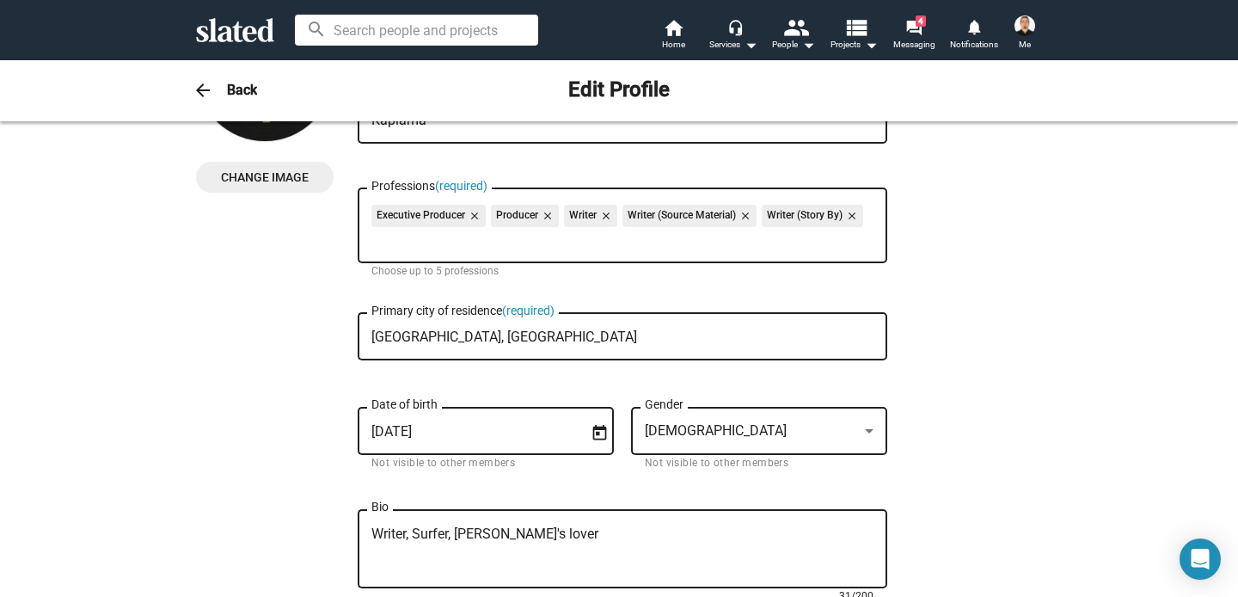
scroll to position [169, 0]
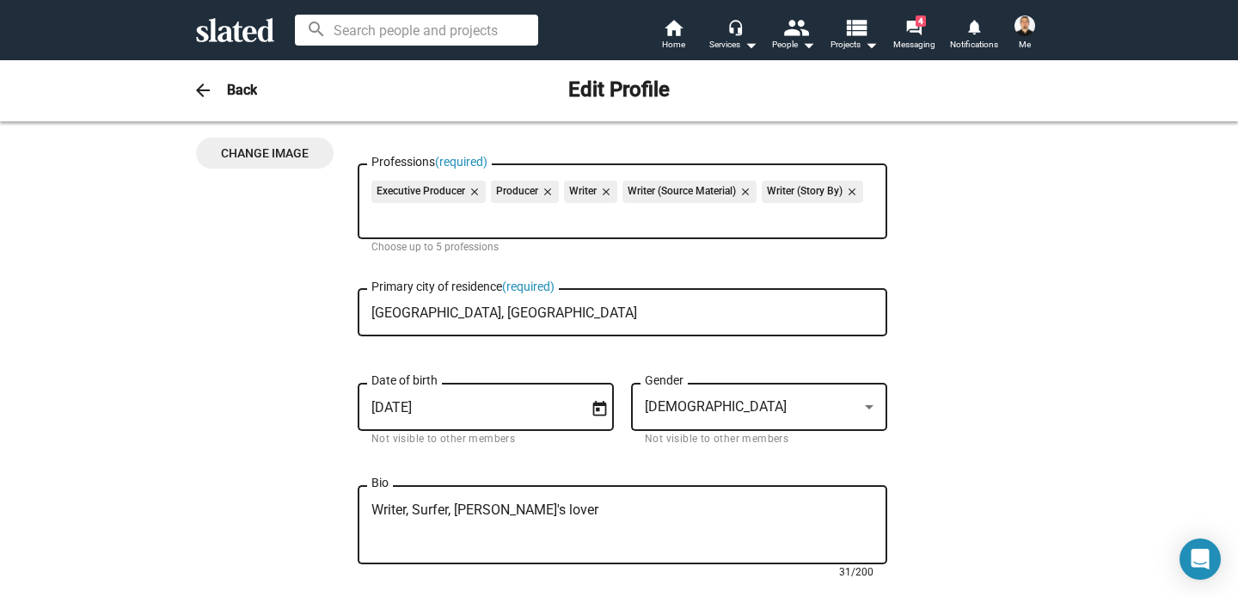
click at [415, 514] on textarea "Writer, Surfer, Dorothy's lover" at bounding box center [622, 525] width 502 height 46
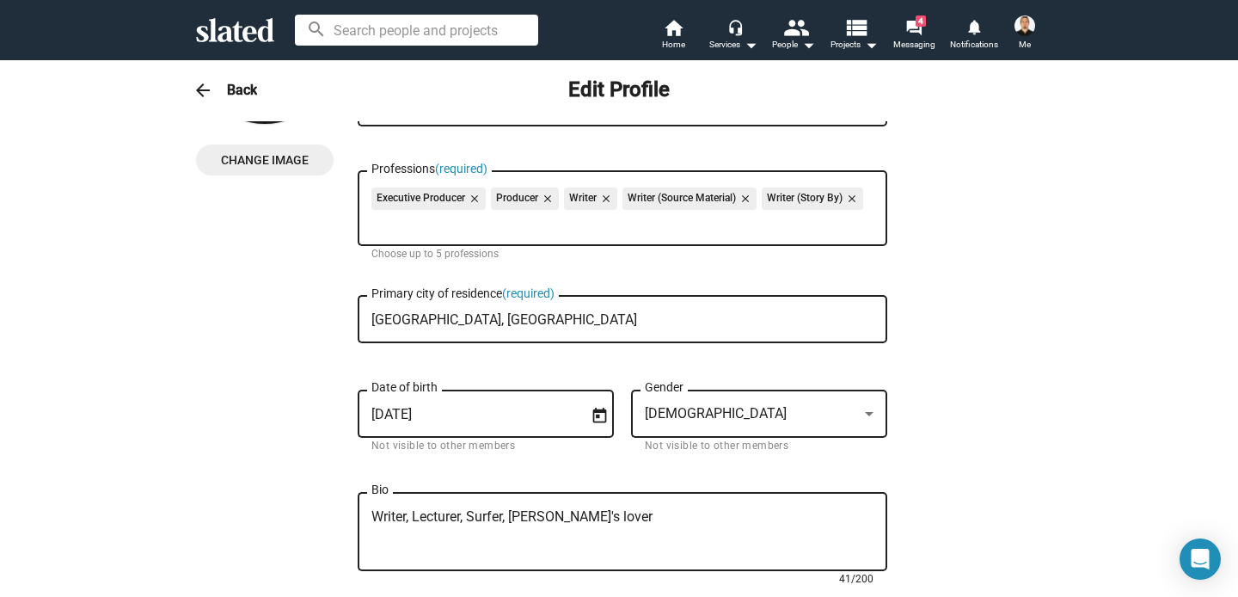
scroll to position [0, 0]
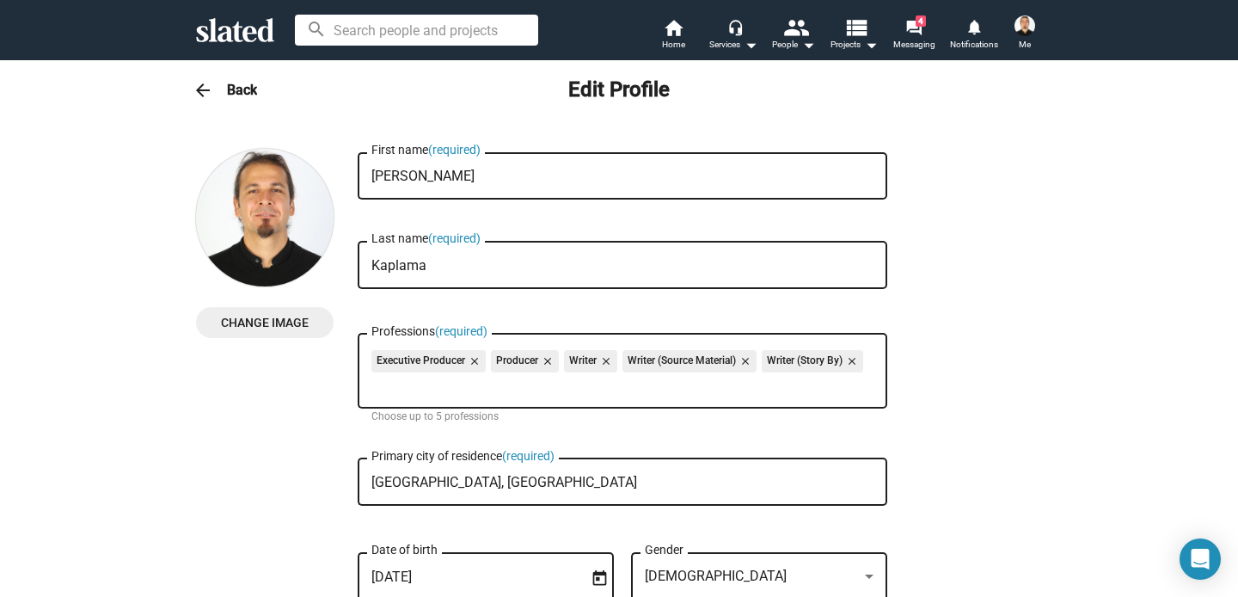
type textarea "Writer, Lecturer, Surfer, Dorothy's lover"
click at [242, 88] on h3 "Back" at bounding box center [242, 90] width 30 height 18
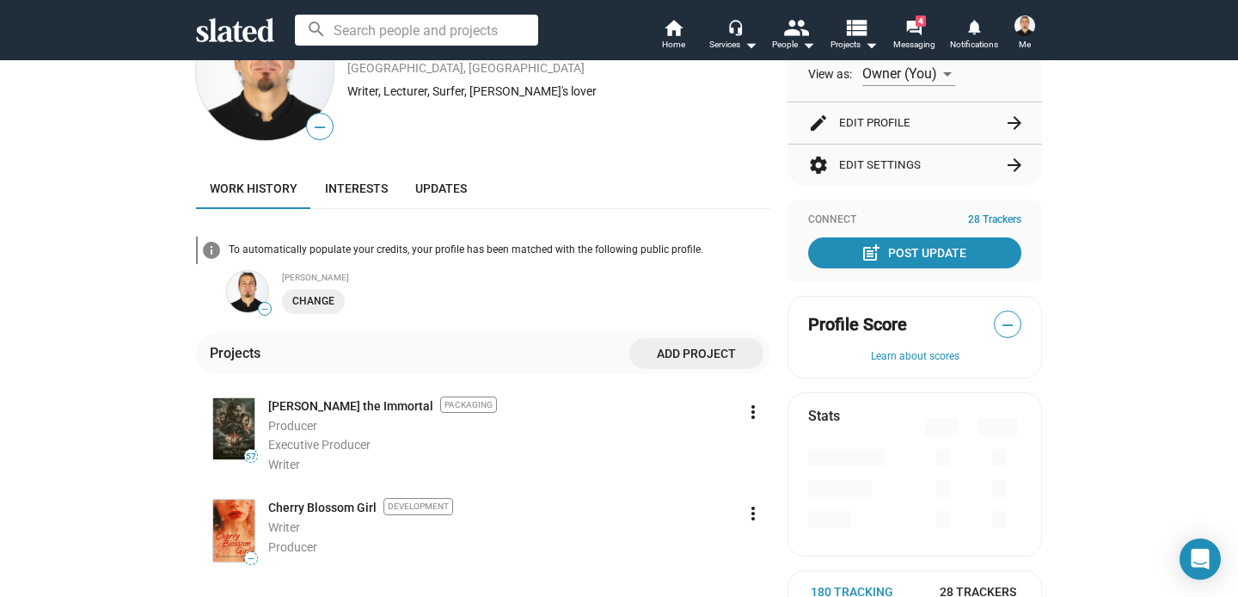
scroll to position [90, 0]
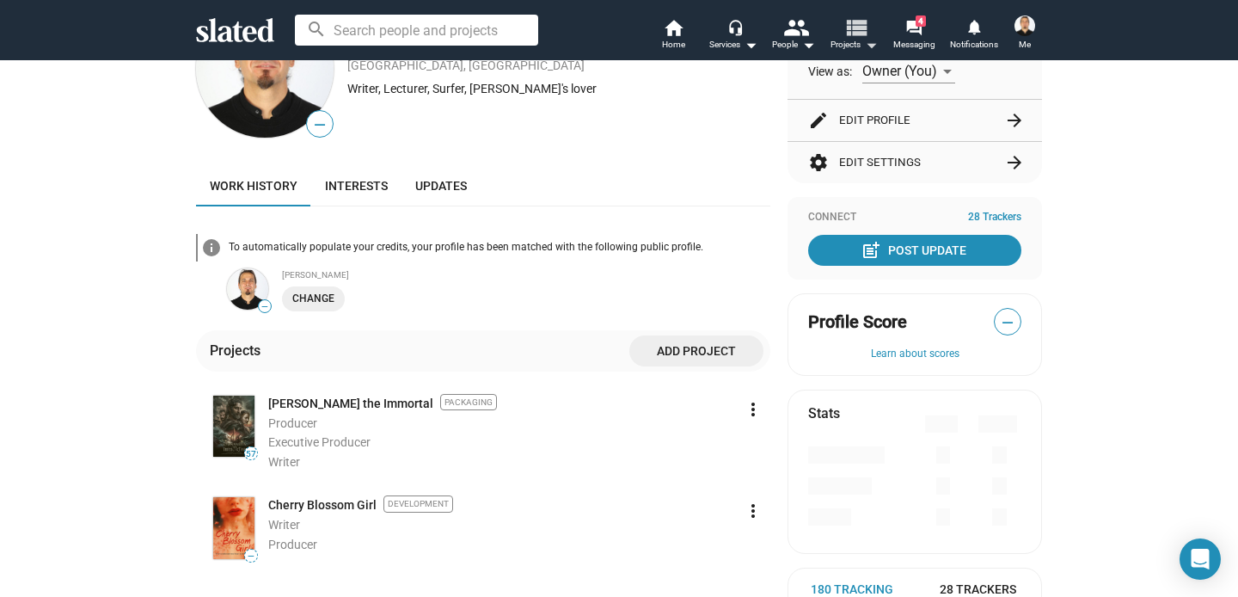
click at [855, 28] on mat-icon "view_list" at bounding box center [855, 27] width 25 height 25
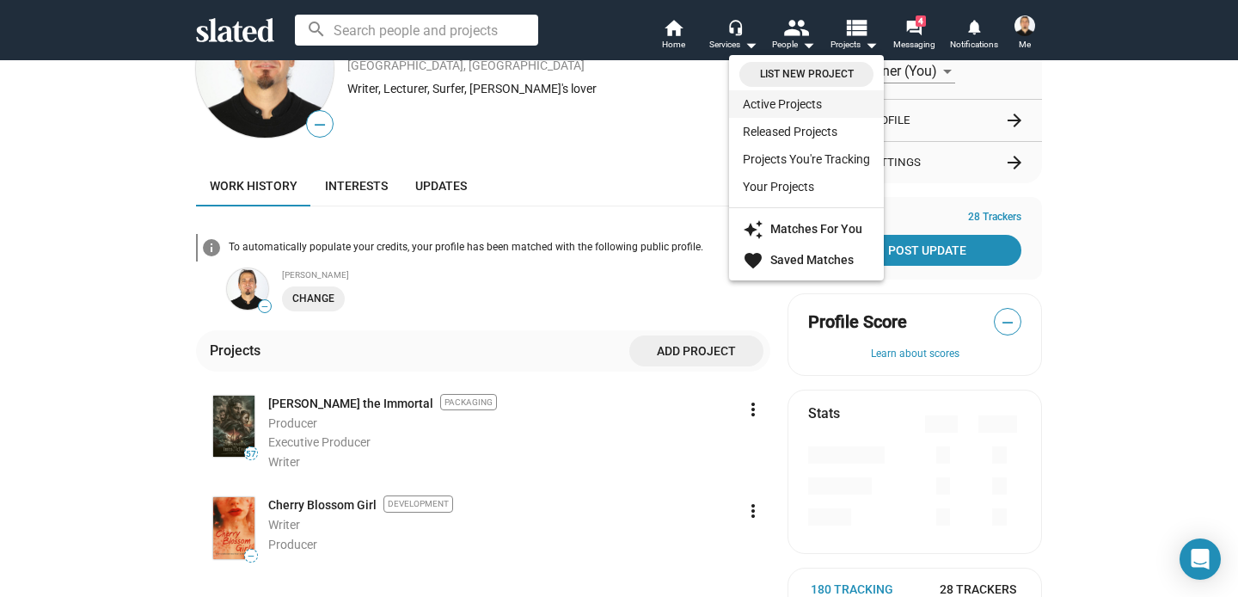
click at [804, 95] on link "Active Projects" at bounding box center [806, 104] width 155 height 28
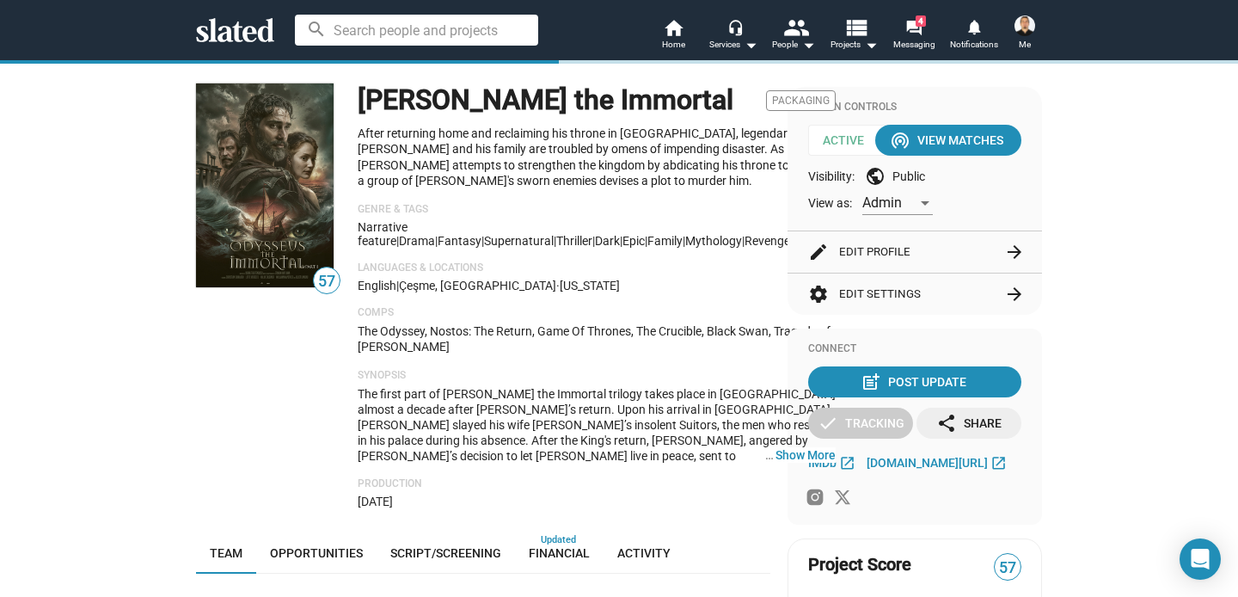
click at [419, 38] on input at bounding box center [416, 30] width 243 height 31
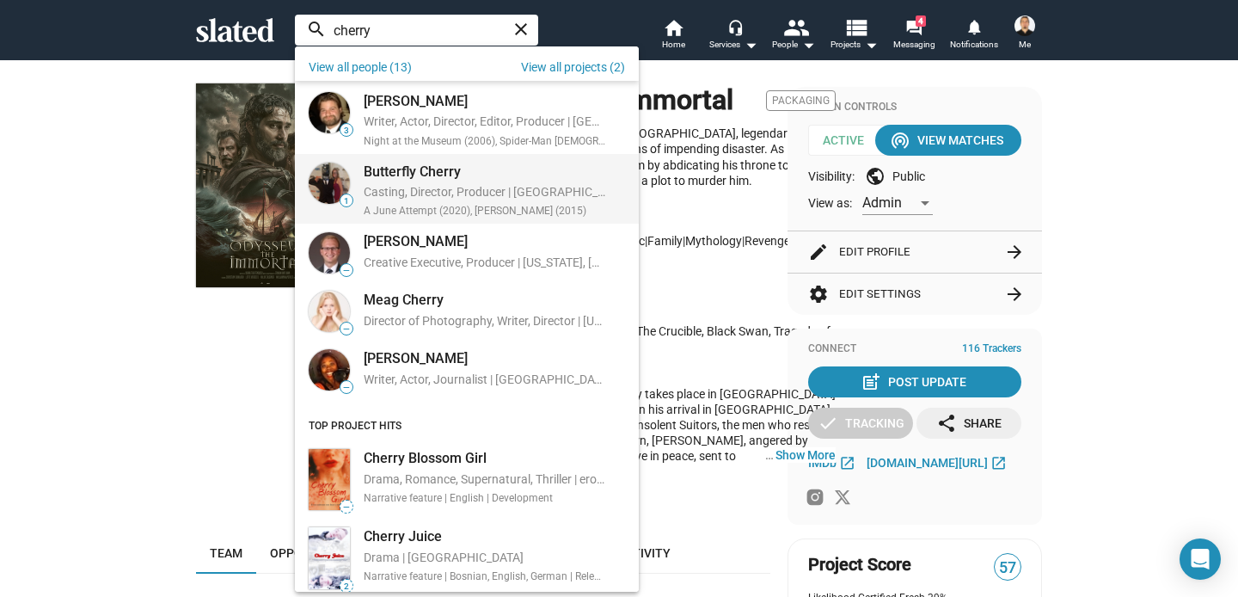
scroll to position [106, 0]
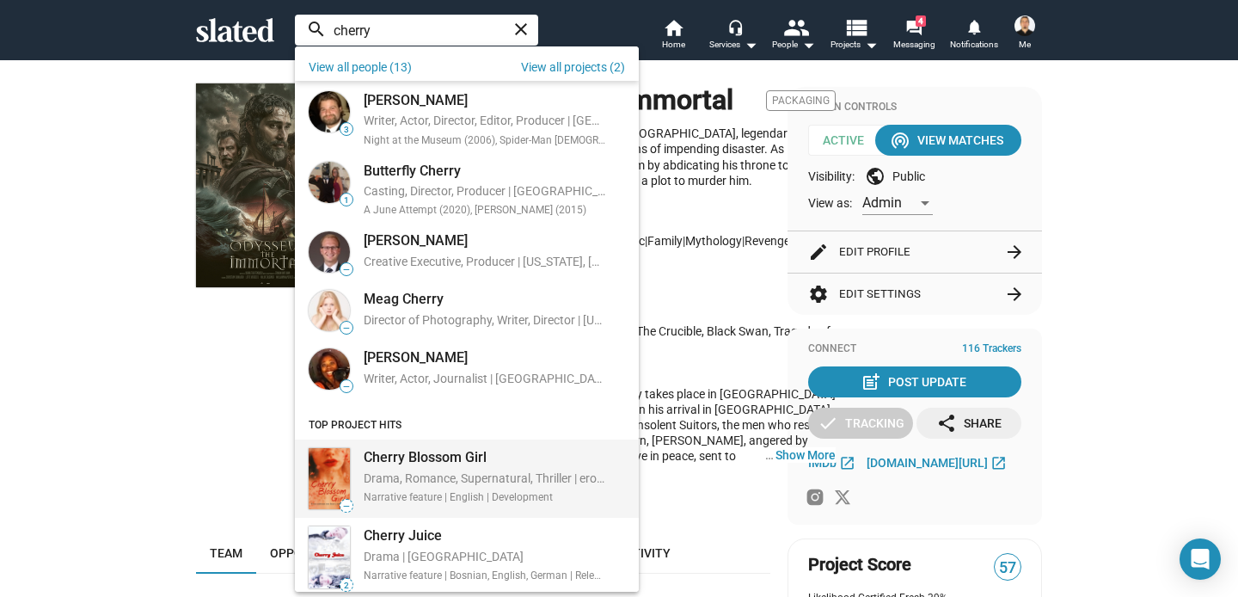
type input "cherry"
click at [440, 481] on div "Drama, Romance, Supernatural, Thriller | erotic/sexy, philosophy/philosopher, p…" at bounding box center [485, 479] width 242 height 18
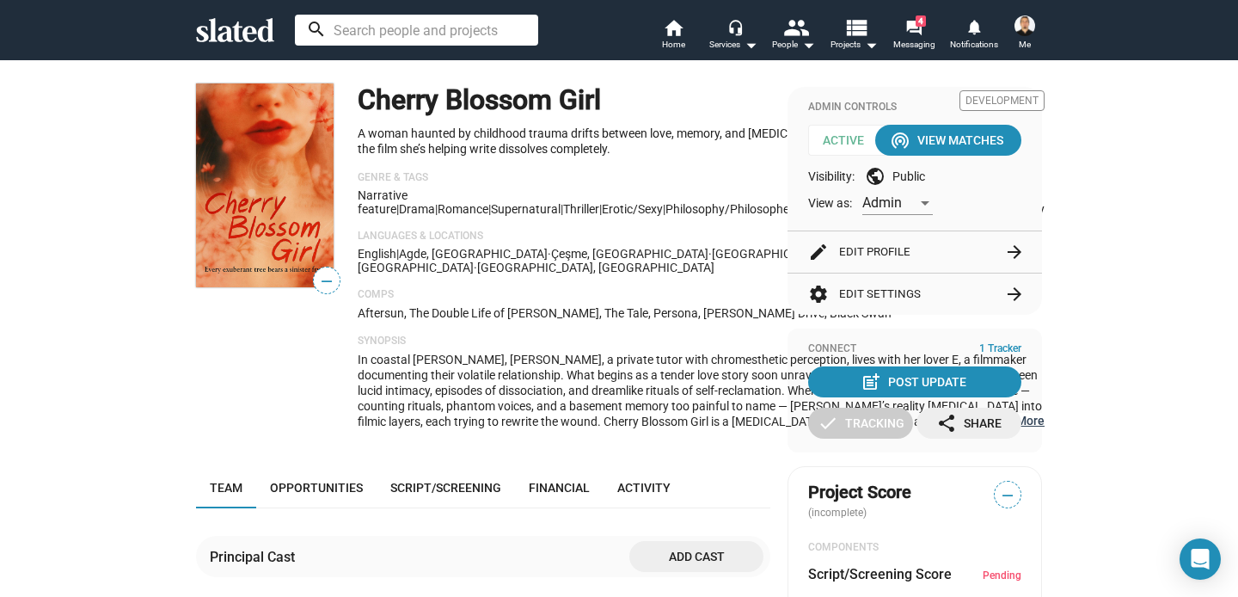
click at [984, 428] on button "… Show More" at bounding box center [1014, 420] width 60 height 15
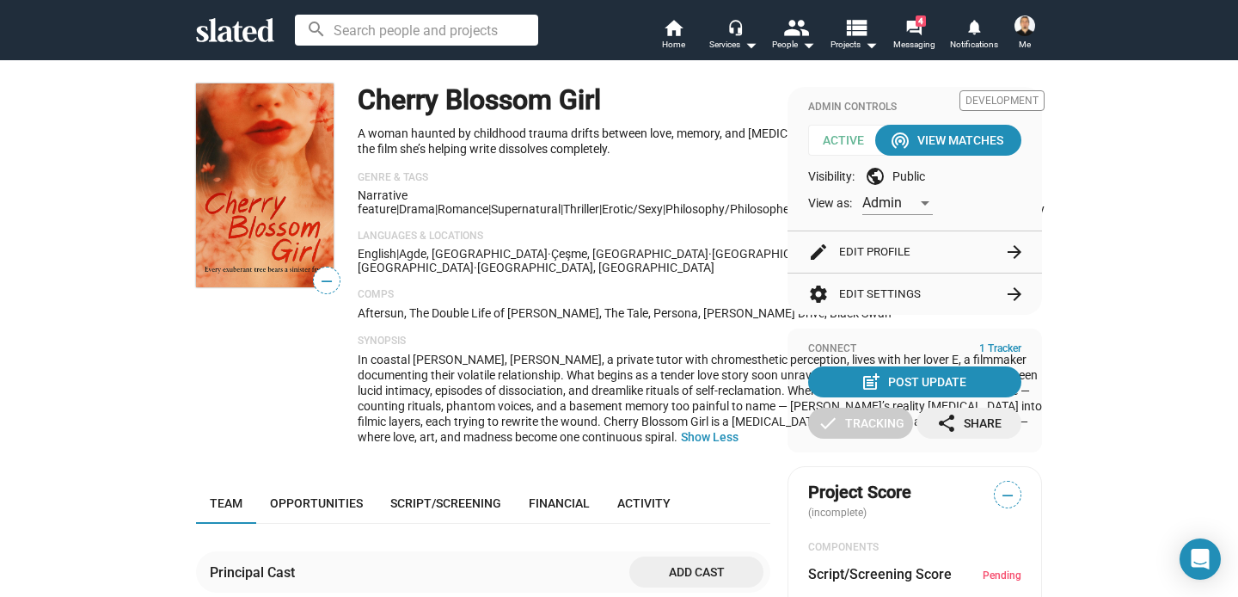
click at [886, 246] on button "edit Edit Profile arrow_forward" at bounding box center [914, 251] width 213 height 41
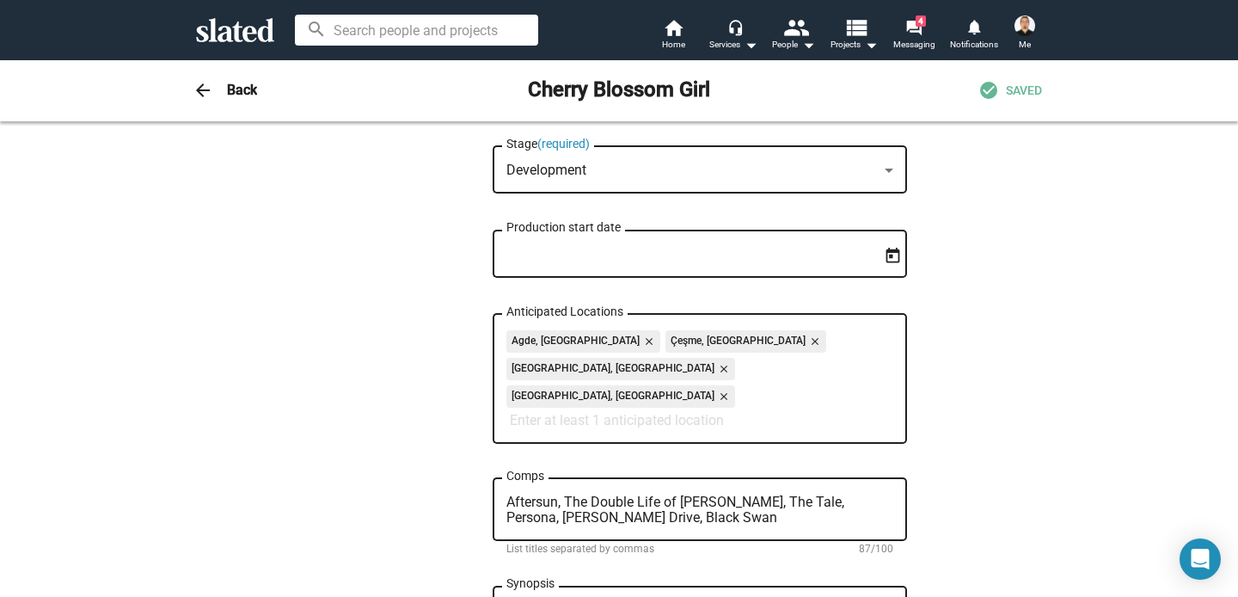
scroll to position [614, 0]
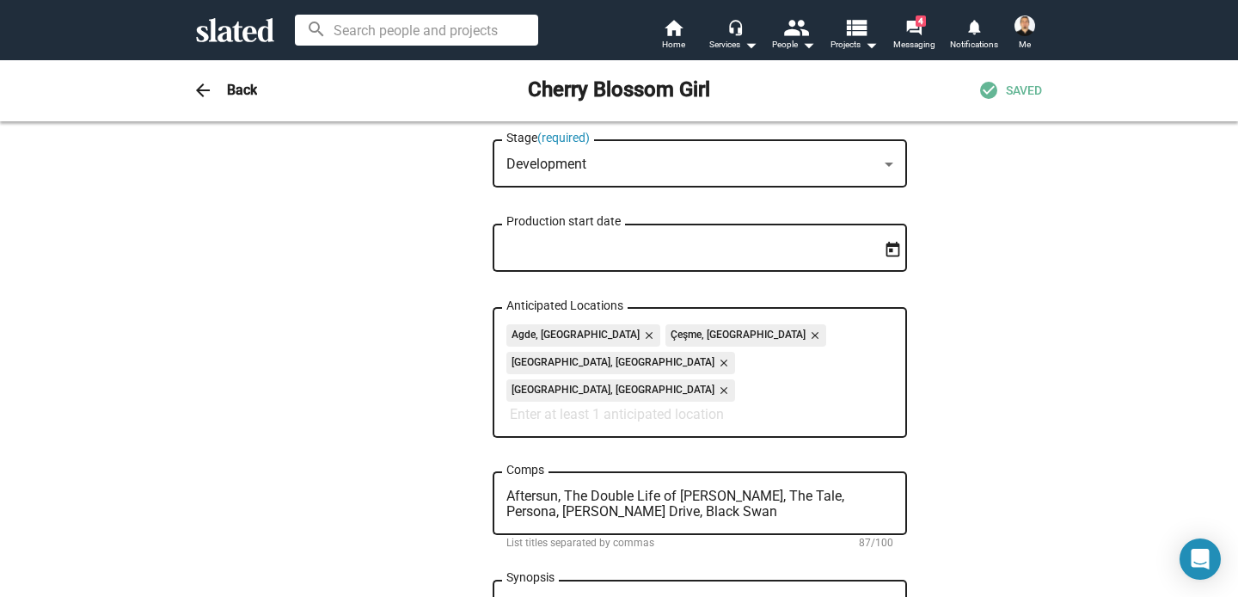
click at [645, 407] on input "Anticipated Locations" at bounding box center [703, 414] width 387 height 15
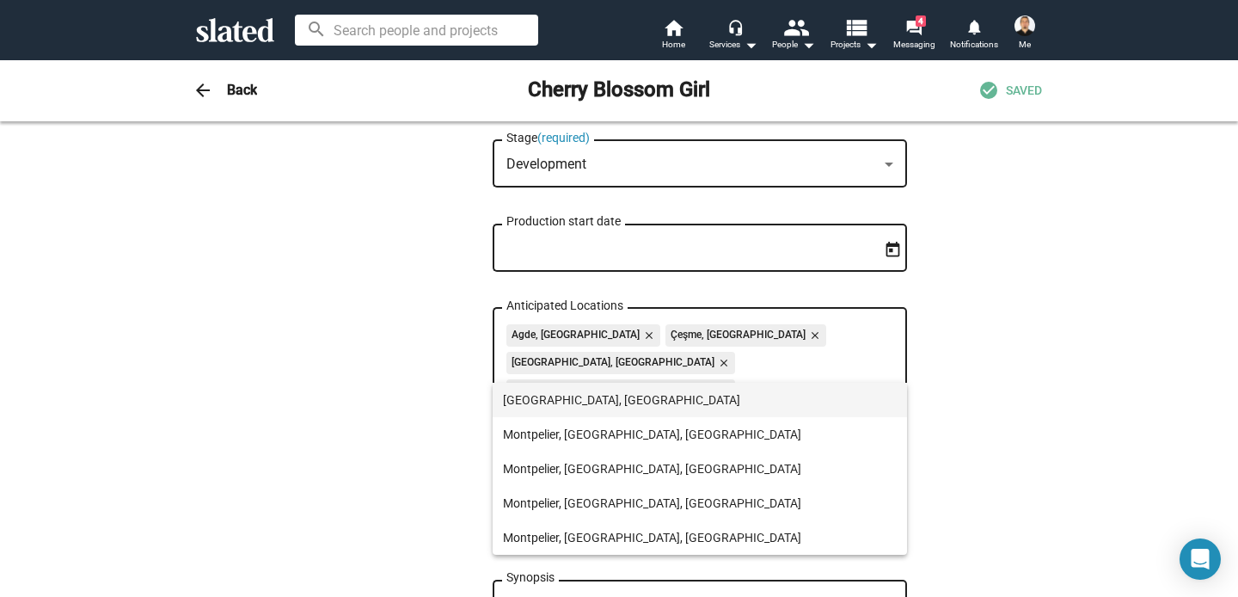
type input "Montpe"
click at [595, 400] on span "[GEOGRAPHIC_DATA], [GEOGRAPHIC_DATA]" at bounding box center [700, 400] width 394 height 34
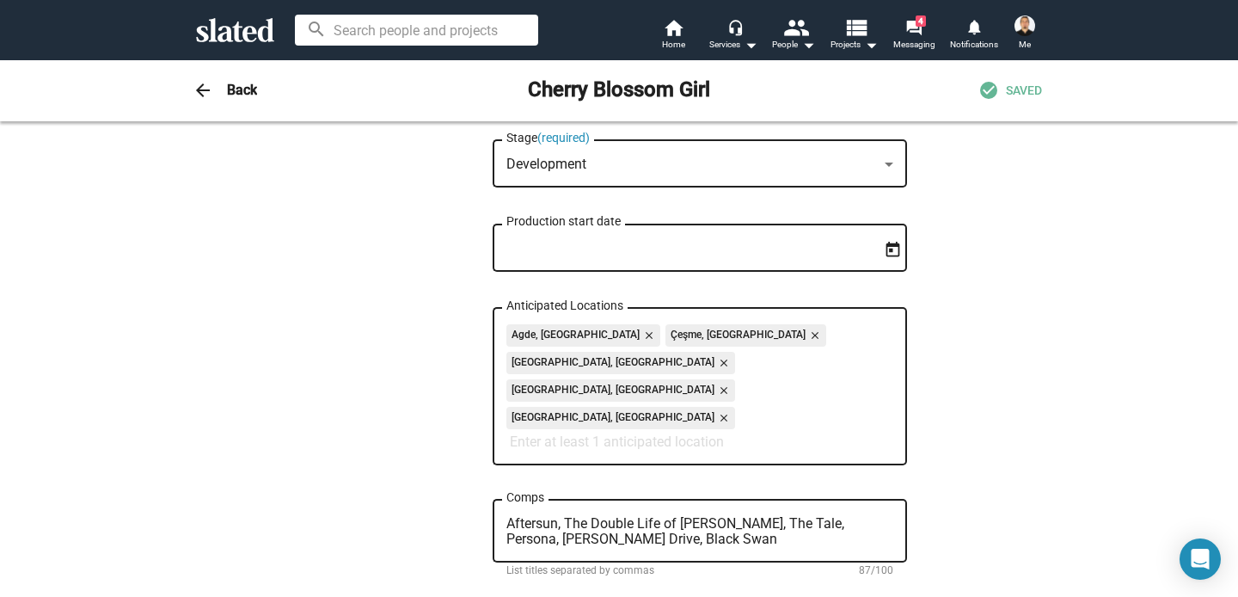
click at [1081, 340] on div "— Change Image — Change Image Cherry Blossom Girl Title (required) 19/200 A wom…" at bounding box center [619, 513] width 1238 height 2012
click at [236, 91] on h3 "Back" at bounding box center [242, 90] width 30 height 18
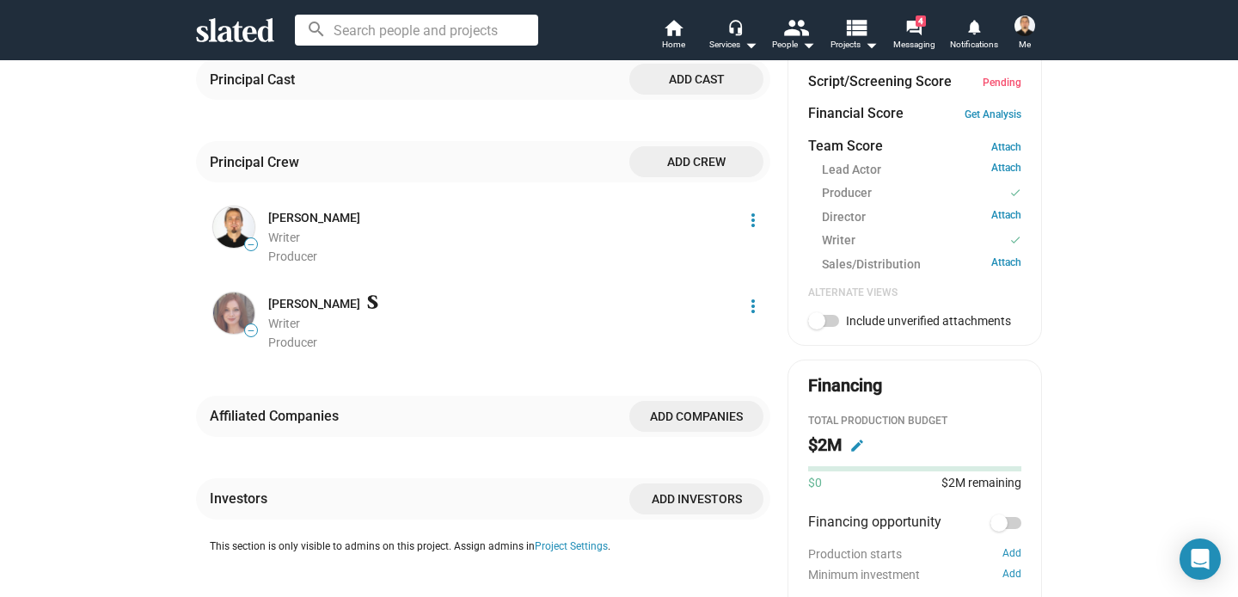
scroll to position [519, 0]
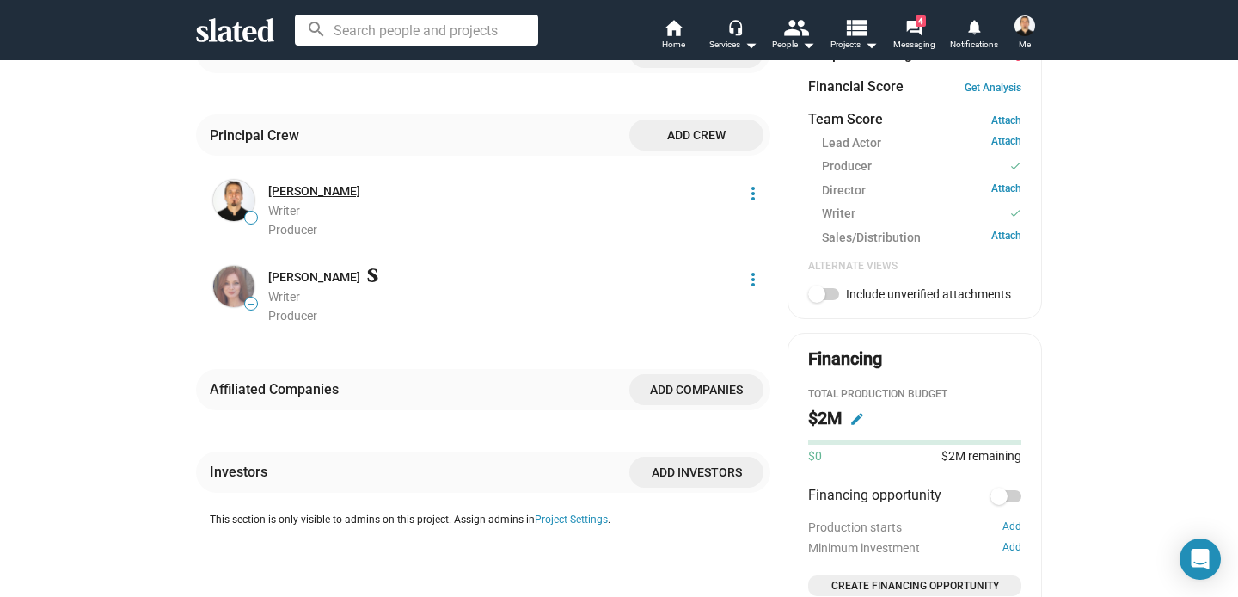
click at [297, 199] on link "[PERSON_NAME]" at bounding box center [314, 191] width 92 height 16
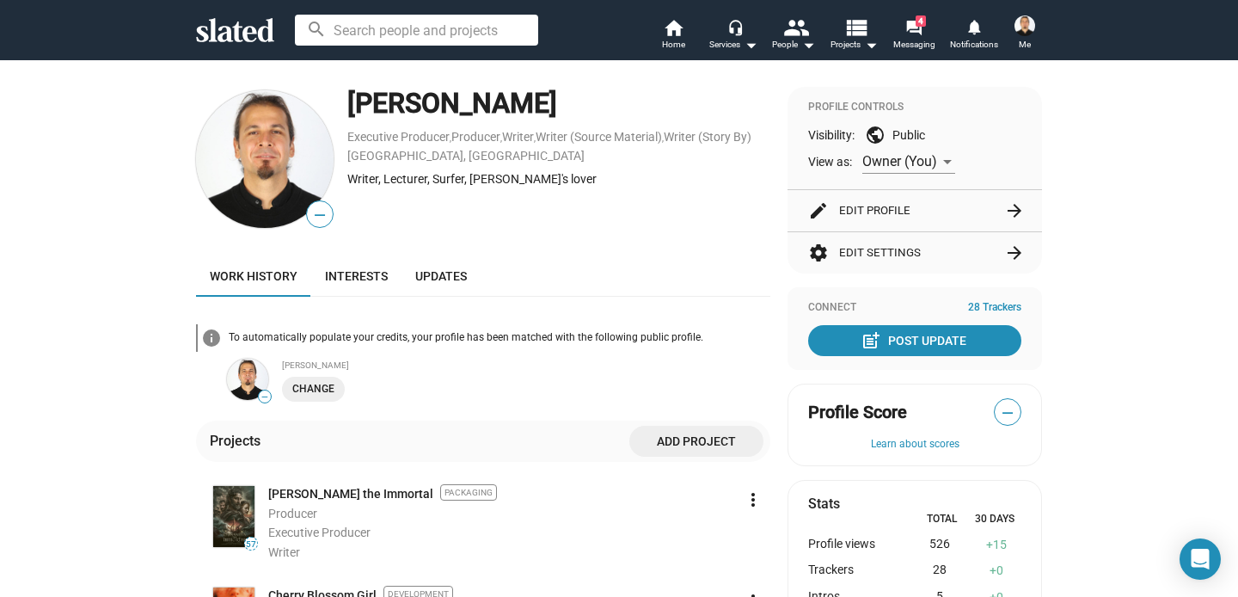
click at [935, 209] on button "edit Edit Profile arrow_forward" at bounding box center [914, 210] width 213 height 41
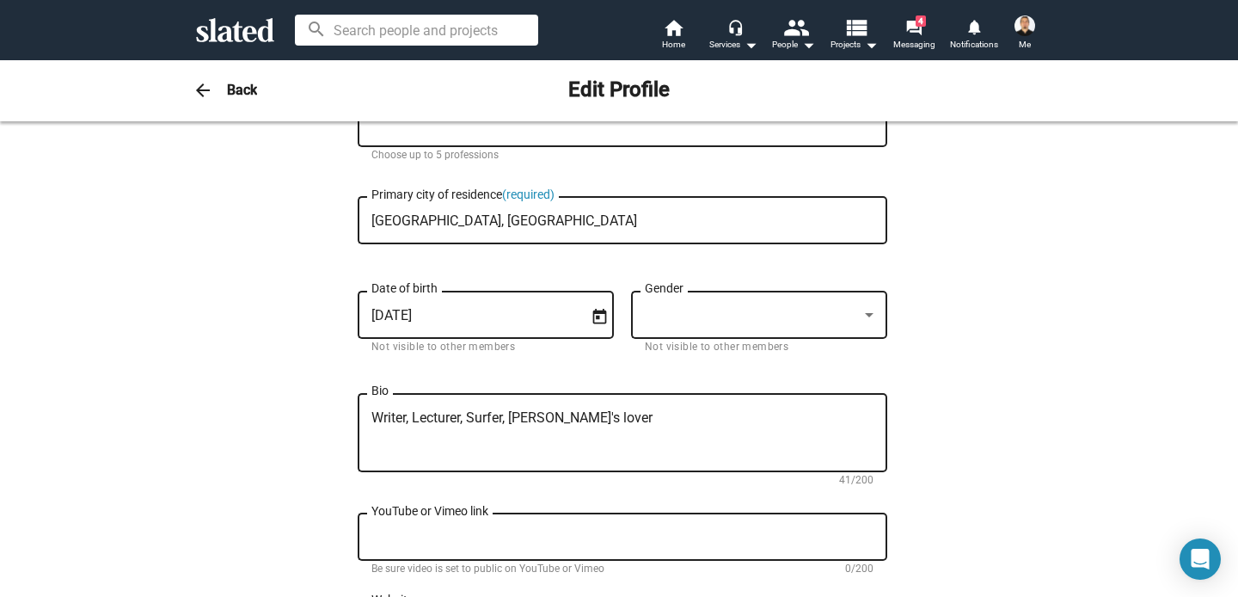
scroll to position [271, 0]
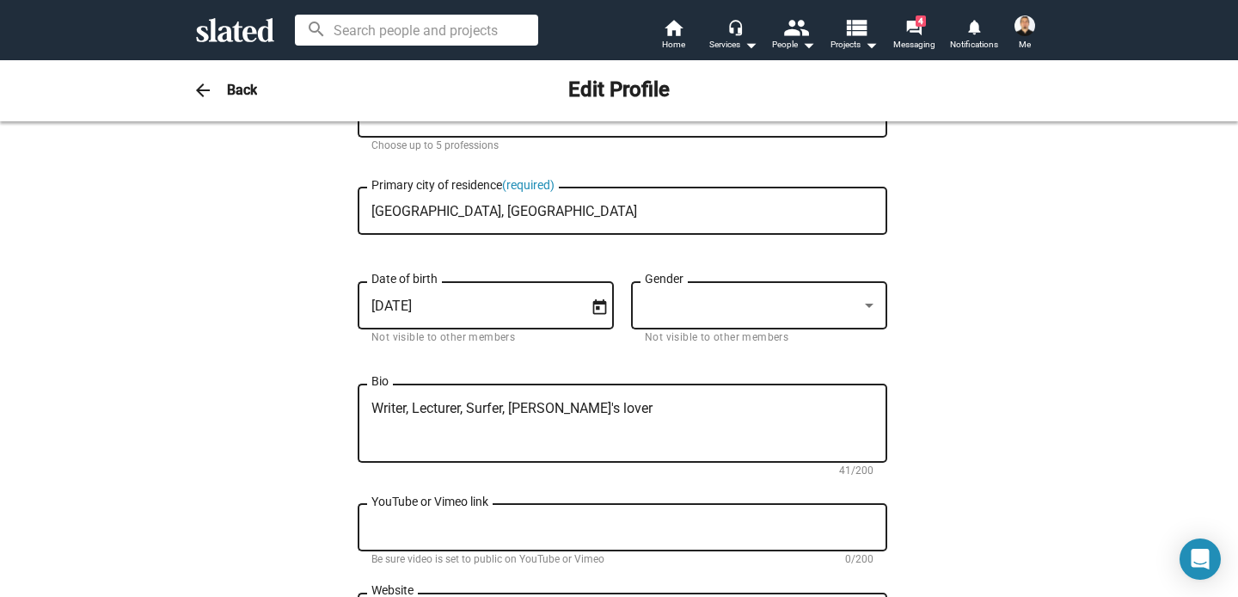
click at [476, 414] on textarea "Writer, Lecturer, Surfer, Dorothy's lover" at bounding box center [622, 424] width 502 height 46
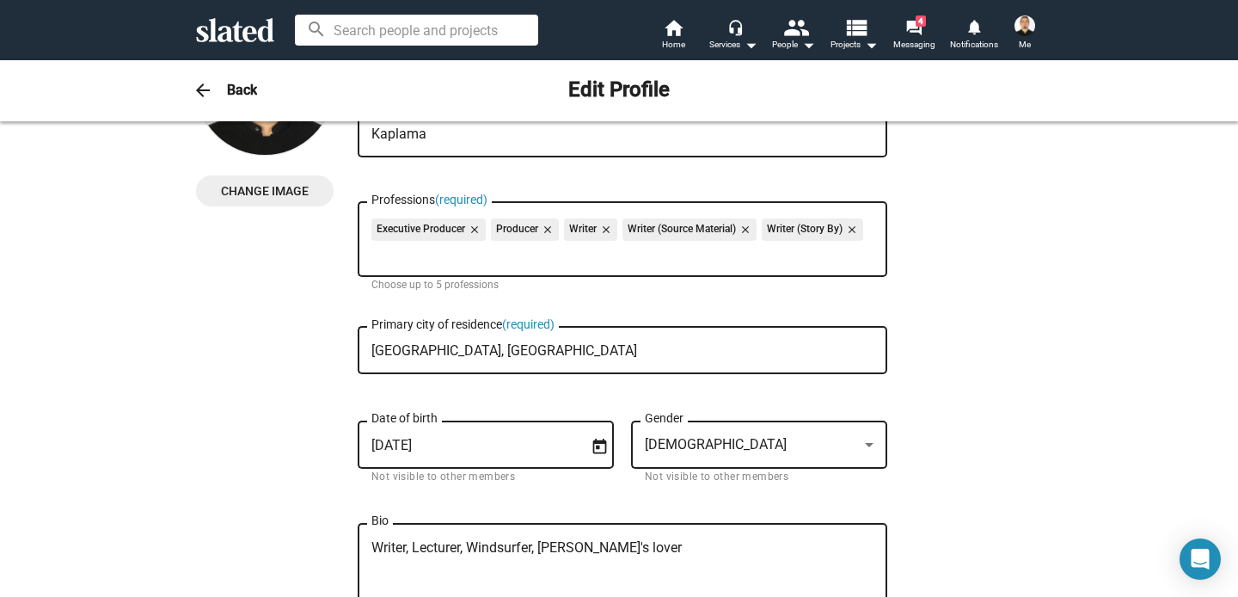
scroll to position [0, 0]
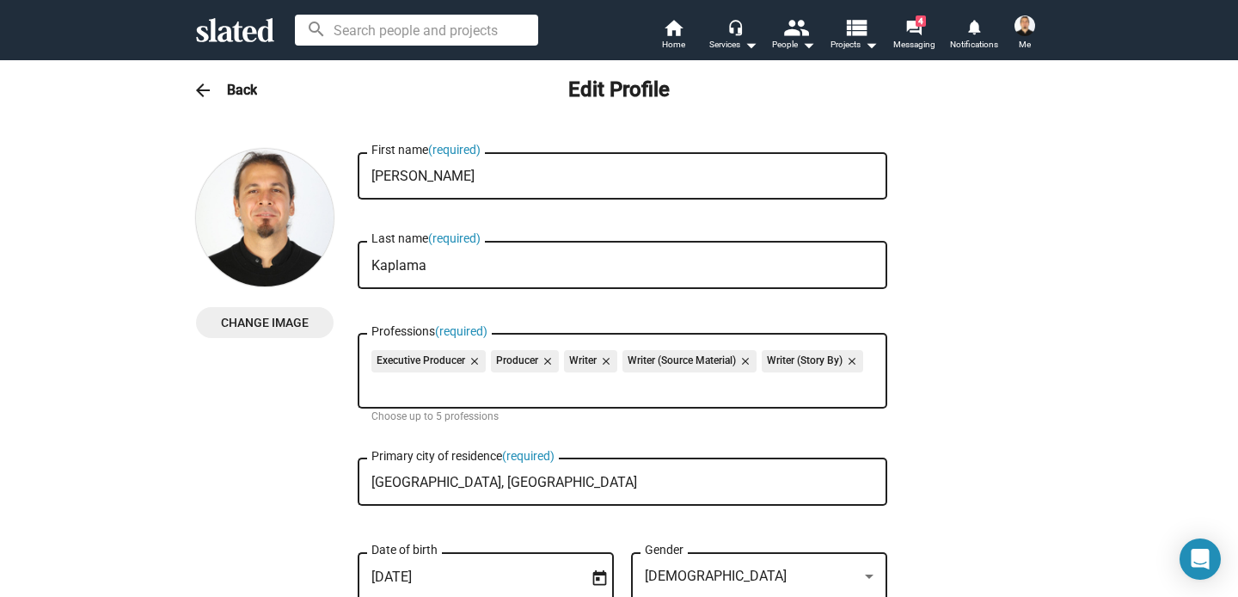
type textarea "Writer, Lecturer, Windsurfer, Dorothy's lover"
click at [198, 90] on mat-icon "arrow_back" at bounding box center [203, 90] width 21 height 21
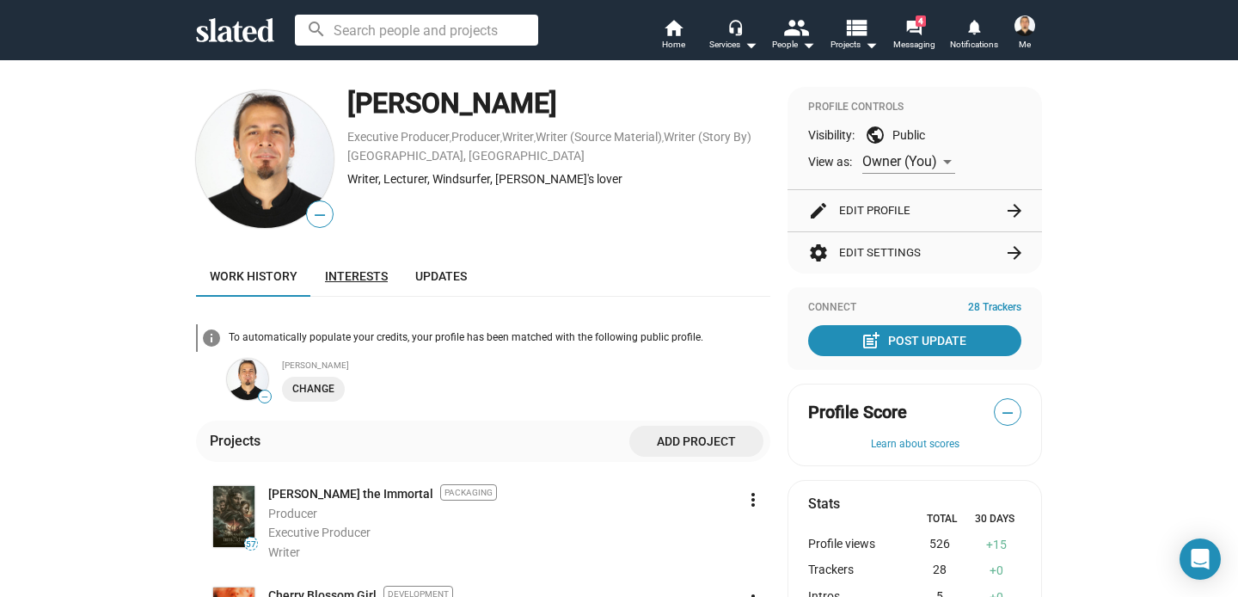
click at [365, 273] on span "Interests" at bounding box center [356, 276] width 63 height 14
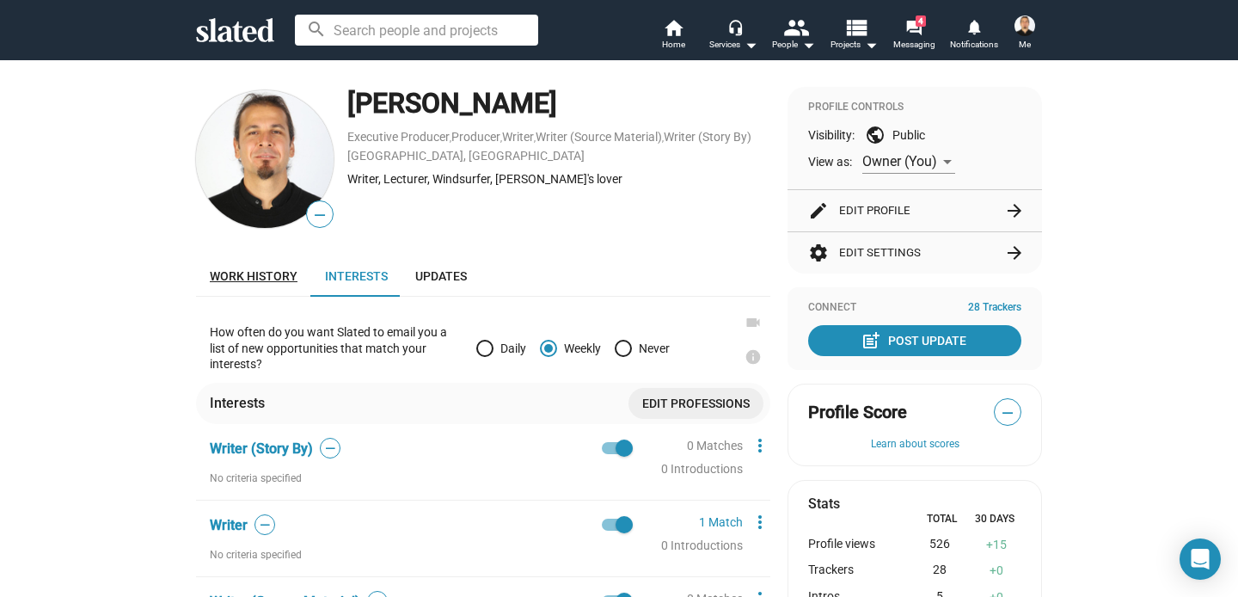
click at [225, 277] on span "Work history" at bounding box center [254, 276] width 88 height 14
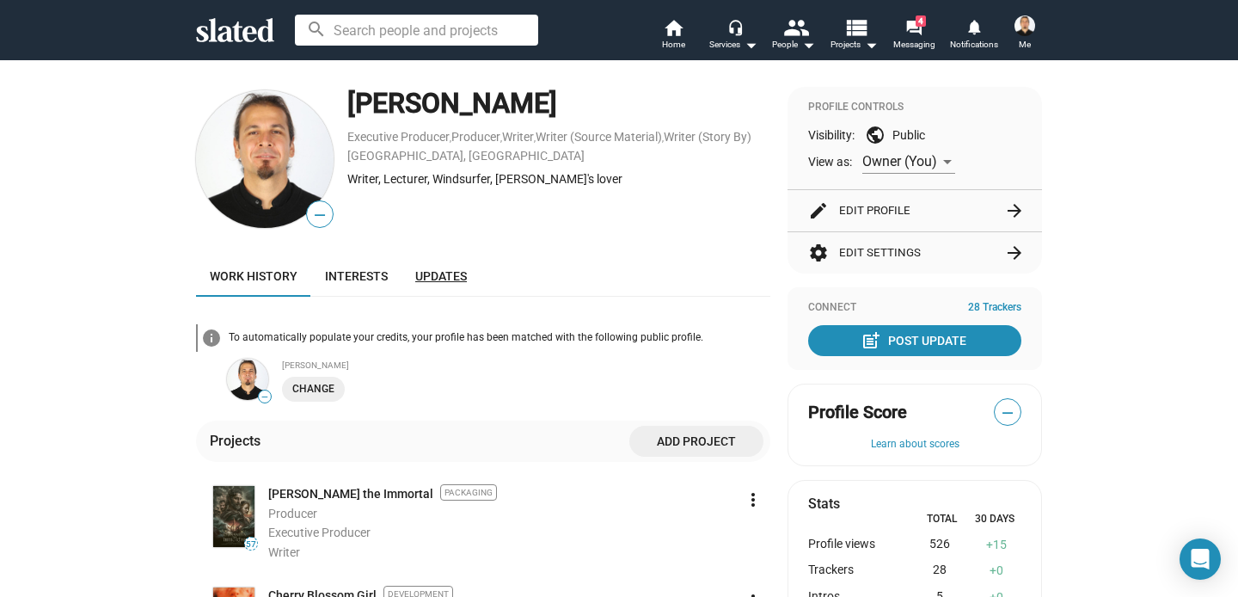
click at [420, 278] on span "Updates" at bounding box center [441, 276] width 52 height 14
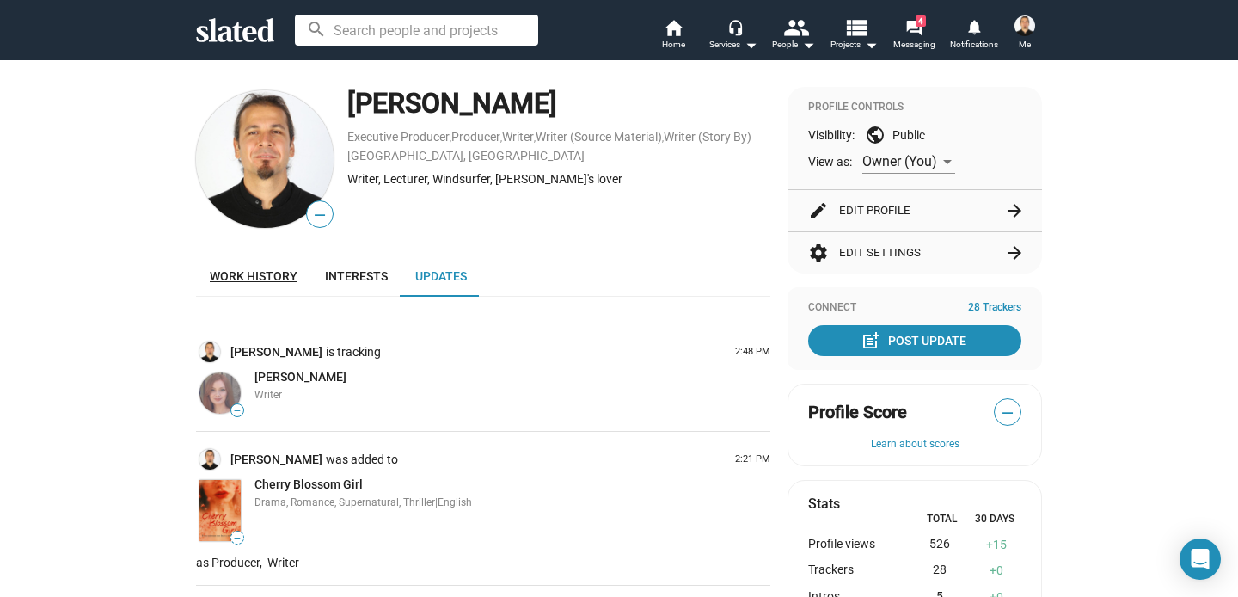
click at [223, 272] on span "Work history" at bounding box center [254, 276] width 88 height 14
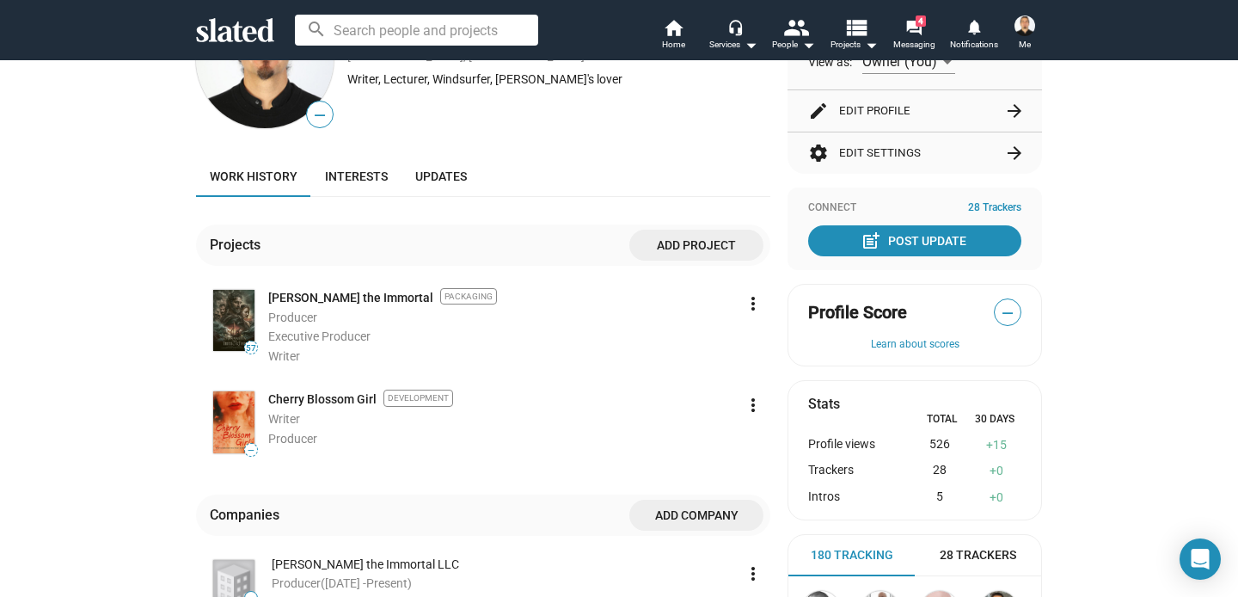
scroll to position [160, 0]
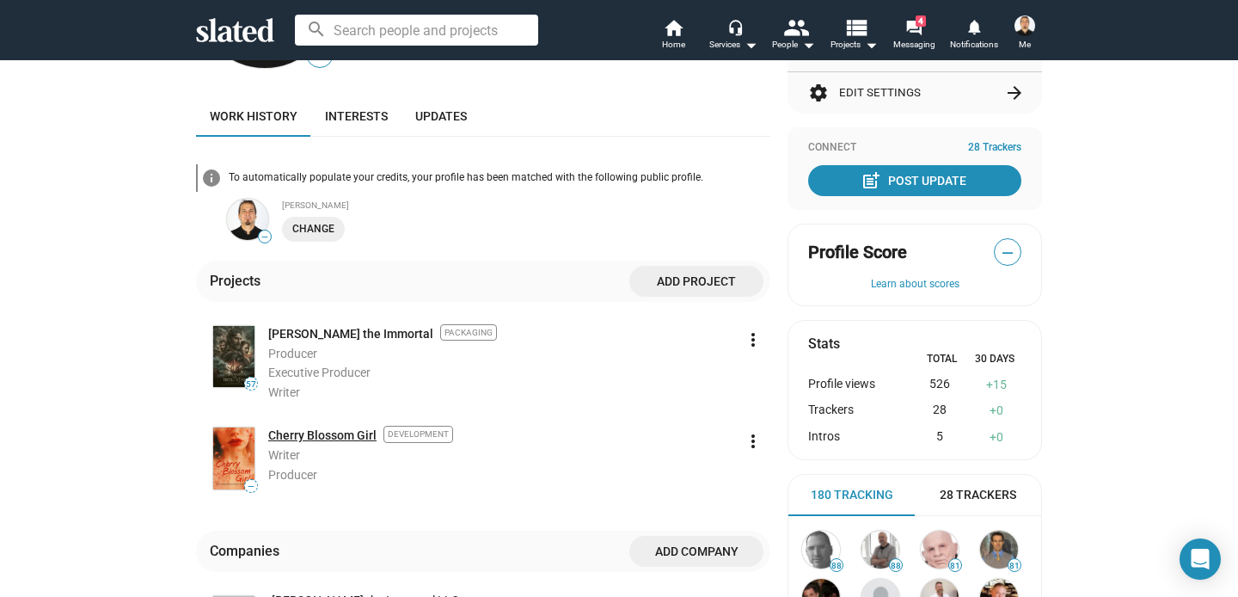
click at [328, 437] on link "Cherry Blossom Girl" at bounding box center [322, 435] width 108 height 16
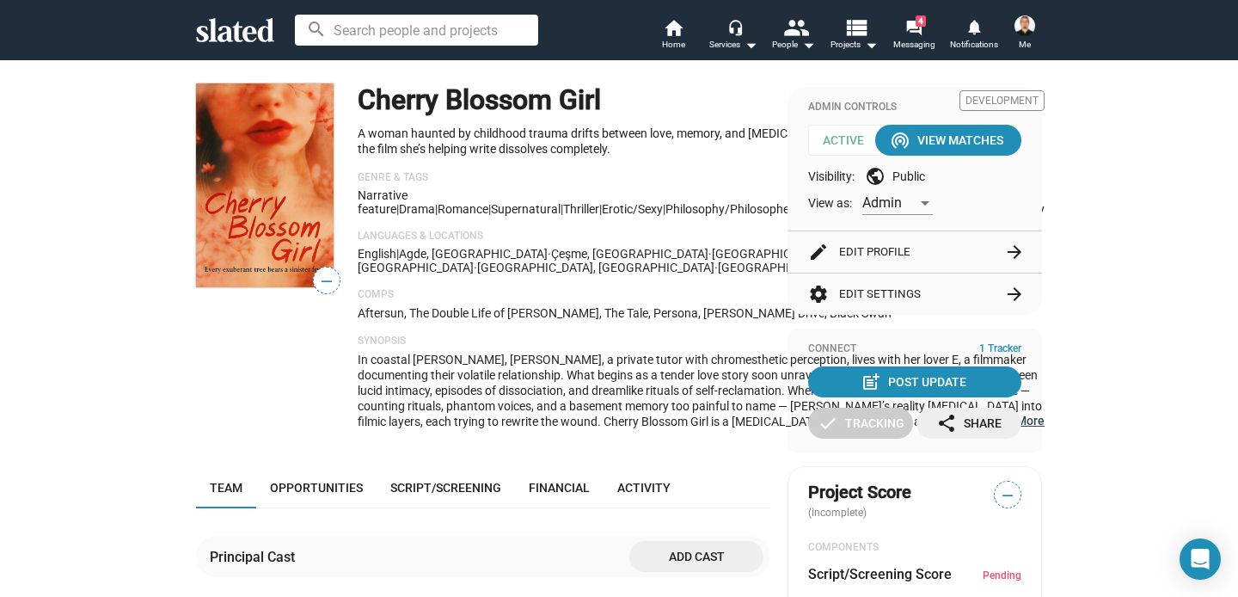
click at [984, 428] on button "… Show More" at bounding box center [1014, 420] width 60 height 15
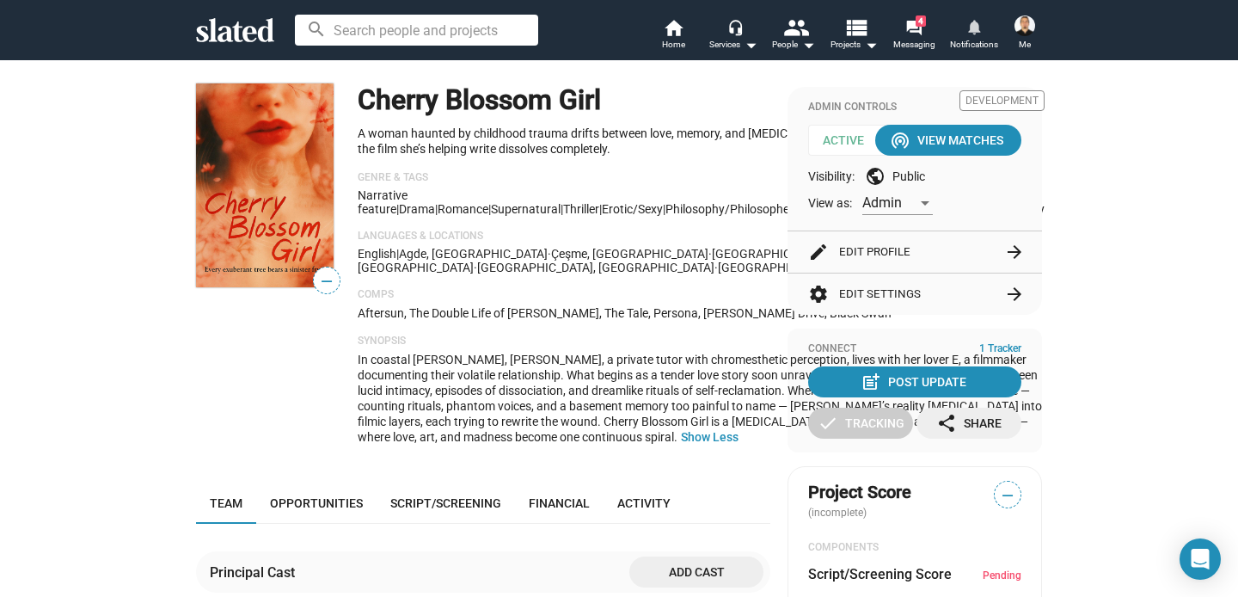
click at [977, 29] on mat-icon "notifications" at bounding box center [974, 26] width 16 height 16
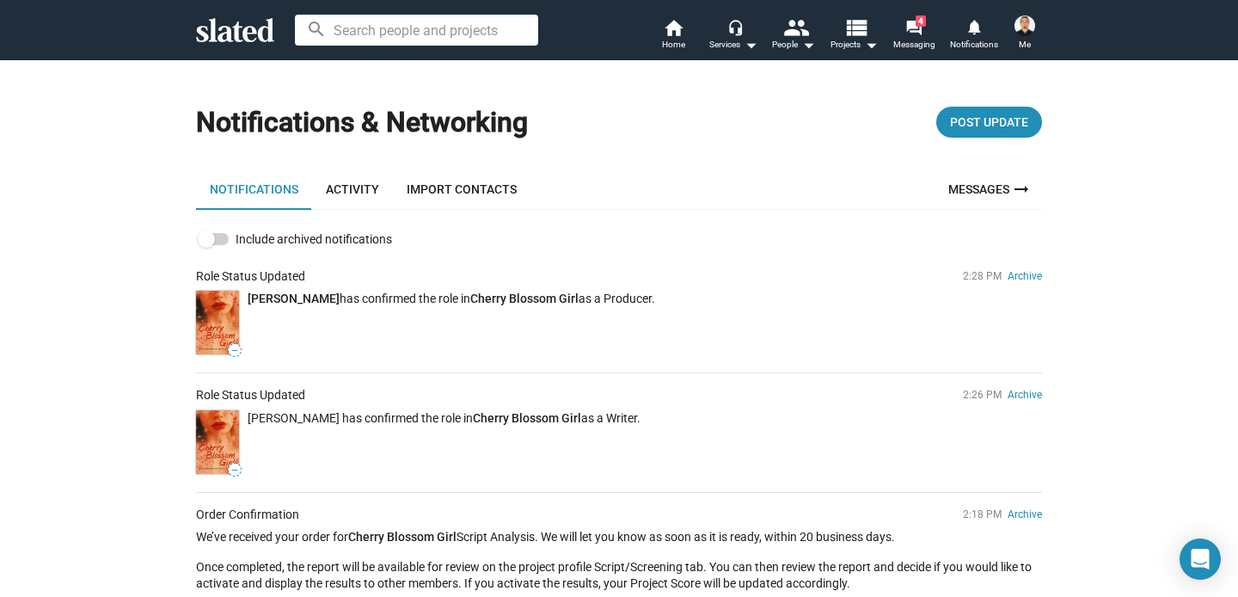
click at [358, 194] on link "Activity" at bounding box center [352, 189] width 81 height 41
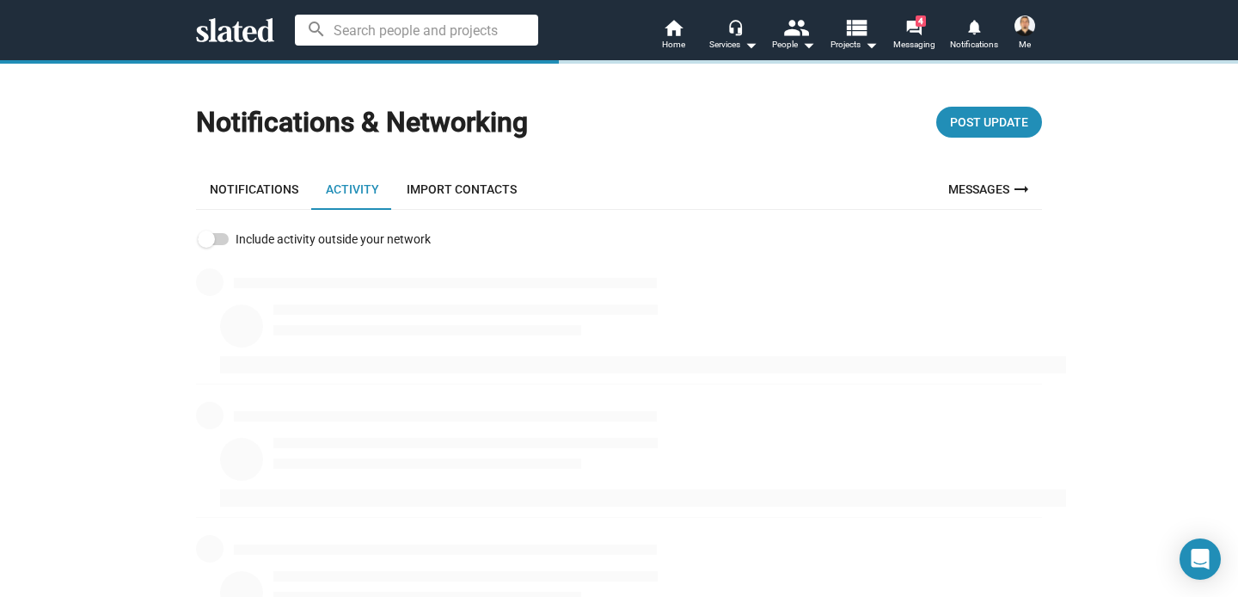
click at [266, 182] on link "Notifications" at bounding box center [254, 189] width 116 height 41
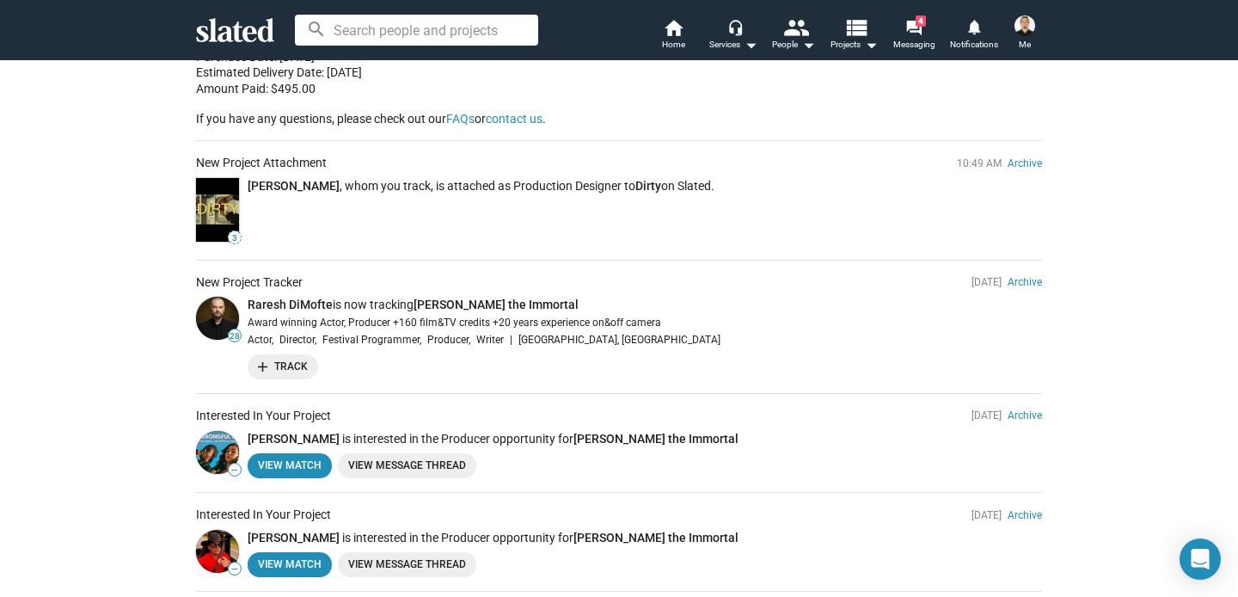
scroll to position [641, 0]
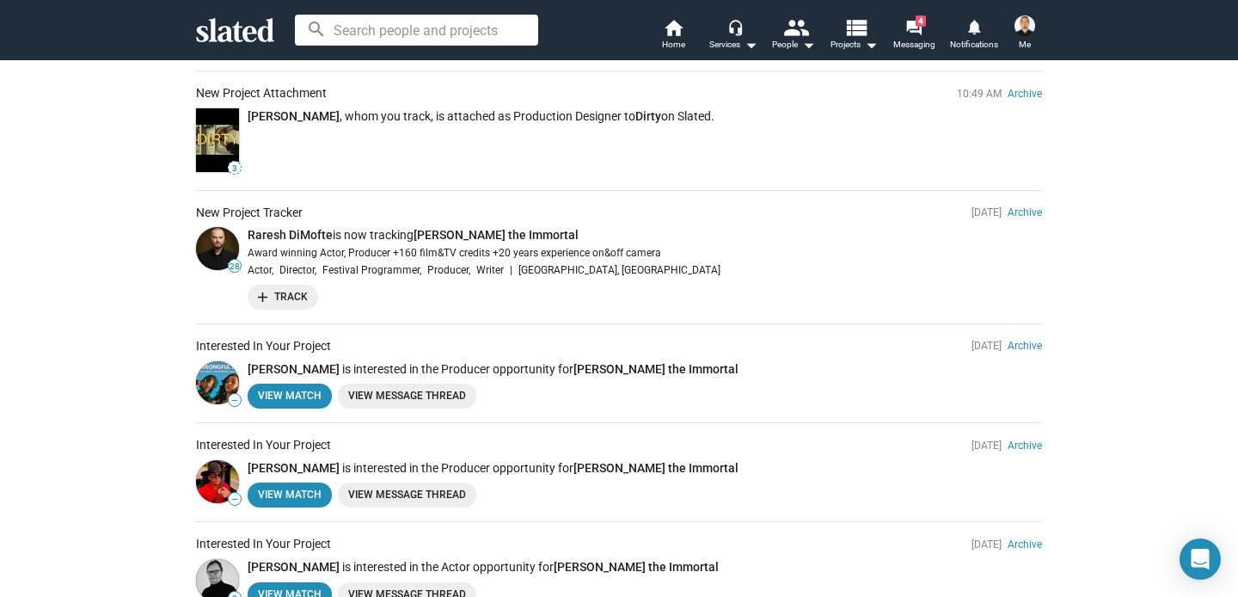
click at [271, 288] on span "add Track" at bounding box center [283, 297] width 50 height 18
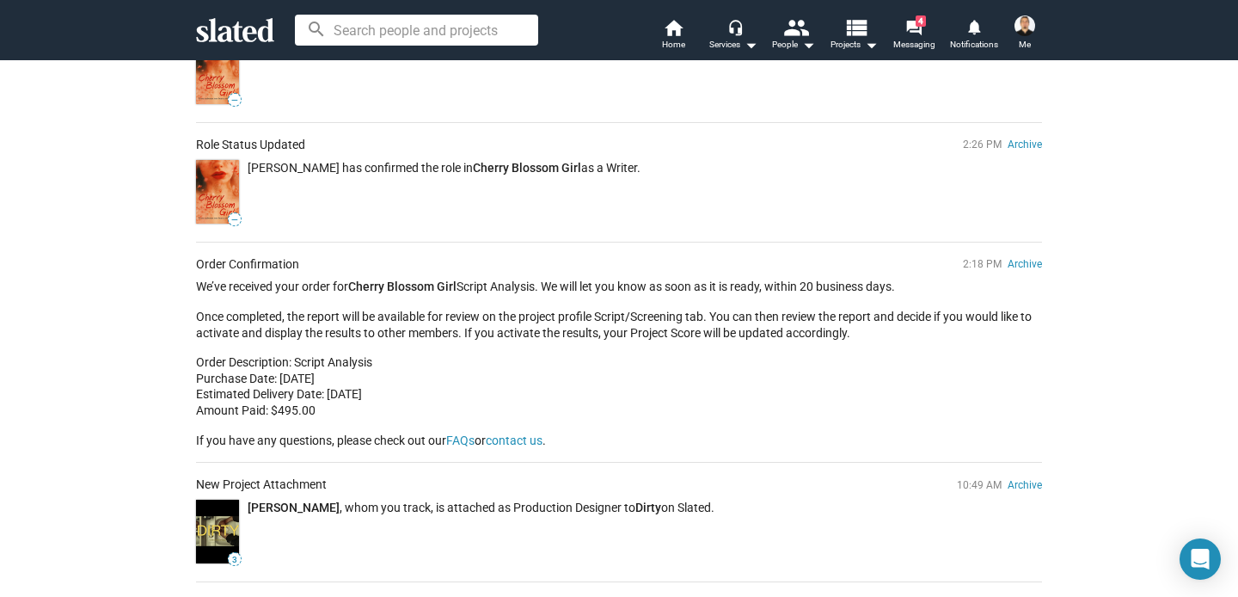
scroll to position [0, 0]
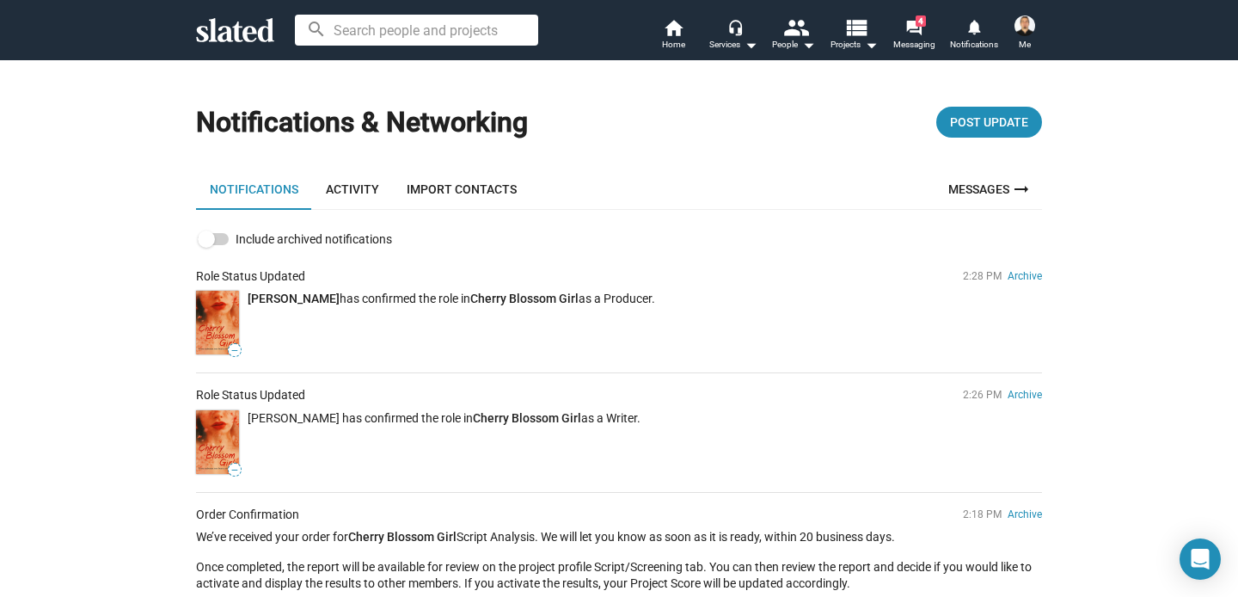
click at [1027, 23] on img at bounding box center [1025, 25] width 21 height 21
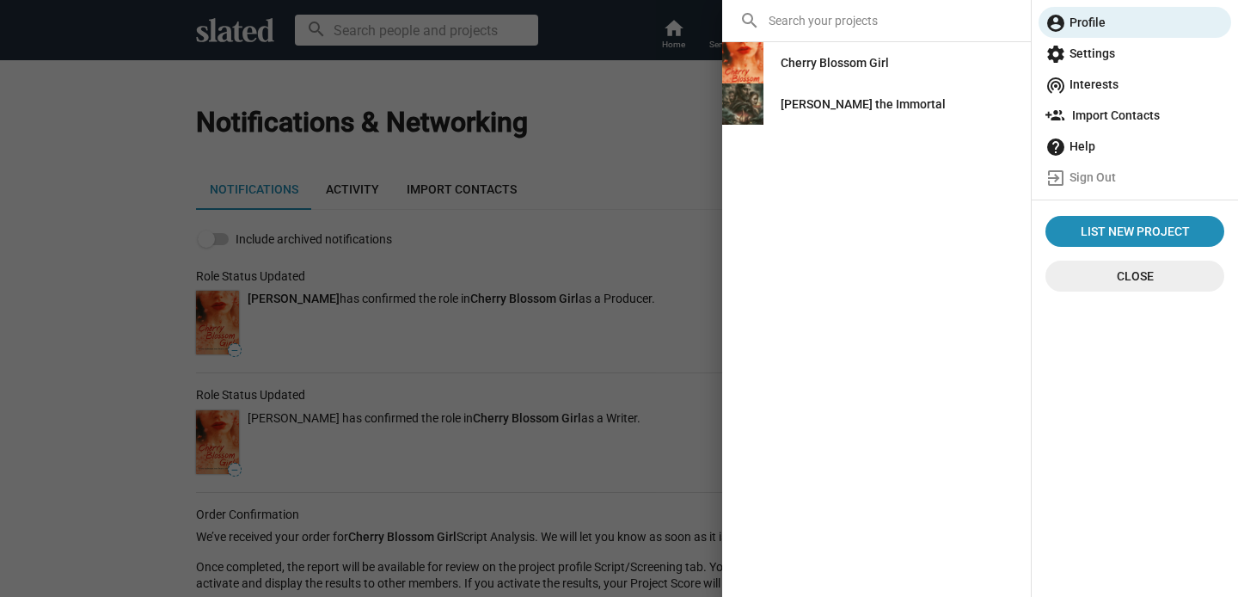
click at [870, 63] on div "Cherry Blossom Girl" at bounding box center [835, 62] width 108 height 31
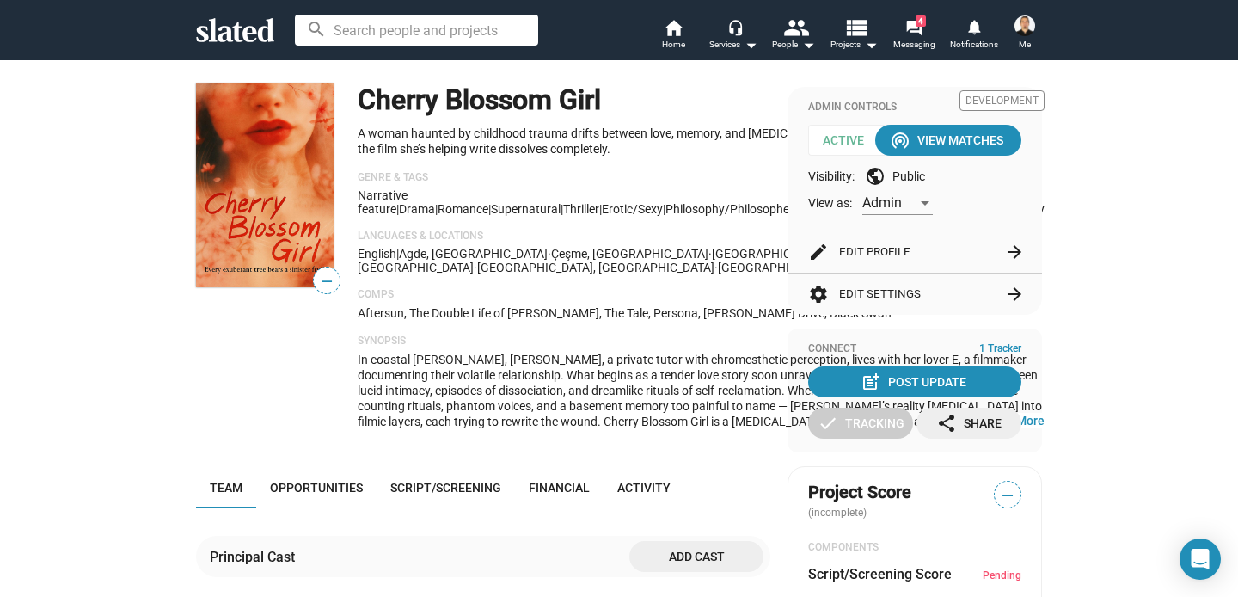
click at [868, 245] on button "edit Edit Profile arrow_forward" at bounding box center [914, 251] width 213 height 41
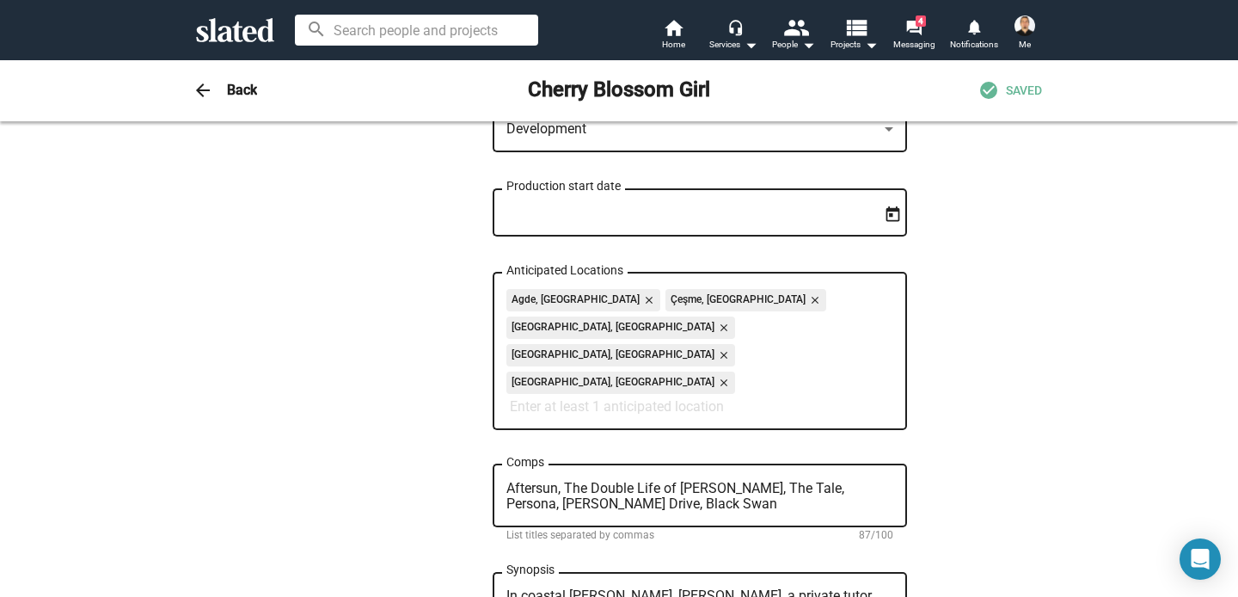
scroll to position [652, 0]
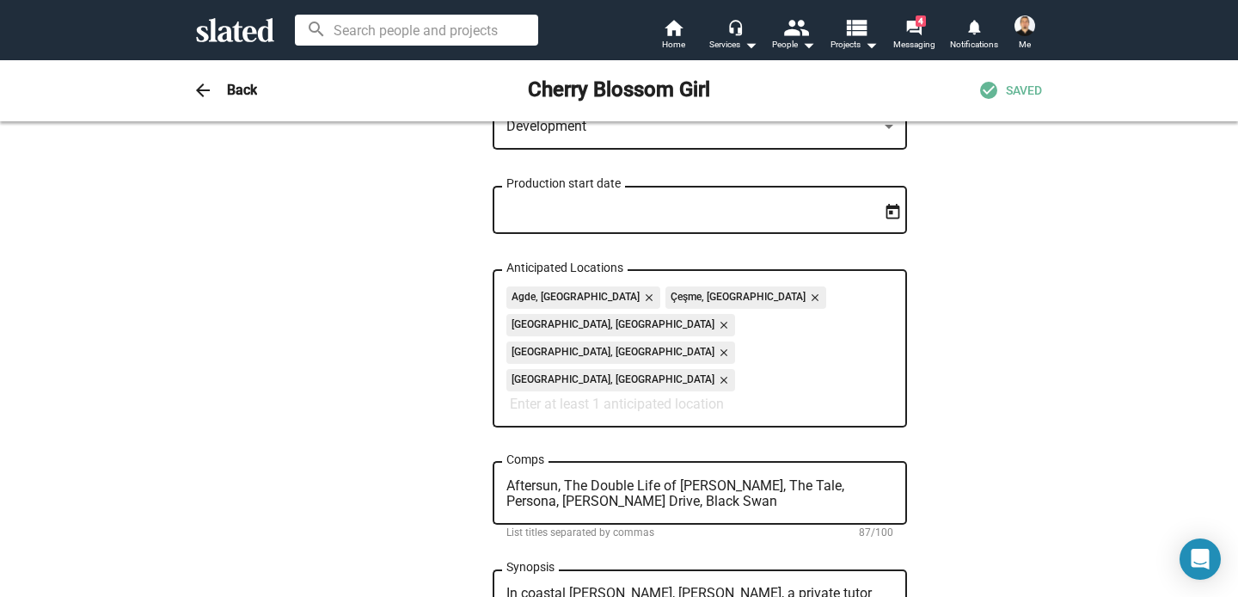
click at [684, 478] on textarea "Aftersun, The Double Life of [PERSON_NAME], The Tale, Persona, [PERSON_NAME] Dr…" at bounding box center [699, 493] width 387 height 31
click at [592, 478] on textarea "Aftersun, The Double Life of [PERSON_NAME], The Tale, Persona, [PERSON_NAME] Dr…" at bounding box center [699, 493] width 387 height 31
click at [767, 478] on textarea "Aftersun, Double Life of [PERSON_NAME], The Tale, Persona, [PERSON_NAME] Drive,…" at bounding box center [699, 493] width 387 height 31
type textarea "Aftersun, Double Life of [PERSON_NAME], The Tale, Persona, [PERSON_NAME] Drive,…"
click at [201, 86] on mat-icon "arrow_back" at bounding box center [203, 90] width 21 height 21
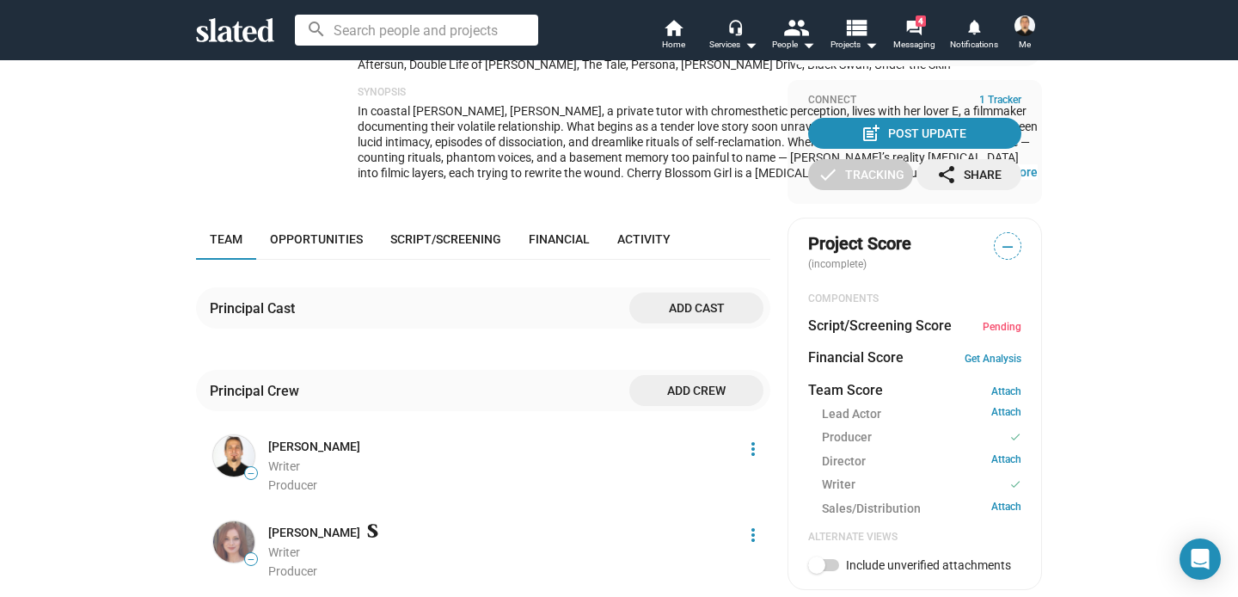
scroll to position [256, 0]
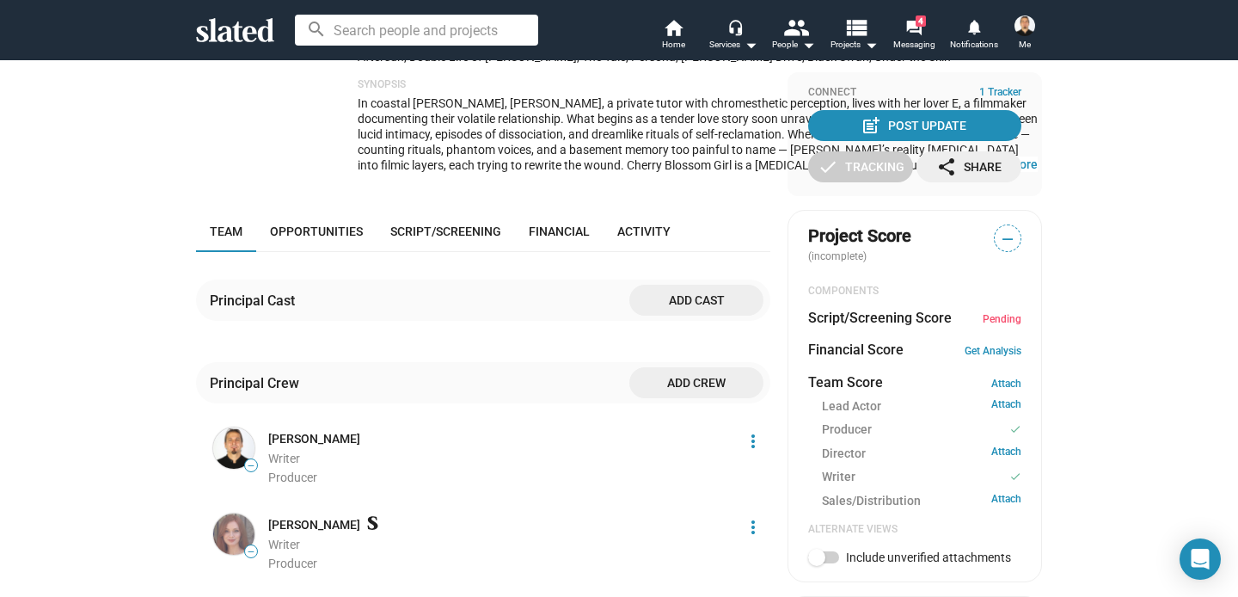
click at [671, 316] on span "Add cast" at bounding box center [696, 300] width 107 height 31
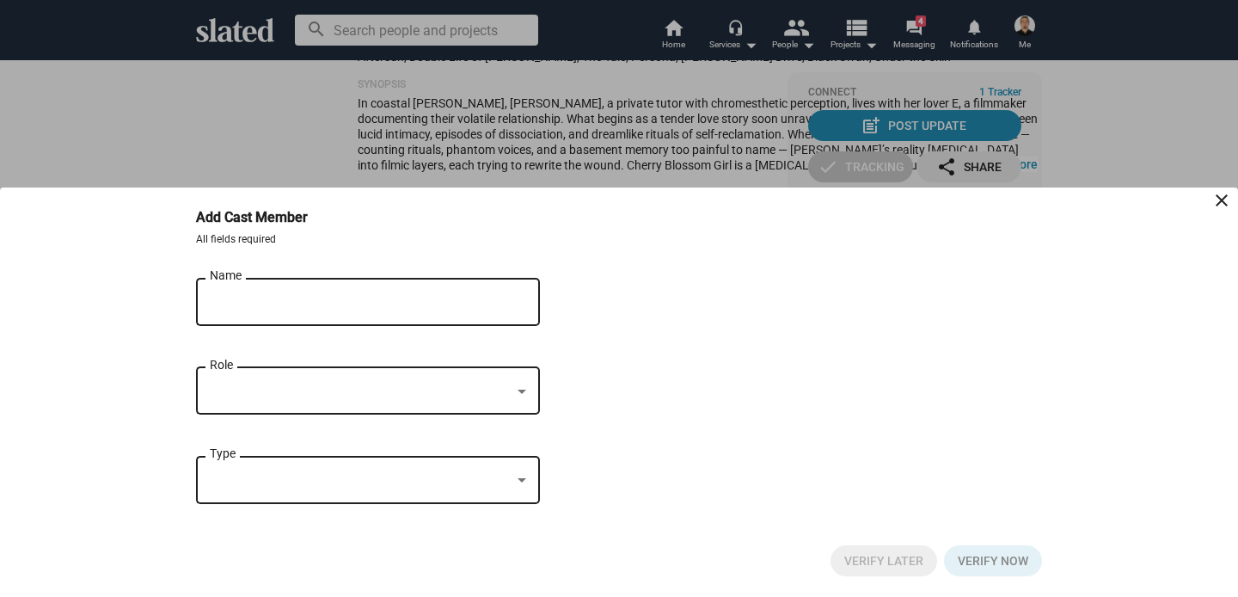
click at [361, 292] on div "Name" at bounding box center [356, 299] width 292 height 51
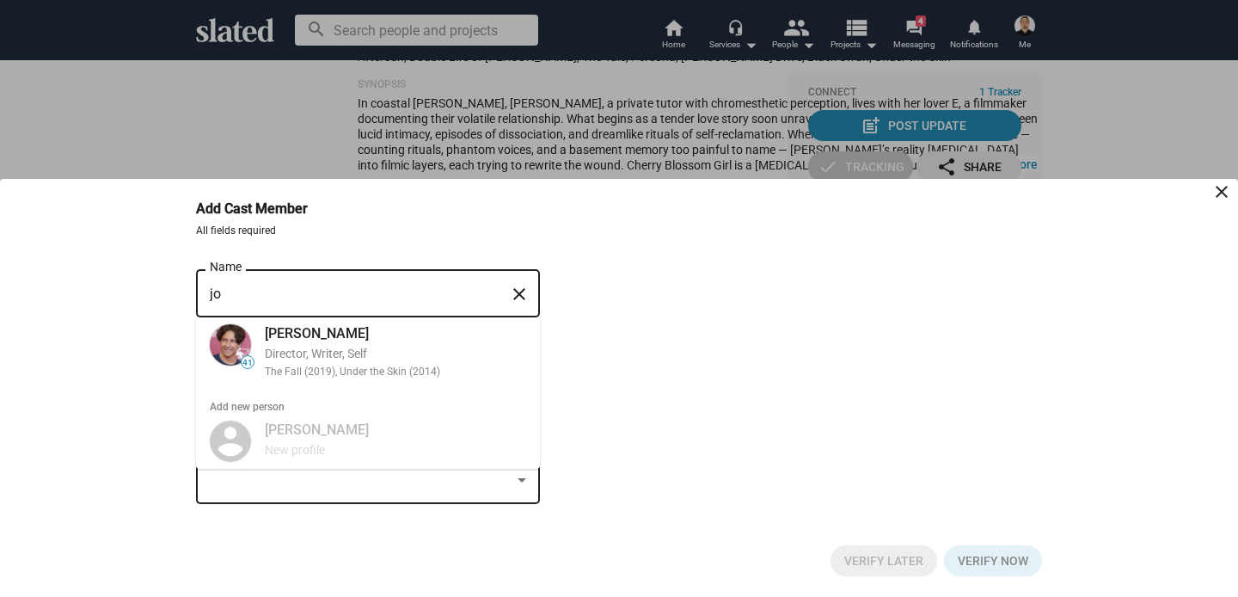
type input "j"
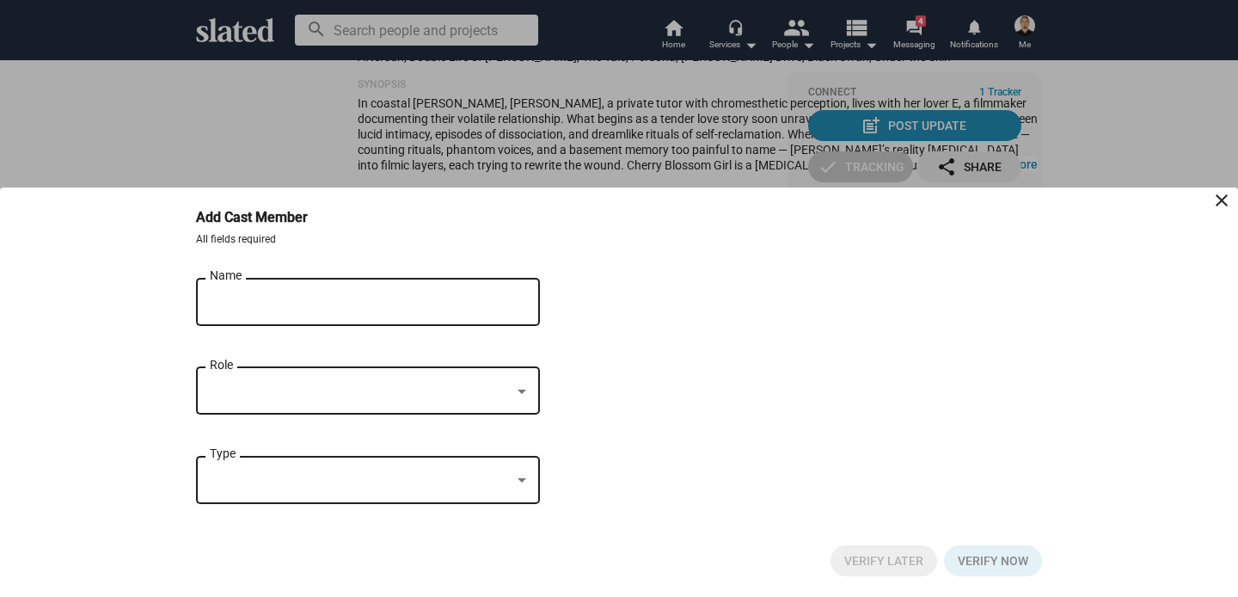
click at [1221, 193] on mat-icon "close" at bounding box center [1221, 200] width 21 height 21
